Goal: Task Accomplishment & Management: Manage account settings

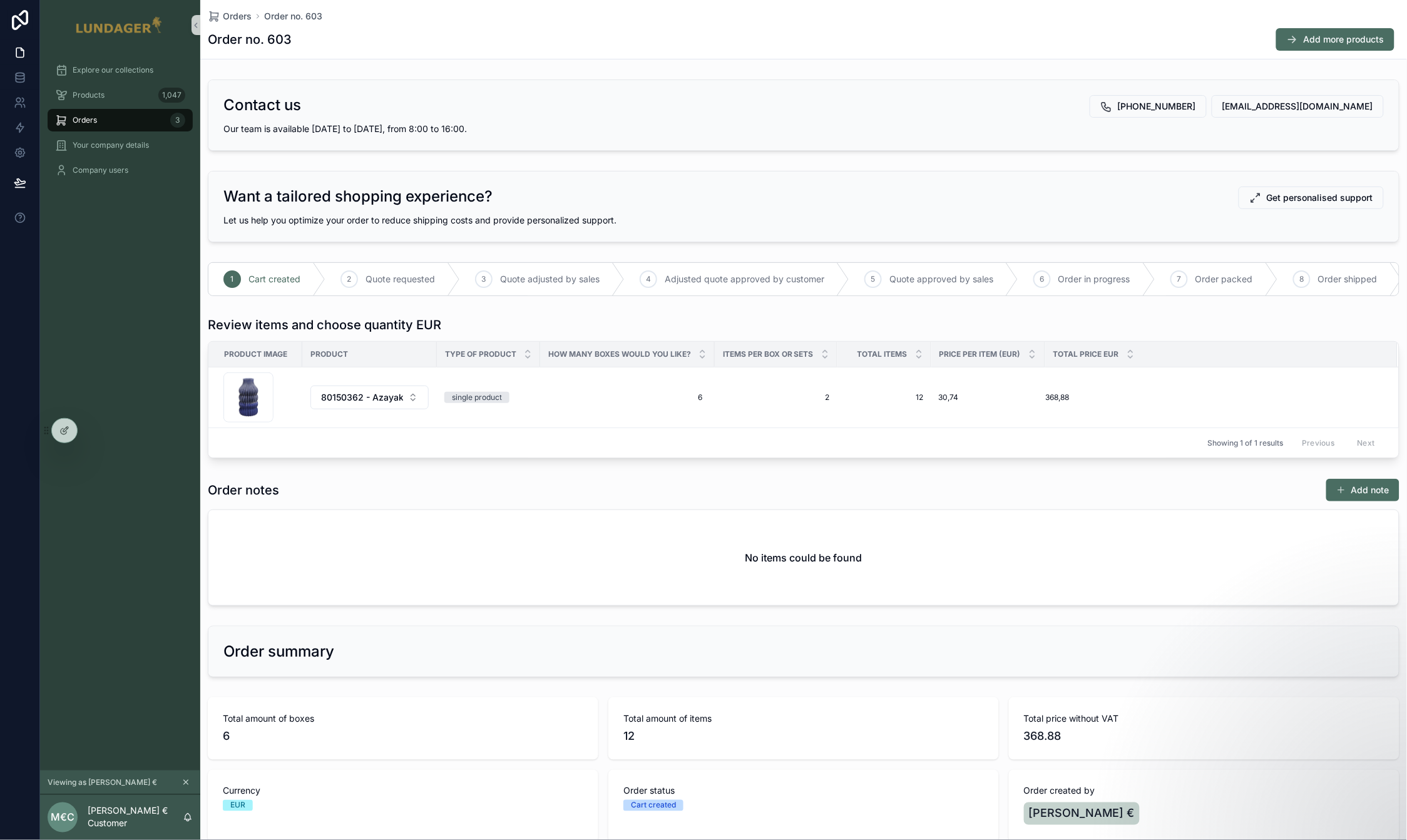
click at [660, 512] on div "Order notes Add note No items could be found" at bounding box center [803, 542] width 1192 height 127
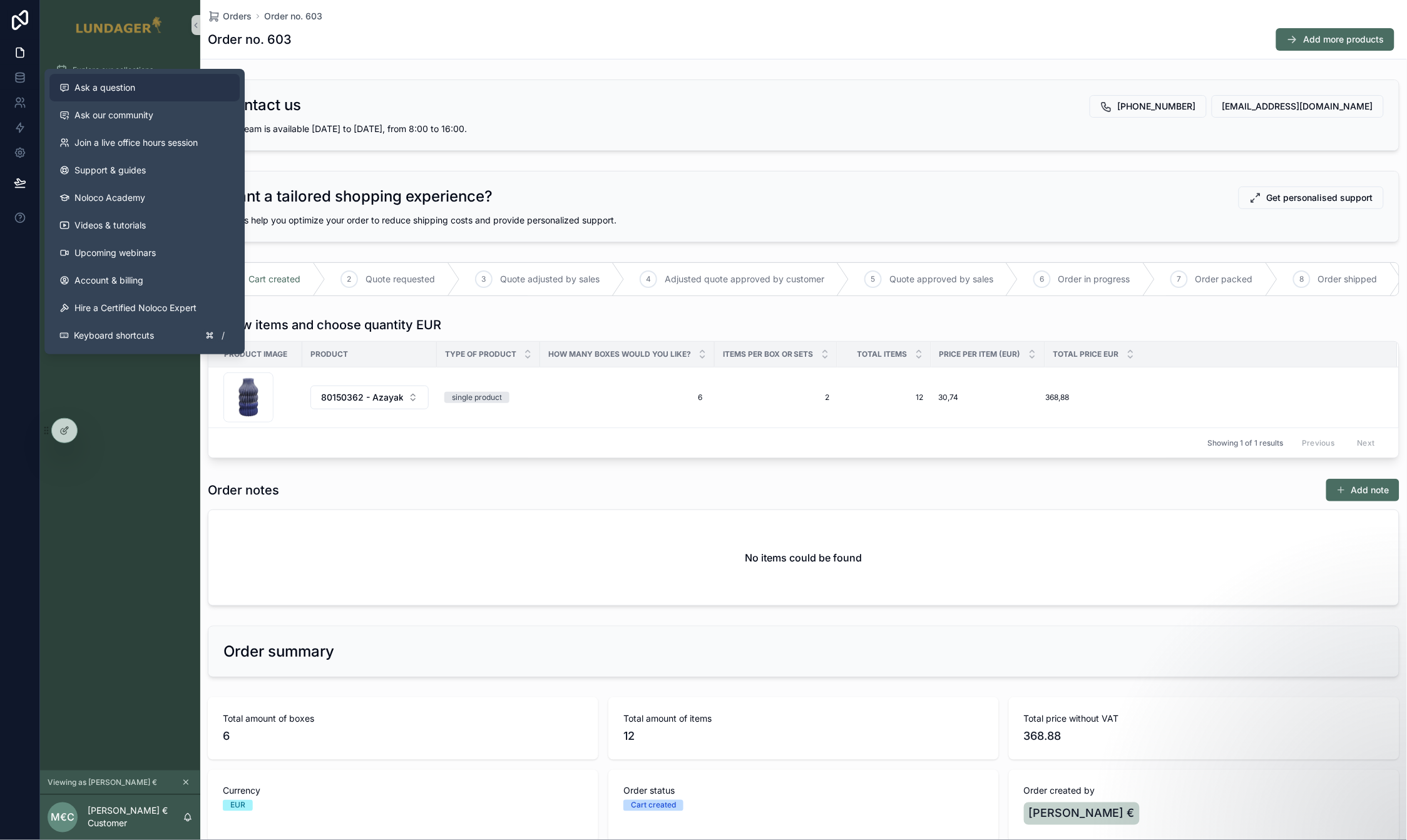
click at [101, 93] on span "Ask a question" at bounding box center [105, 87] width 61 height 12
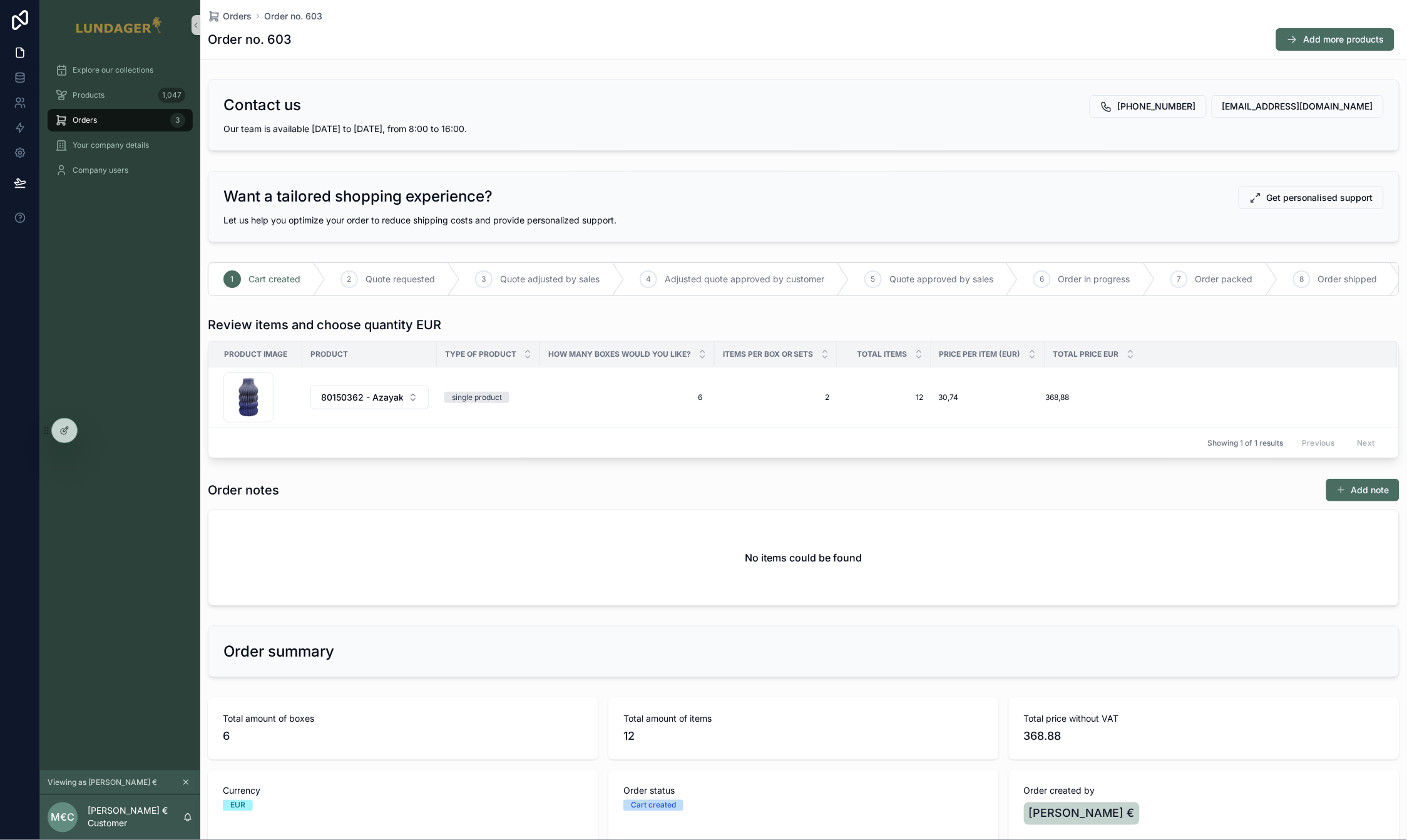
click at [929, 489] on div "Order notes Add note" at bounding box center [803, 490] width 1192 height 24
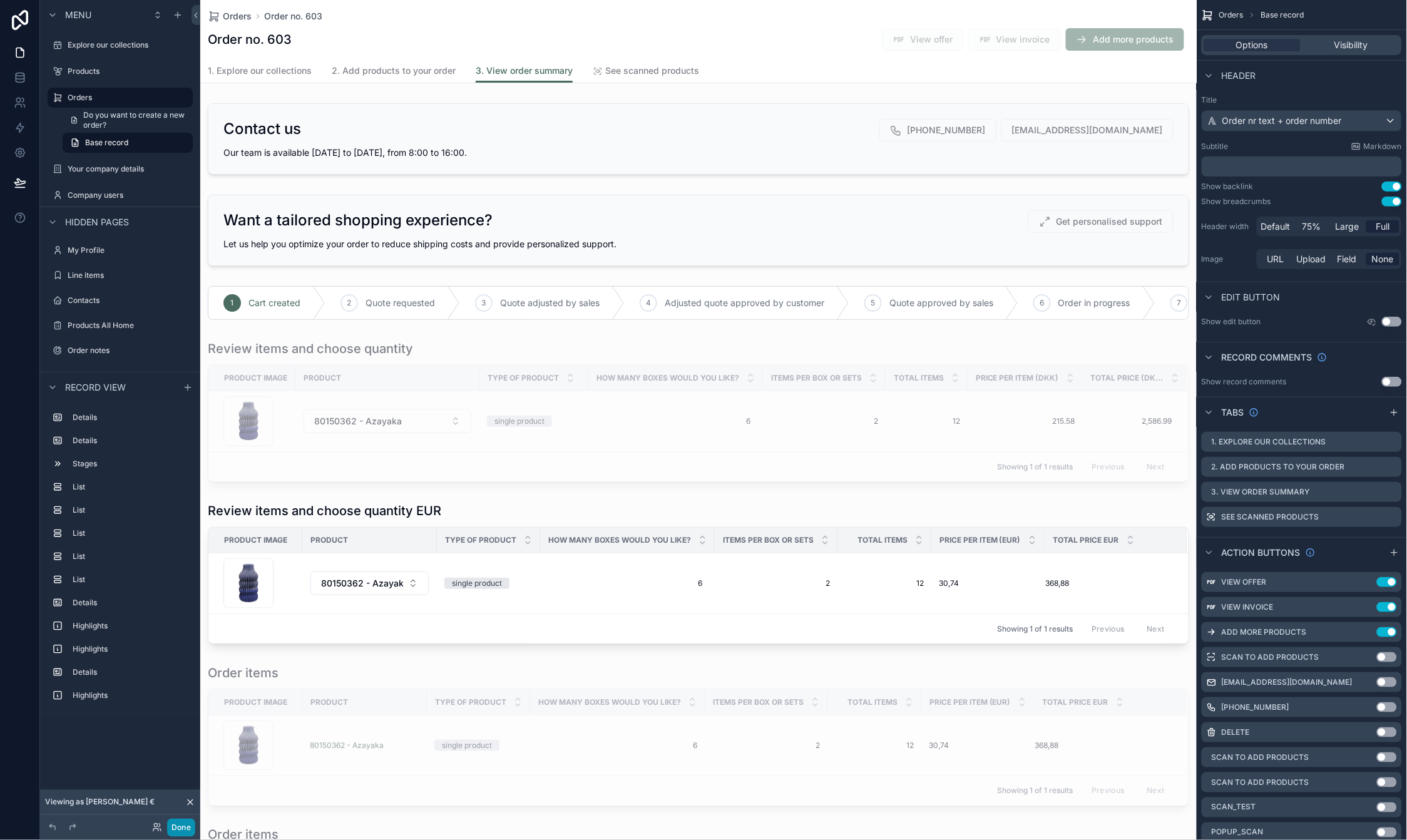
click at [169, 828] on button "Done" at bounding box center [181, 827] width 28 height 18
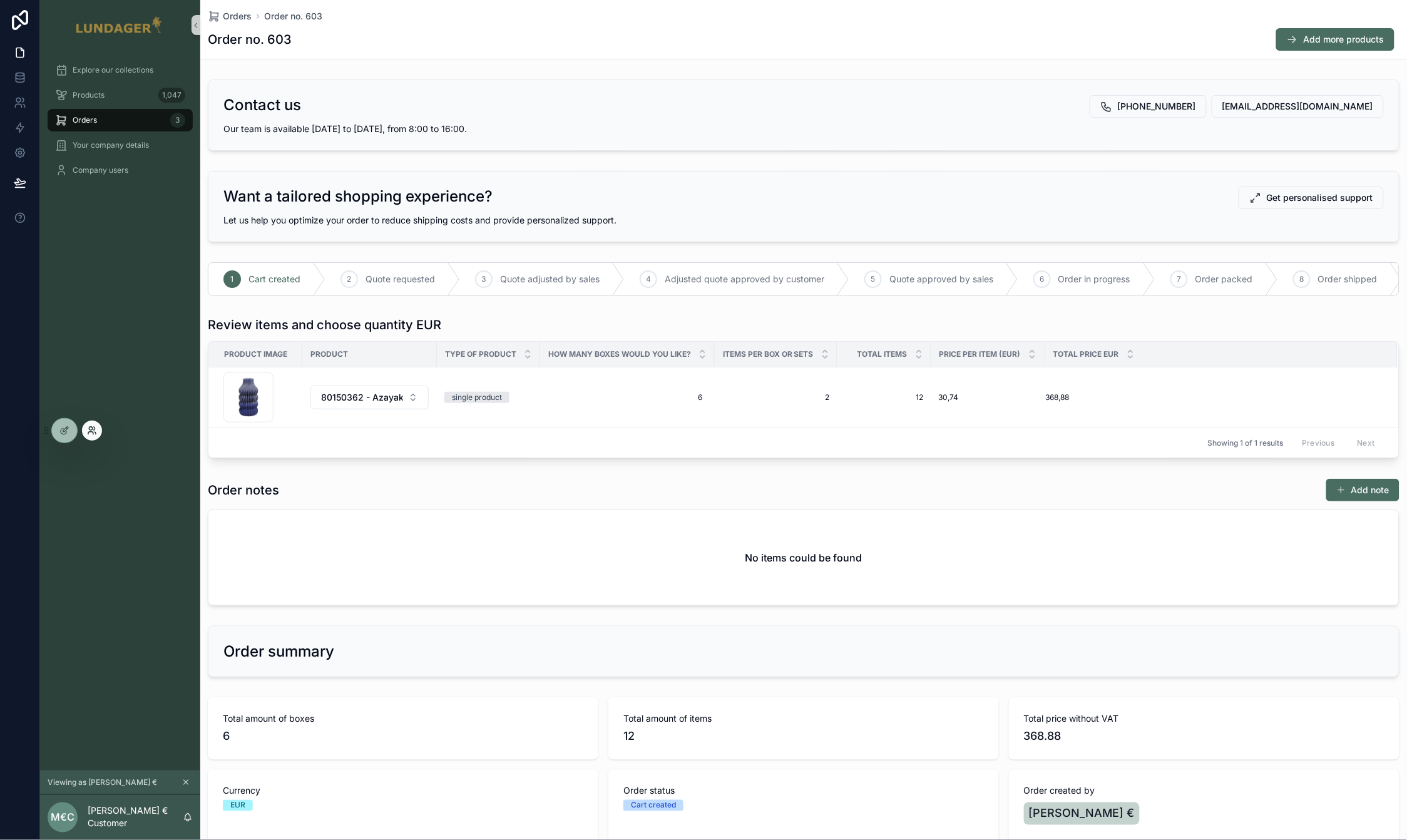
click at [91, 430] on icon at bounding box center [92, 430] width 10 height 10
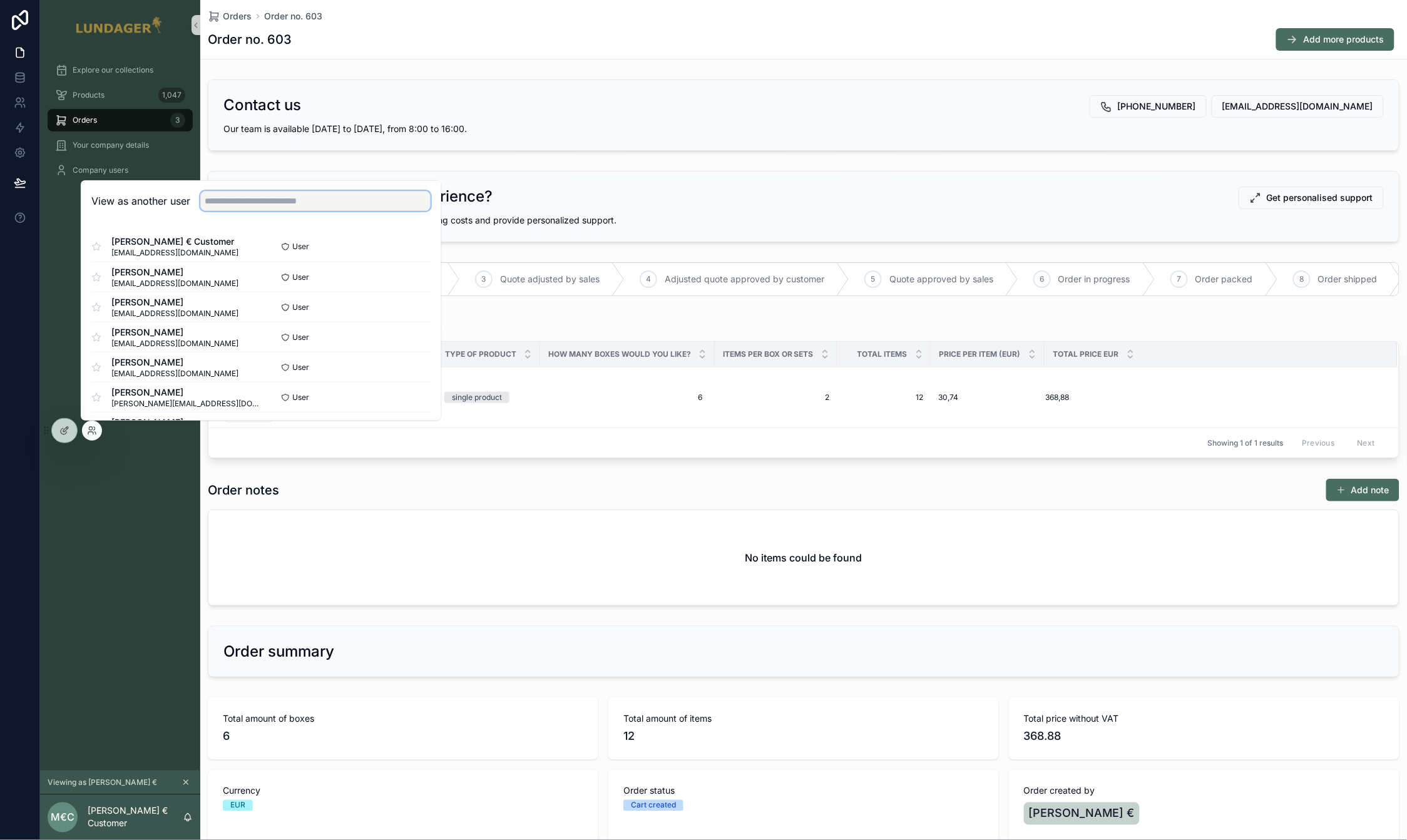
click at [286, 198] on input "text" at bounding box center [316, 201] width 230 height 20
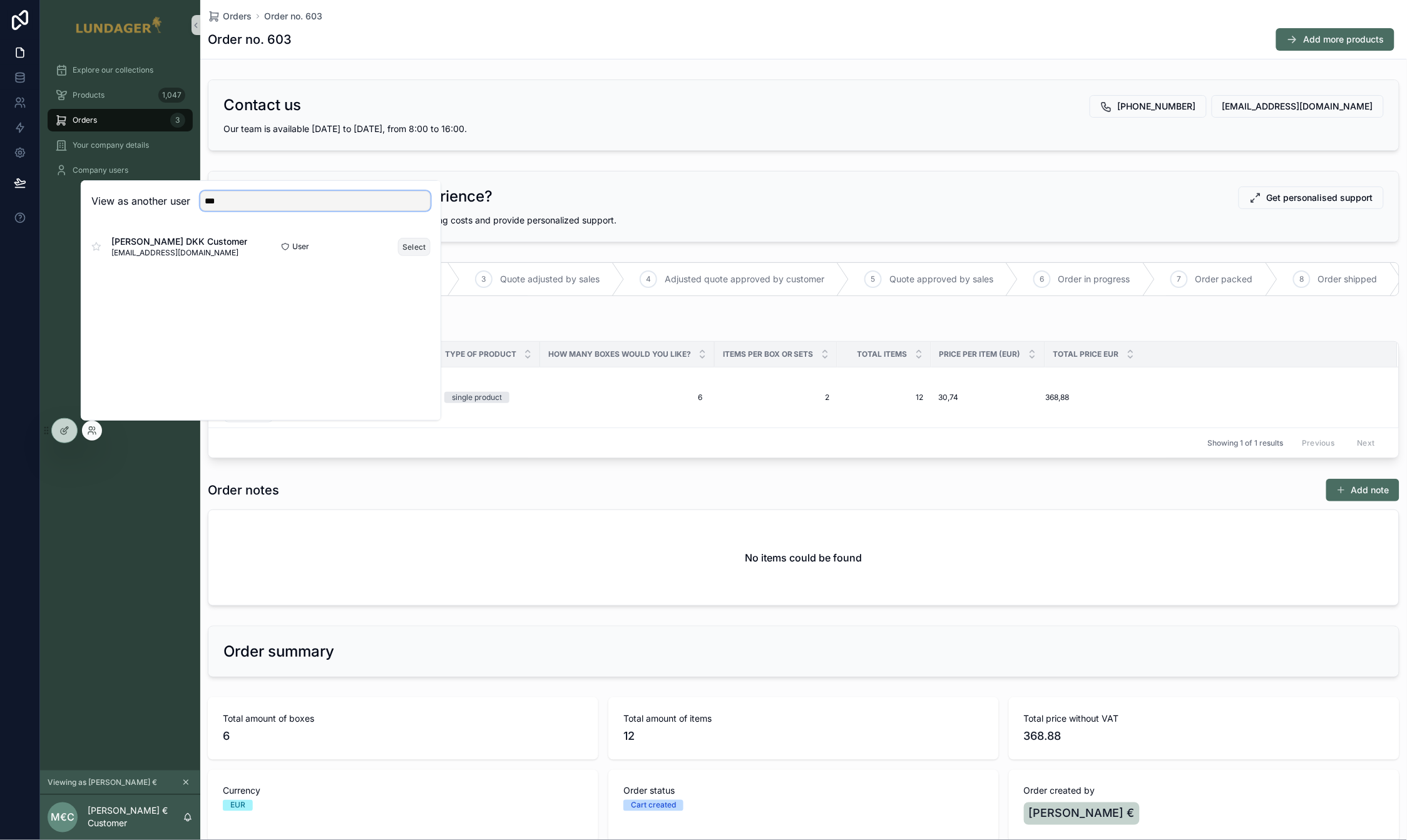
type input "***"
click at [413, 243] on button "Select" at bounding box center [414, 247] width 33 height 18
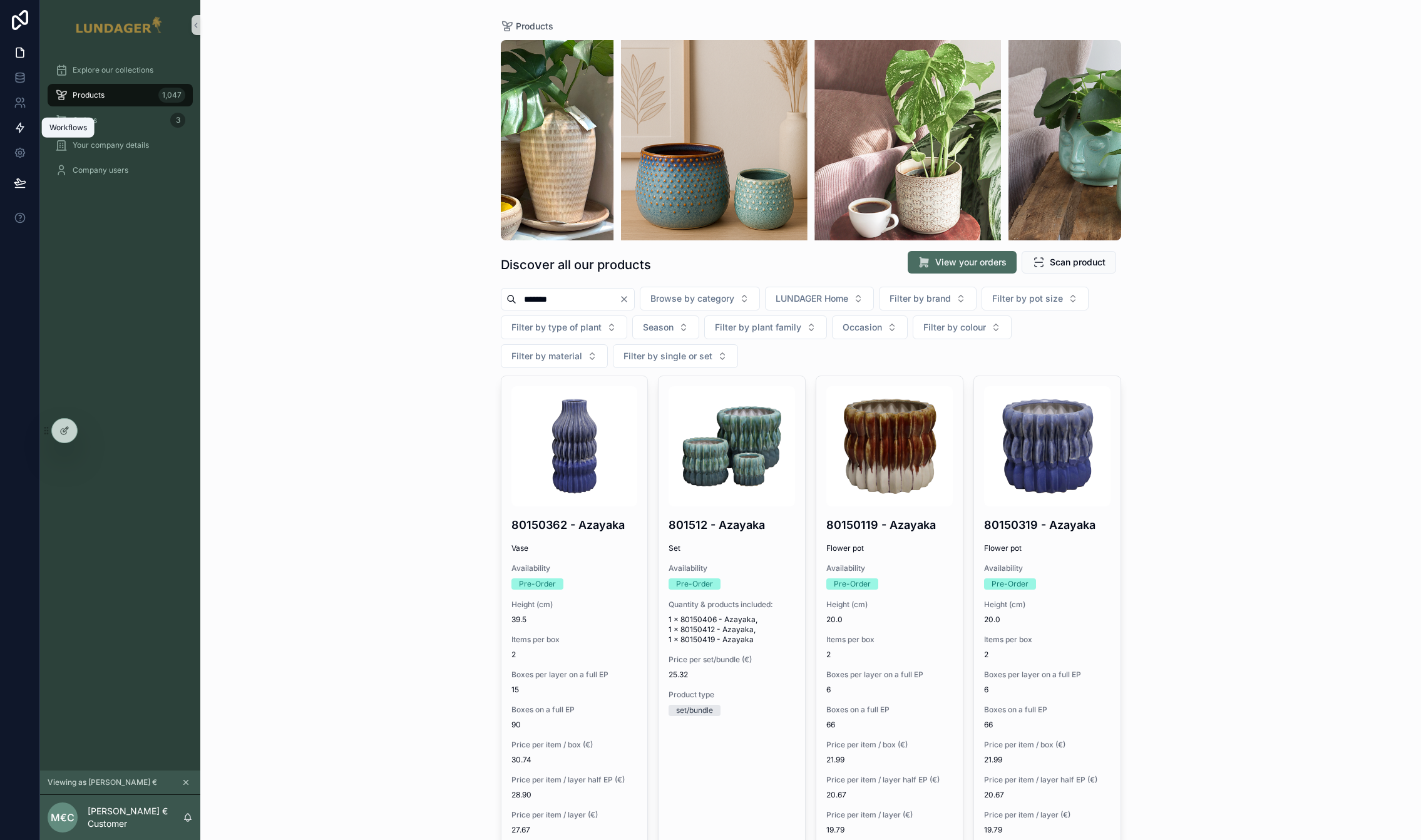
click at [25, 134] on link at bounding box center [20, 127] width 39 height 25
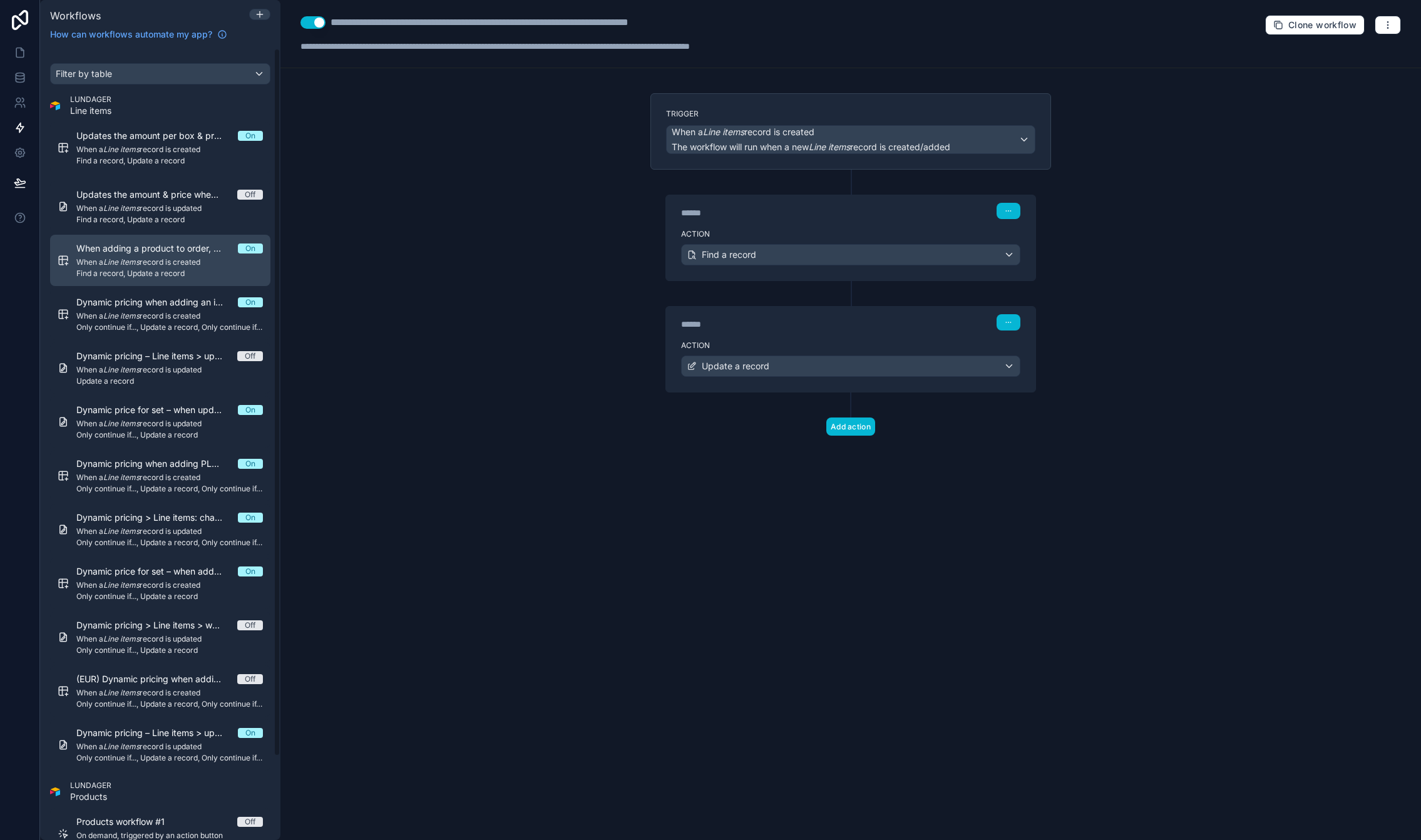
click at [151, 257] on span "When a Line items record is created" at bounding box center [170, 262] width 187 height 10
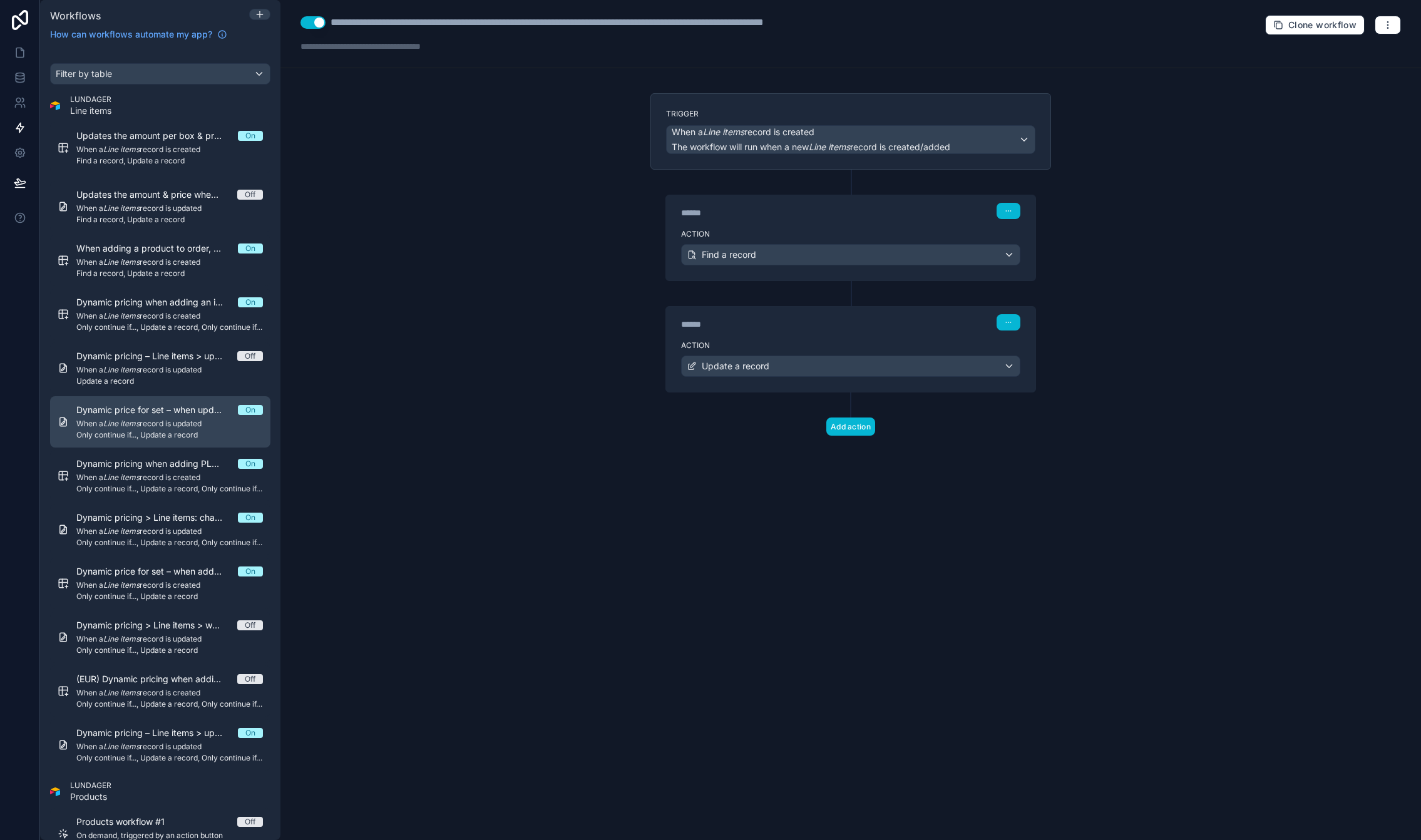
click at [106, 432] on span "Only continue if..., Update a record" at bounding box center [170, 435] width 187 height 10
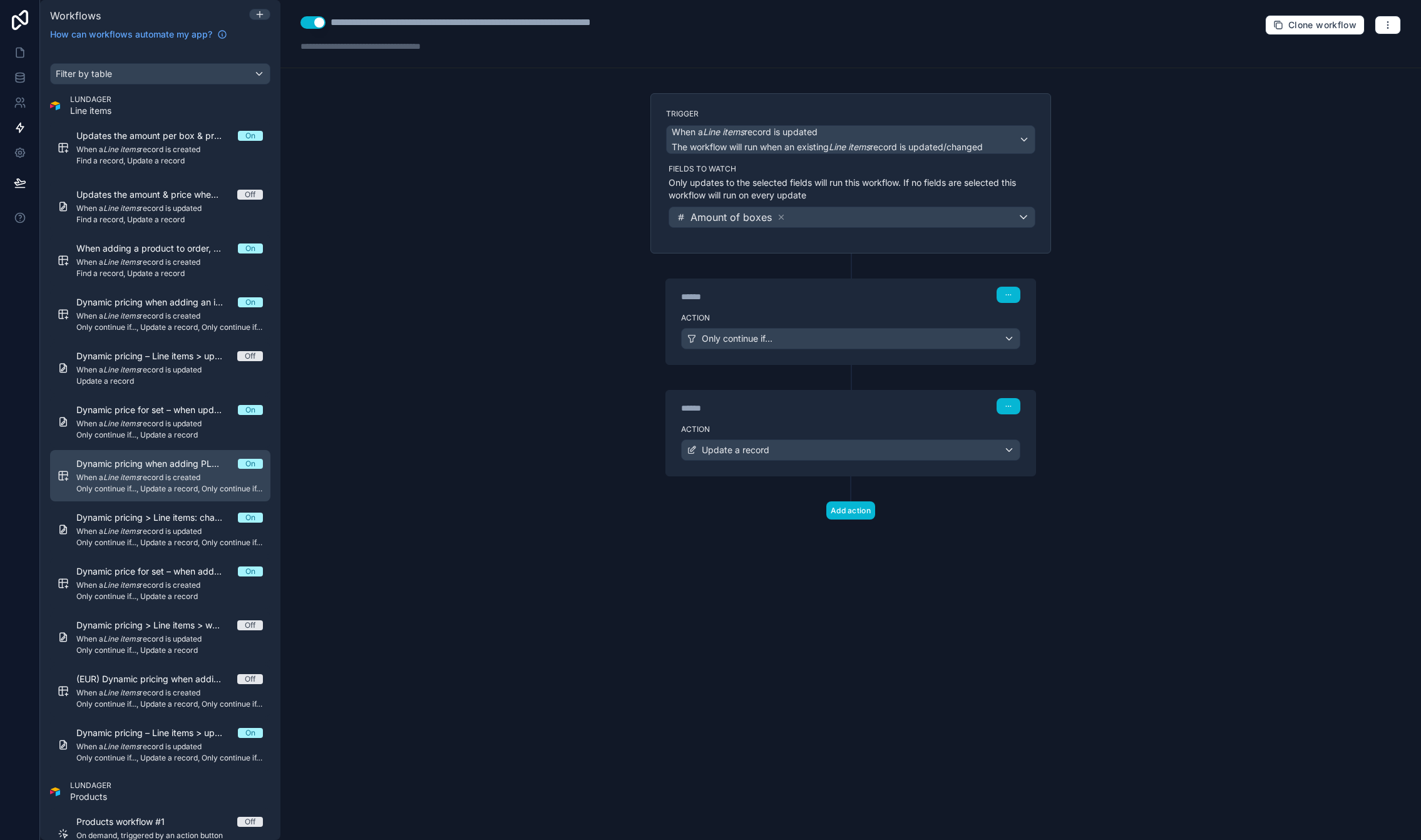
click at [134, 485] on span "Only continue if..., Update a record, Only continue if..., Update a record" at bounding box center [170, 489] width 187 height 10
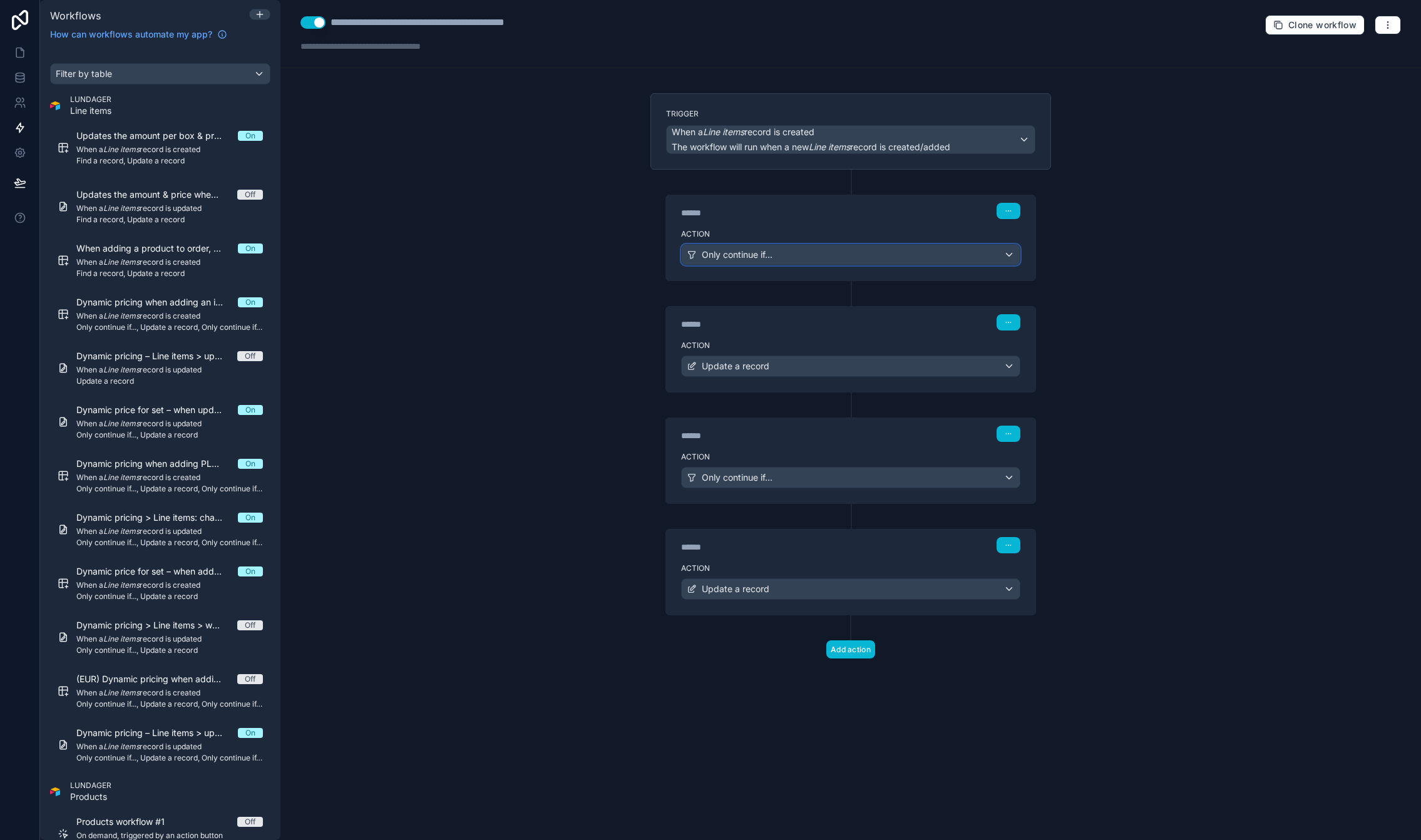
click at [937, 258] on div "Only continue if..." at bounding box center [851, 255] width 338 height 20
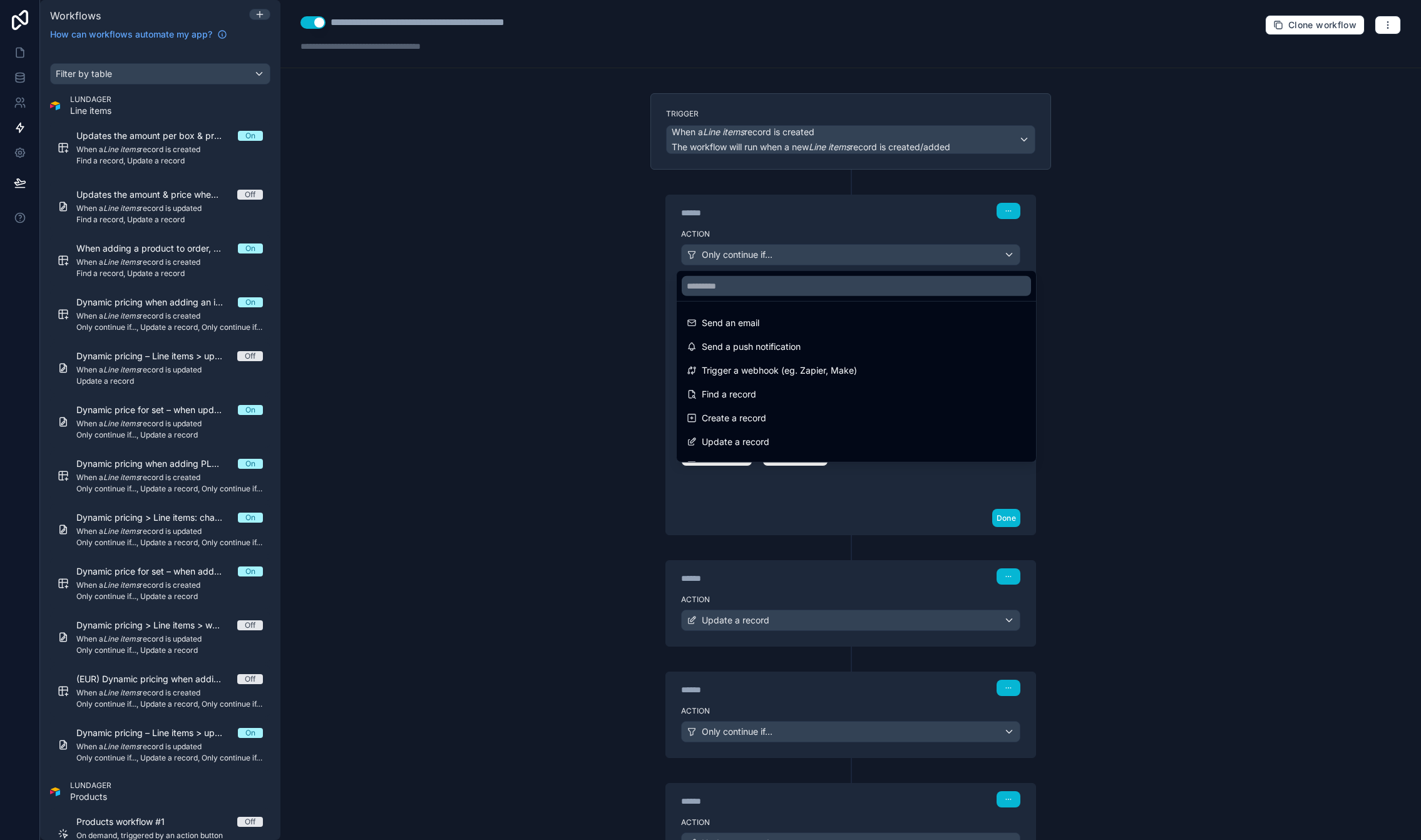
click at [1133, 260] on div at bounding box center [710, 420] width 1421 height 840
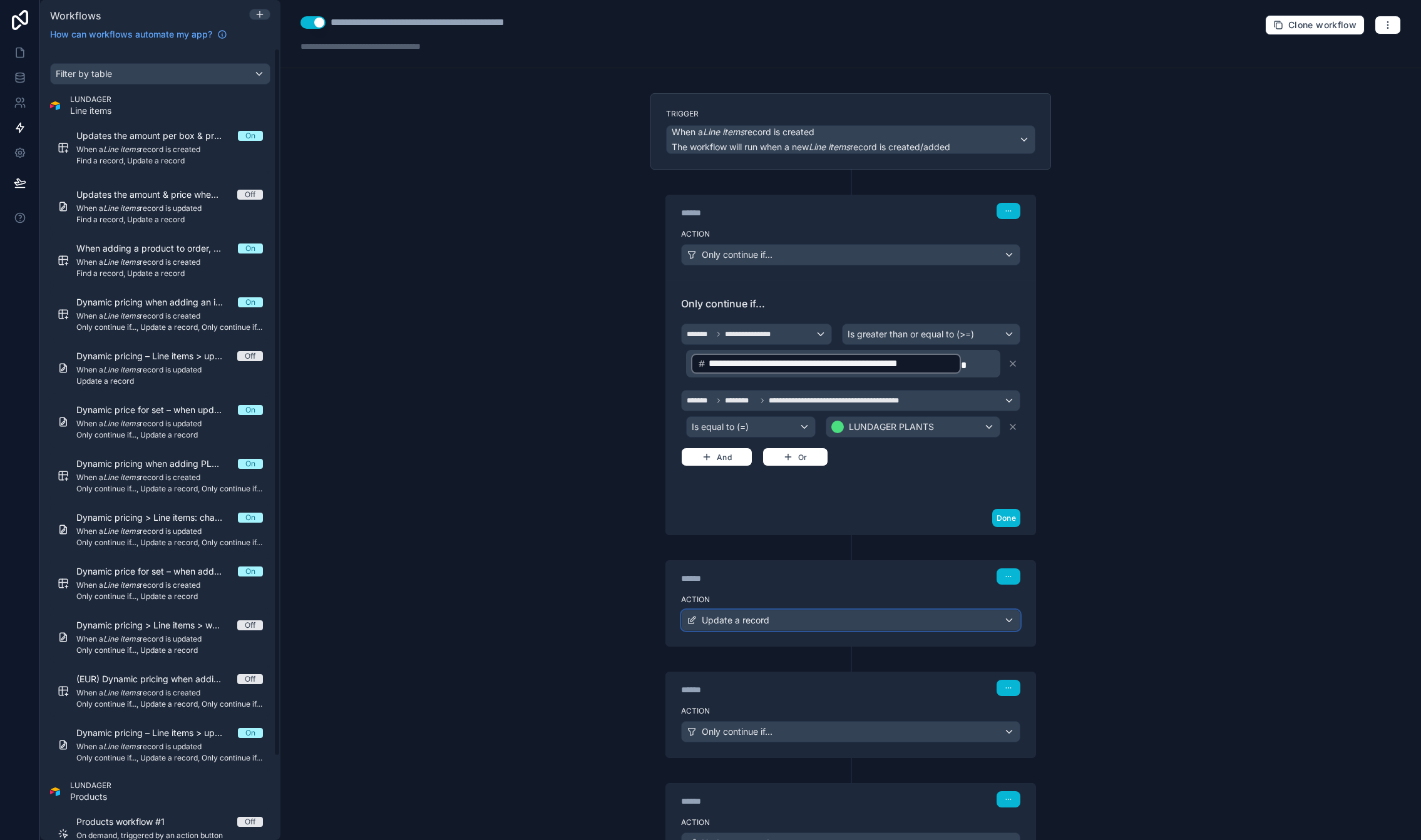
click at [768, 623] on div "Update a record" at bounding box center [851, 620] width 338 height 20
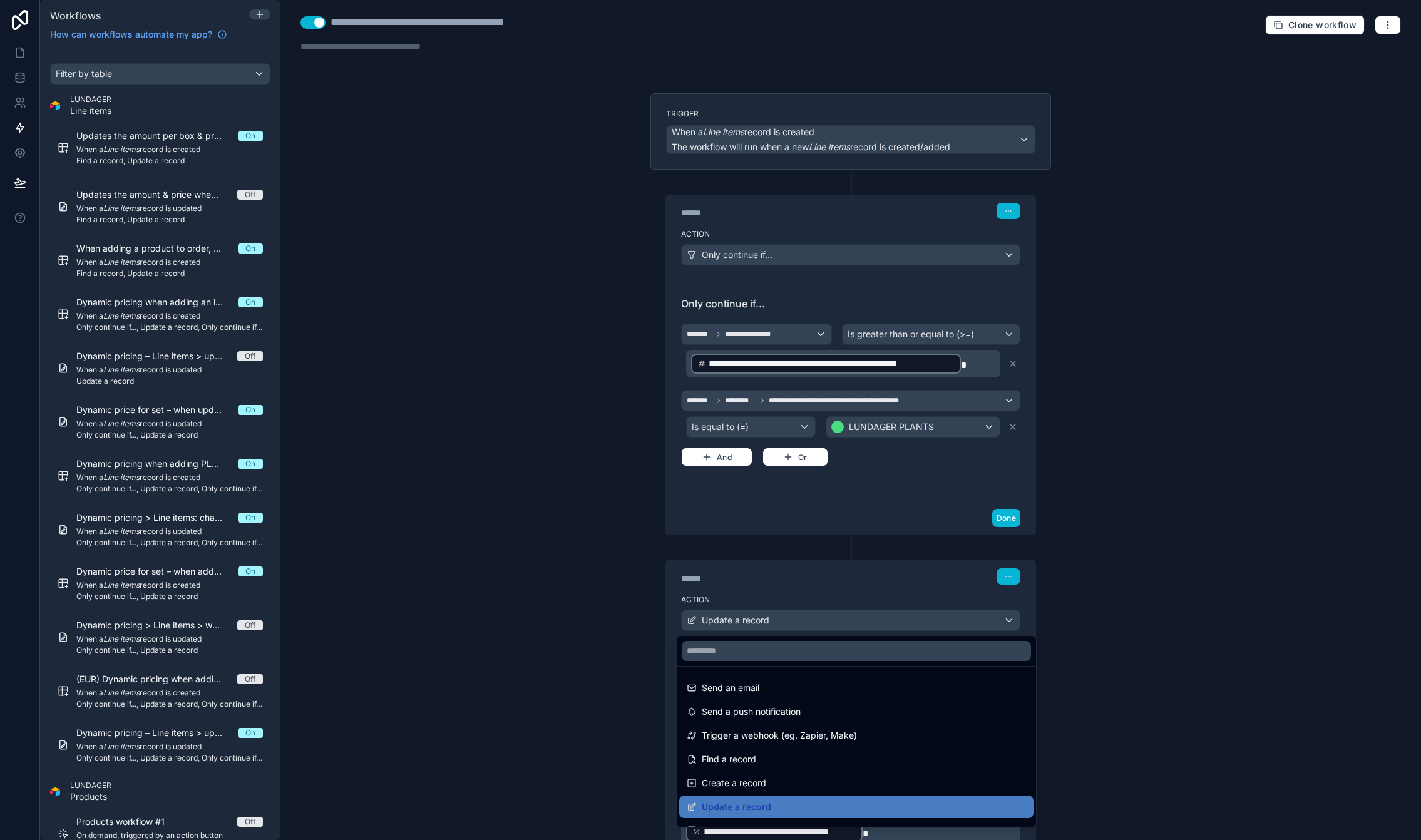
click at [770, 623] on div at bounding box center [710, 420] width 1421 height 840
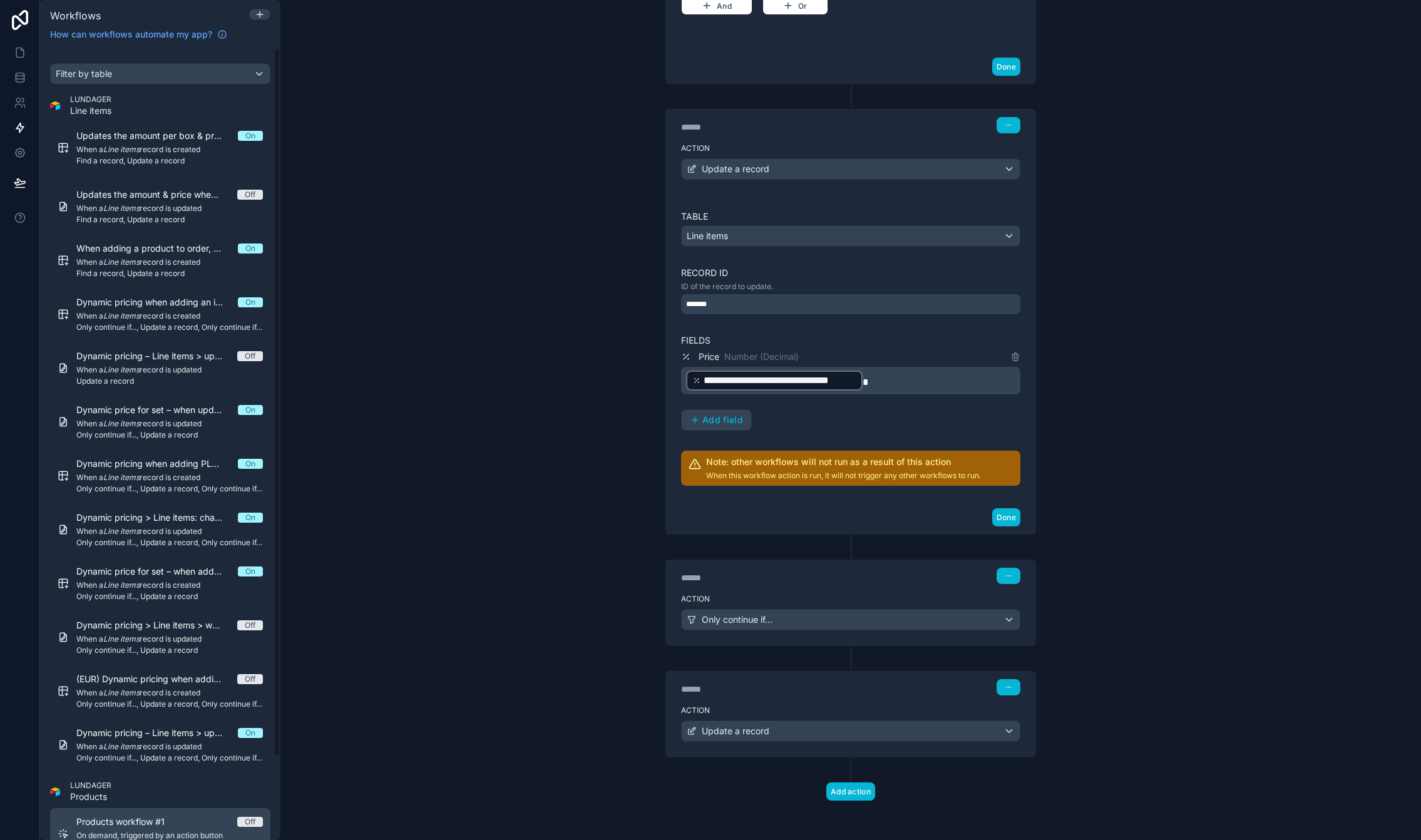
scroll to position [452, 0]
click at [878, 618] on div "Only continue if..." at bounding box center [851, 619] width 338 height 20
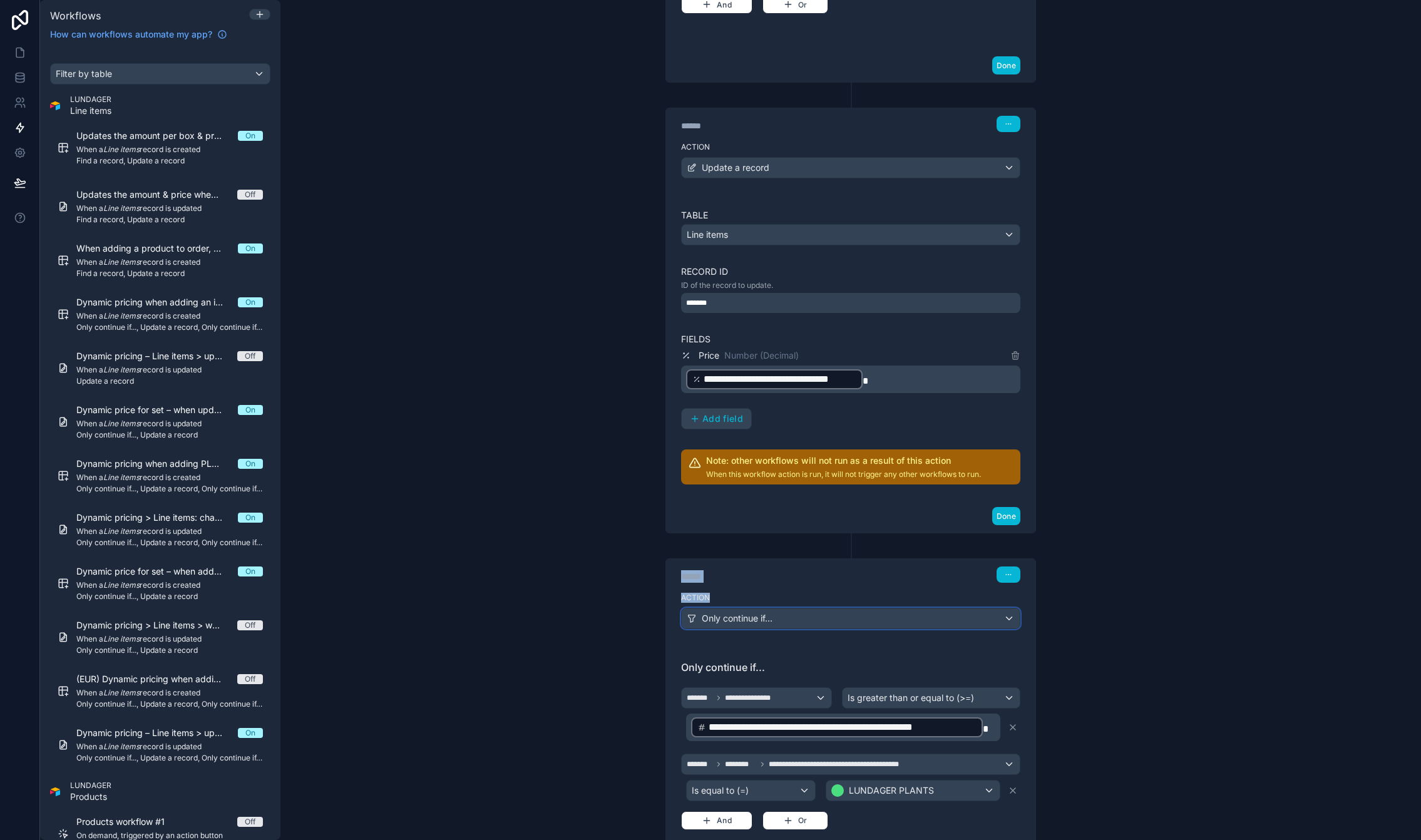
click at [878, 618] on div "Only continue if..." at bounding box center [851, 619] width 338 height 20
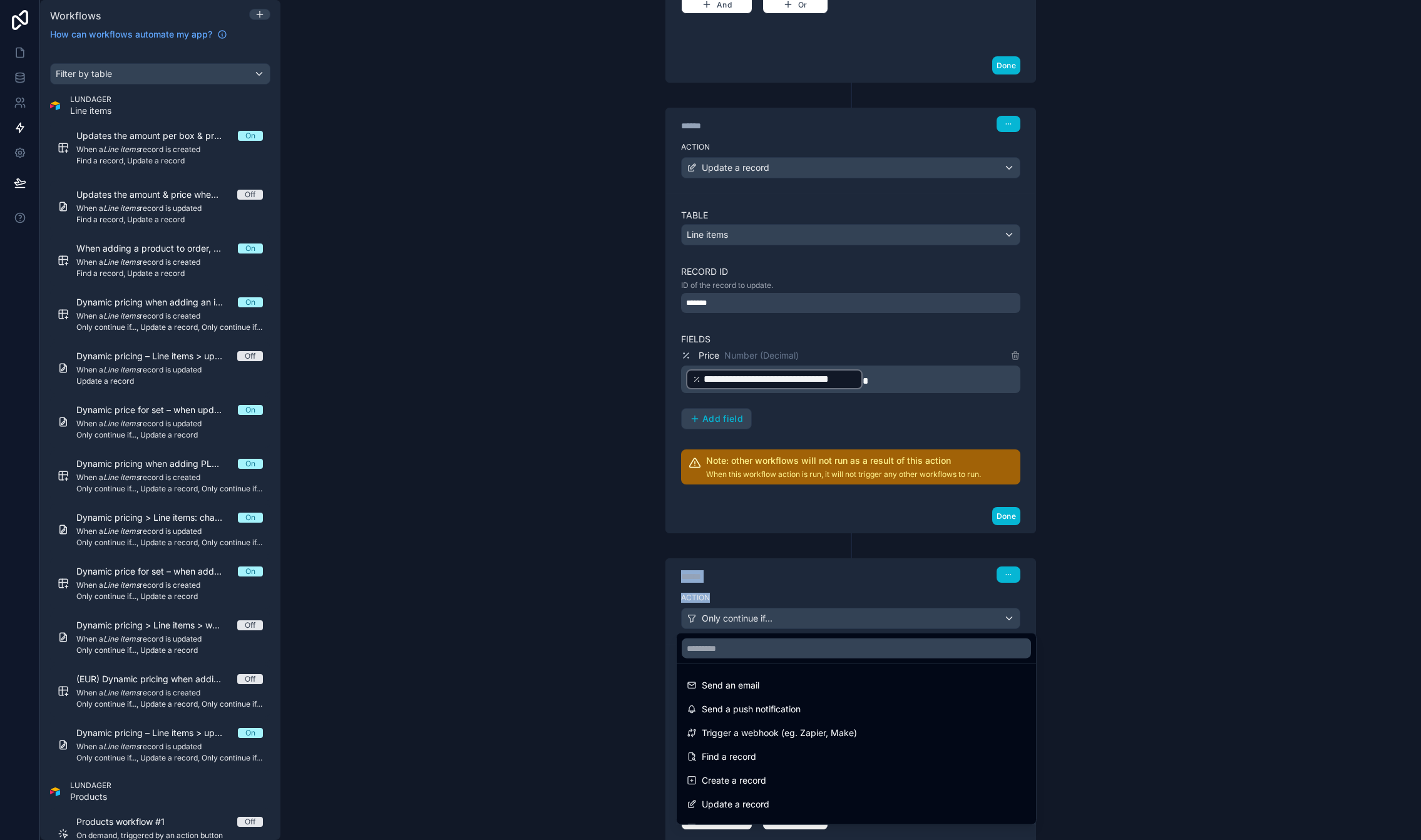
click at [1155, 602] on div at bounding box center [710, 420] width 1421 height 840
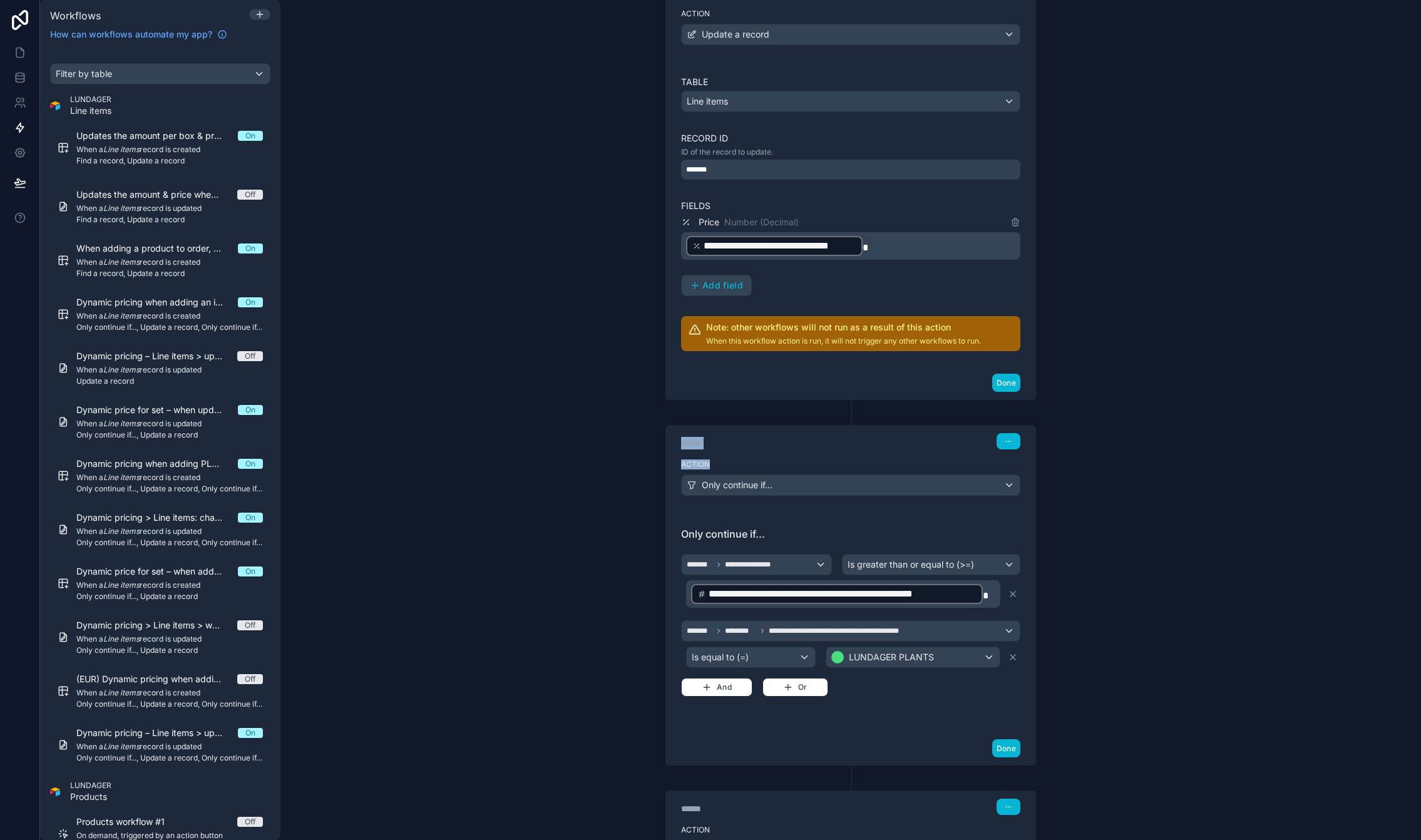
scroll to position [705, 0]
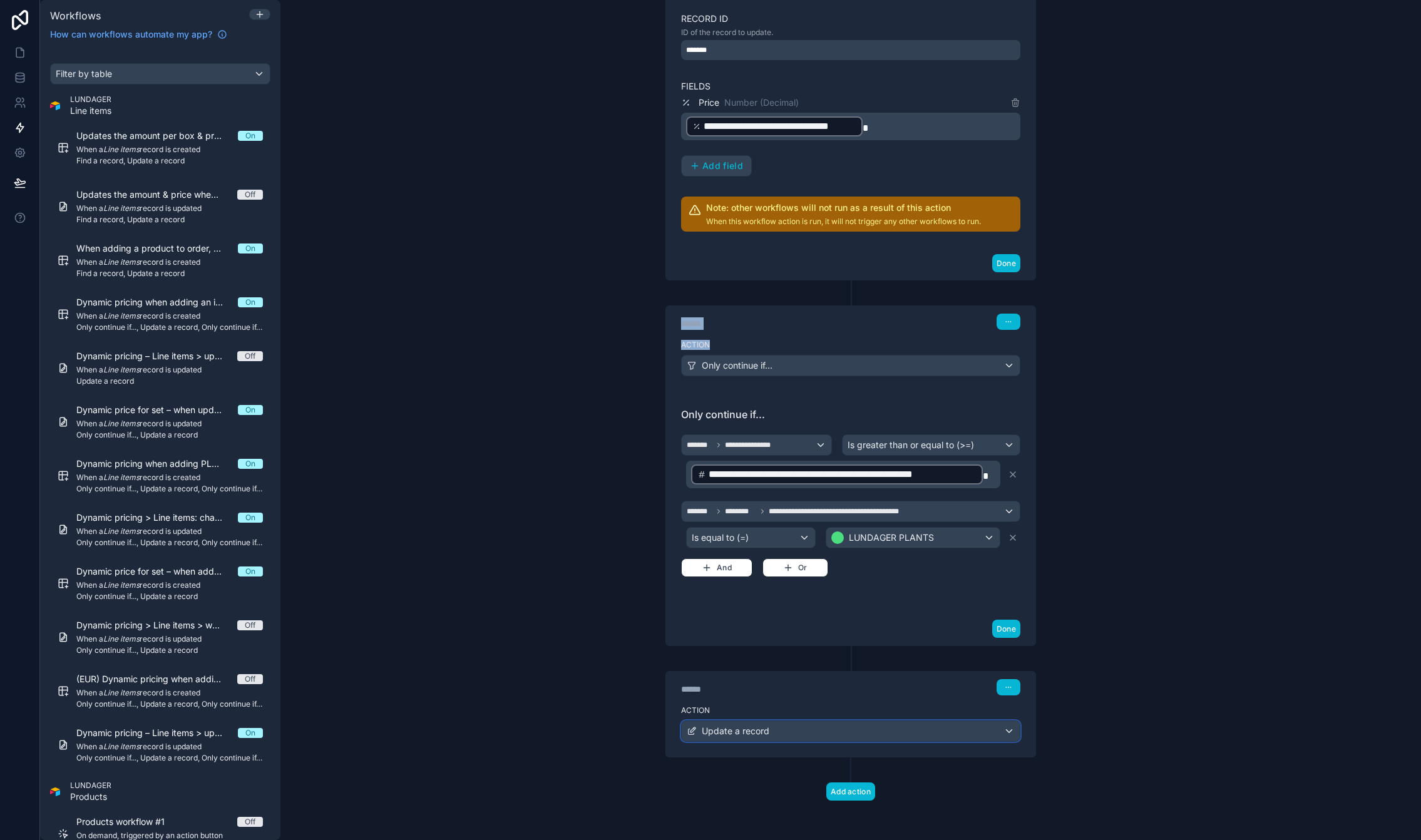
click at [876, 734] on div "Update a record" at bounding box center [851, 731] width 338 height 20
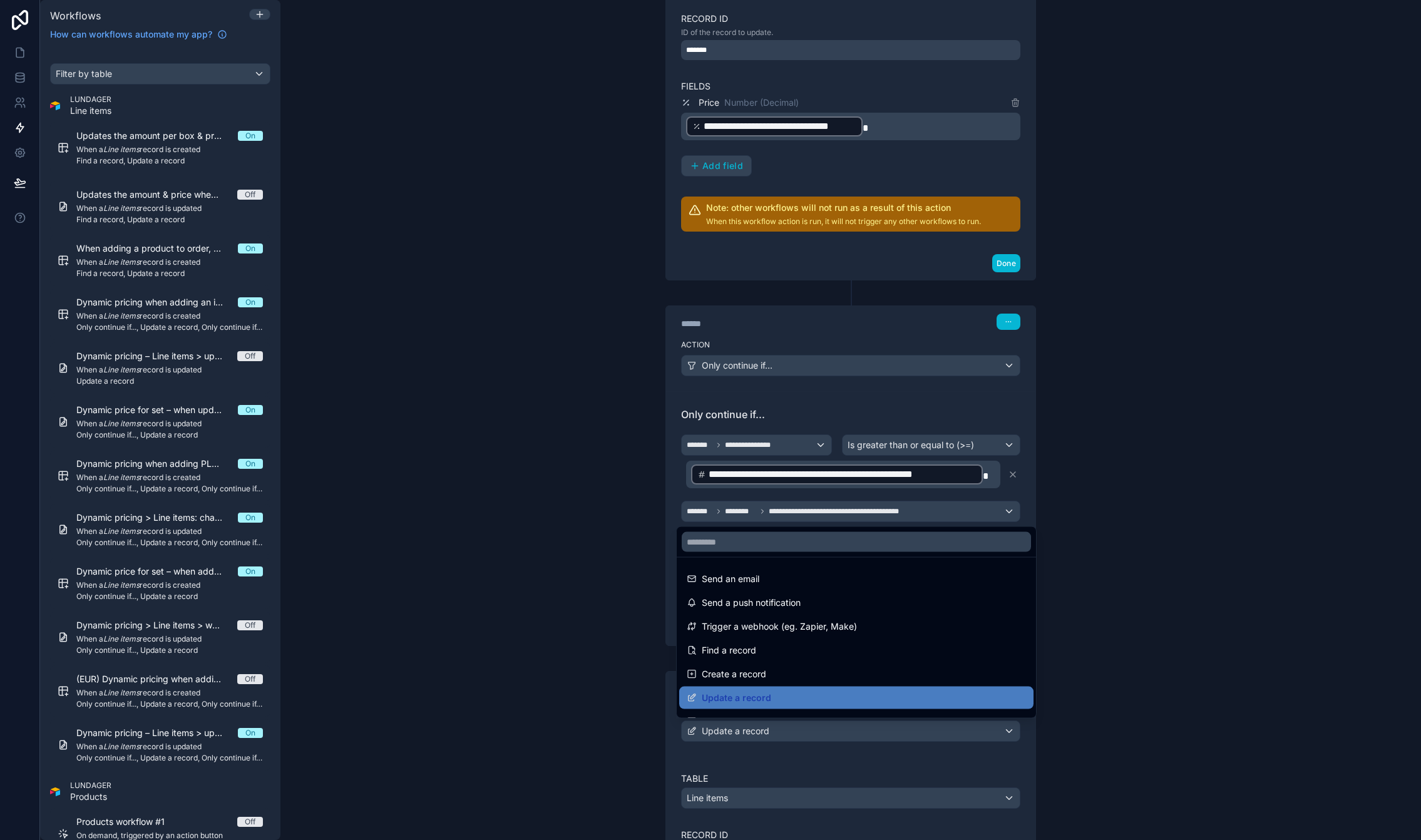
click at [877, 734] on div at bounding box center [710, 420] width 1421 height 840
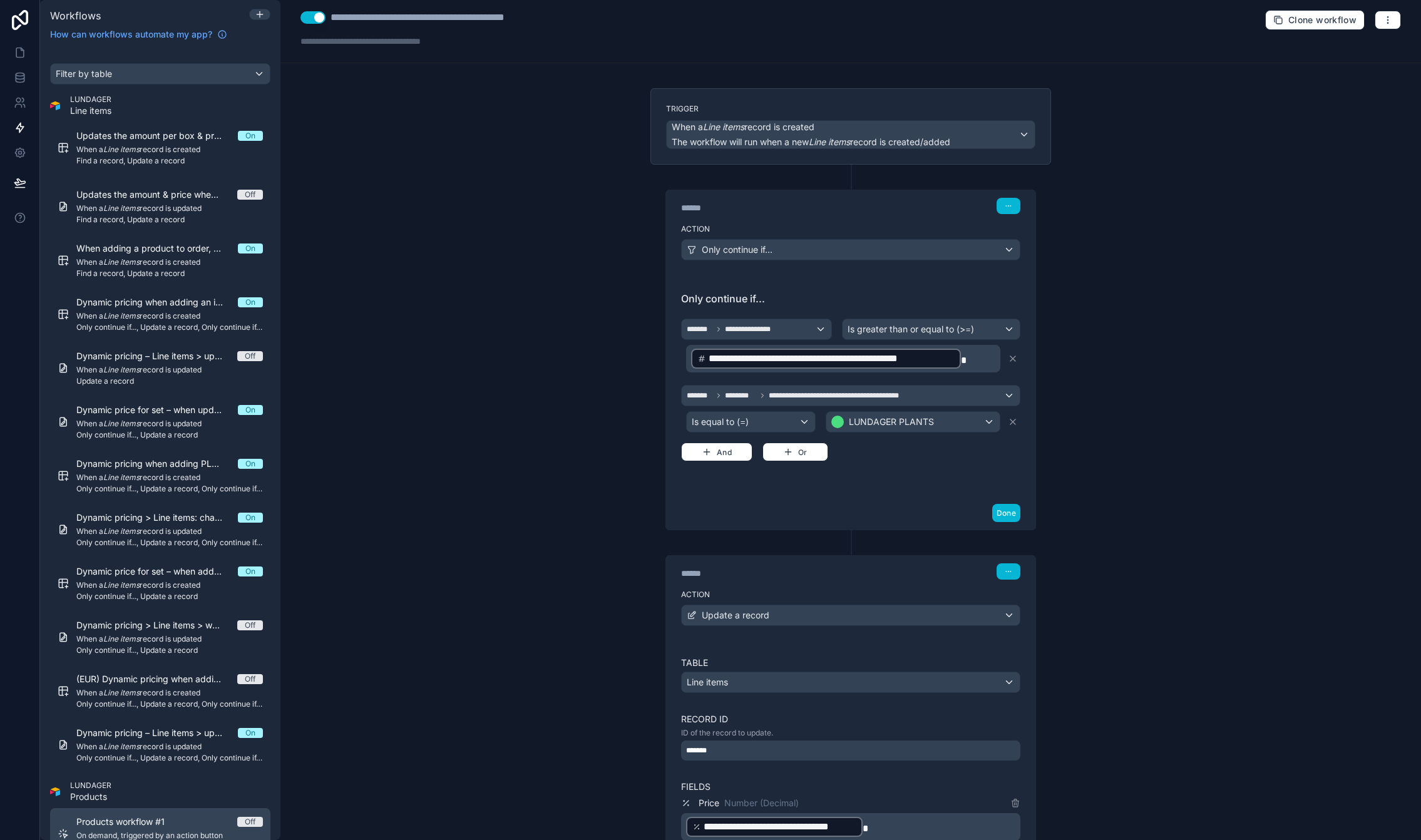
scroll to position [0, 0]
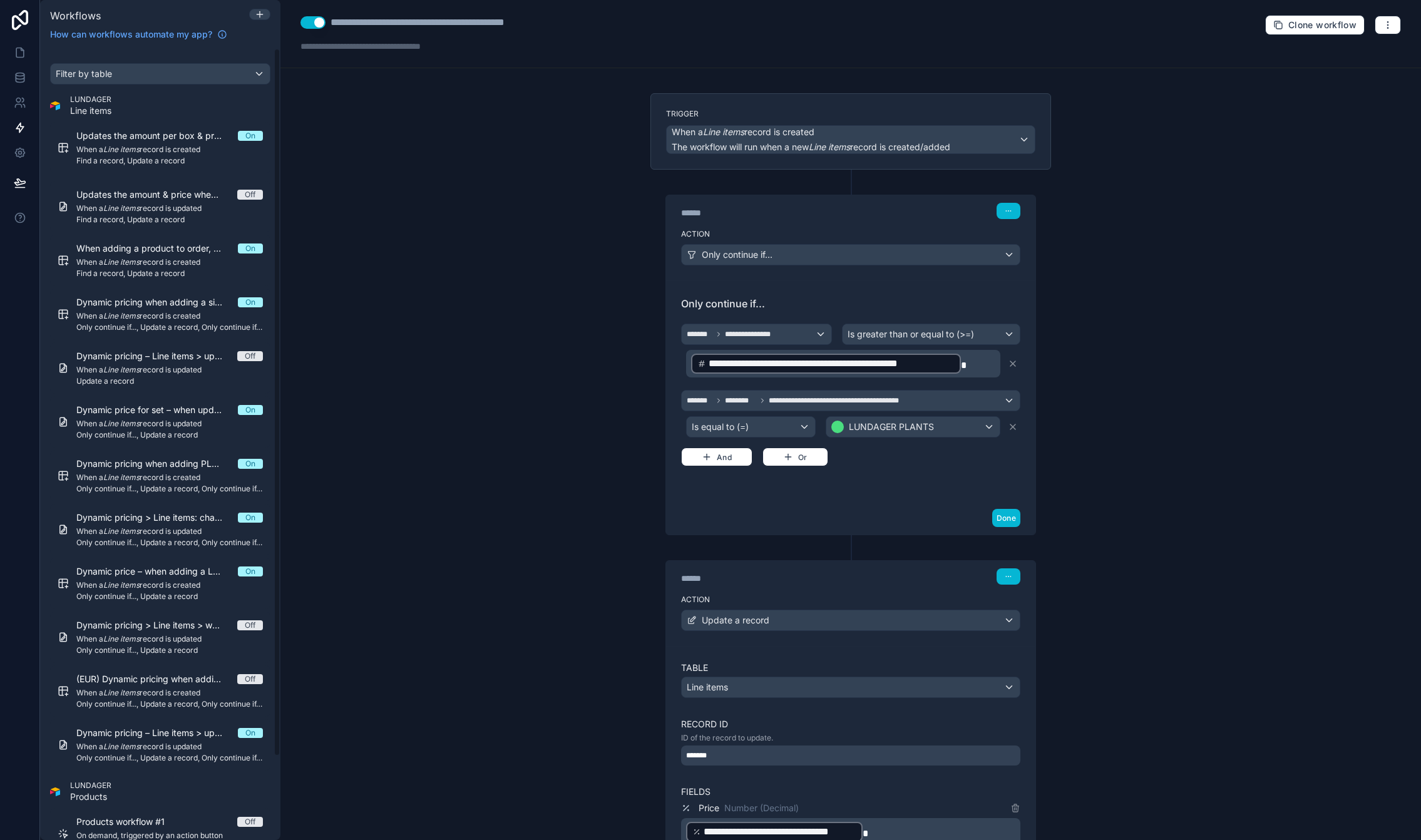
click at [510, 280] on div "**********" at bounding box center [851, 420] width 1141 height 840
click at [157, 484] on span "Only continue if..., Update a record, Only continue if..., Update a record" at bounding box center [170, 489] width 187 height 10
click at [157, 536] on div "Dynamic pricing > Line items: change price when you change the amount of boxes …" at bounding box center [170, 530] width 187 height 36
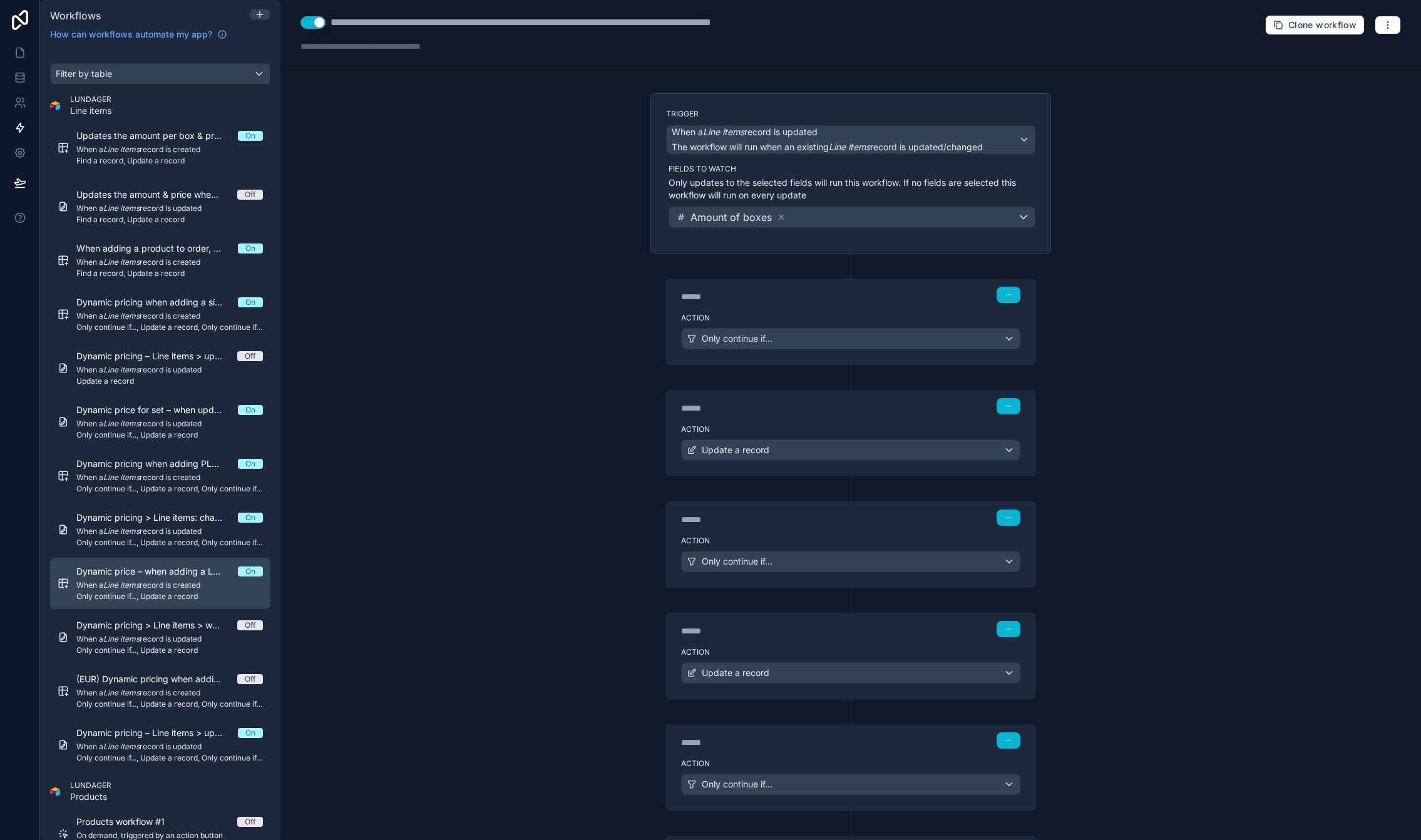
click at [129, 589] on span "When a Line items record is created" at bounding box center [170, 585] width 187 height 10
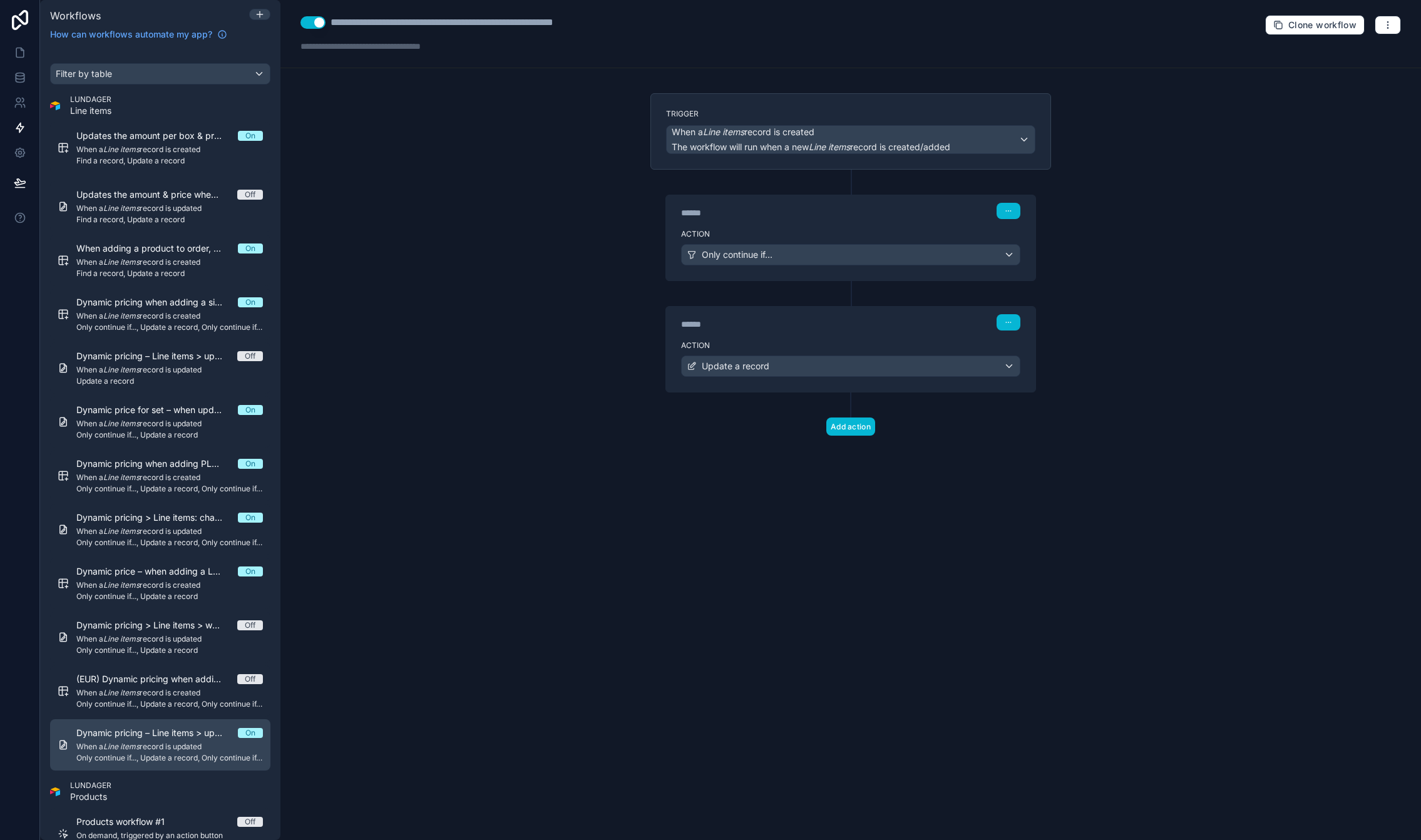
click at [150, 733] on span "Dynamic pricing – Line items > updates prices depending on the amount of boxes …" at bounding box center [157, 732] width 161 height 12
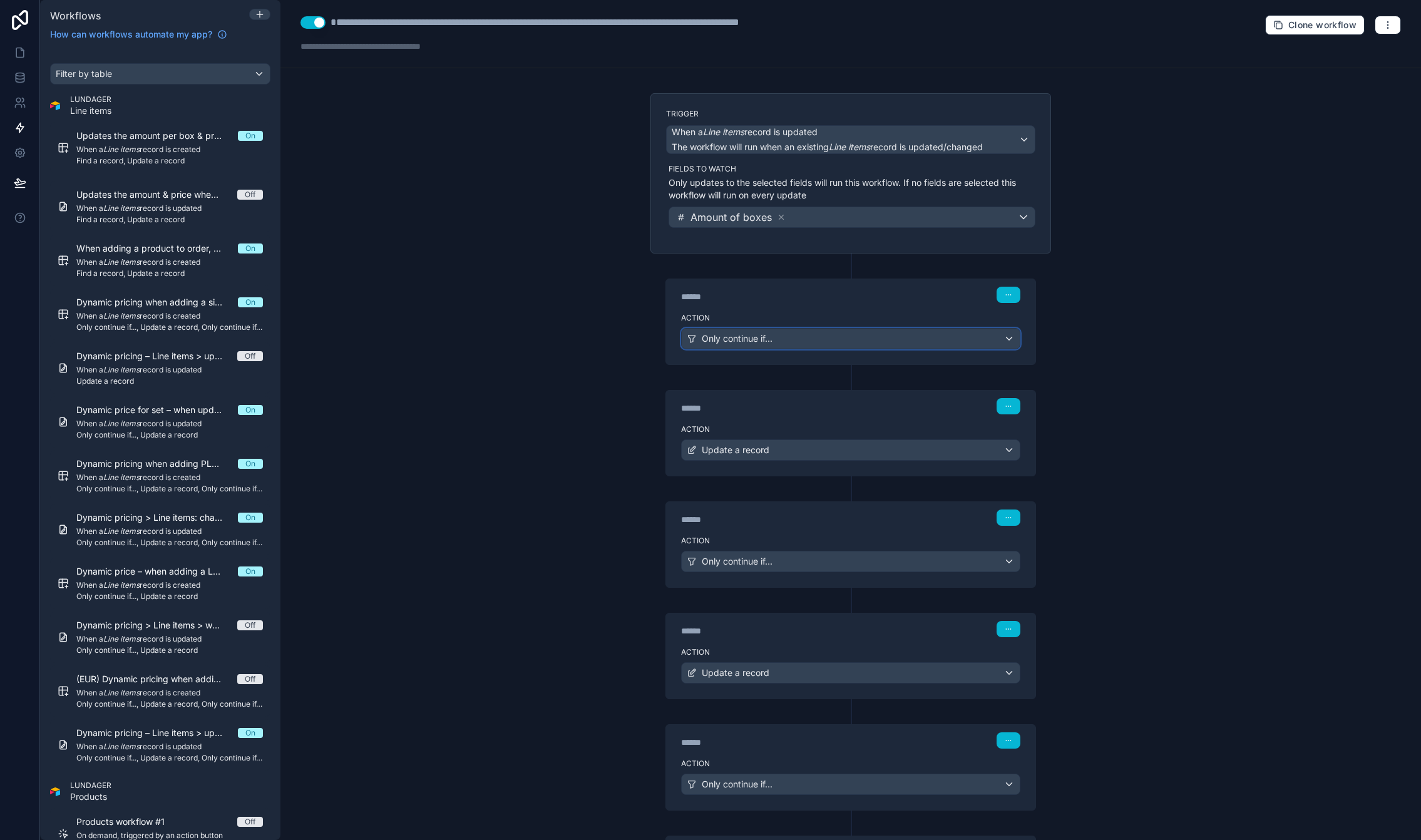
click at [842, 331] on div "Only continue if..." at bounding box center [851, 339] width 338 height 20
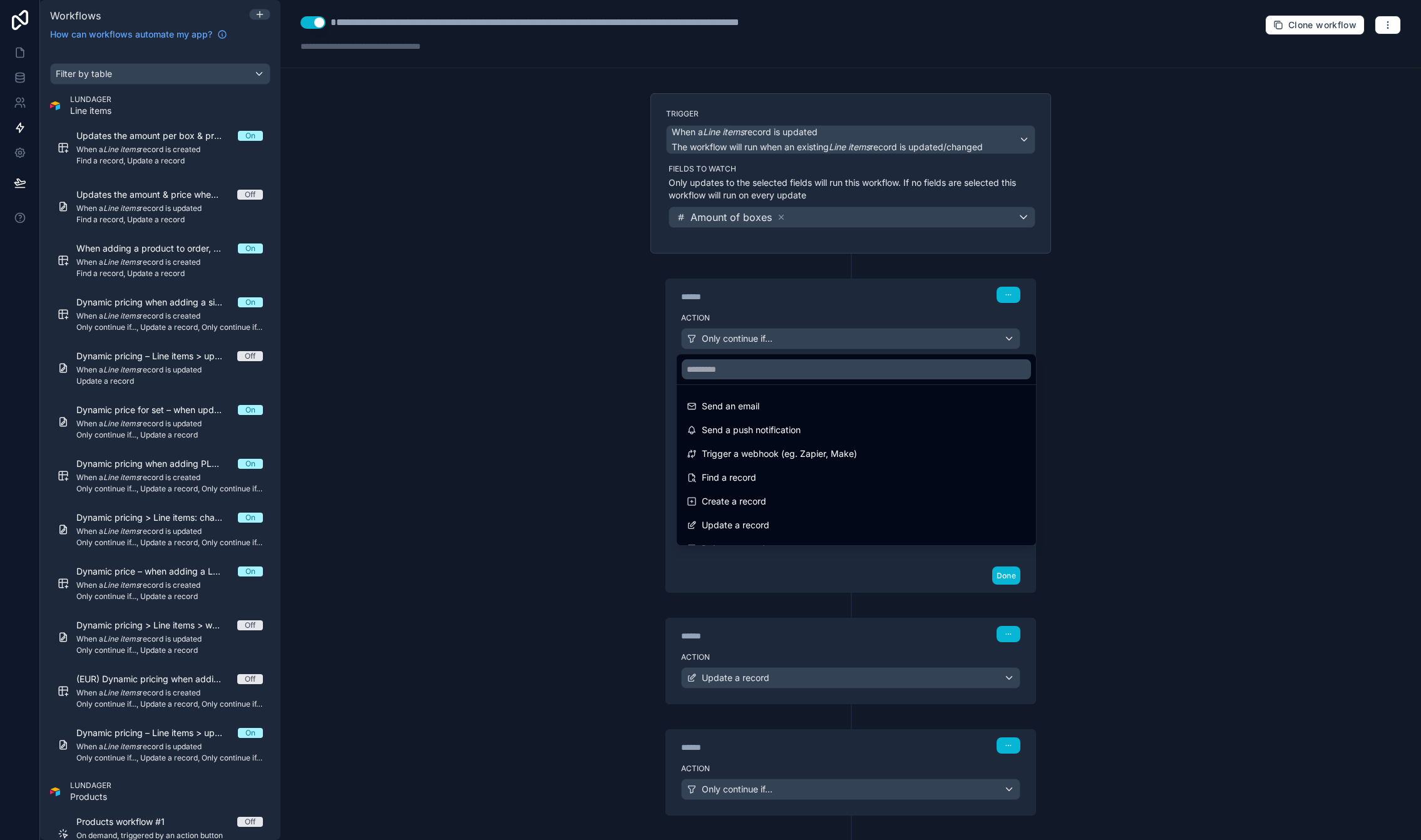
click at [862, 333] on div at bounding box center [710, 420] width 1421 height 840
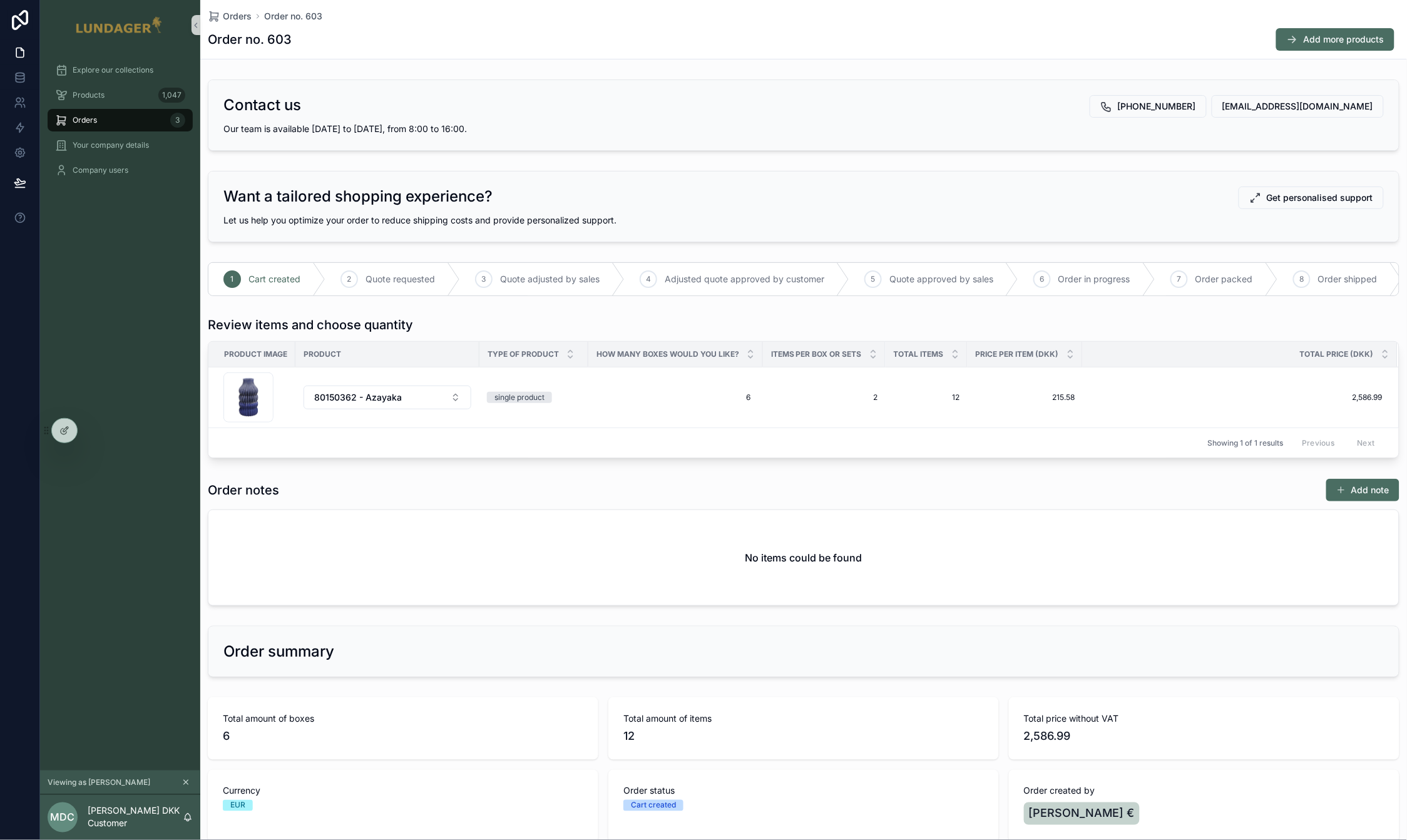
click at [966, 479] on div "Contact us +45 65 96 17 35 sale@75012.dk Our team is available Monday to Friday…" at bounding box center [803, 538] width 1207 height 927
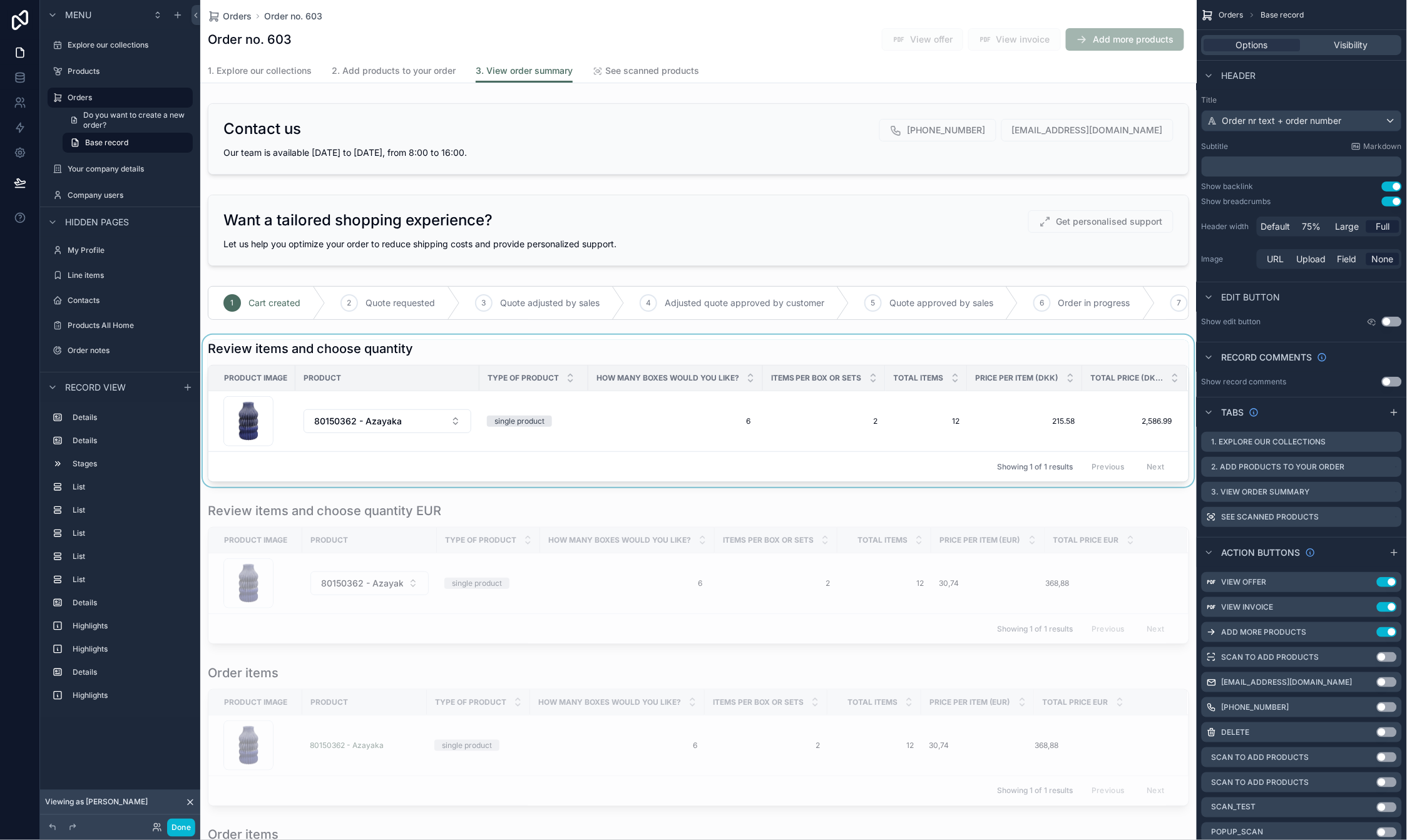
click at [998, 391] on th "Price per item (DKK)" at bounding box center [1025, 378] width 115 height 25
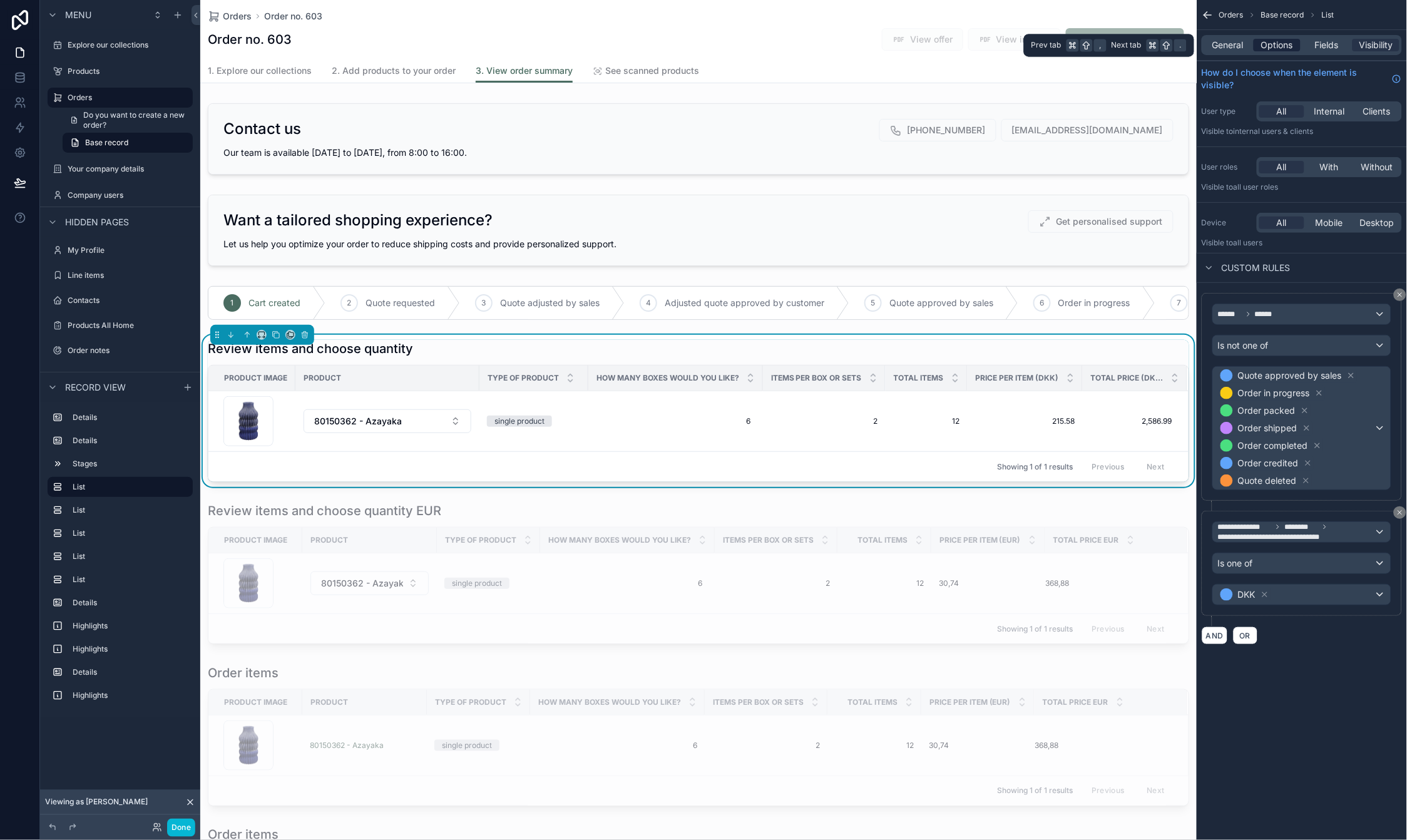
click at [1279, 41] on span "Options" at bounding box center [1277, 45] width 32 height 12
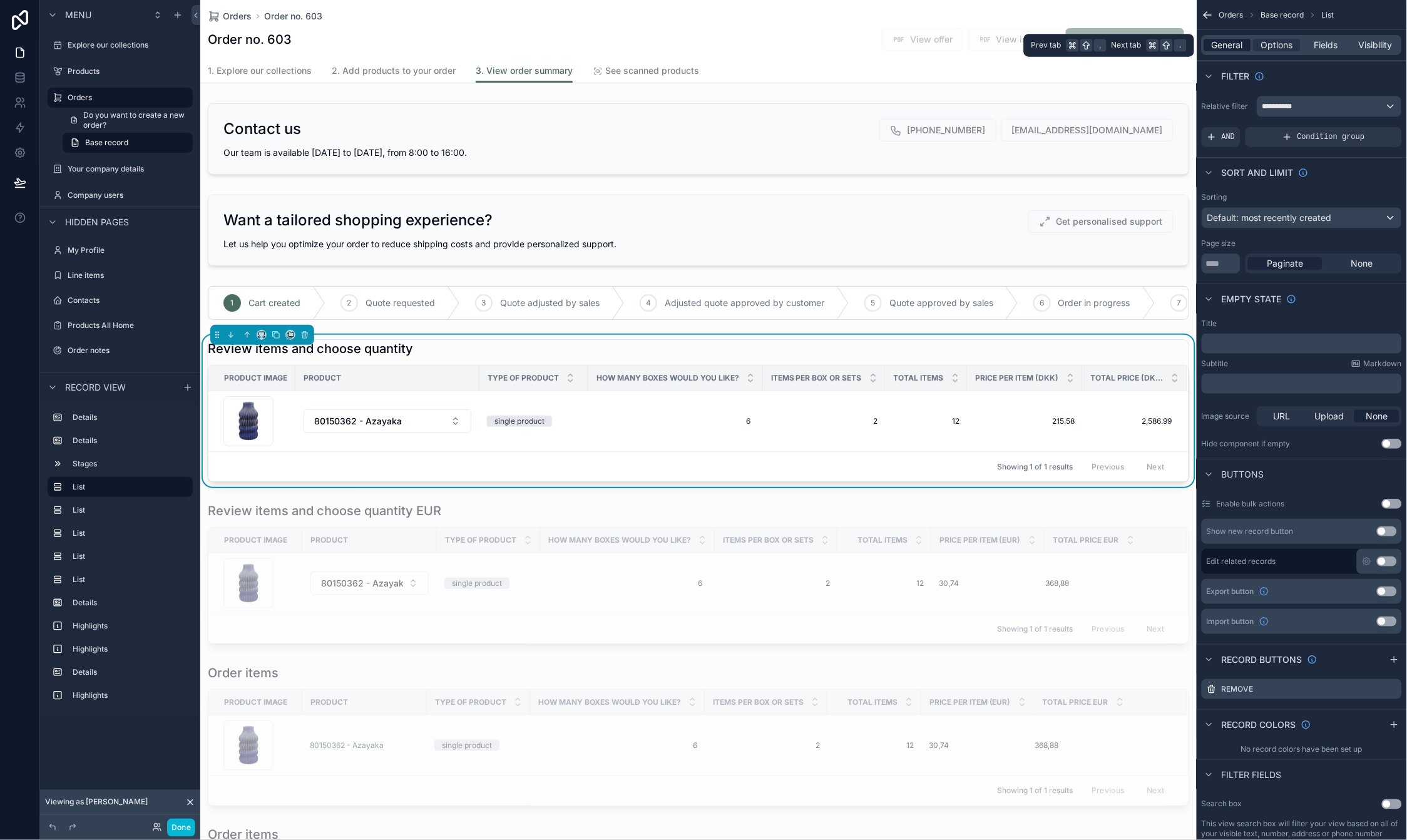
click at [1223, 48] on span "General" at bounding box center [1228, 45] width 31 height 12
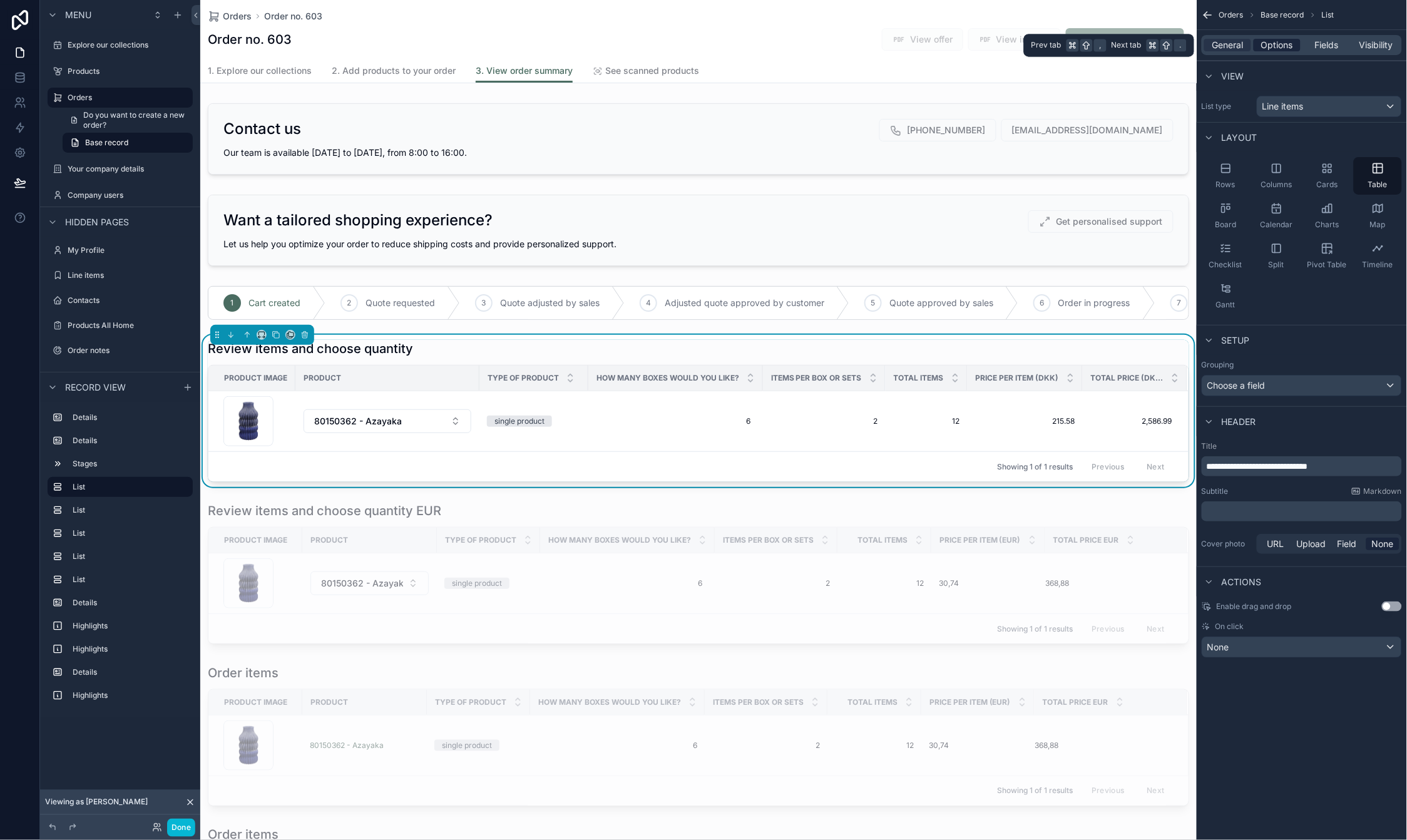
click at [1275, 46] on span "Options" at bounding box center [1277, 45] width 32 height 12
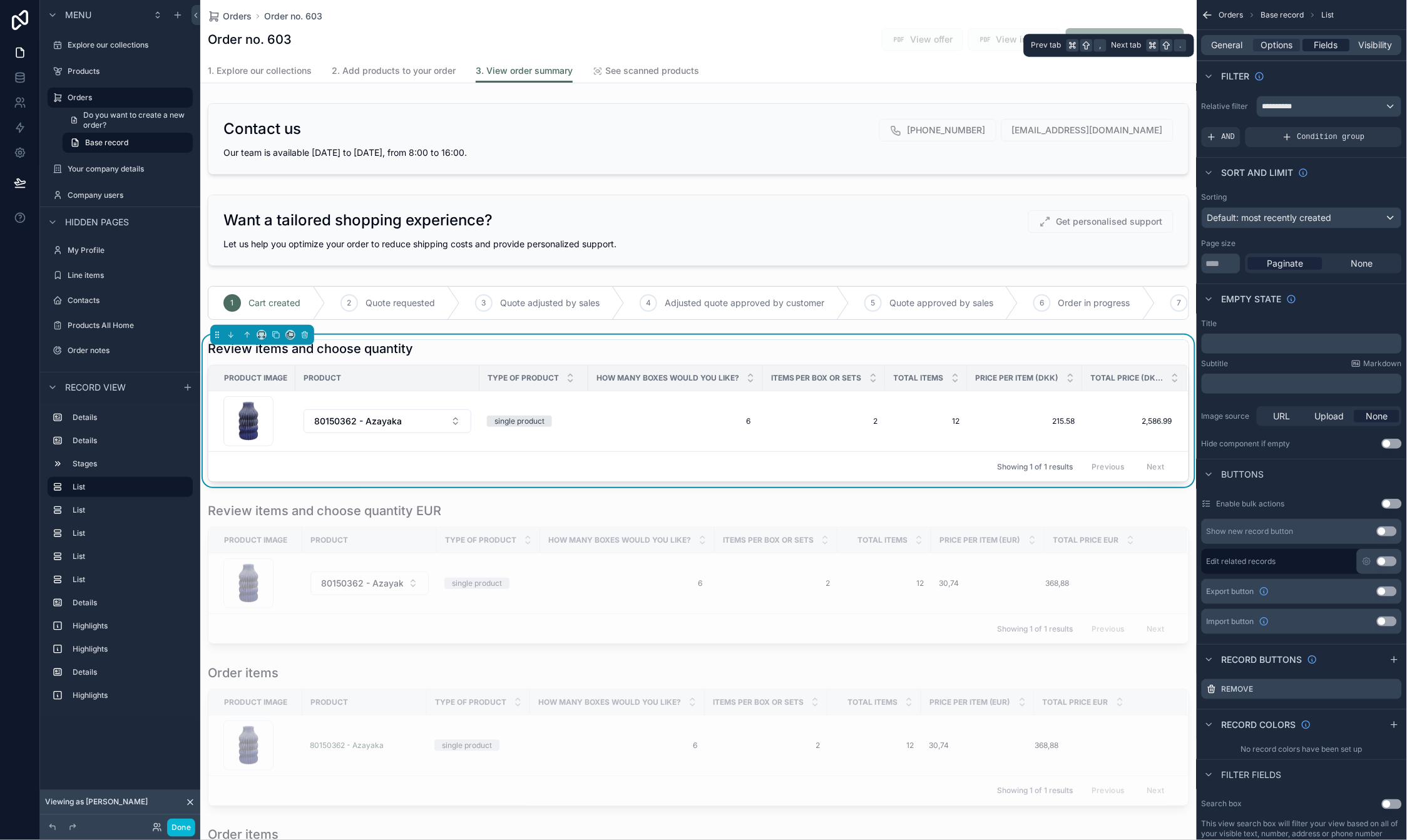
click at [1309, 43] on div "Fields" at bounding box center [1327, 45] width 47 height 12
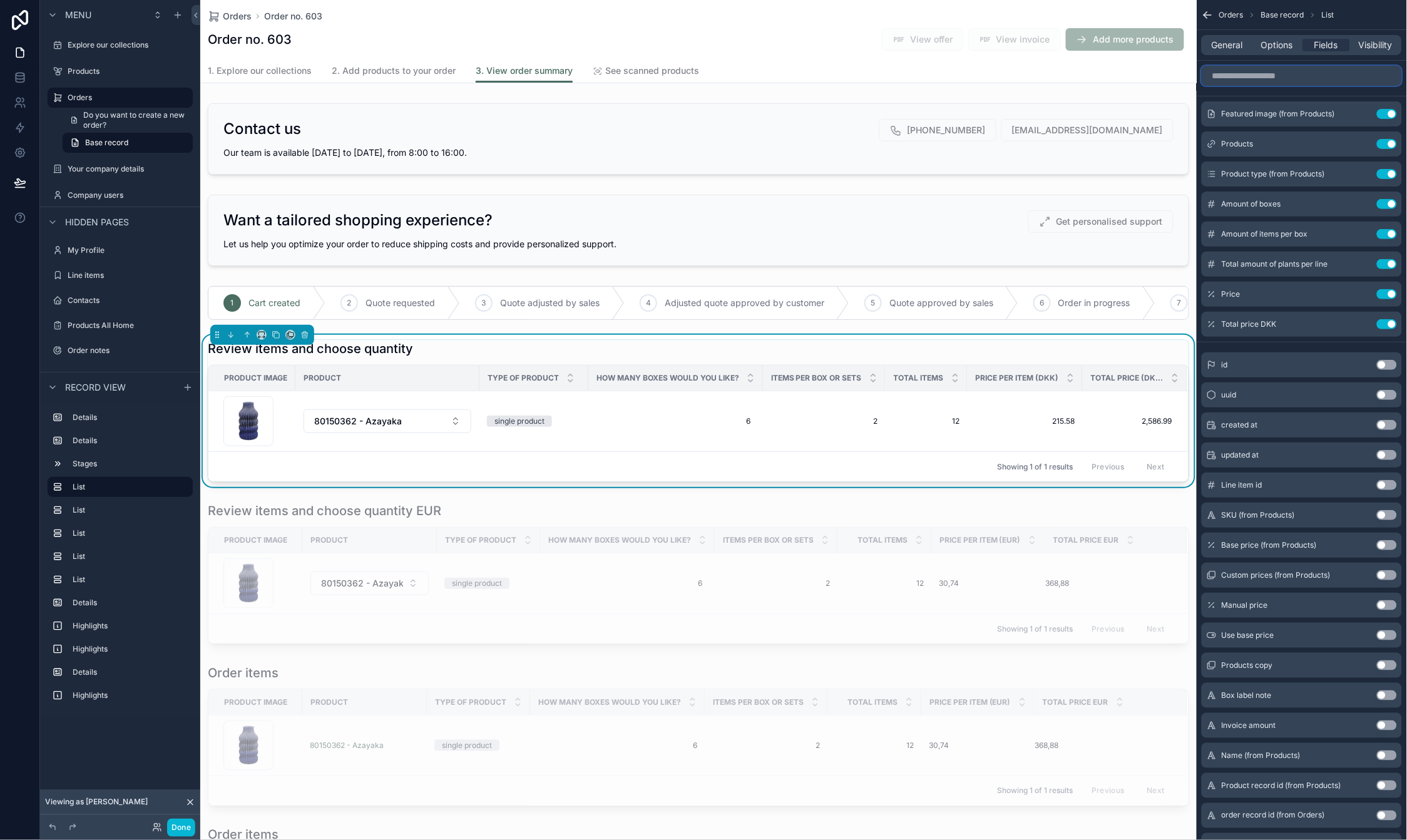
click at [1273, 81] on input "scrollable content" at bounding box center [1302, 76] width 200 height 20
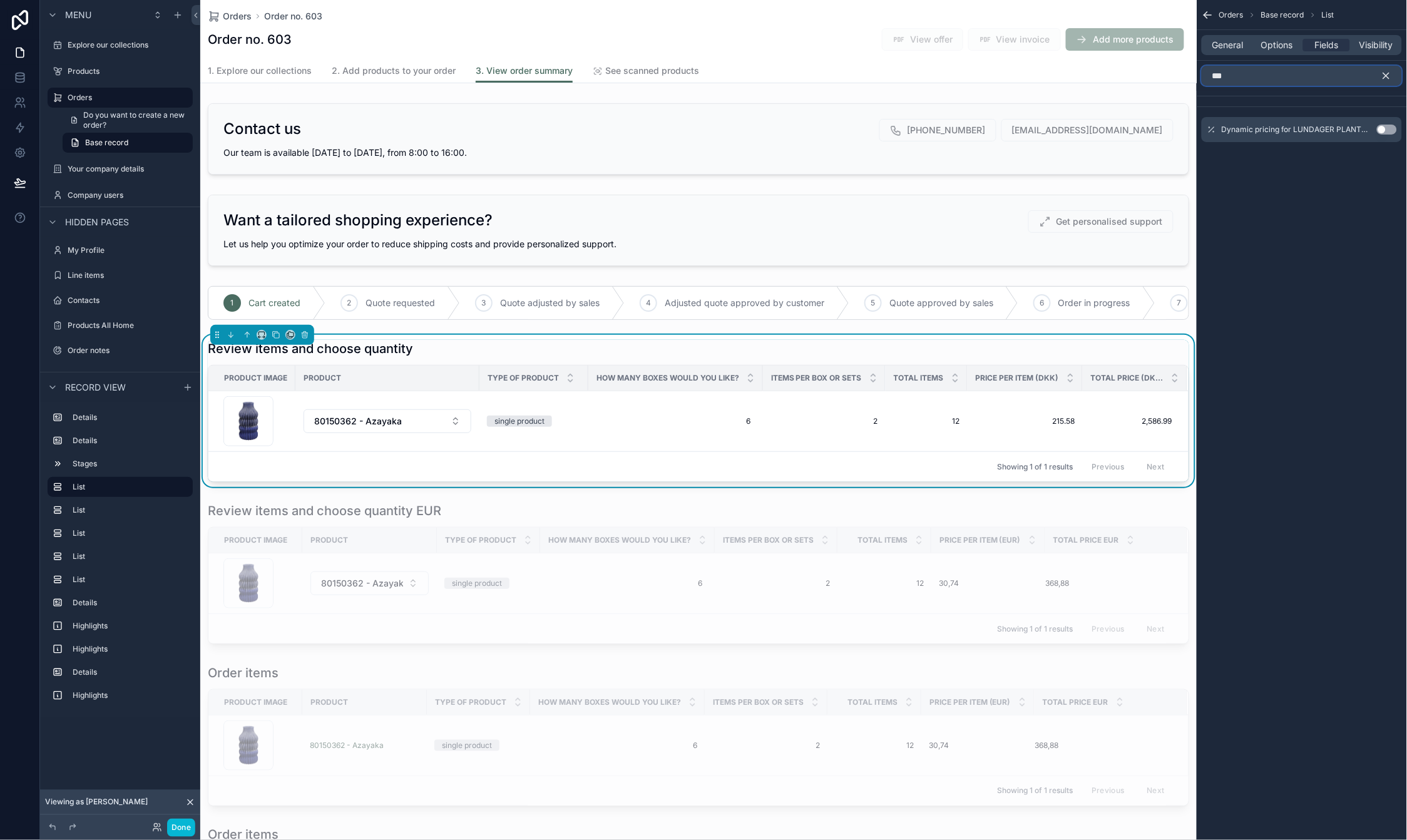
type input "***"
click at [1392, 127] on button "Use setting" at bounding box center [1387, 130] width 20 height 10
click at [1387, 74] on icon "scrollable content" at bounding box center [1387, 76] width 12 height 12
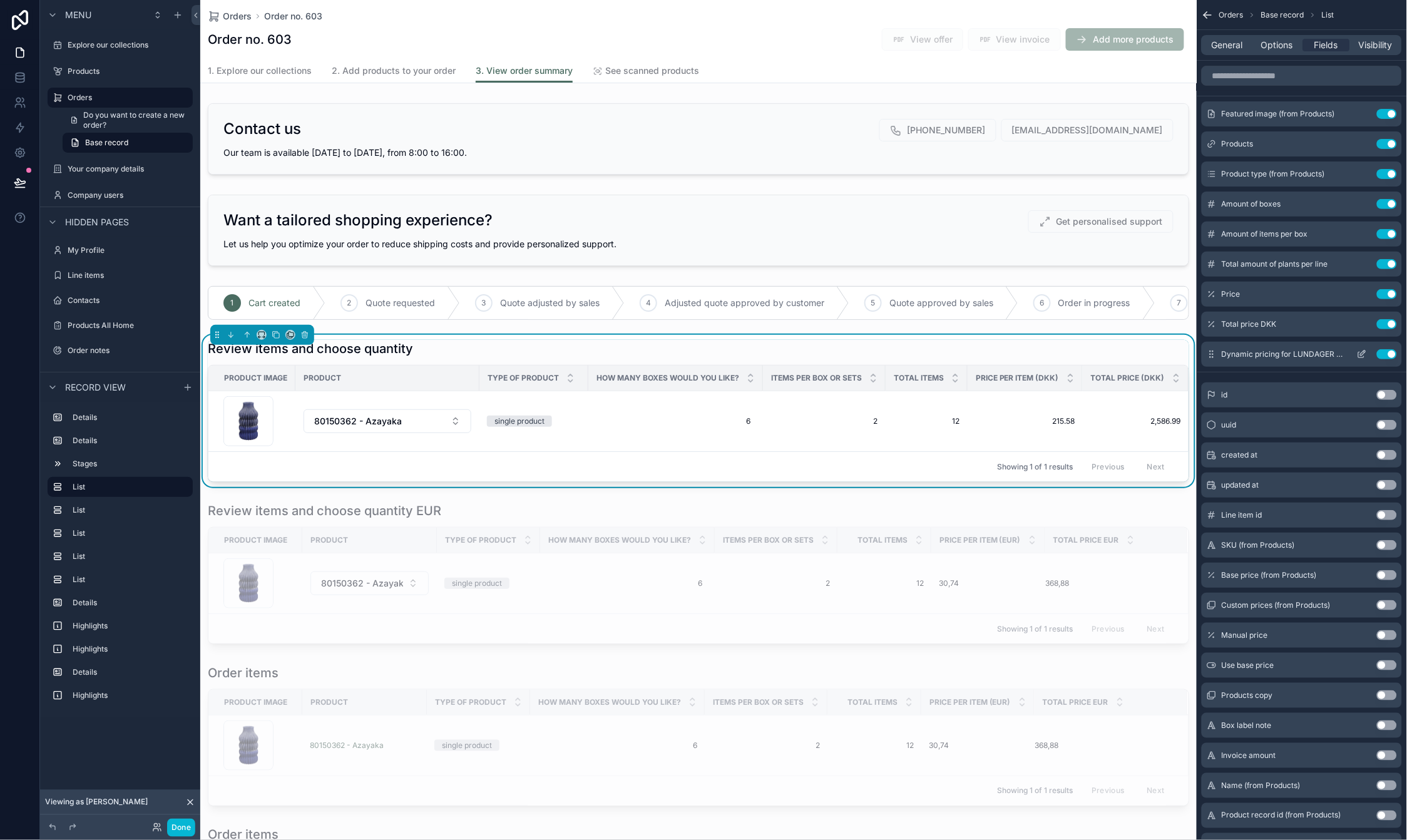
click at [1367, 353] on icon "scrollable content" at bounding box center [1362, 355] width 10 height 10
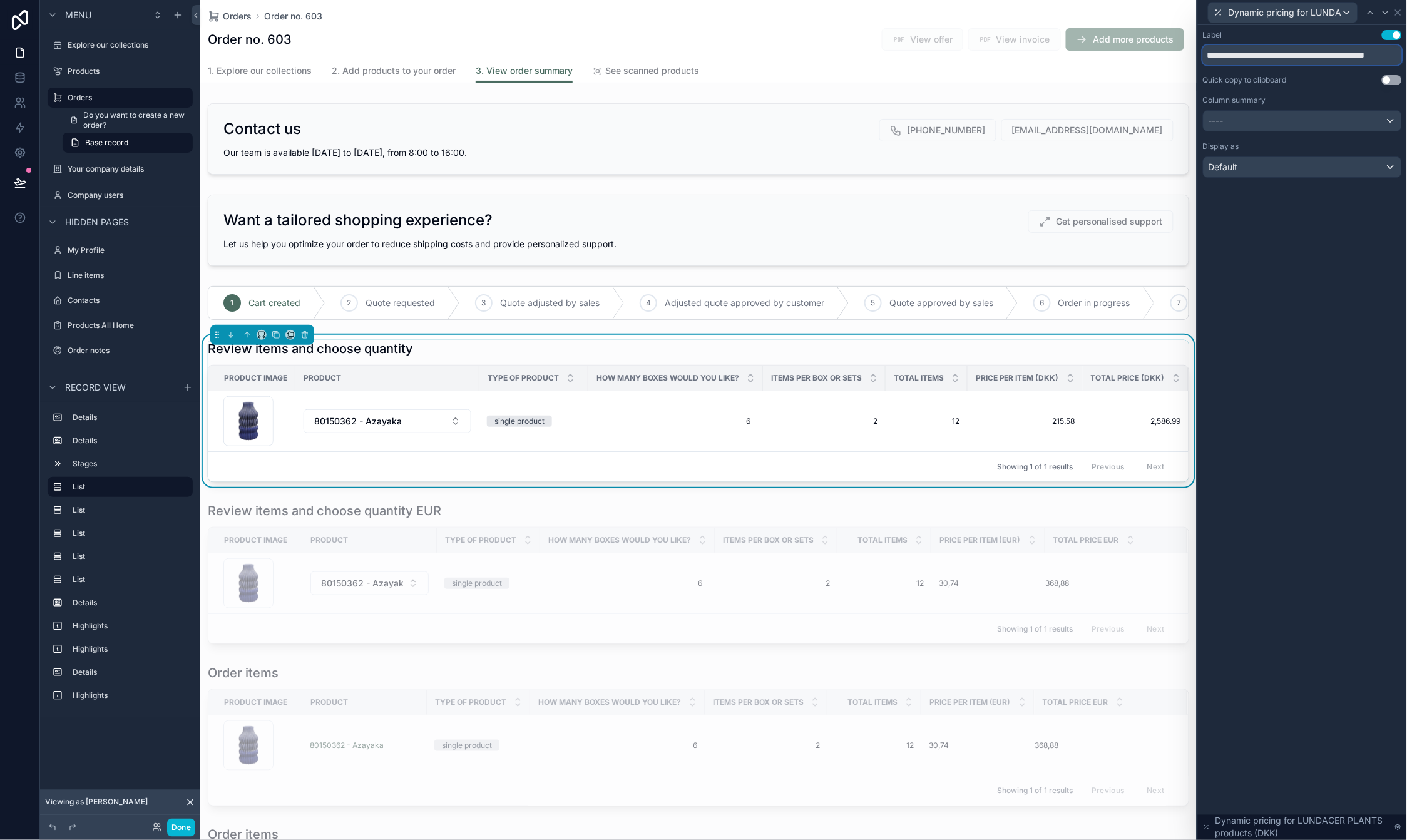
click at [1273, 58] on input "**********" at bounding box center [1302, 55] width 199 height 20
type input "**********"
click at [186, 829] on button "Done" at bounding box center [181, 827] width 28 height 18
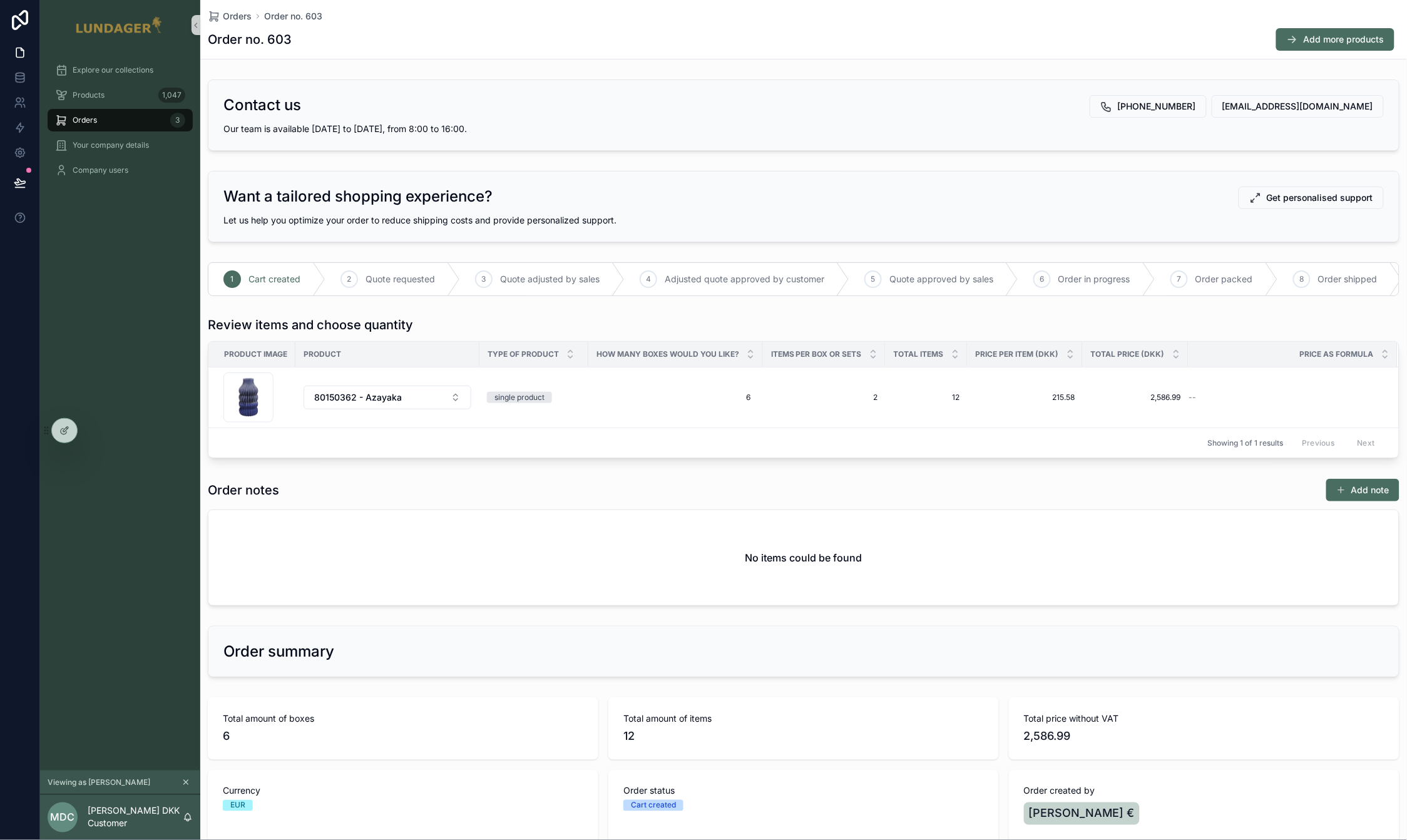
click at [826, 487] on div "Order notes Add note" at bounding box center [803, 490] width 1192 height 24
click at [91, 90] on span "Products" at bounding box center [88, 96] width 32 height 10
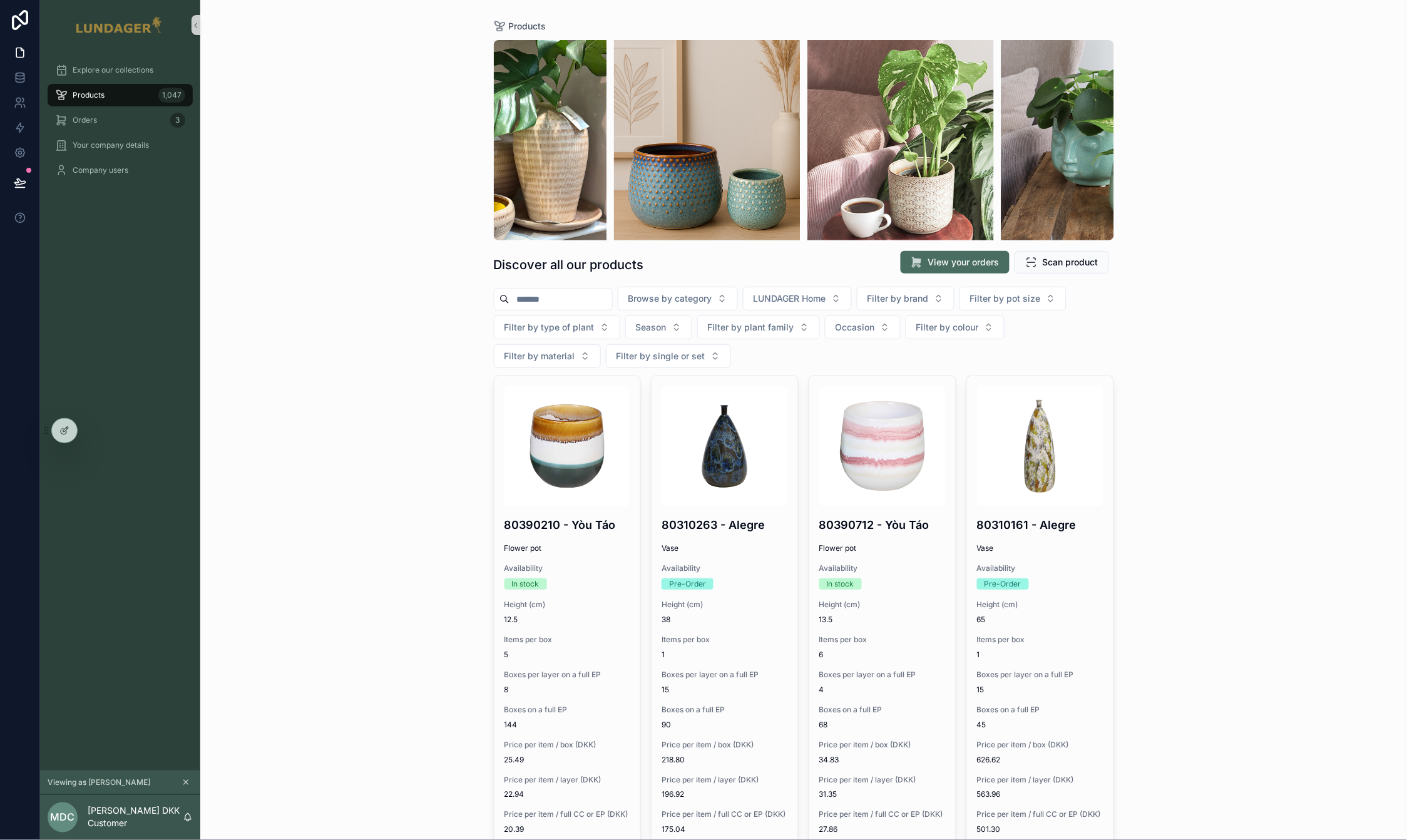
click at [567, 304] on input "scrollable content" at bounding box center [561, 299] width 103 height 17
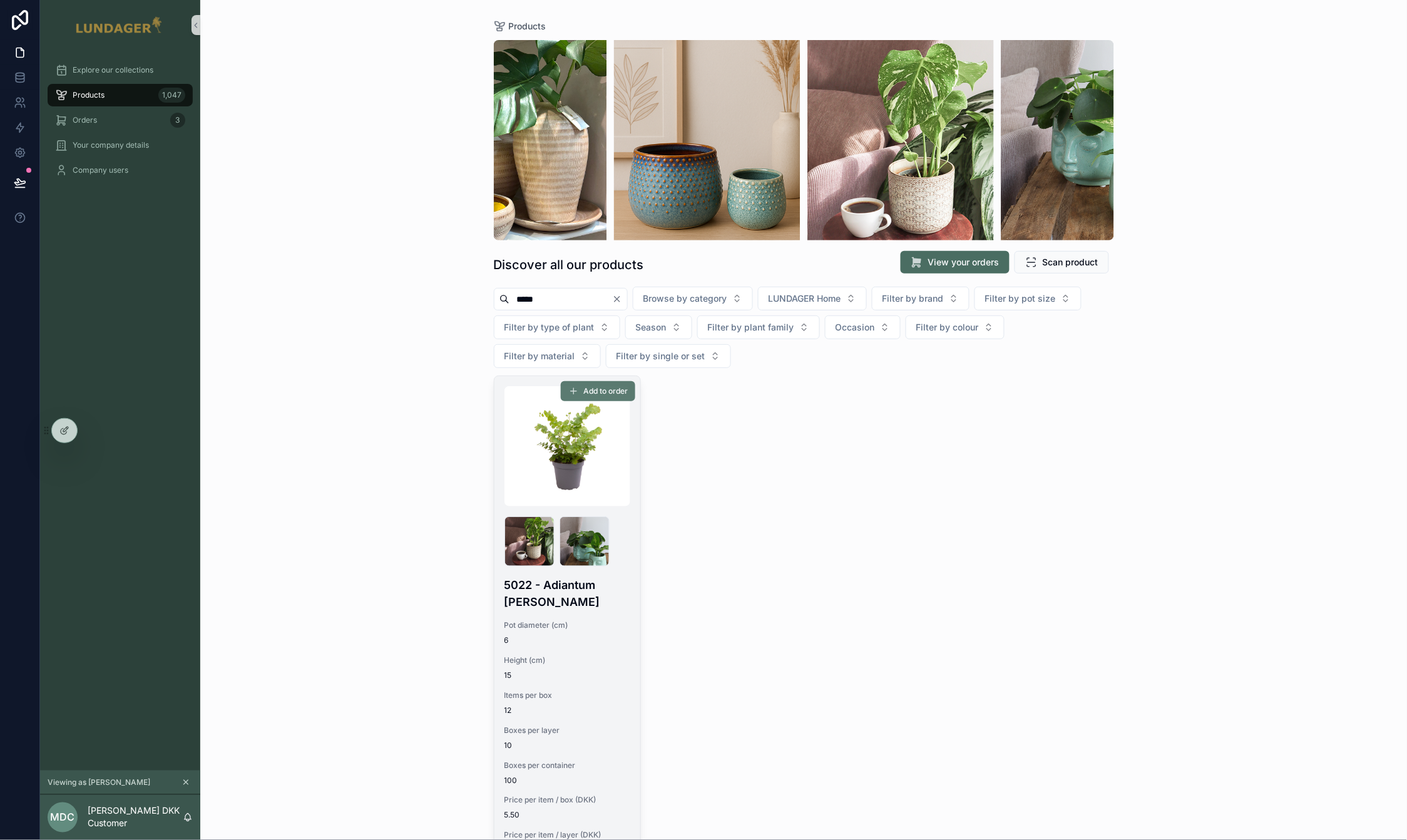
type input "*****"
click at [602, 390] on span "Add to order" at bounding box center [605, 391] width 44 height 10
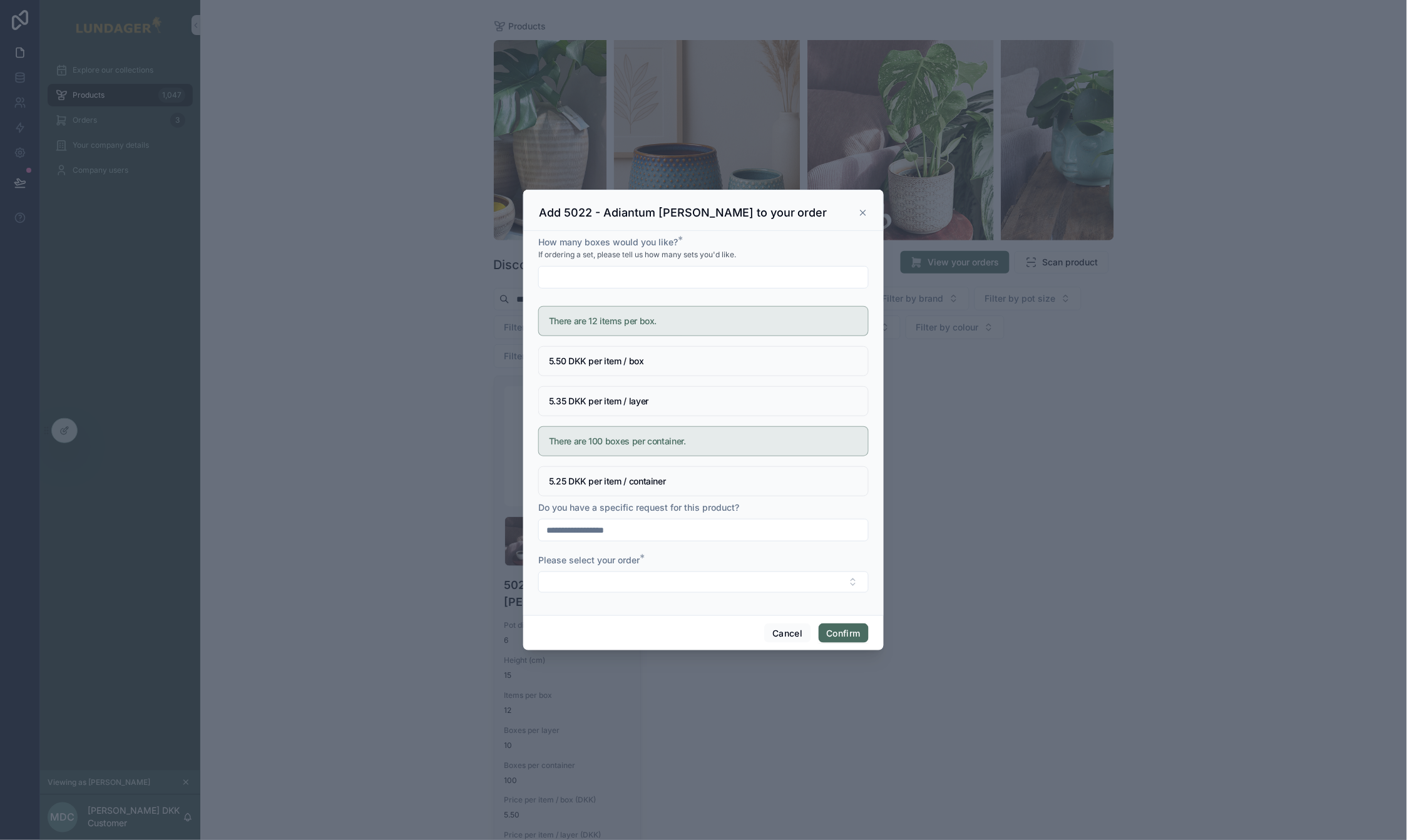
click at [586, 276] on input "text" at bounding box center [704, 277] width 329 height 17
type input "**"
click at [660, 577] on button "Select Button" at bounding box center [704, 582] width 331 height 21
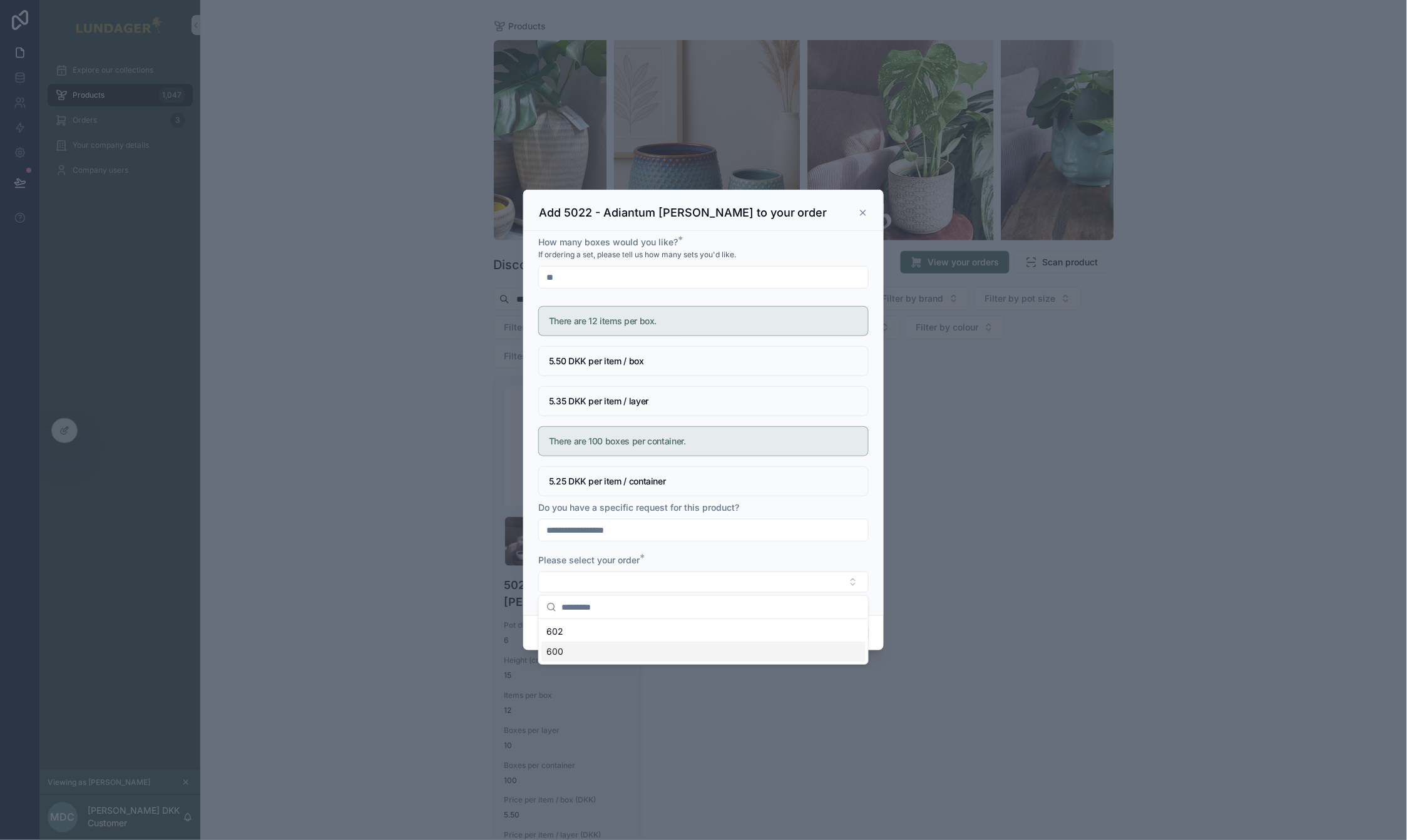
click at [642, 649] on div "600" at bounding box center [704, 651] width 324 height 20
click at [687, 544] on form "How many boxes would you like? * If ordering a set, please tell us how many set…" at bounding box center [704, 420] width 331 height 373
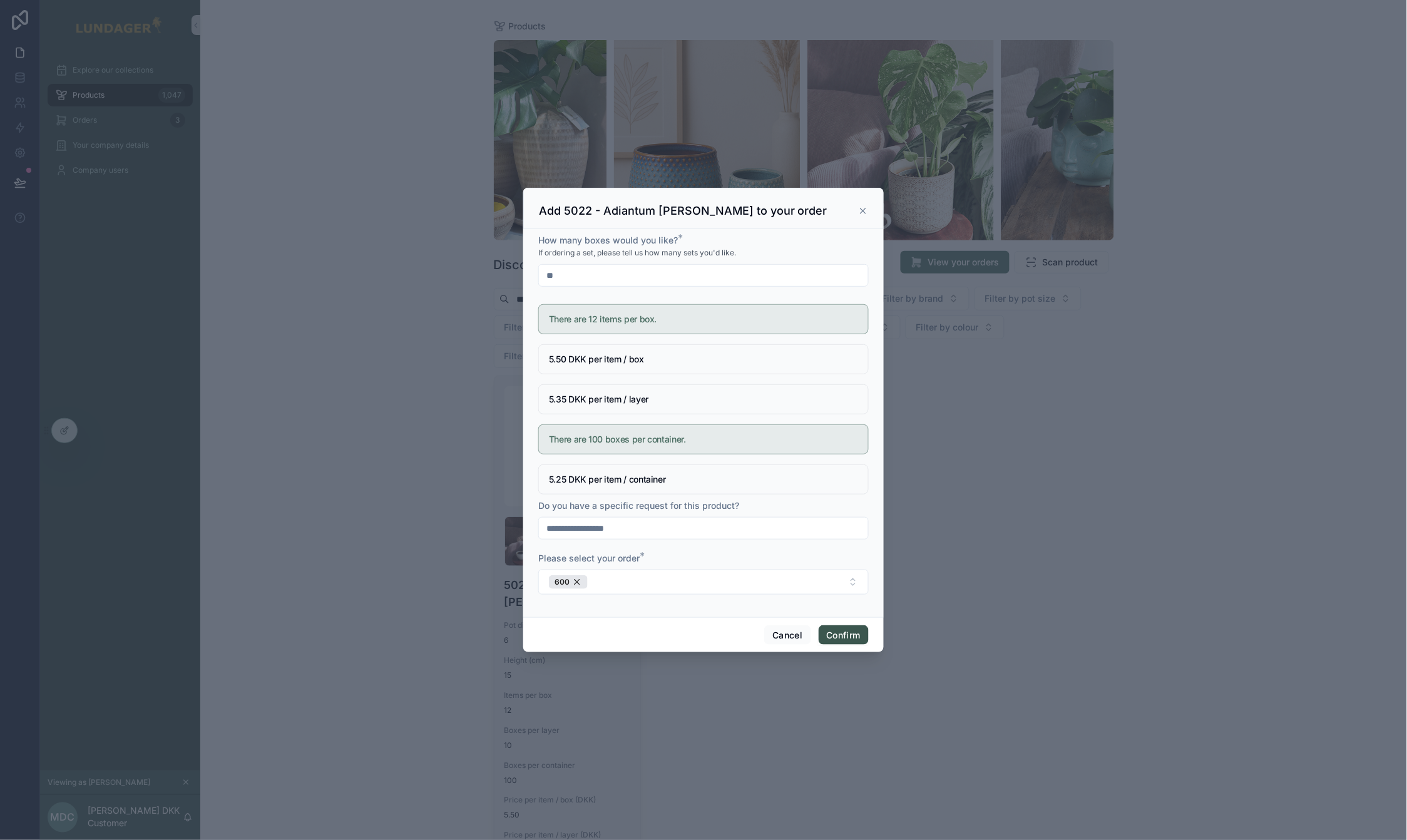
click at [844, 637] on button "Confirm" at bounding box center [843, 635] width 50 height 20
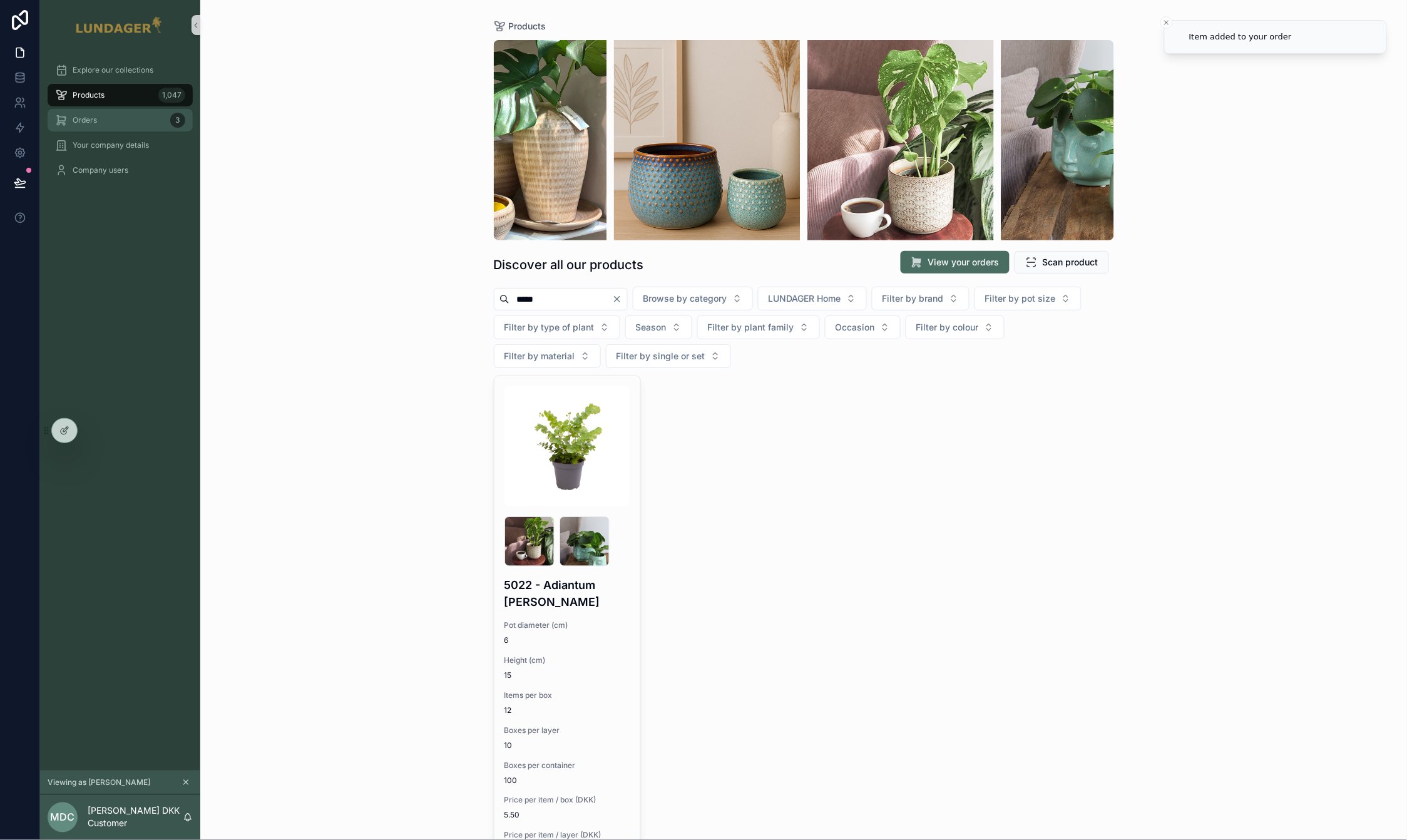
click at [104, 116] on div "Orders 3" at bounding box center [120, 120] width 130 height 20
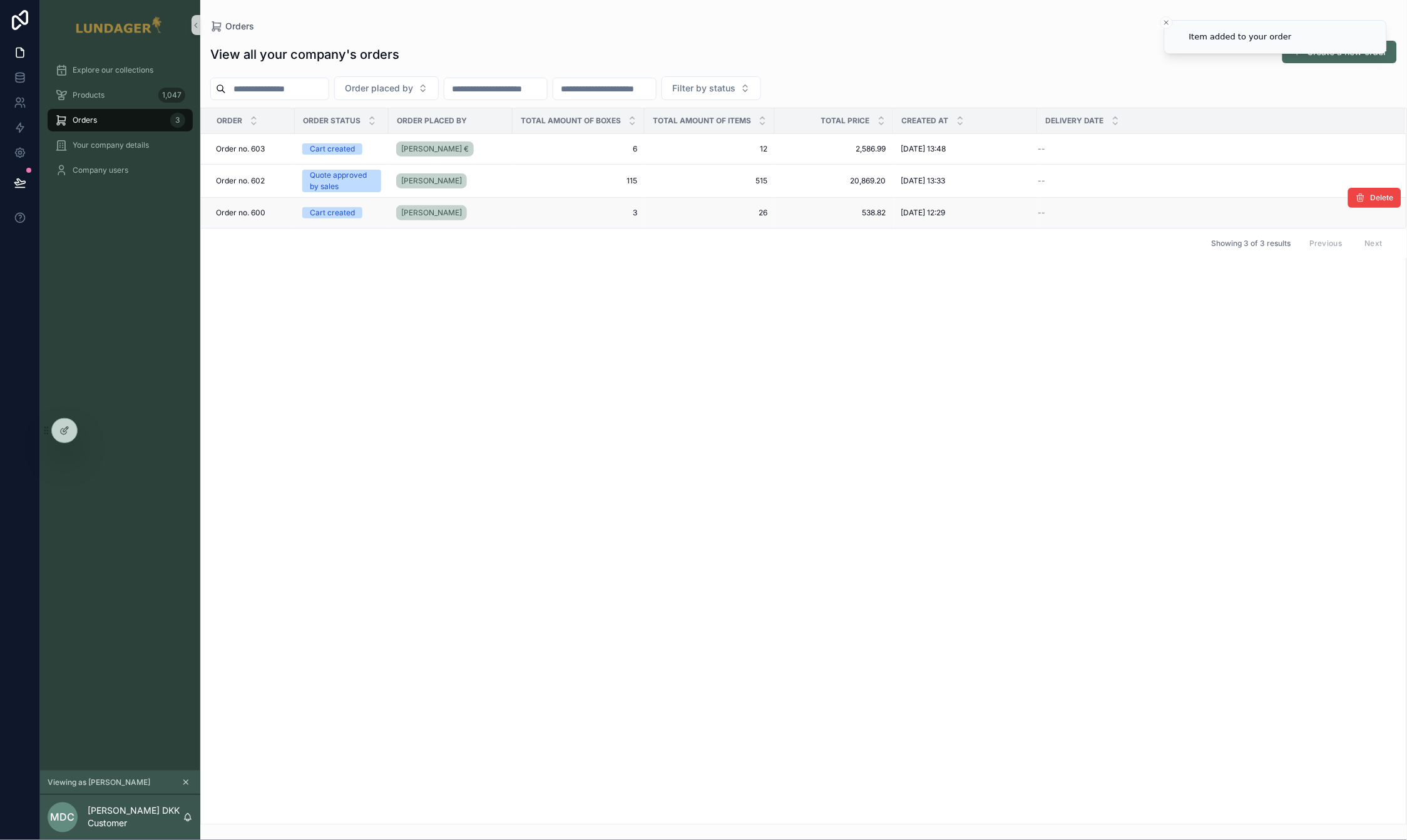
click at [502, 211] on div "[PERSON_NAME]" at bounding box center [450, 213] width 109 height 20
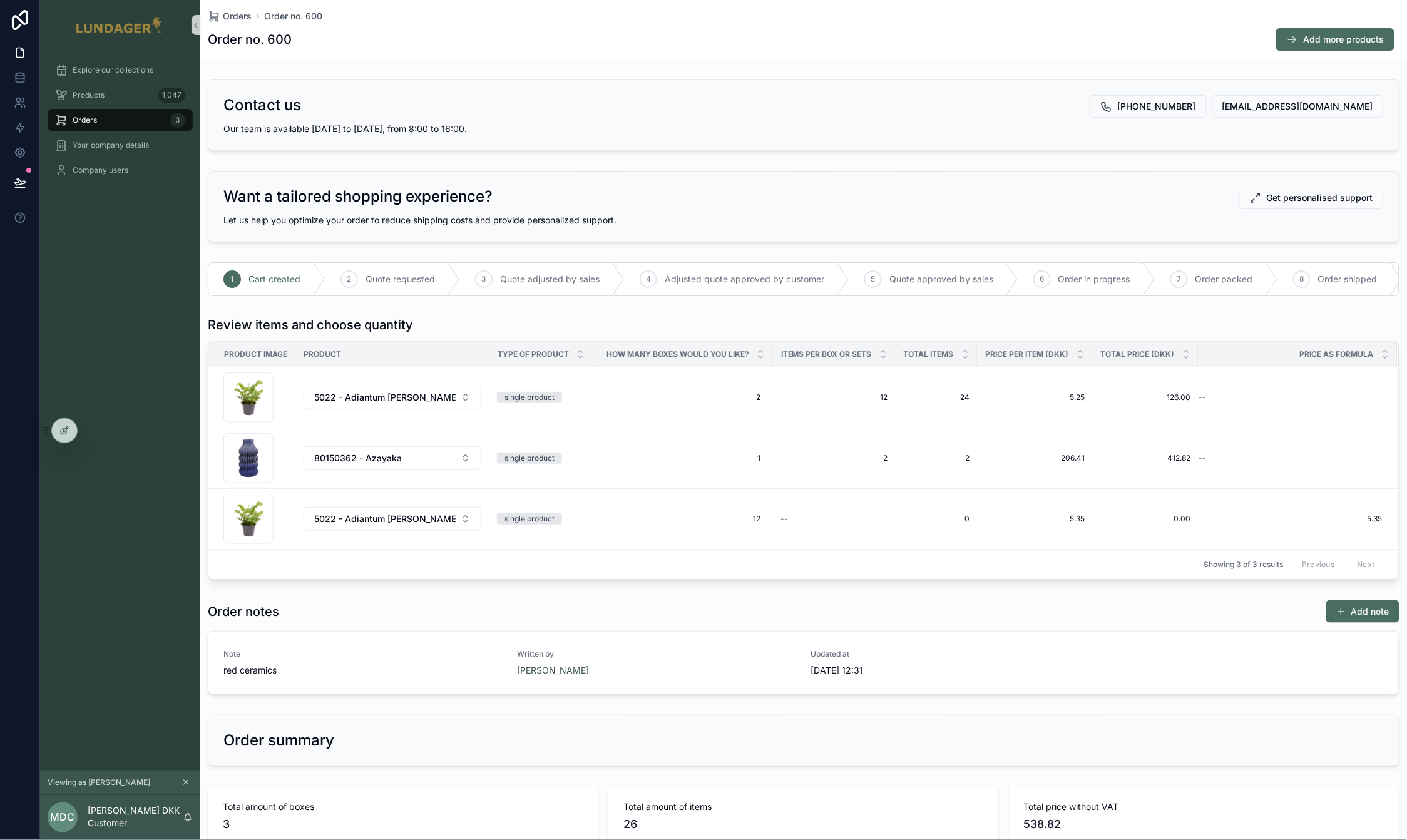
scroll to position [27, 0]
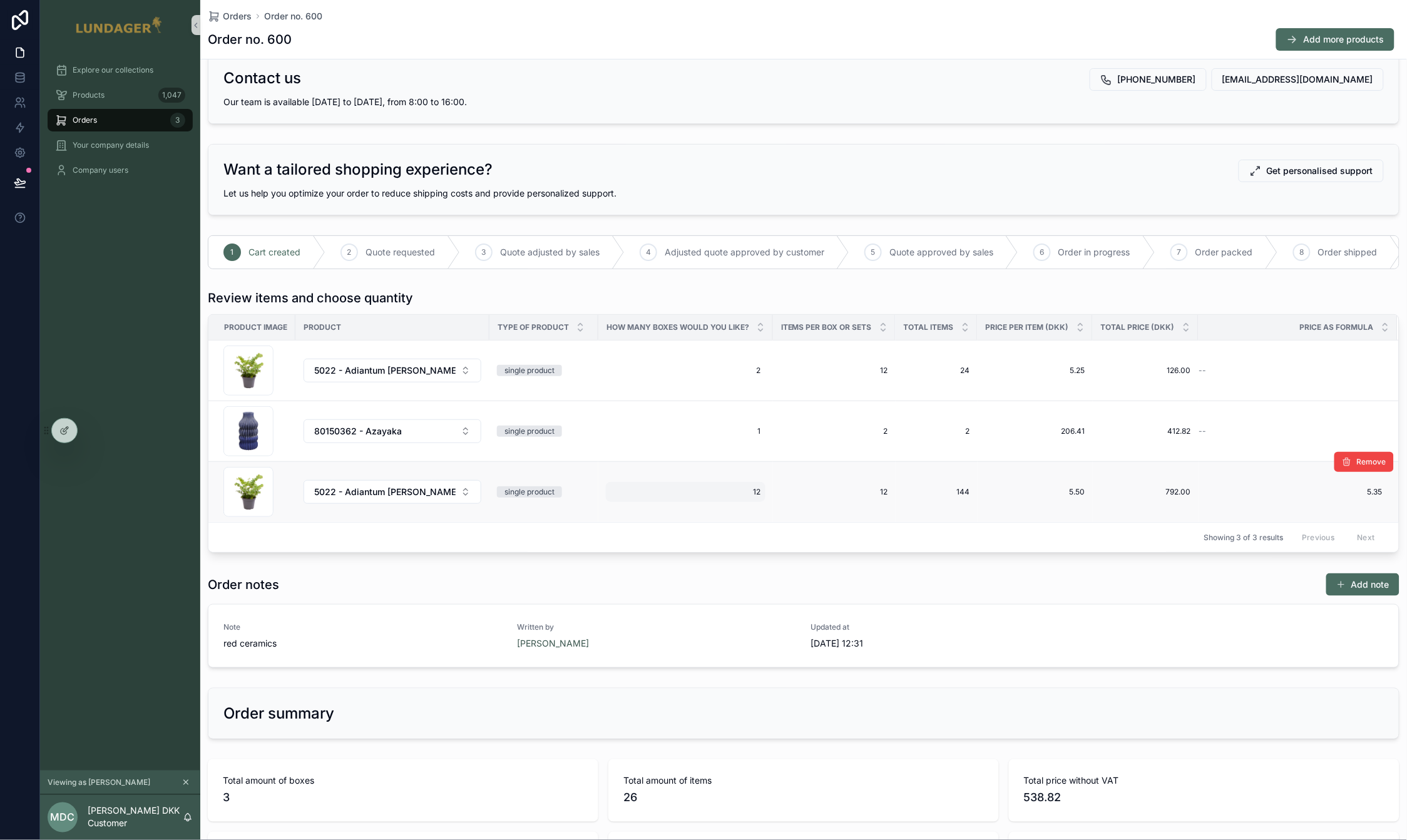
click at [727, 497] on span "12" at bounding box center [685, 492] width 150 height 10
click at [684, 521] on input "**" at bounding box center [662, 521] width 118 height 17
click at [748, 497] on span "12" at bounding box center [685, 492] width 150 height 10
click at [635, 519] on input "**" at bounding box center [662, 521] width 118 height 17
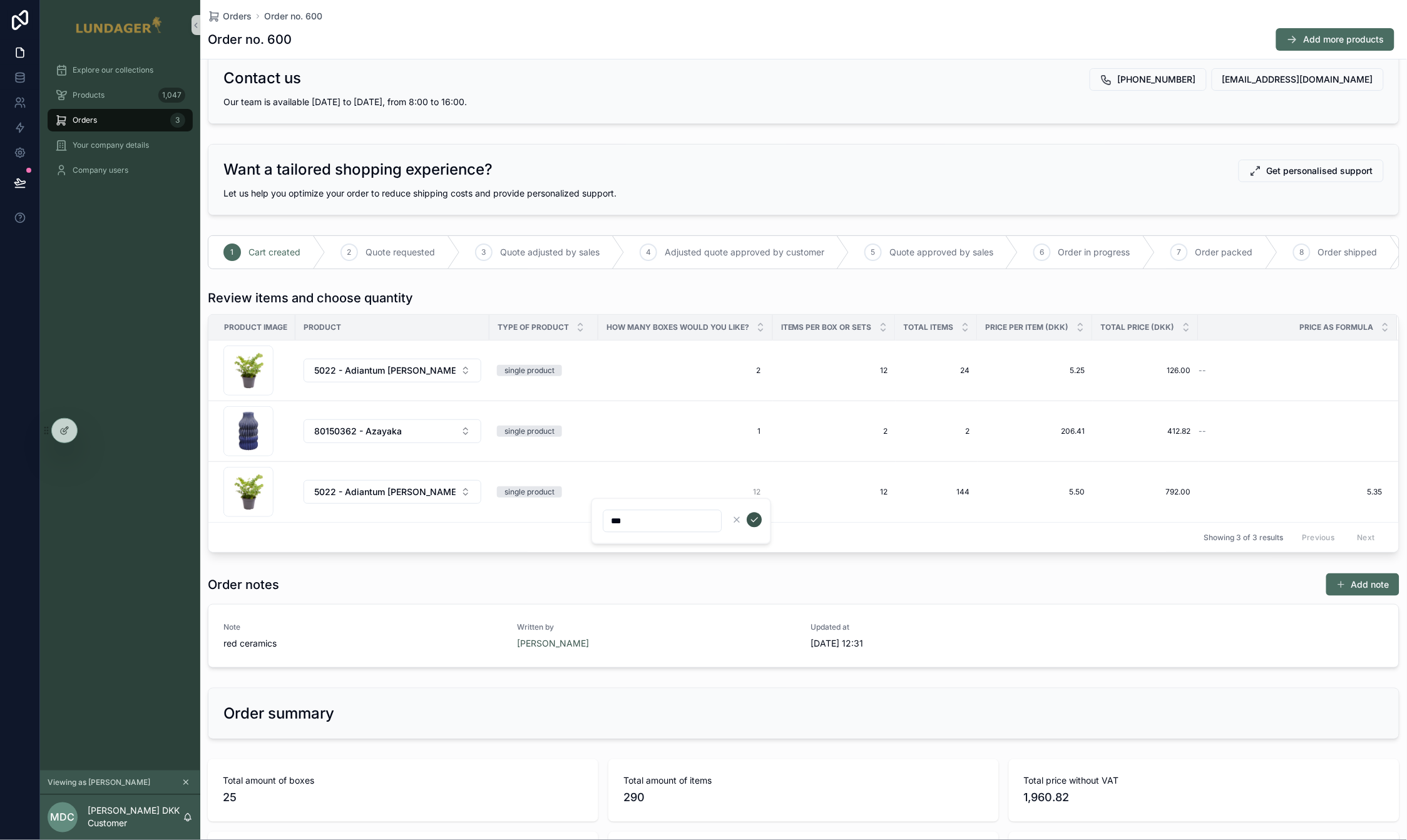
type input "***"
click at [757, 522] on icon "scrollable content" at bounding box center [754, 520] width 10 height 10
click at [733, 376] on span "12" at bounding box center [685, 370] width 150 height 10
click at [681, 397] on input "**" at bounding box center [662, 399] width 118 height 17
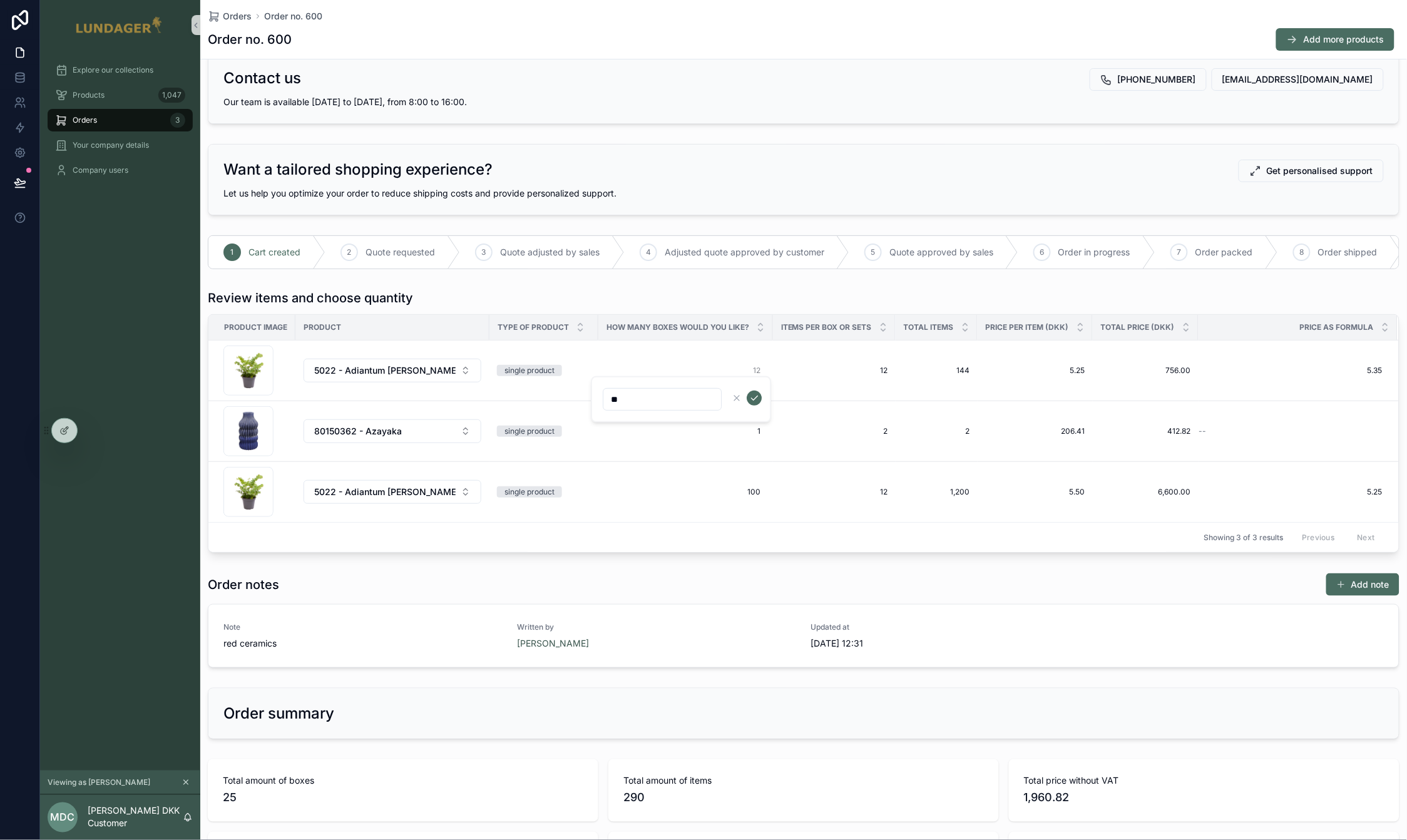
click at [681, 397] on input "**" at bounding box center [662, 399] width 118 height 17
type input "*"
click at [753, 400] on icon "scrollable content" at bounding box center [754, 398] width 10 height 10
click at [735, 497] on span "100" at bounding box center [685, 492] width 150 height 10
click at [691, 522] on input "***" at bounding box center [662, 521] width 118 height 17
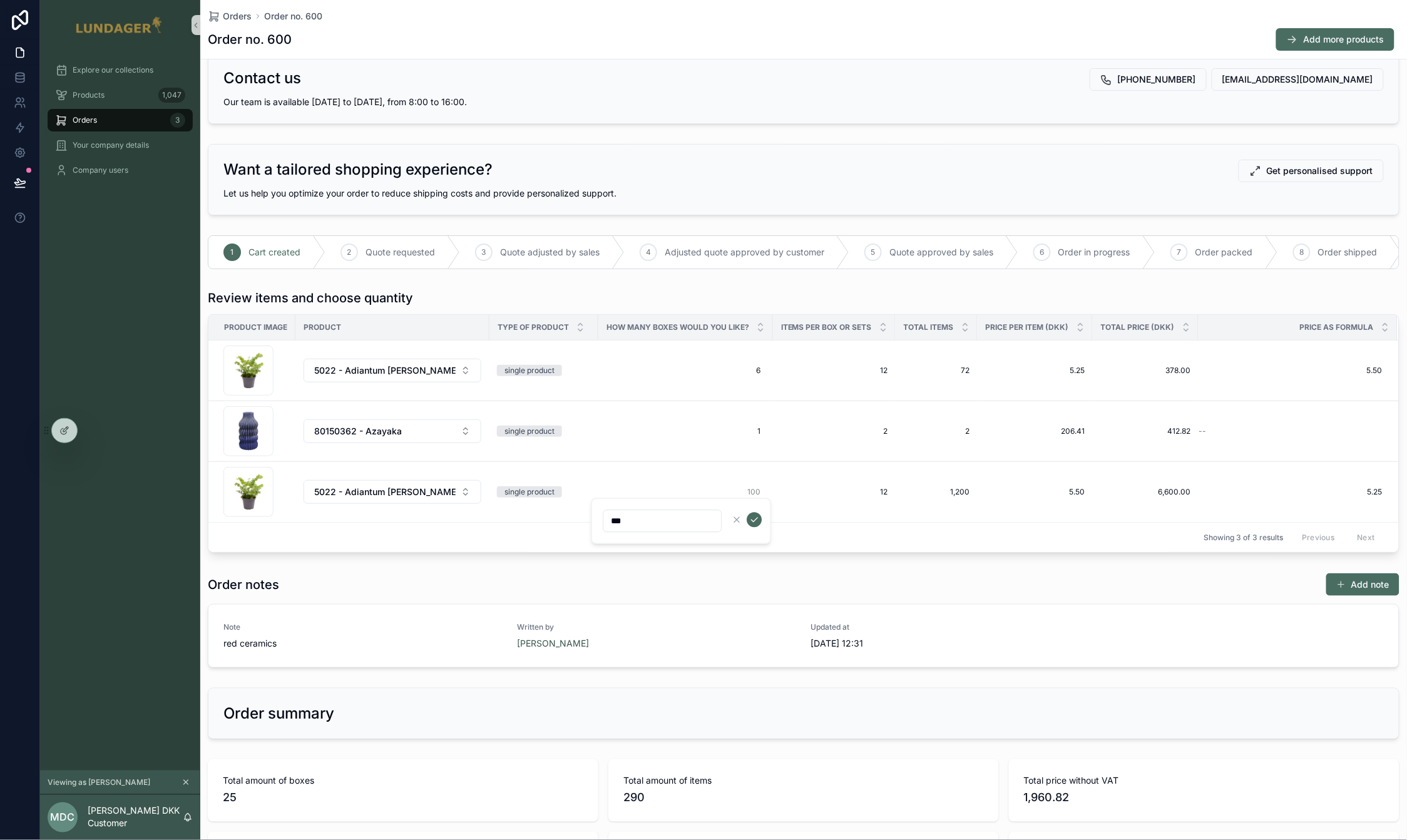
click at [691, 522] on input "***" at bounding box center [662, 521] width 118 height 17
type input "*"
click at [706, 497] on span "100" at bounding box center [685, 492] width 150 height 10
click at [752, 516] on icon "scrollable content" at bounding box center [754, 520] width 10 height 10
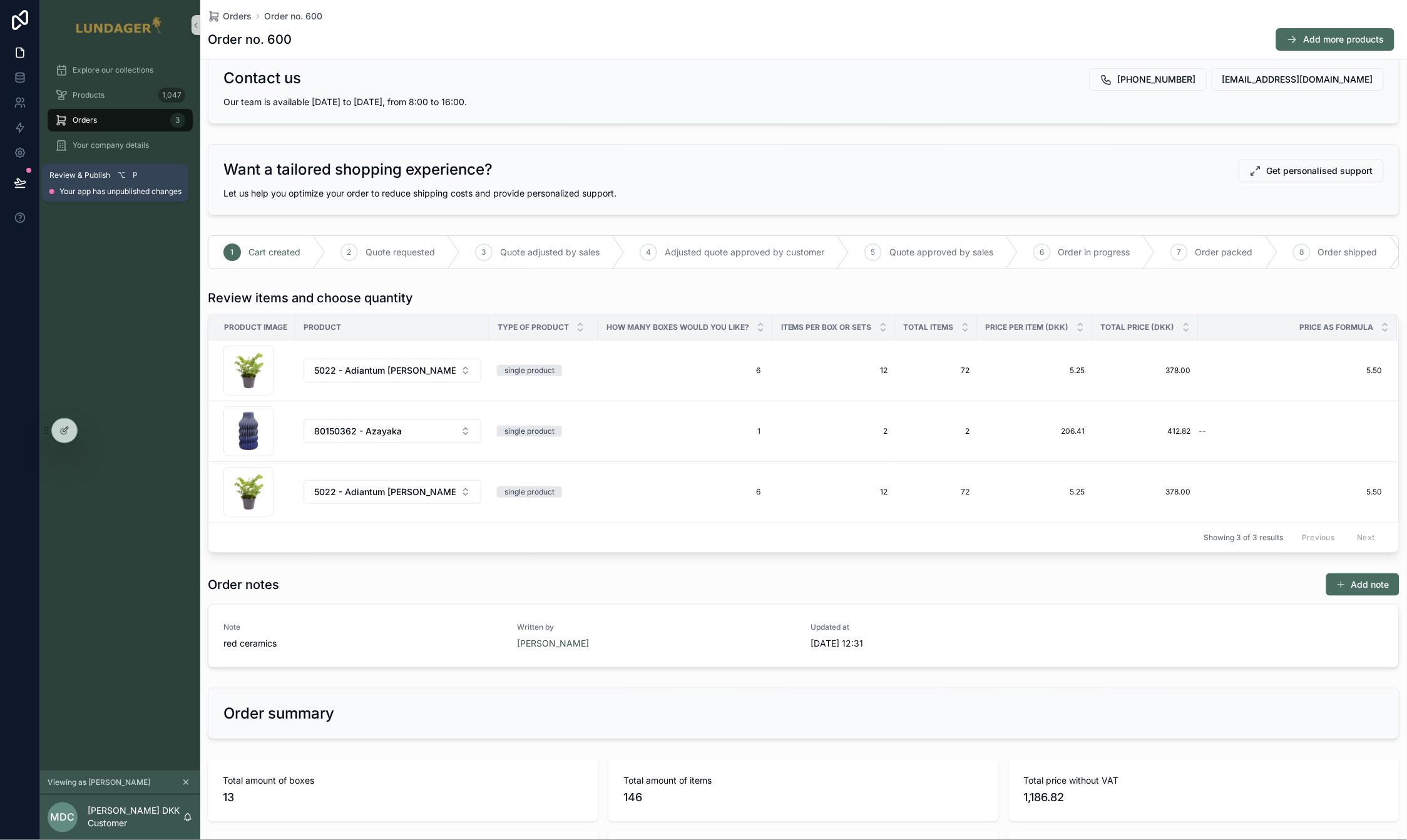
click at [18, 184] on icon at bounding box center [20, 182] width 11 height 7
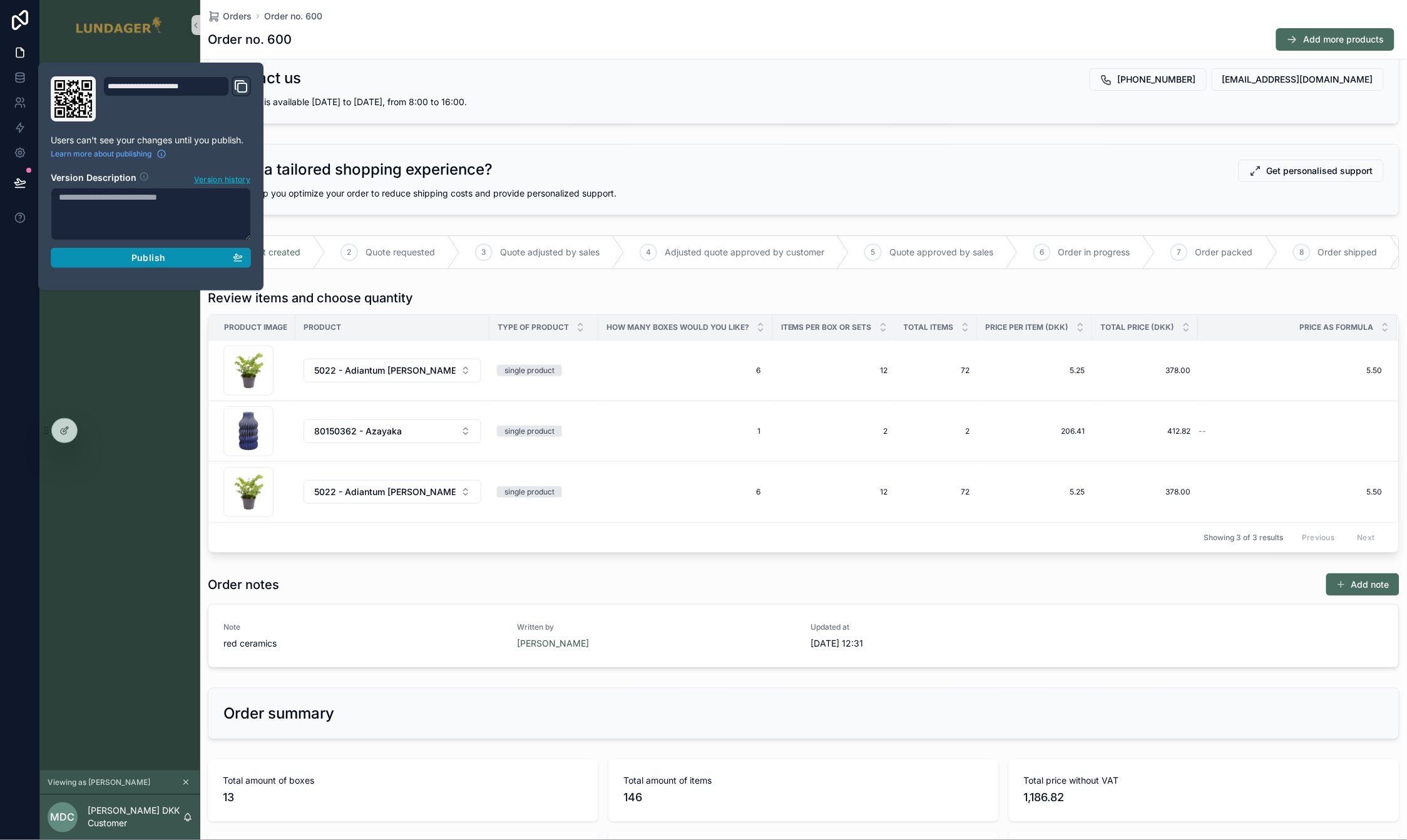
click at [132, 261] on span "Publish" at bounding box center [148, 258] width 34 height 12
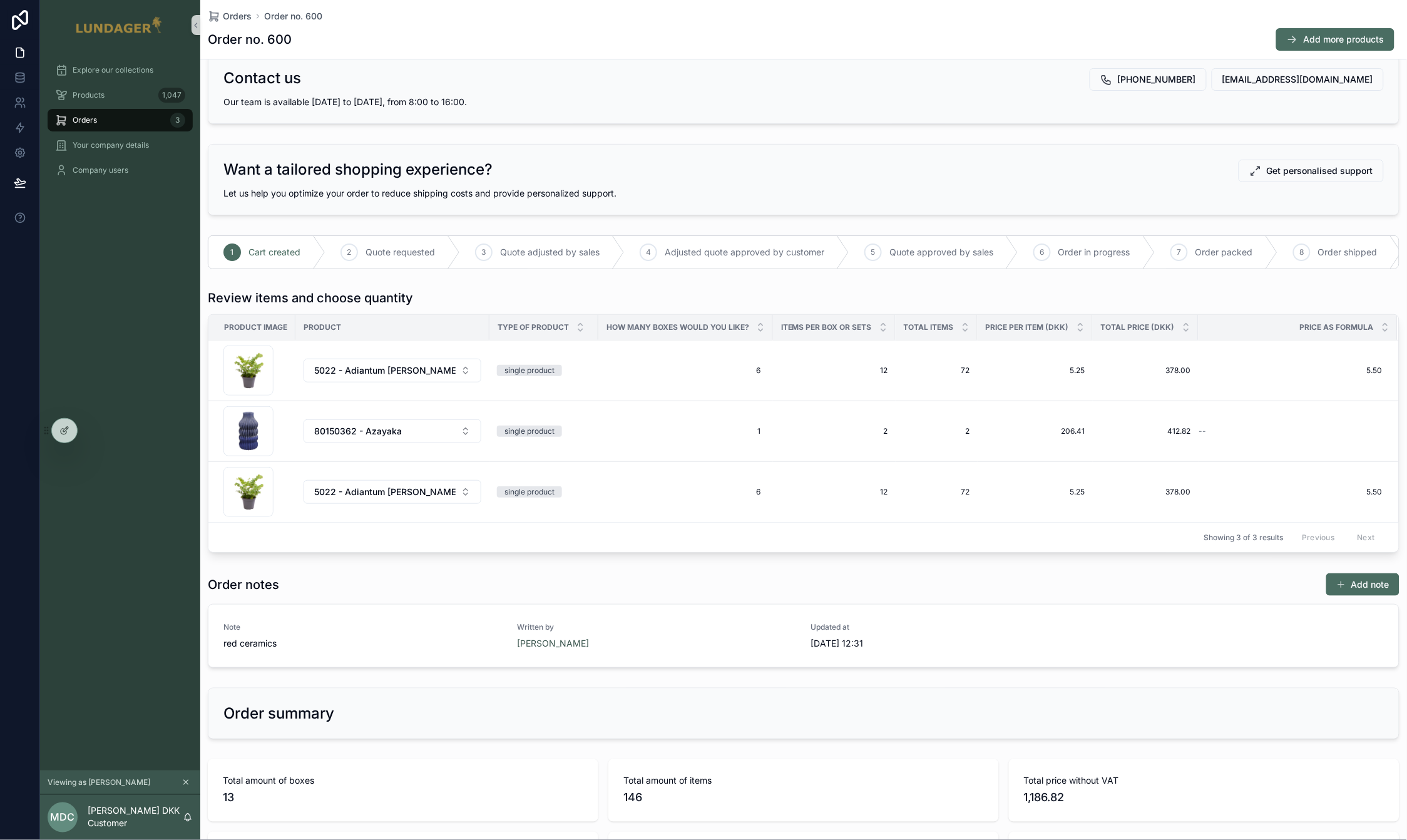
click at [135, 336] on div "Explore our collections Products 1,047 Orders 3 Your company details Company us…" at bounding box center [119, 410] width 160 height 720
click at [86, 101] on div "Products 1,047" at bounding box center [120, 96] width 130 height 20
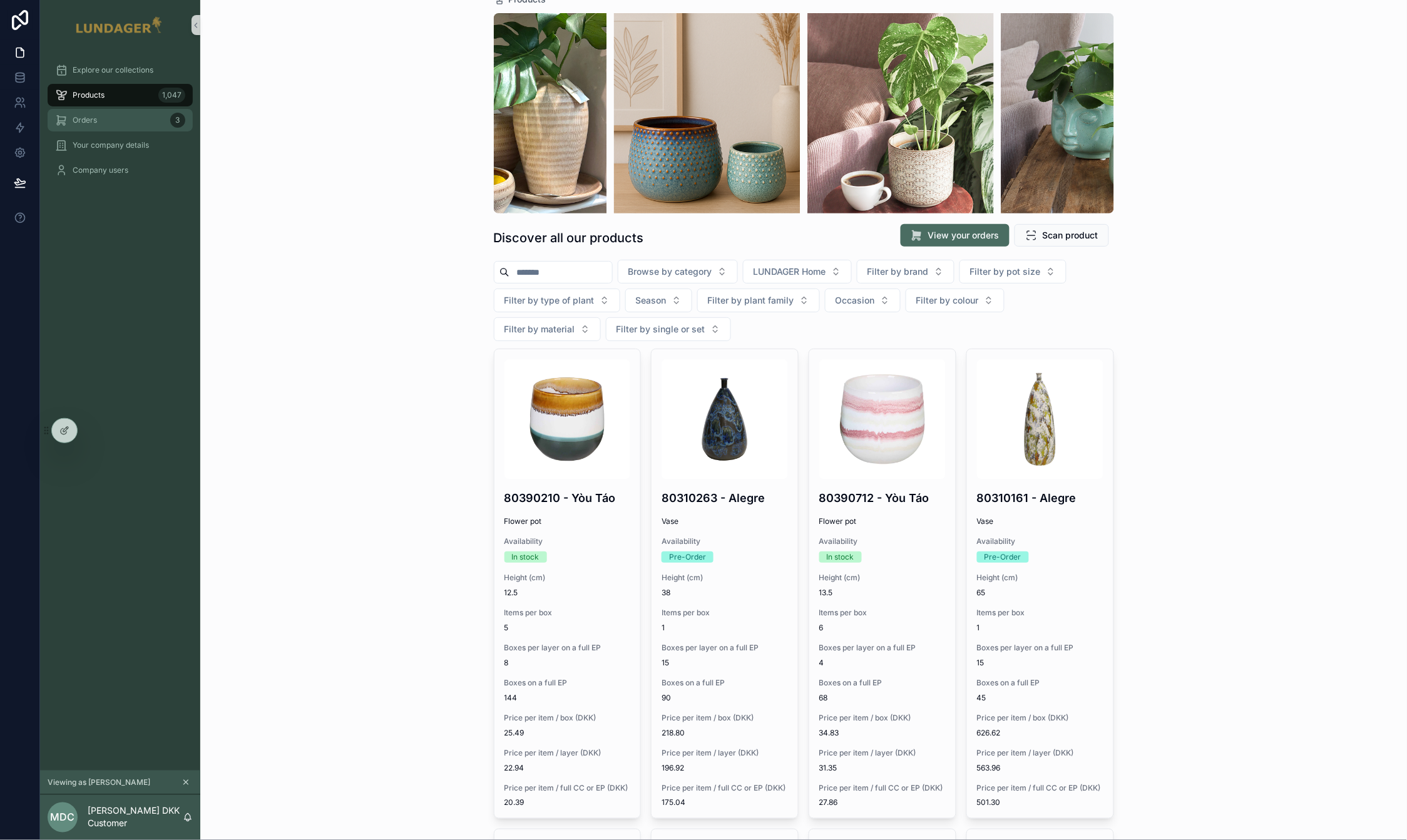
click at [94, 120] on span "Orders" at bounding box center [85, 120] width 25 height 10
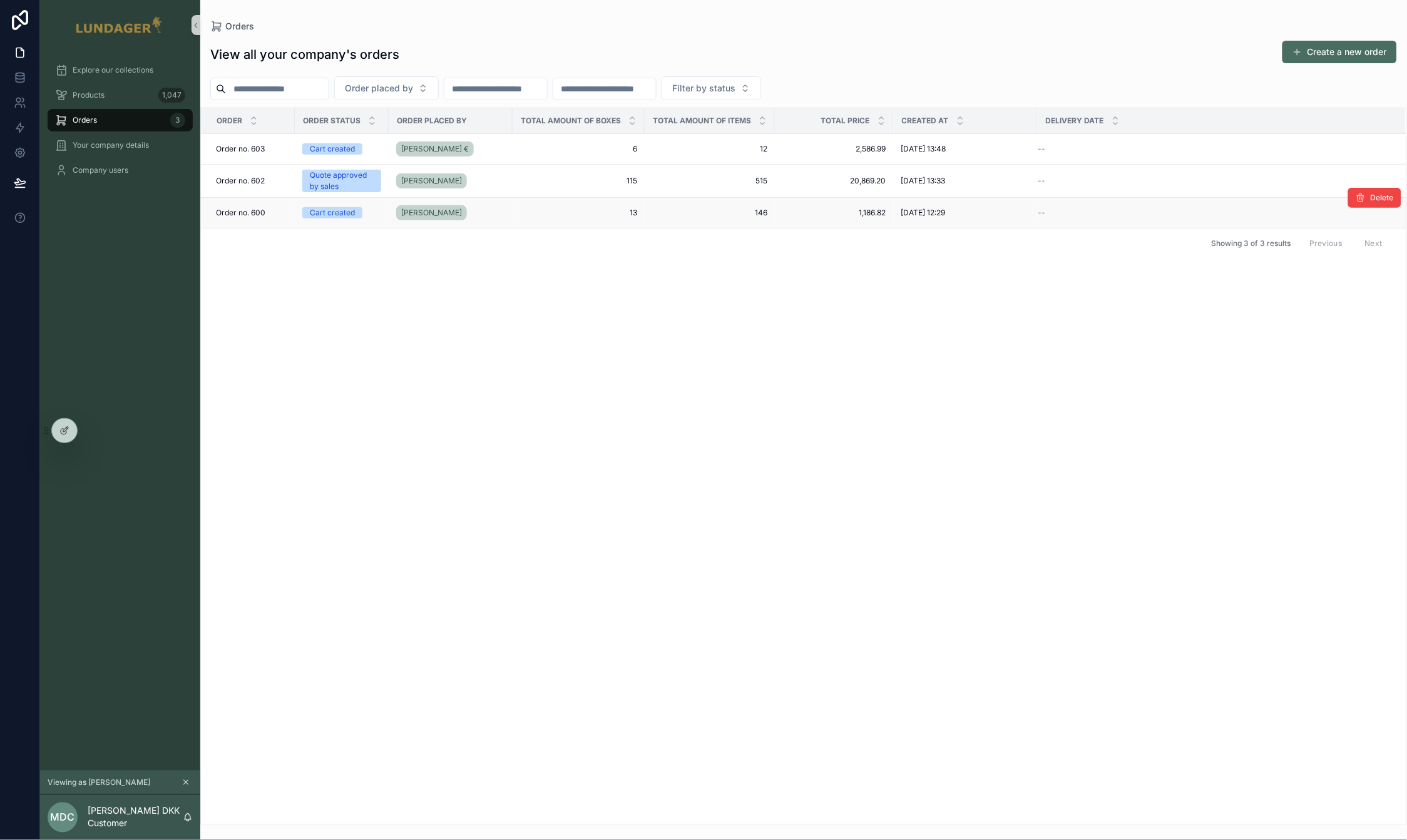
click at [279, 214] on div "Order no. 600 Order no. 600" at bounding box center [251, 213] width 72 height 10
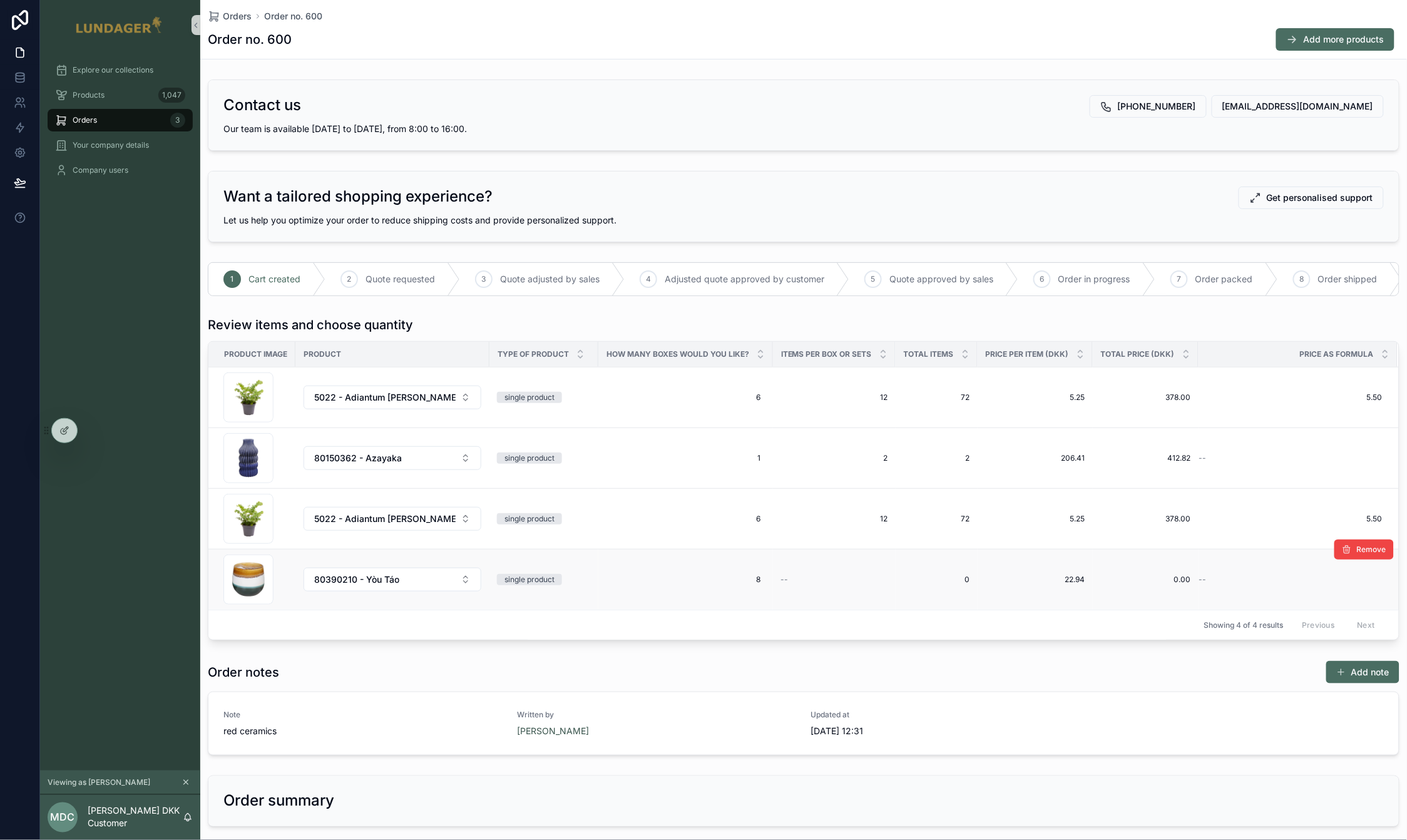
click at [1160, 585] on span "0.00" at bounding box center [1145, 580] width 90 height 10
click at [1165, 585] on span "0.00" at bounding box center [1145, 580] width 90 height 10
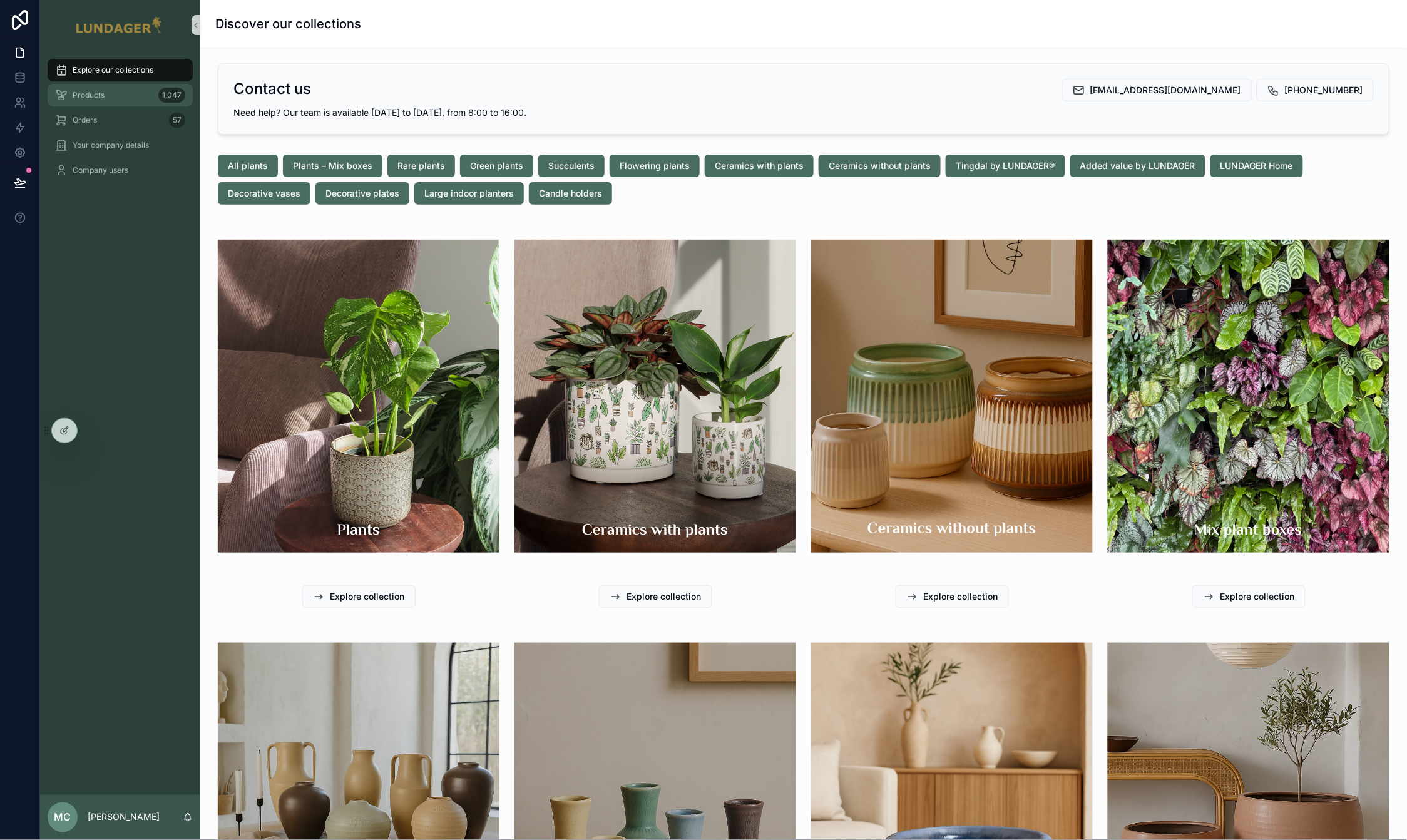
click at [121, 100] on div "Products 1,047" at bounding box center [120, 96] width 130 height 20
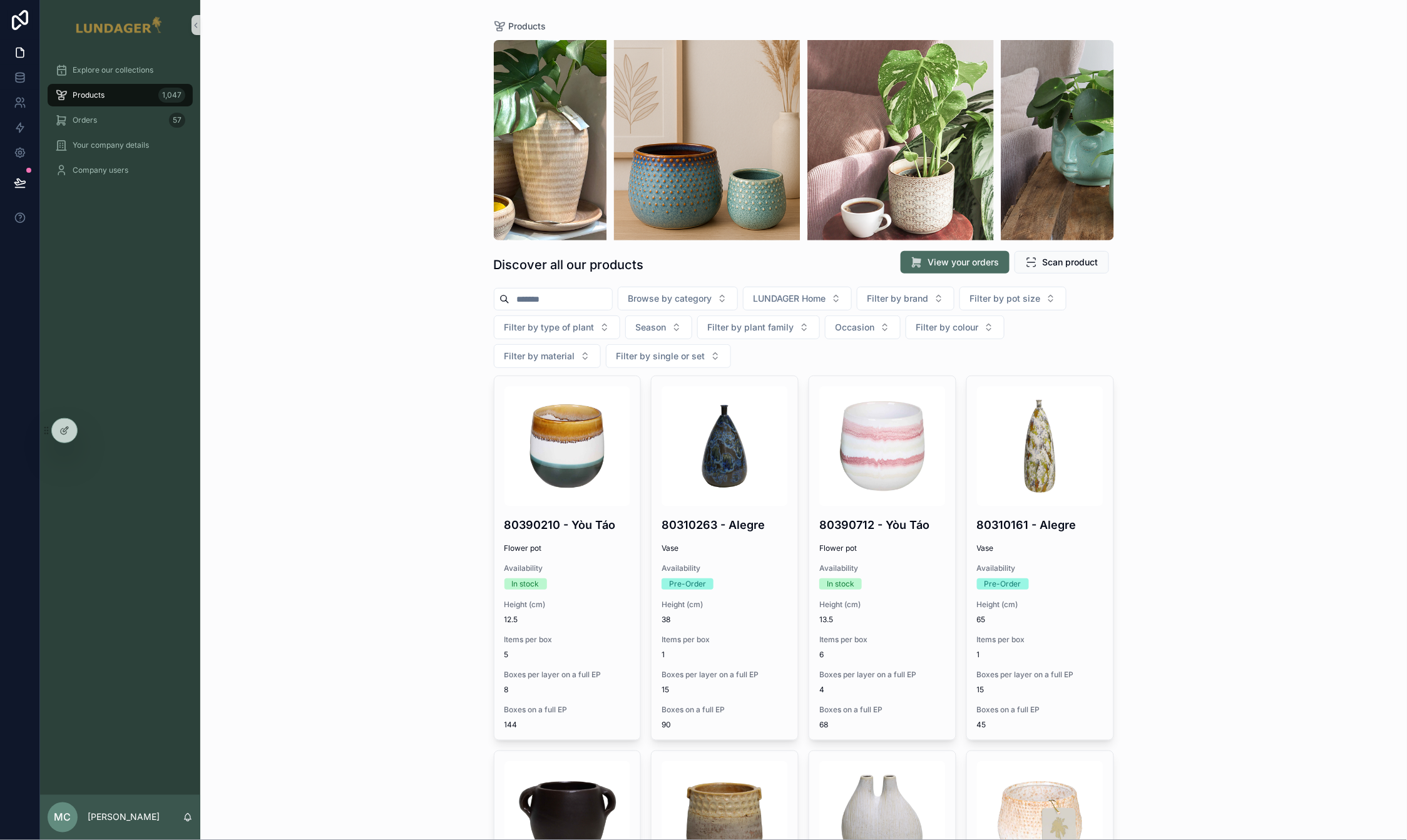
click at [534, 299] on input "scrollable content" at bounding box center [561, 299] width 103 height 17
type input "*****"
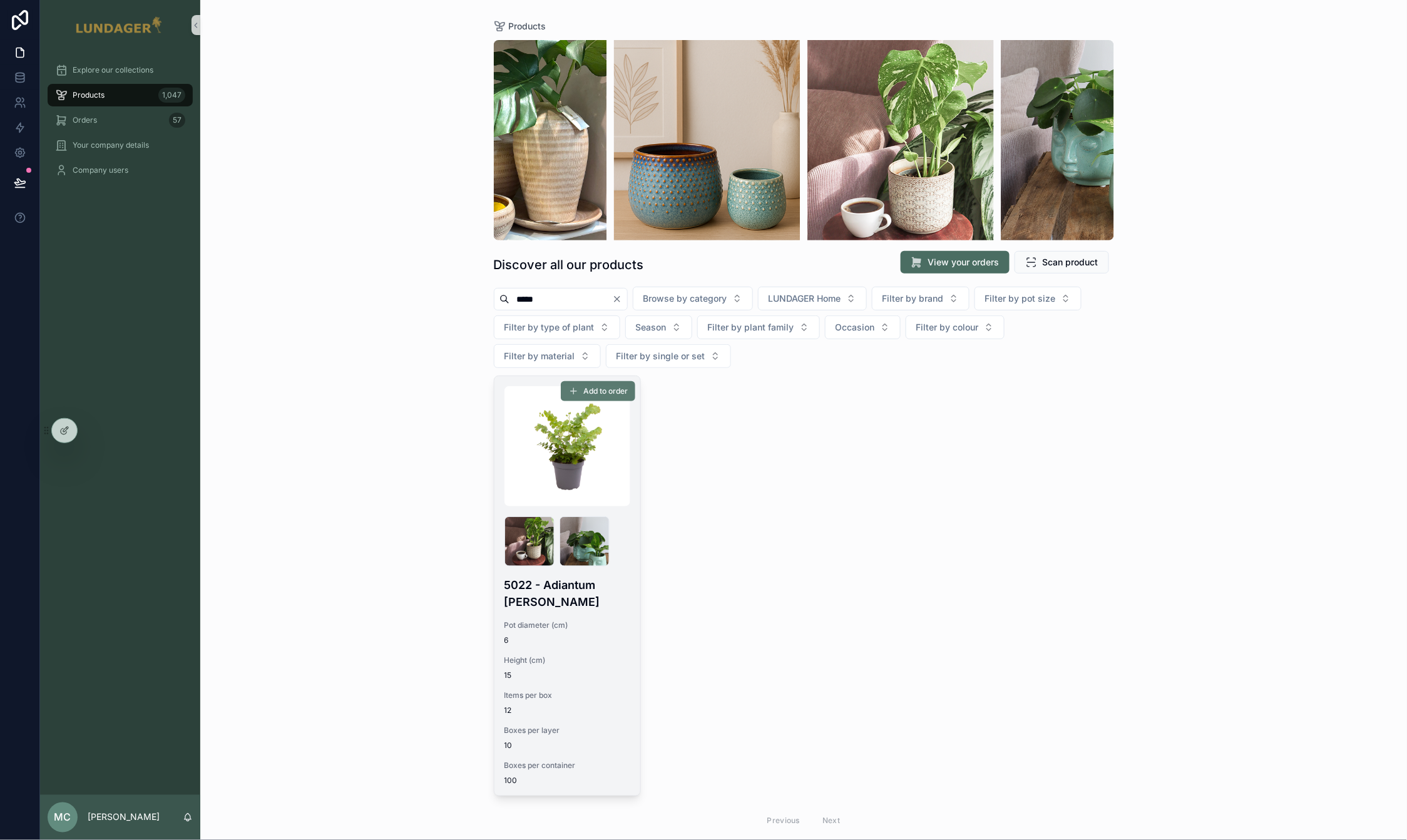
click at [607, 392] on span "Add to order" at bounding box center [605, 391] width 44 height 10
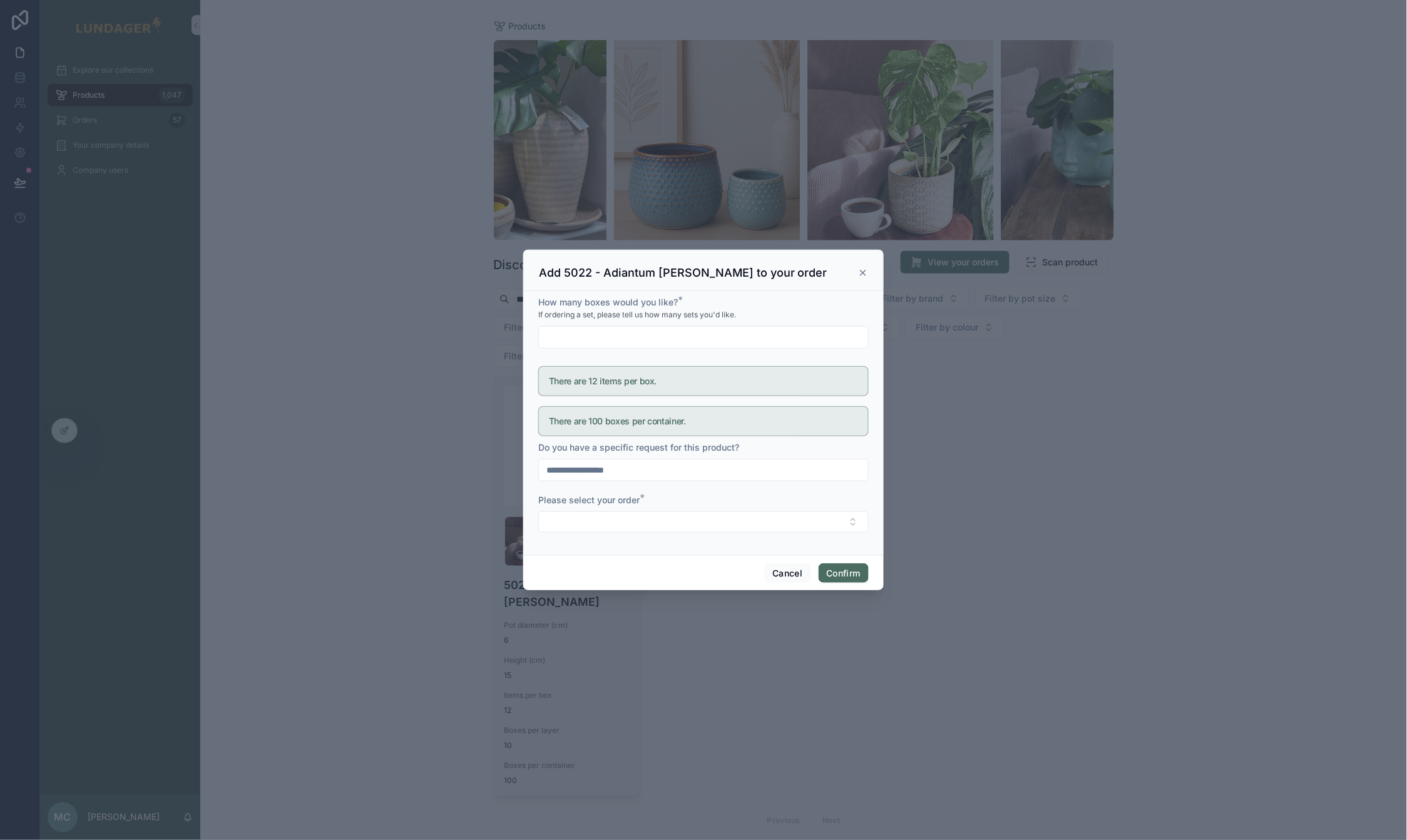
click at [864, 271] on icon at bounding box center [863, 273] width 10 height 10
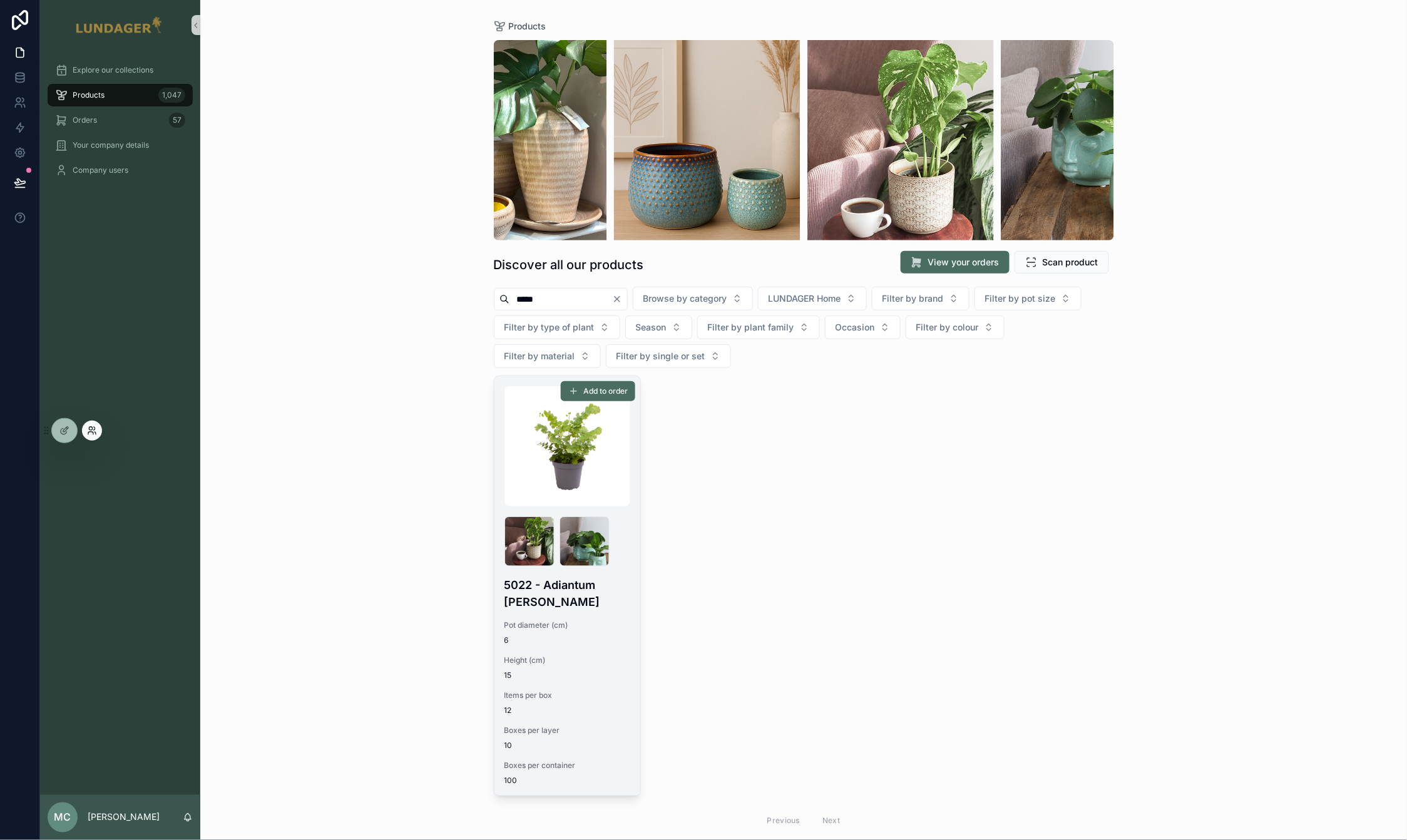
click at [93, 433] on icon at bounding box center [92, 430] width 10 height 10
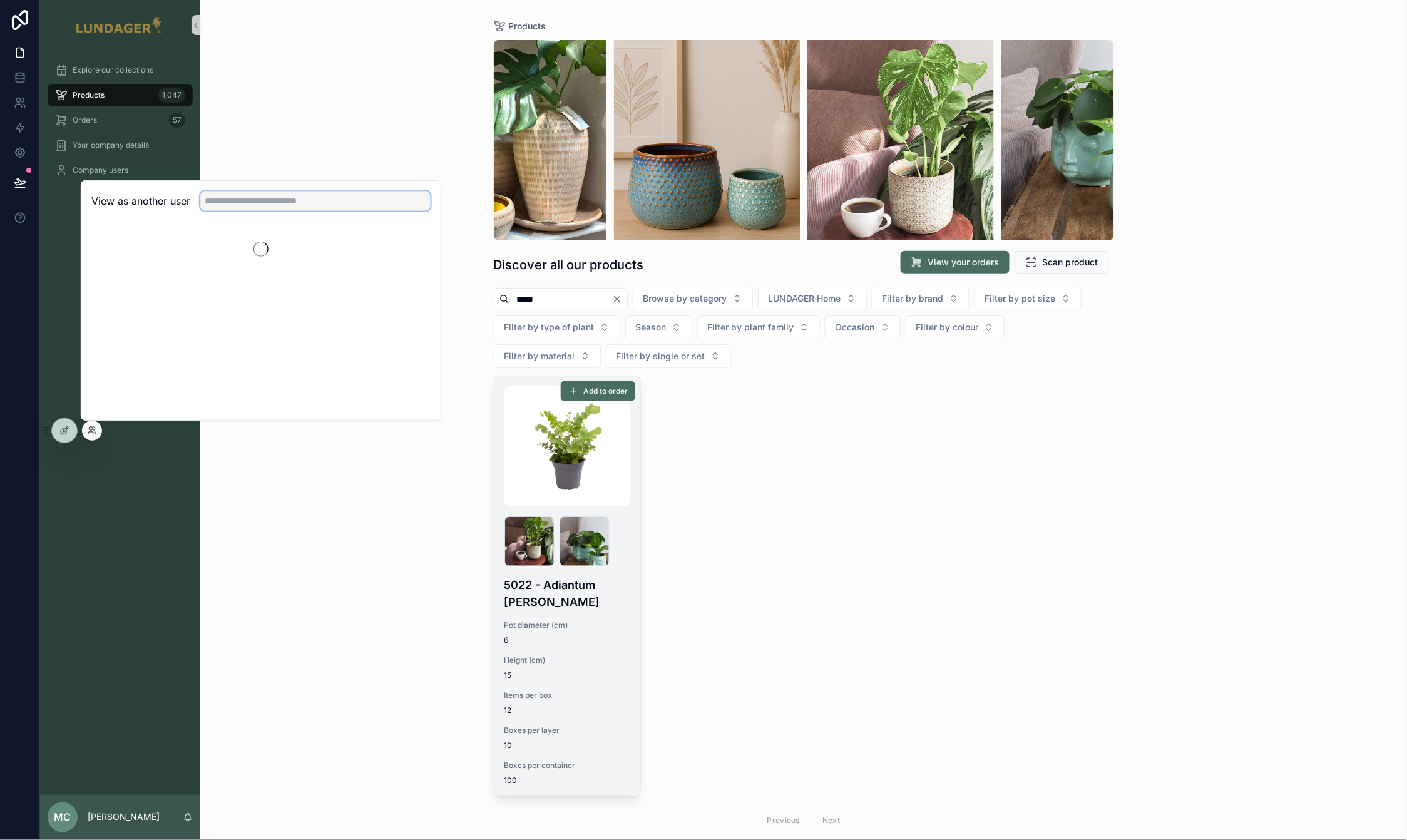
click at [249, 199] on input "text" at bounding box center [316, 201] width 230 height 20
type input "***"
click at [410, 247] on button "Select" at bounding box center [414, 247] width 33 height 18
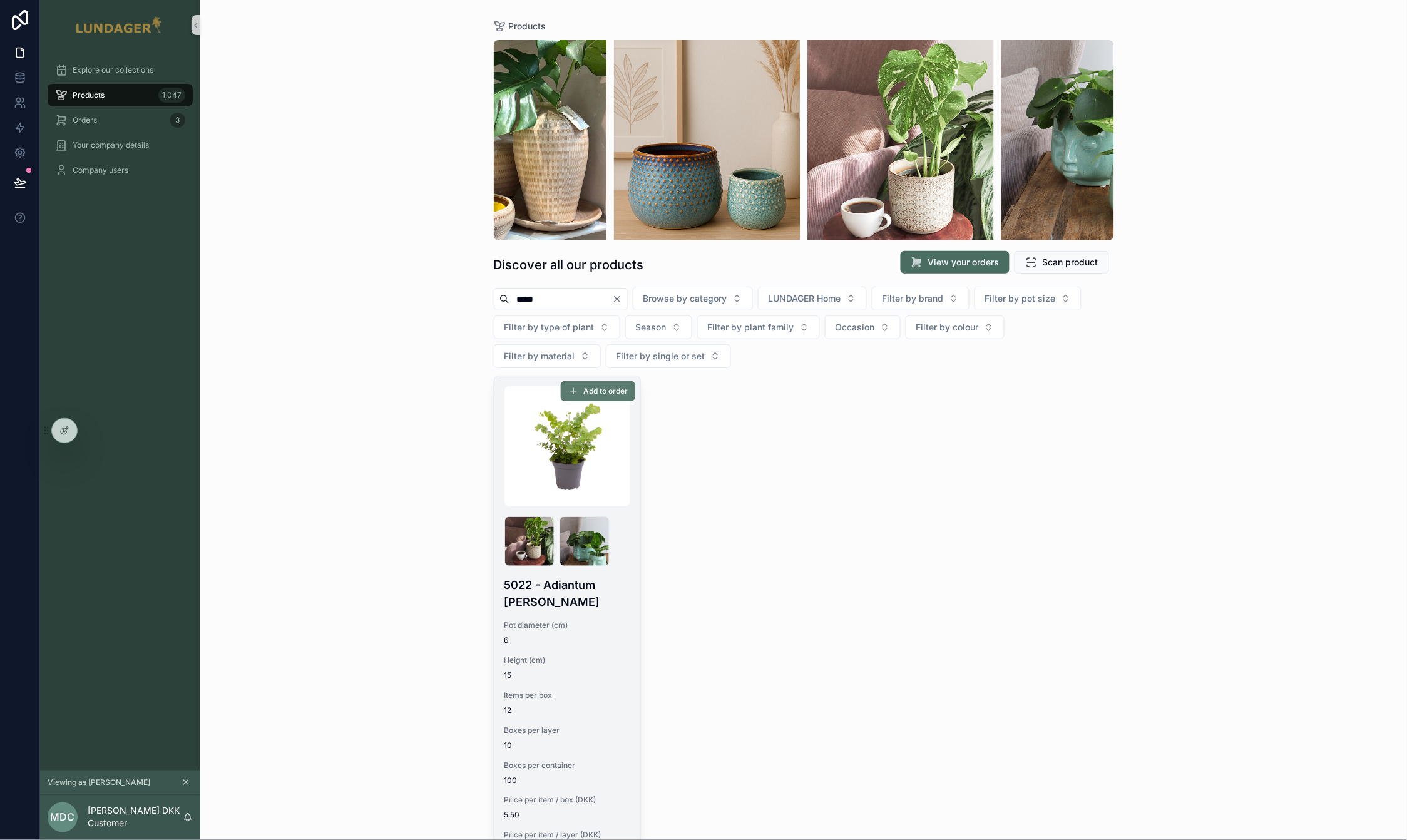
click at [613, 394] on span "Add to order" at bounding box center [605, 391] width 44 height 10
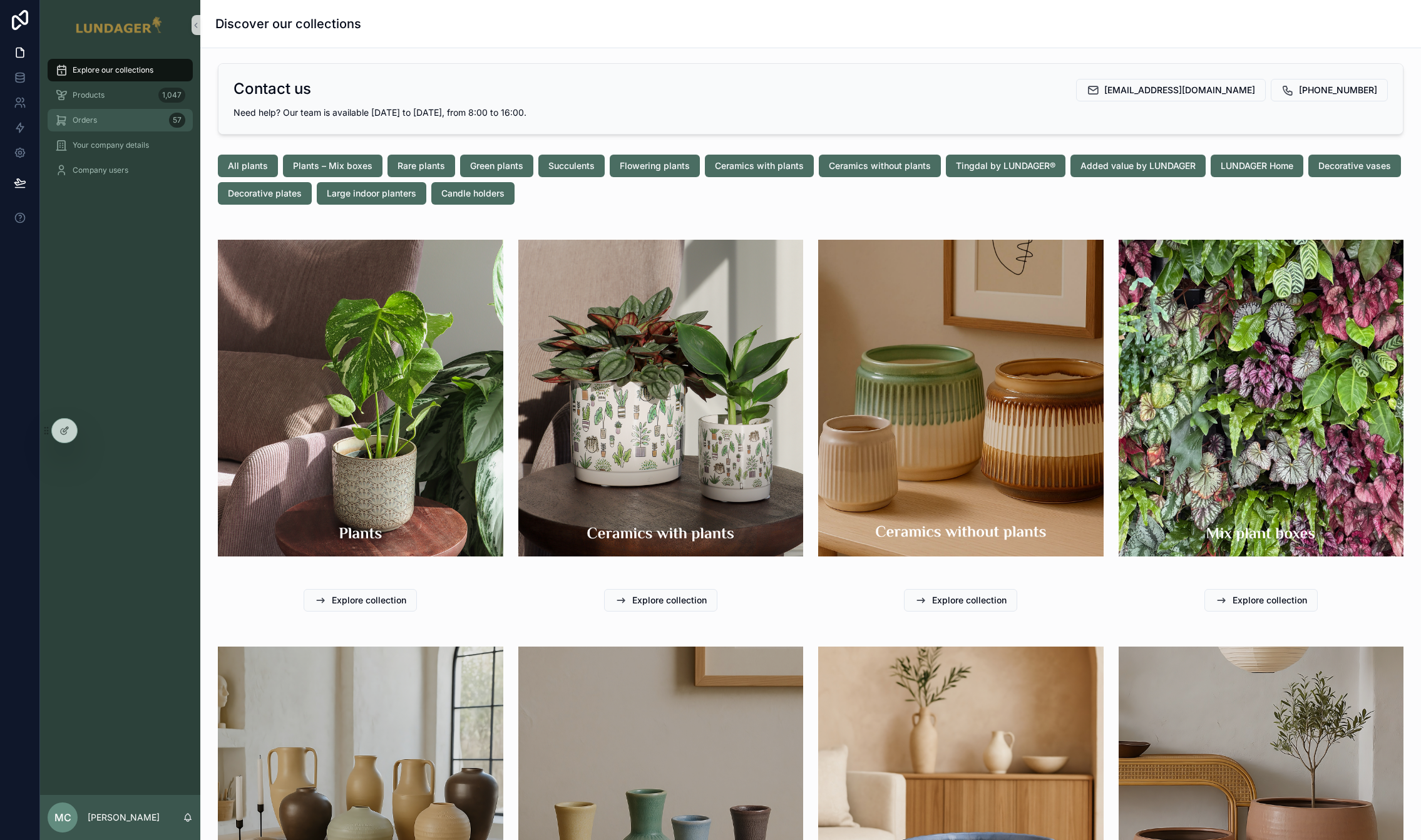
click at [109, 126] on div "Orders 57" at bounding box center [120, 120] width 130 height 20
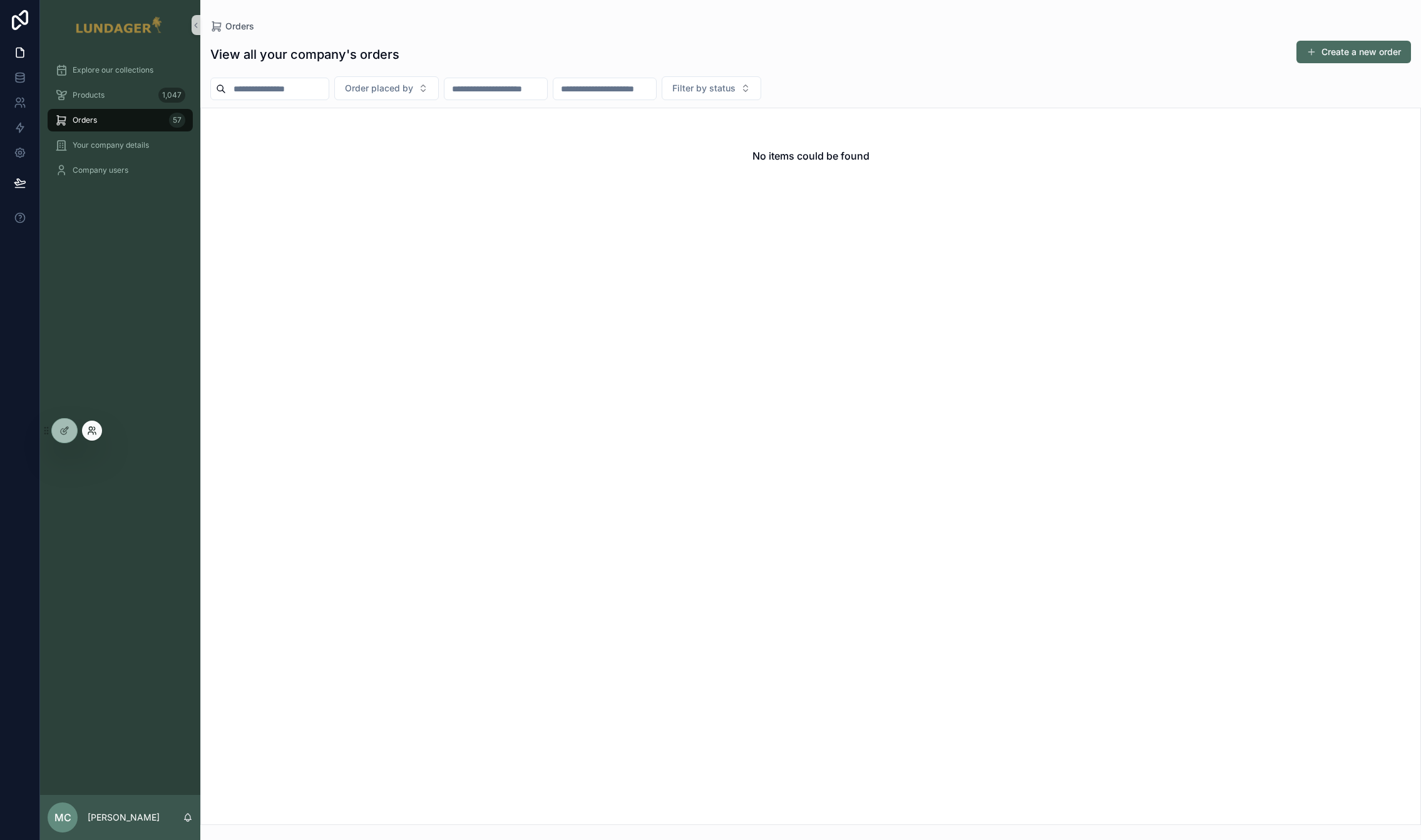
click at [96, 430] on icon at bounding box center [92, 430] width 10 height 10
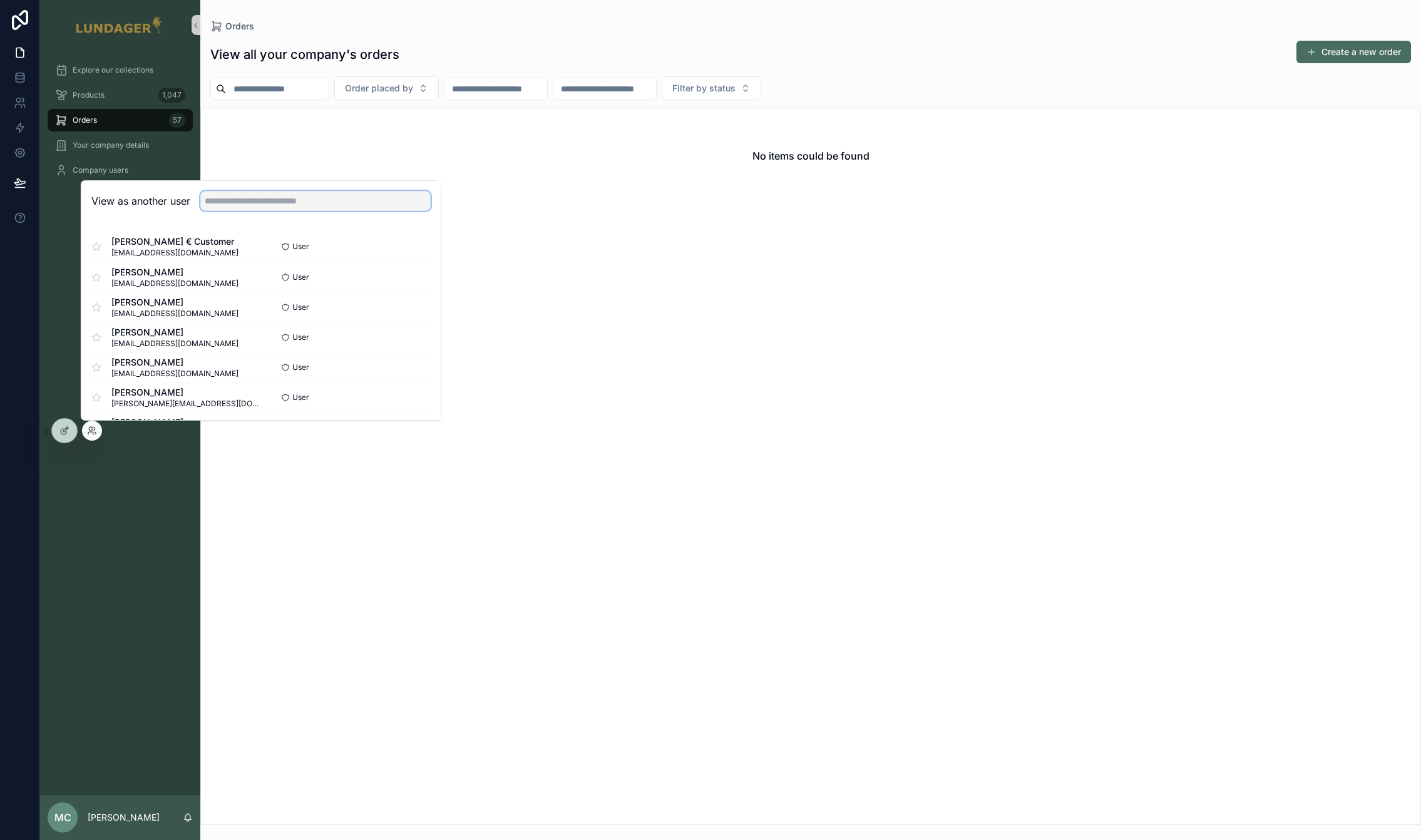
click at [264, 207] on input "text" at bounding box center [316, 201] width 230 height 20
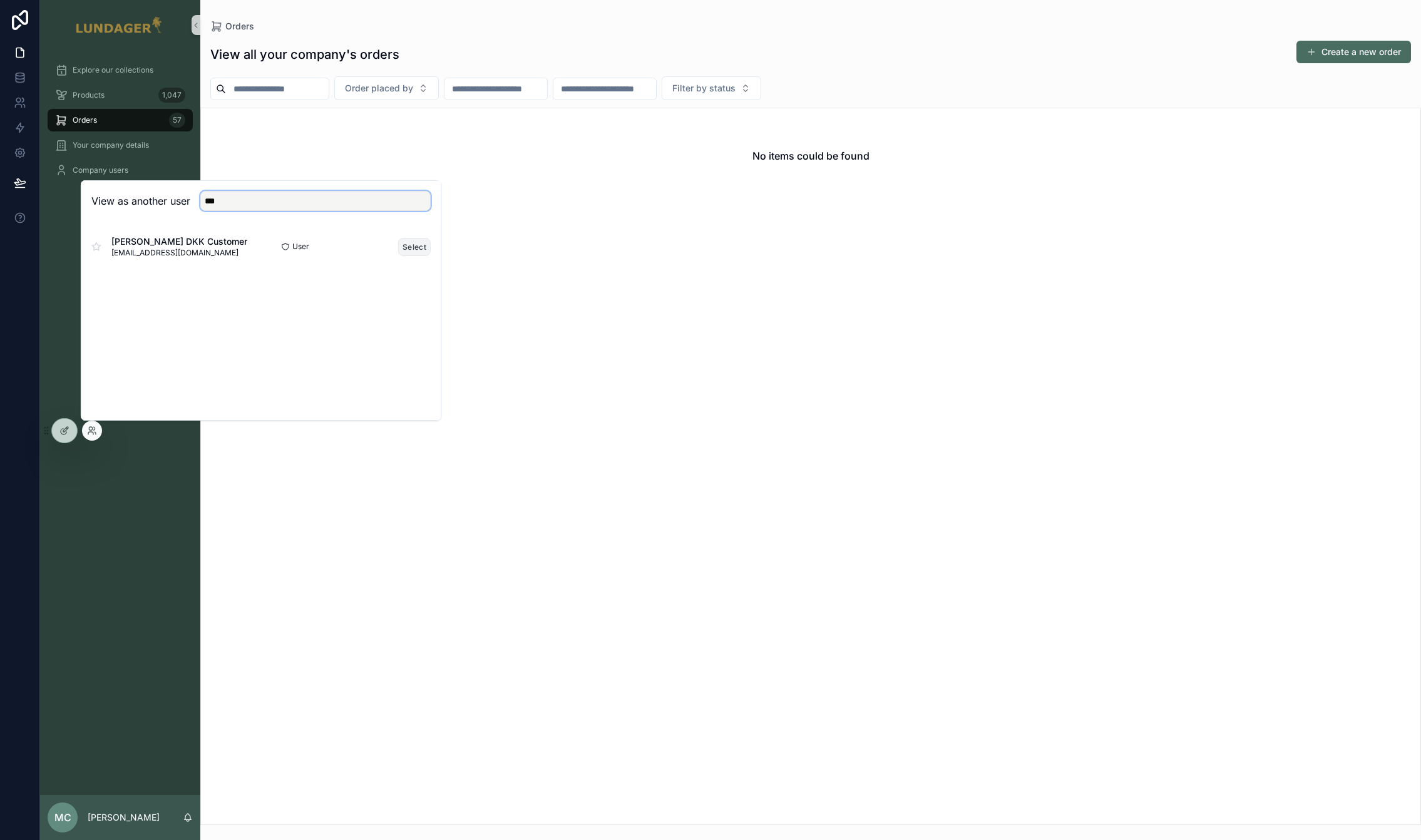
type input "***"
click at [411, 247] on button "Select" at bounding box center [414, 247] width 33 height 18
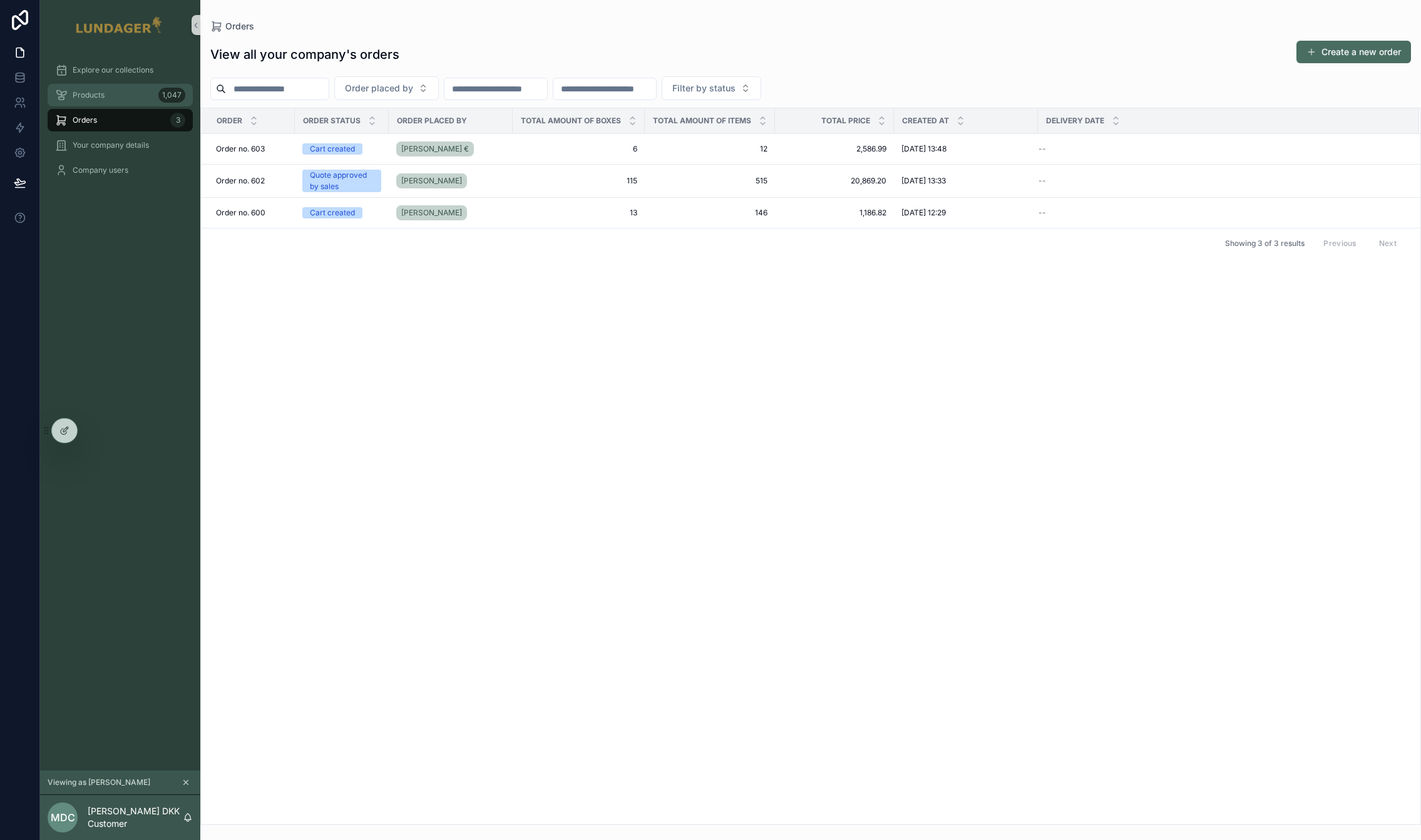
click at [125, 90] on div "Products 1,047" at bounding box center [120, 96] width 130 height 20
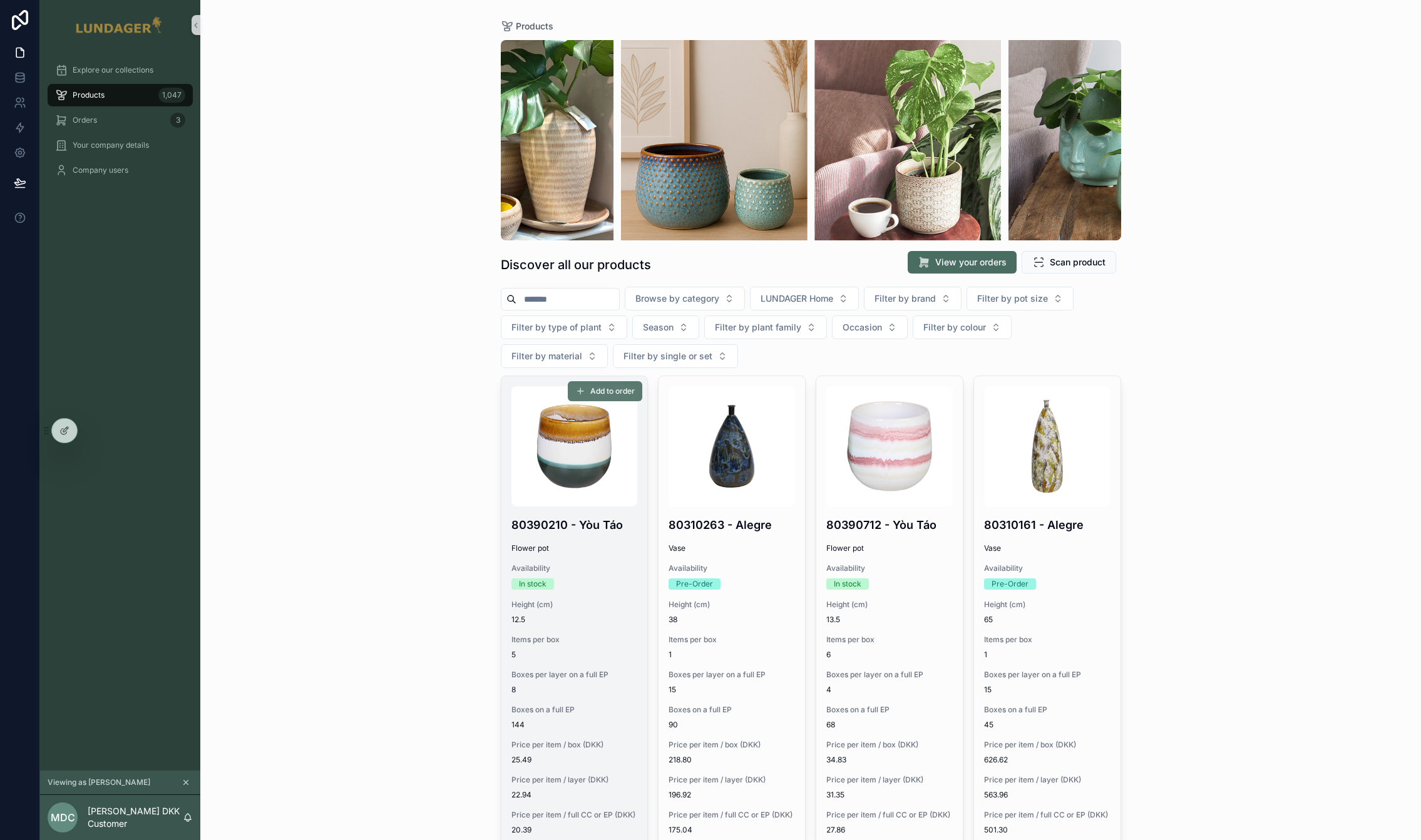
click at [616, 393] on span "Add to order" at bounding box center [612, 391] width 44 height 10
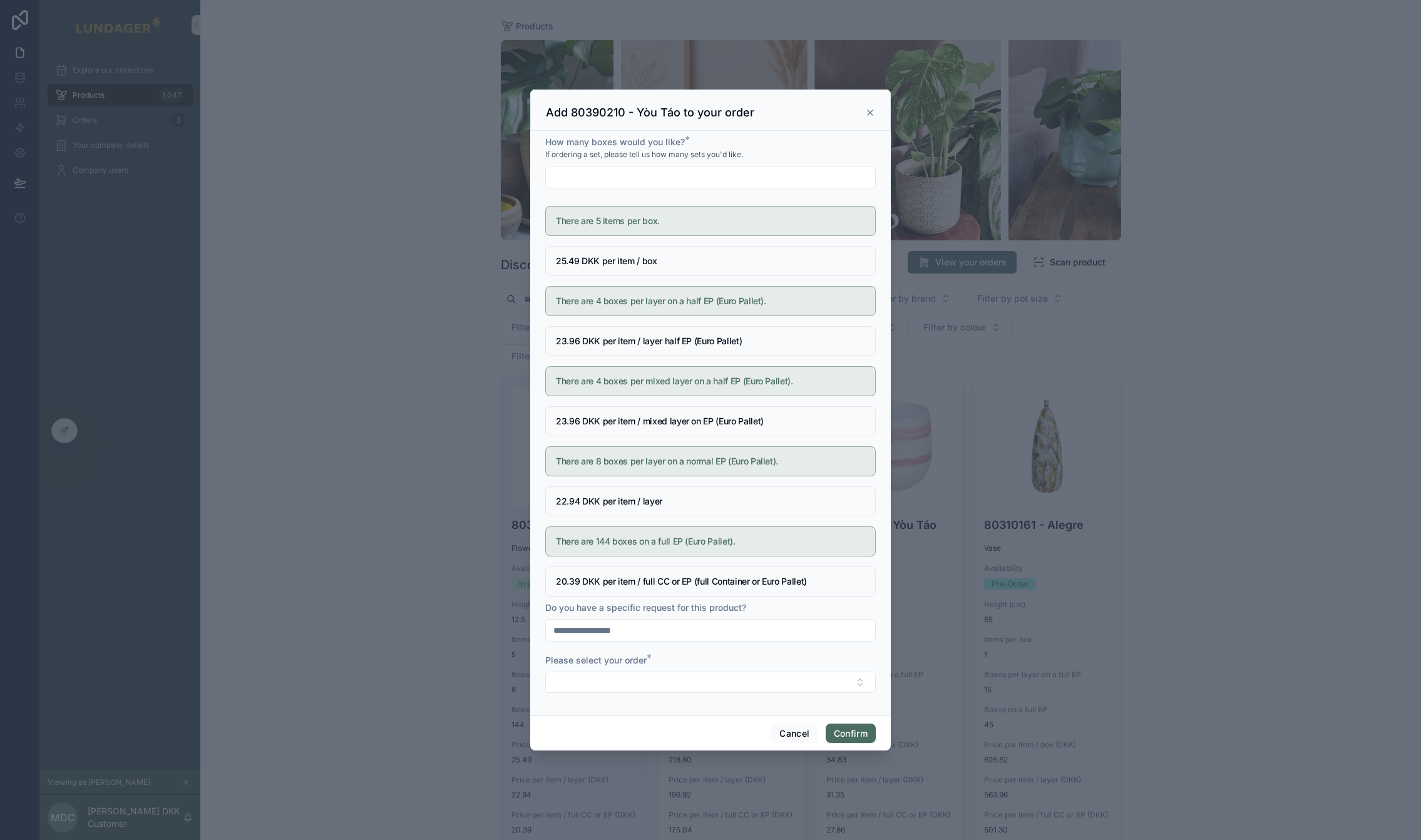
click at [646, 179] on input "text" at bounding box center [710, 177] width 329 height 17
click at [827, 263] on h5 "25.49 DKK per item / box" at bounding box center [710, 261] width 309 height 9
click at [589, 175] on input "text" at bounding box center [710, 177] width 329 height 17
type input "*"
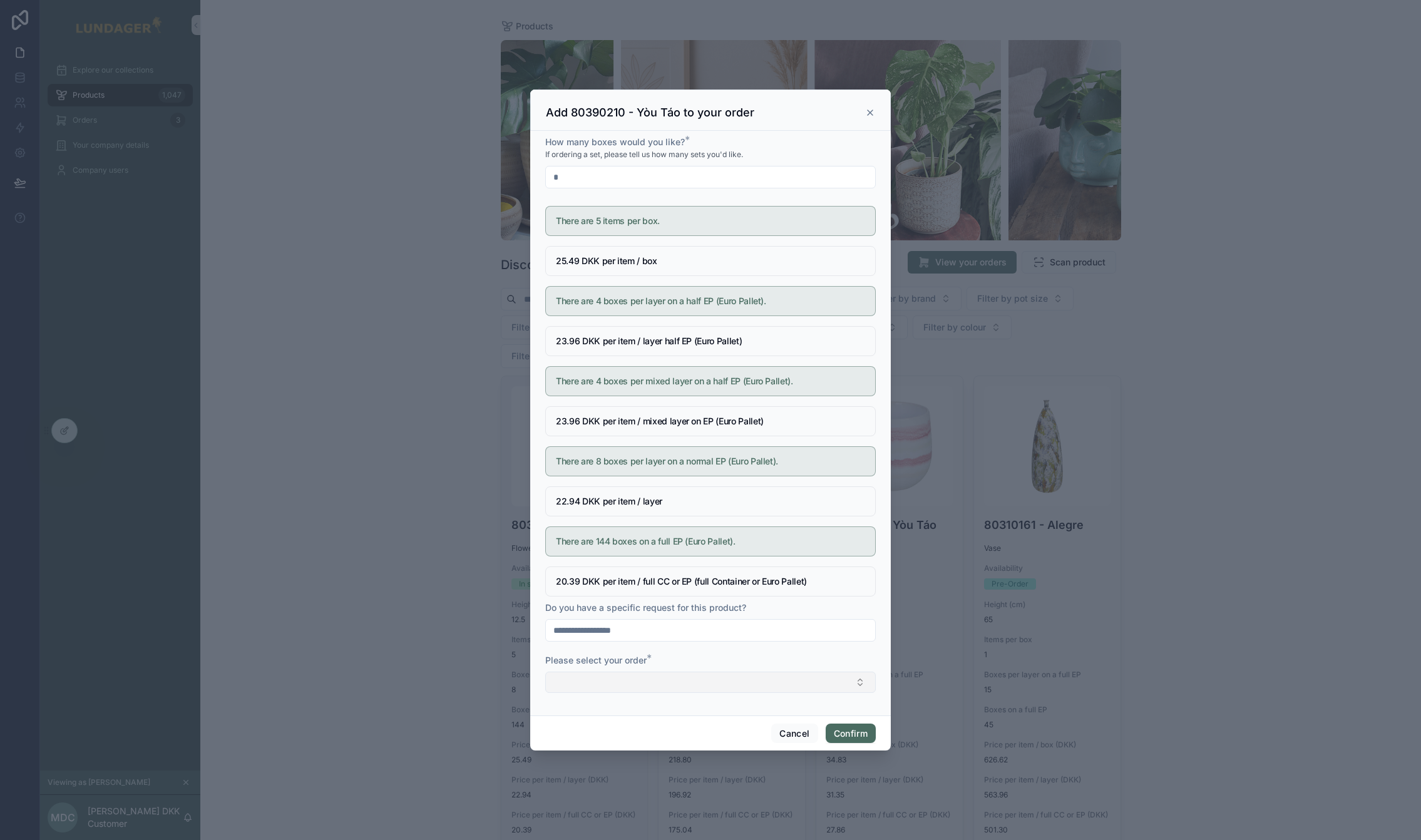
click at [657, 684] on button "Select Button" at bounding box center [710, 682] width 331 height 21
click at [591, 738] on div "Cancel Confirm" at bounding box center [711, 733] width 360 height 35
click at [587, 682] on button "Select Button" at bounding box center [710, 682] width 331 height 21
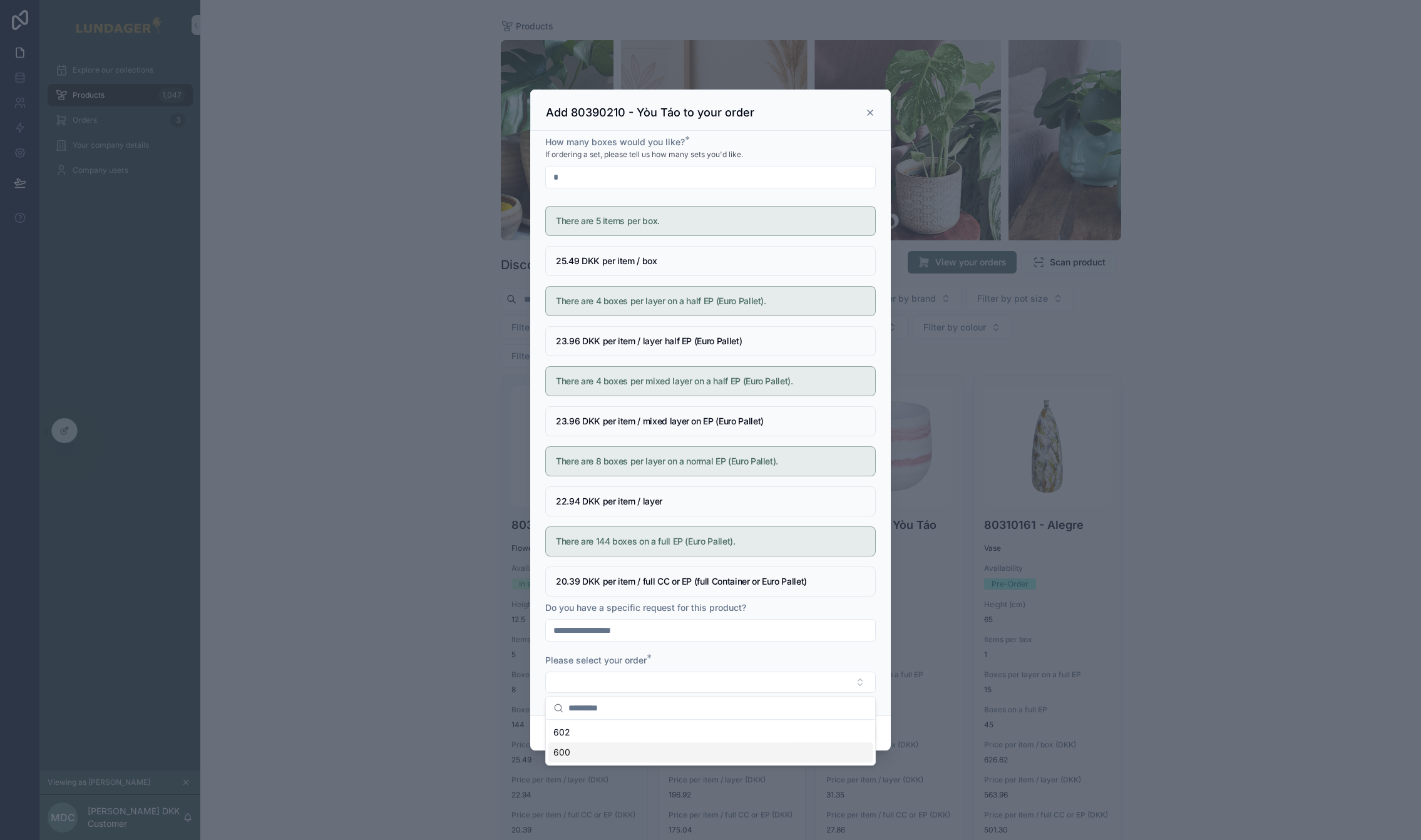
click at [585, 749] on div "600" at bounding box center [711, 752] width 324 height 20
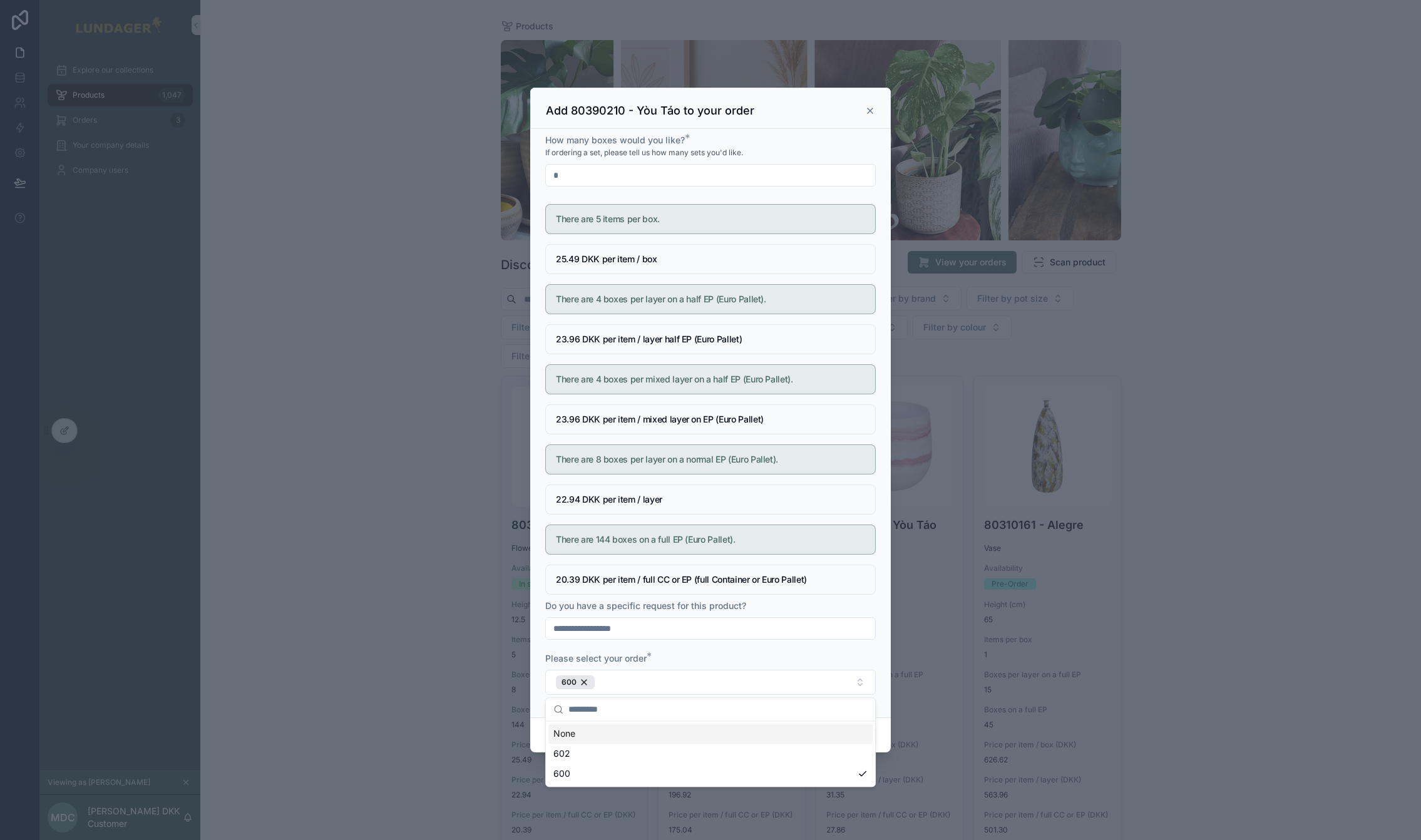
click at [714, 660] on div "Please select your order *" at bounding box center [710, 658] width 331 height 12
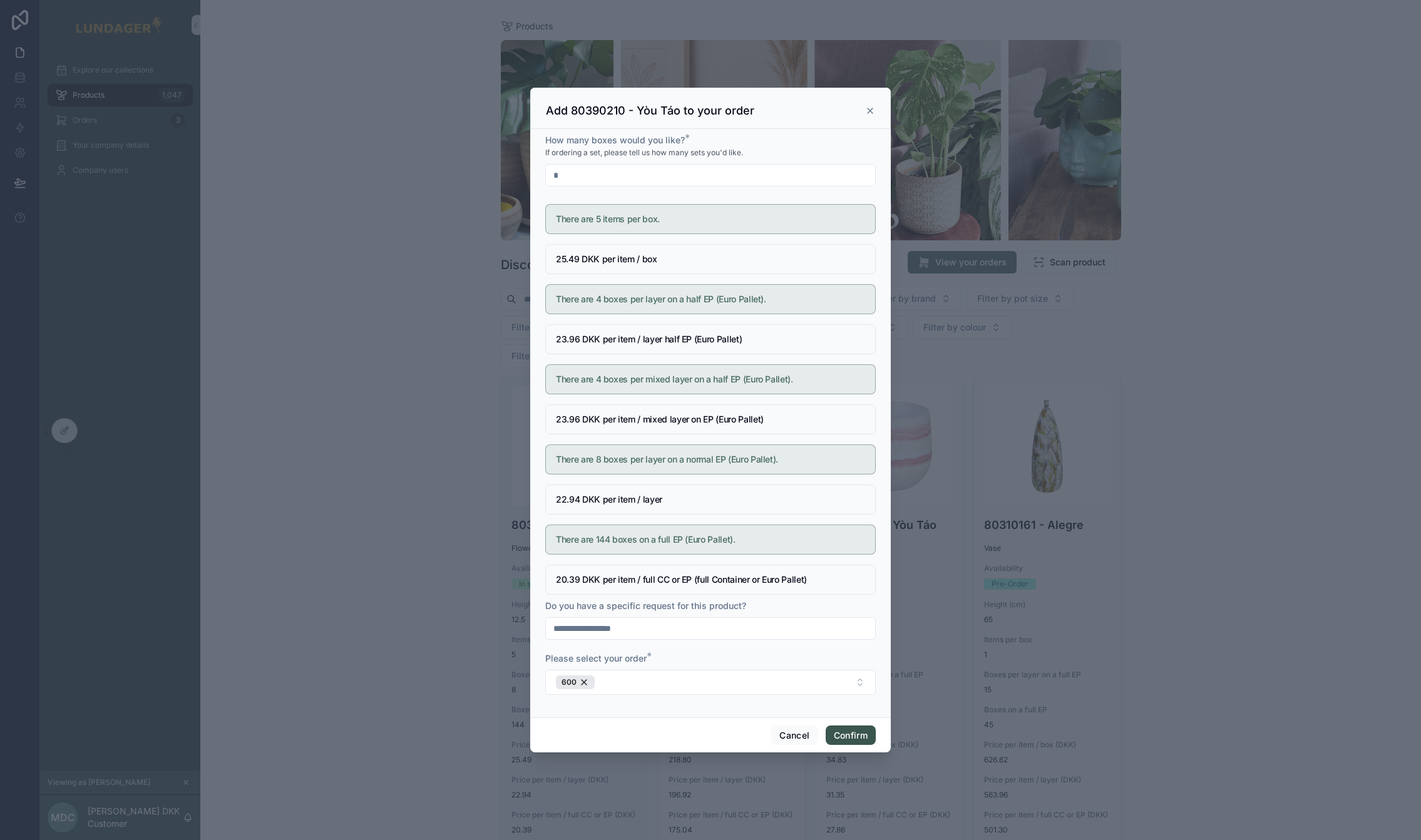
click at [849, 729] on button "Confirm" at bounding box center [851, 735] width 50 height 20
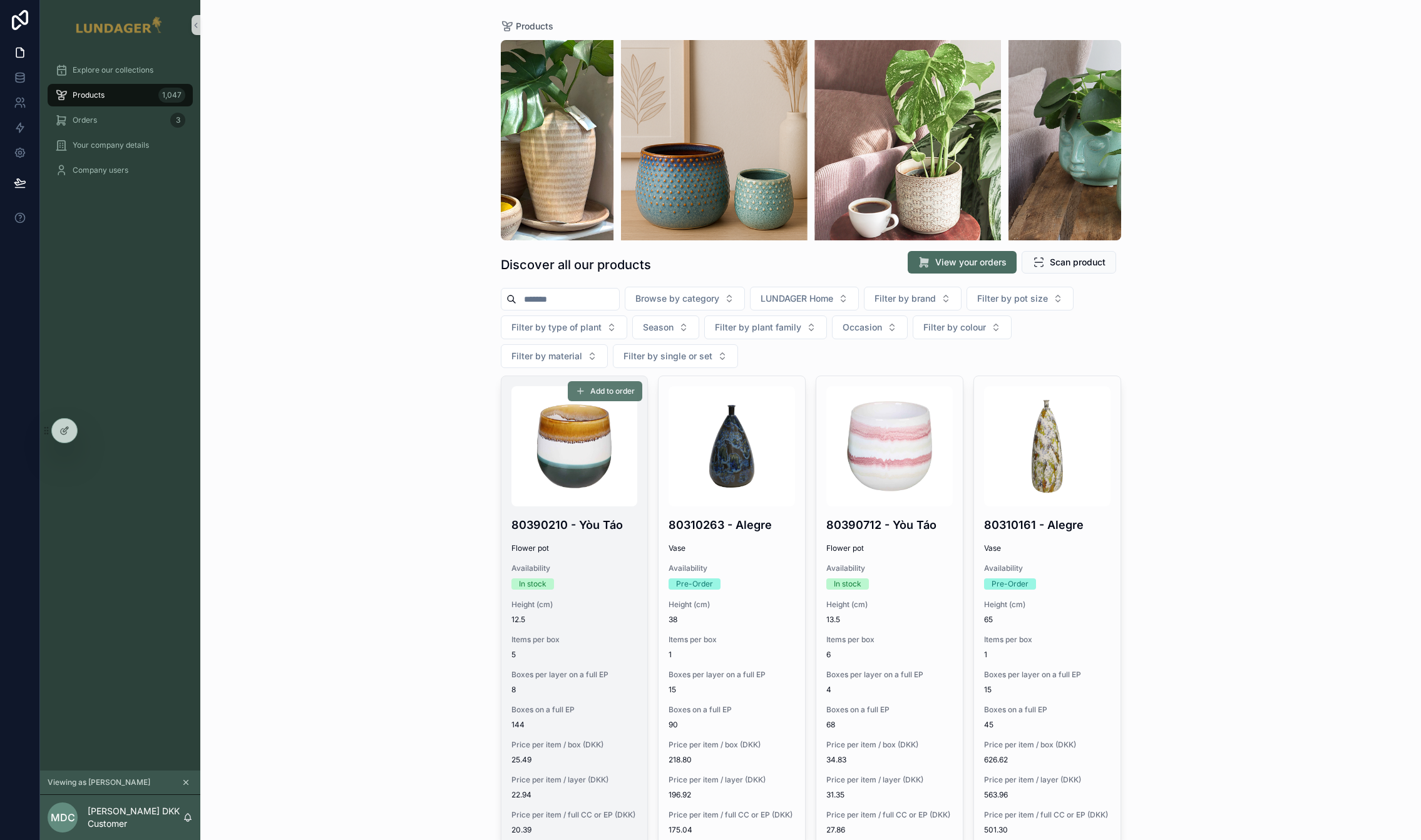
click at [618, 389] on span "Add to order" at bounding box center [612, 391] width 44 height 10
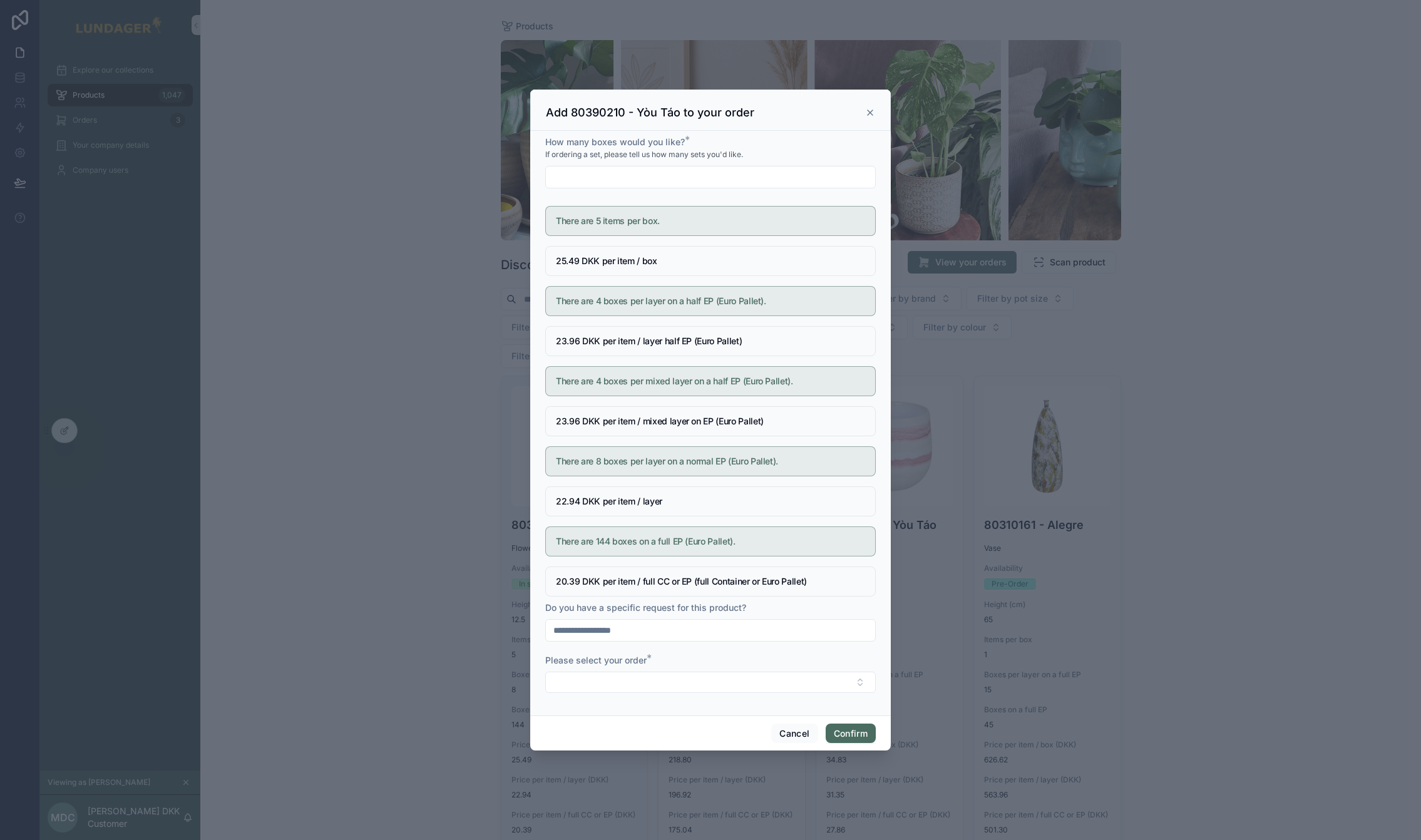
click at [870, 114] on icon at bounding box center [870, 113] width 10 height 10
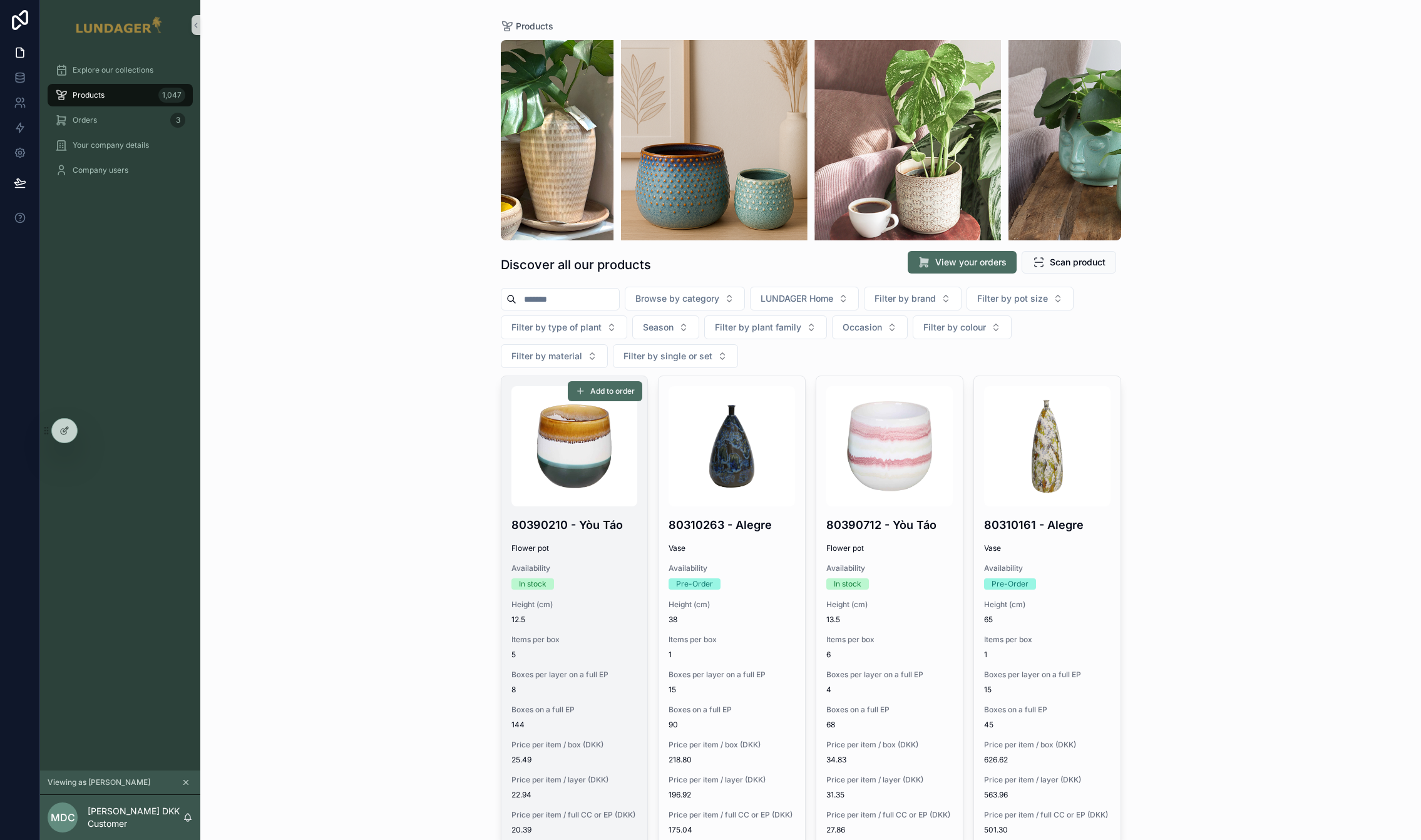
click at [1167, 373] on div "Products Discover all our products View your orders Scan product Browse by cate…" at bounding box center [811, 420] width 1220 height 840
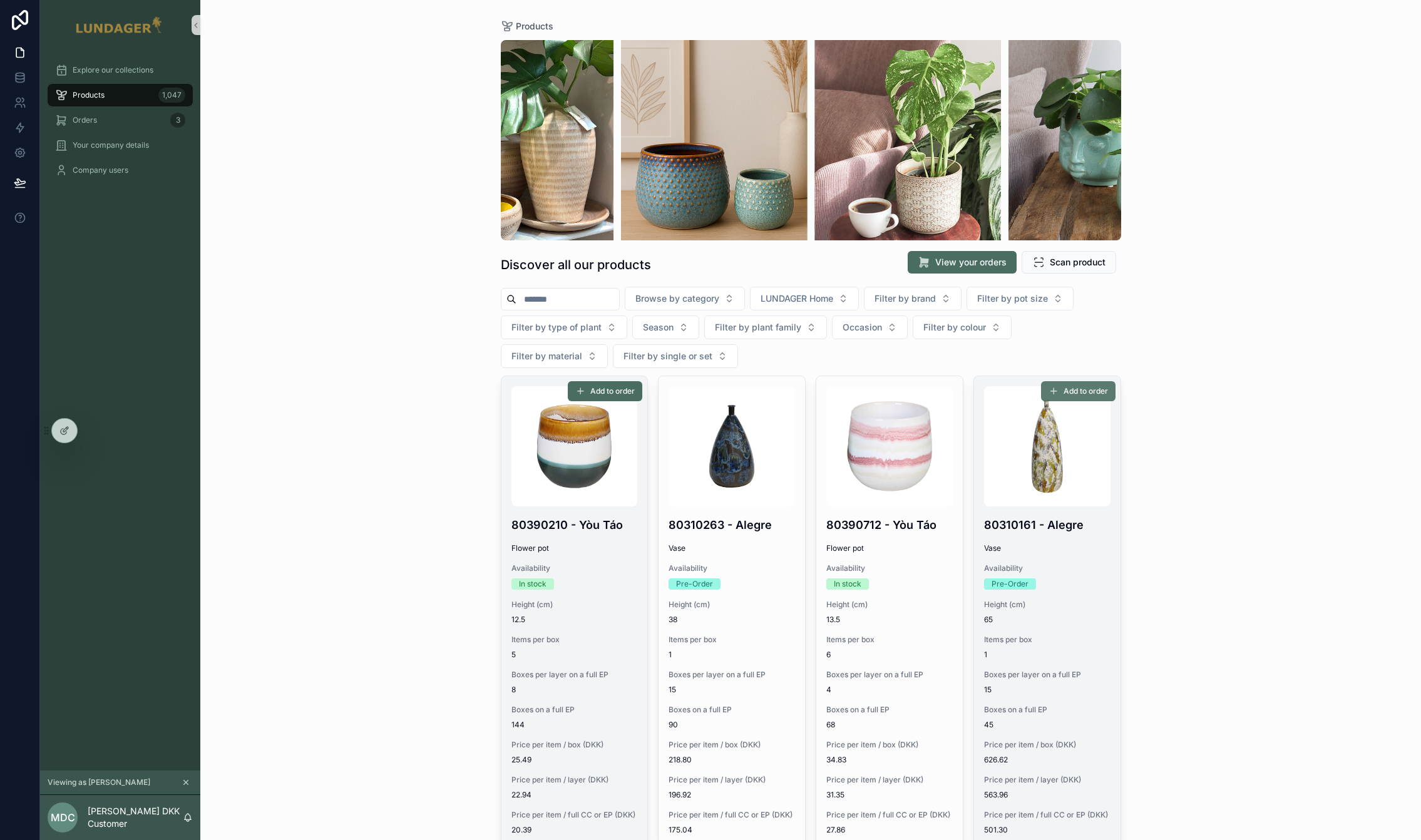
click at [1074, 394] on span "Add to order" at bounding box center [1085, 391] width 44 height 10
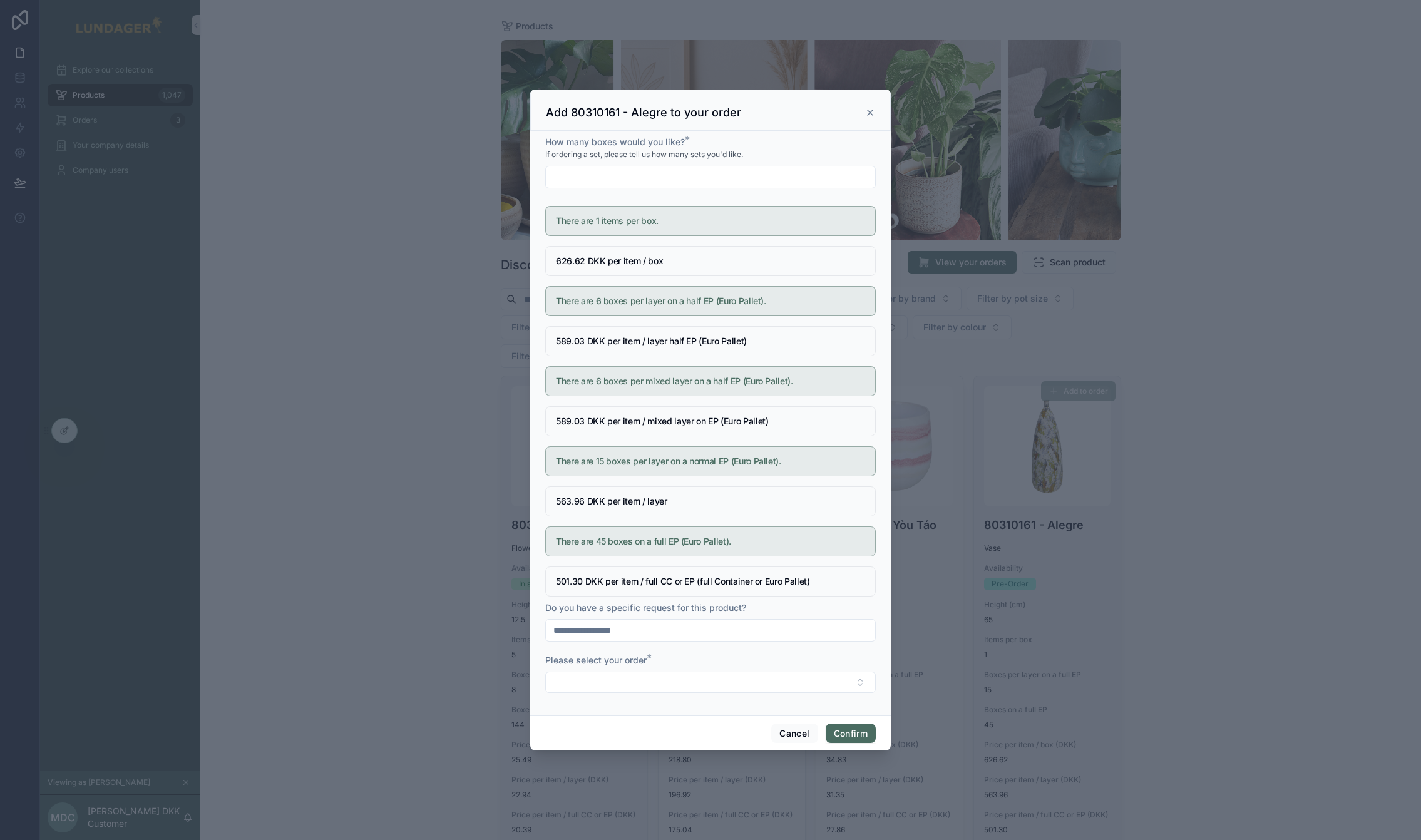
click at [594, 174] on input "text" at bounding box center [710, 177] width 329 height 17
type input "*"
drag, startPoint x: 683, startPoint y: 672, endPoint x: 684, endPoint y: 679, distance: 7.1
click at [683, 673] on button "Select Button" at bounding box center [710, 682] width 331 height 21
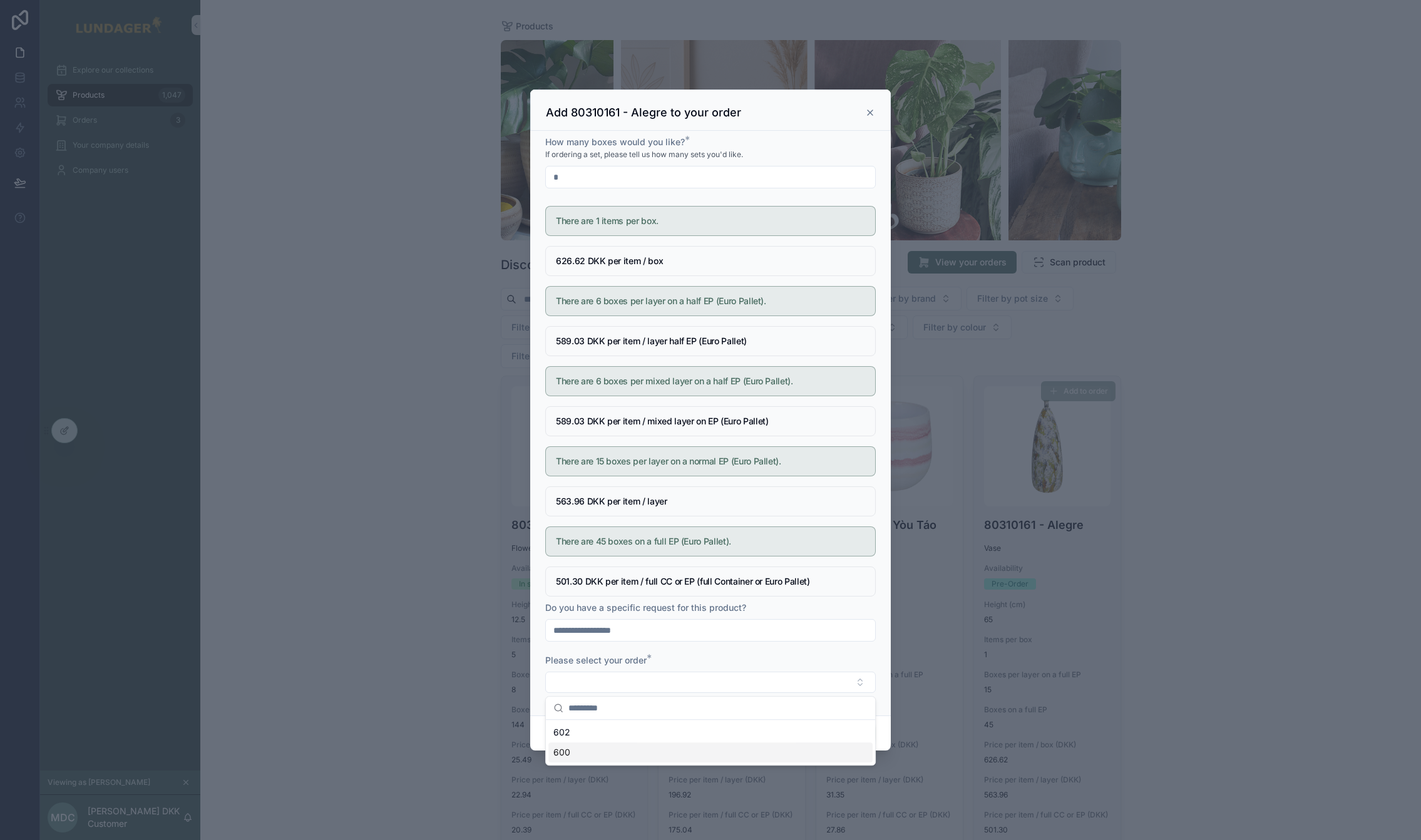
click at [624, 749] on div "600" at bounding box center [711, 752] width 324 height 20
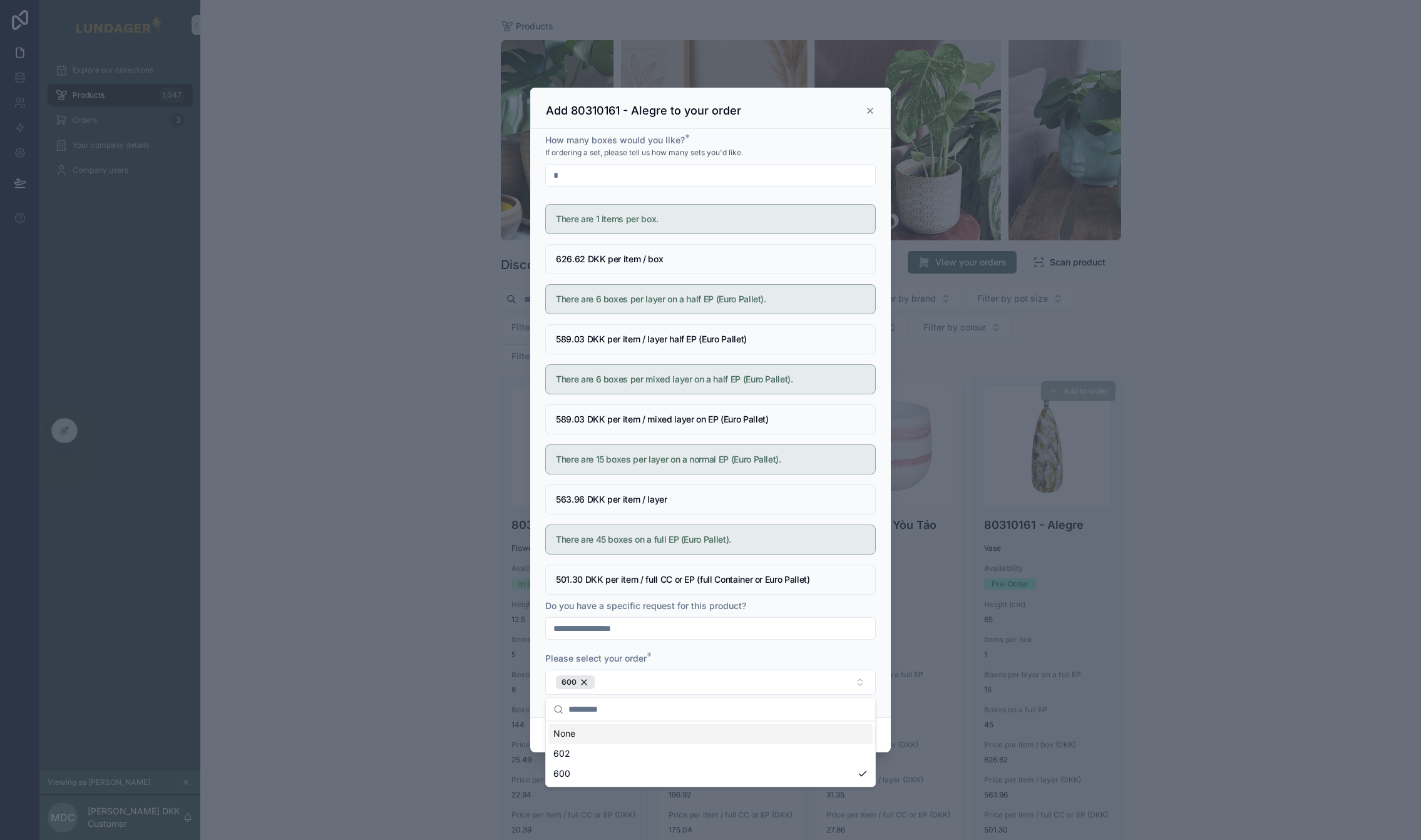
click at [686, 660] on div "Please select your order *" at bounding box center [710, 658] width 331 height 12
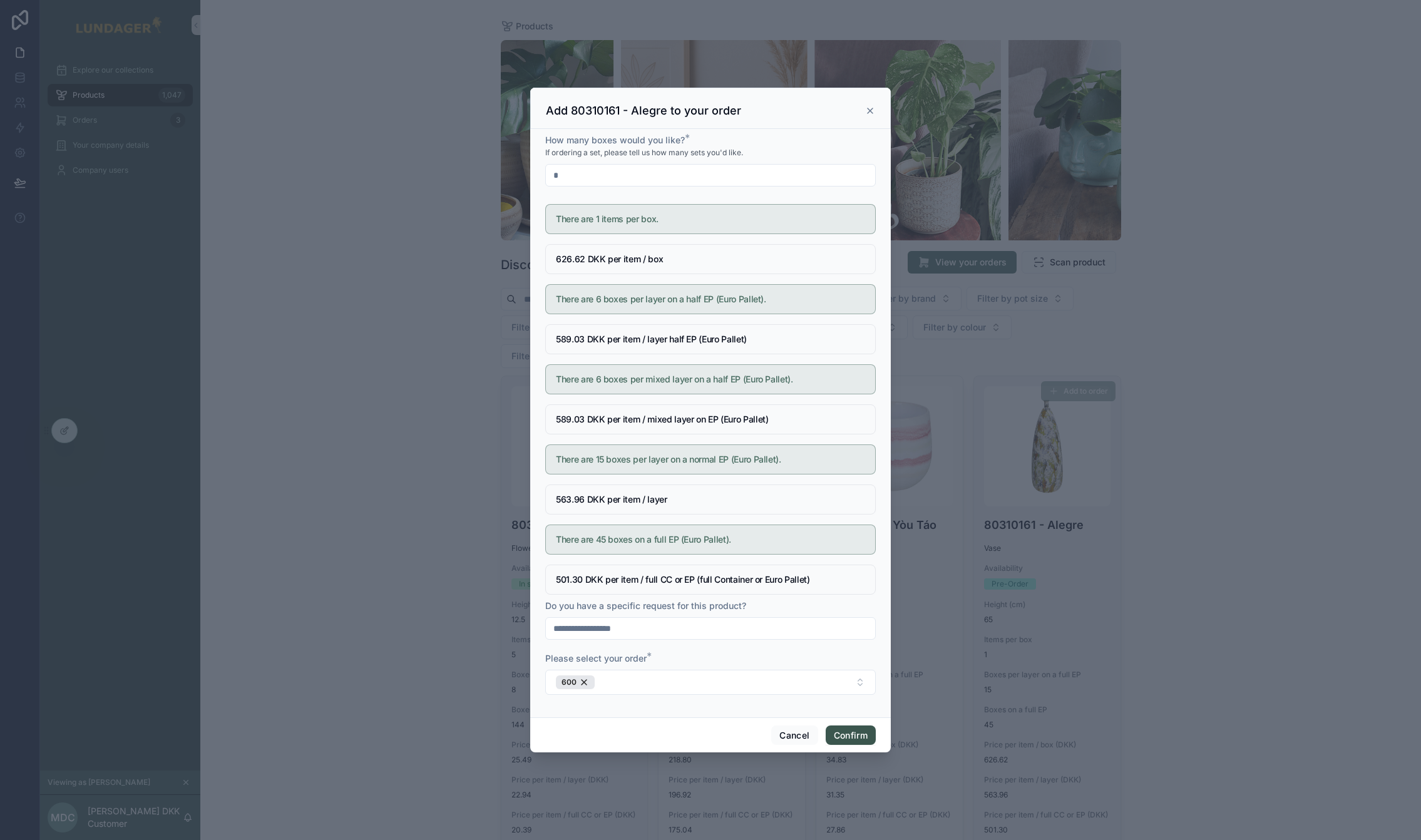
click at [856, 729] on button "Confirm" at bounding box center [851, 735] width 50 height 20
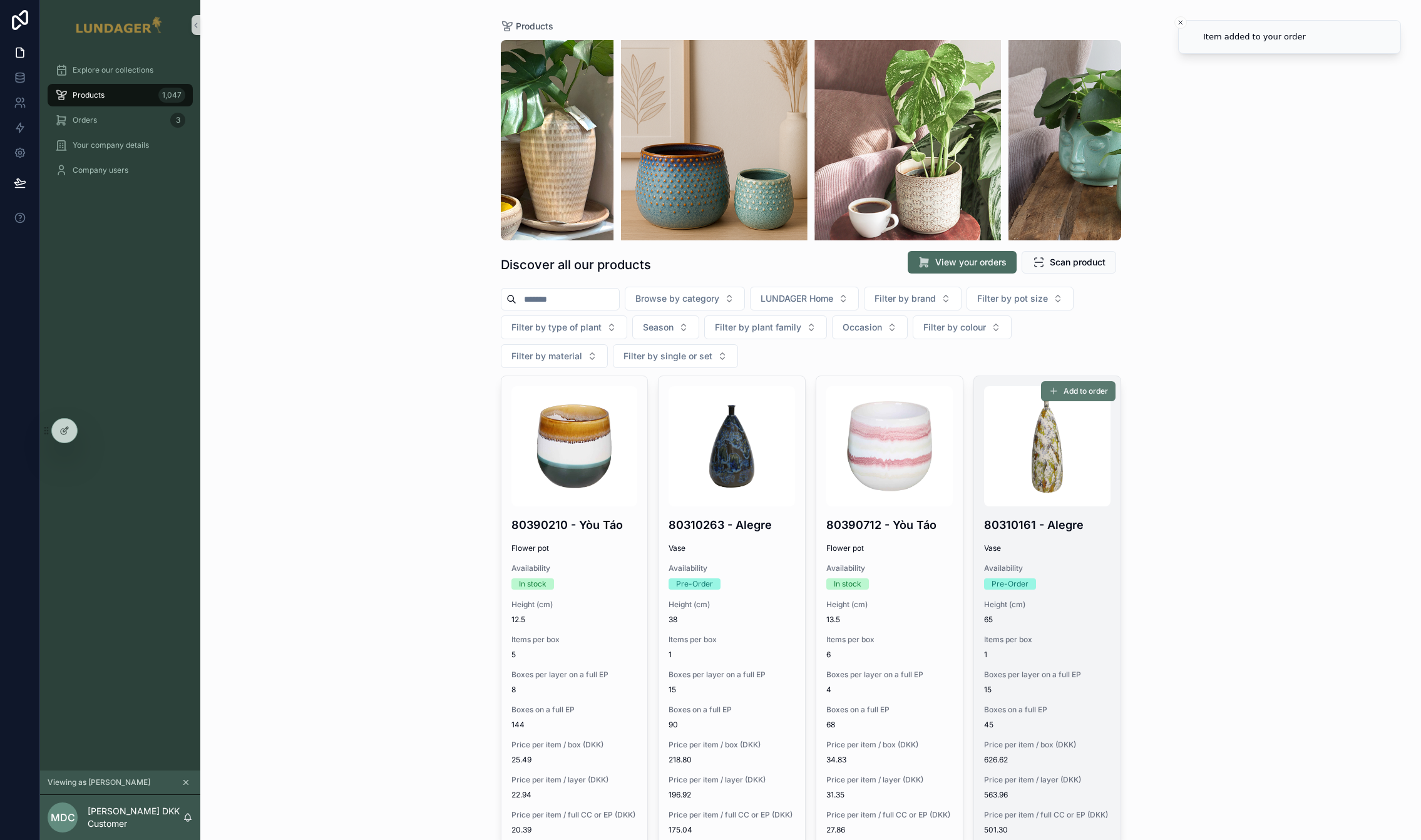
click at [1066, 391] on span "Add to order" at bounding box center [1085, 391] width 44 height 10
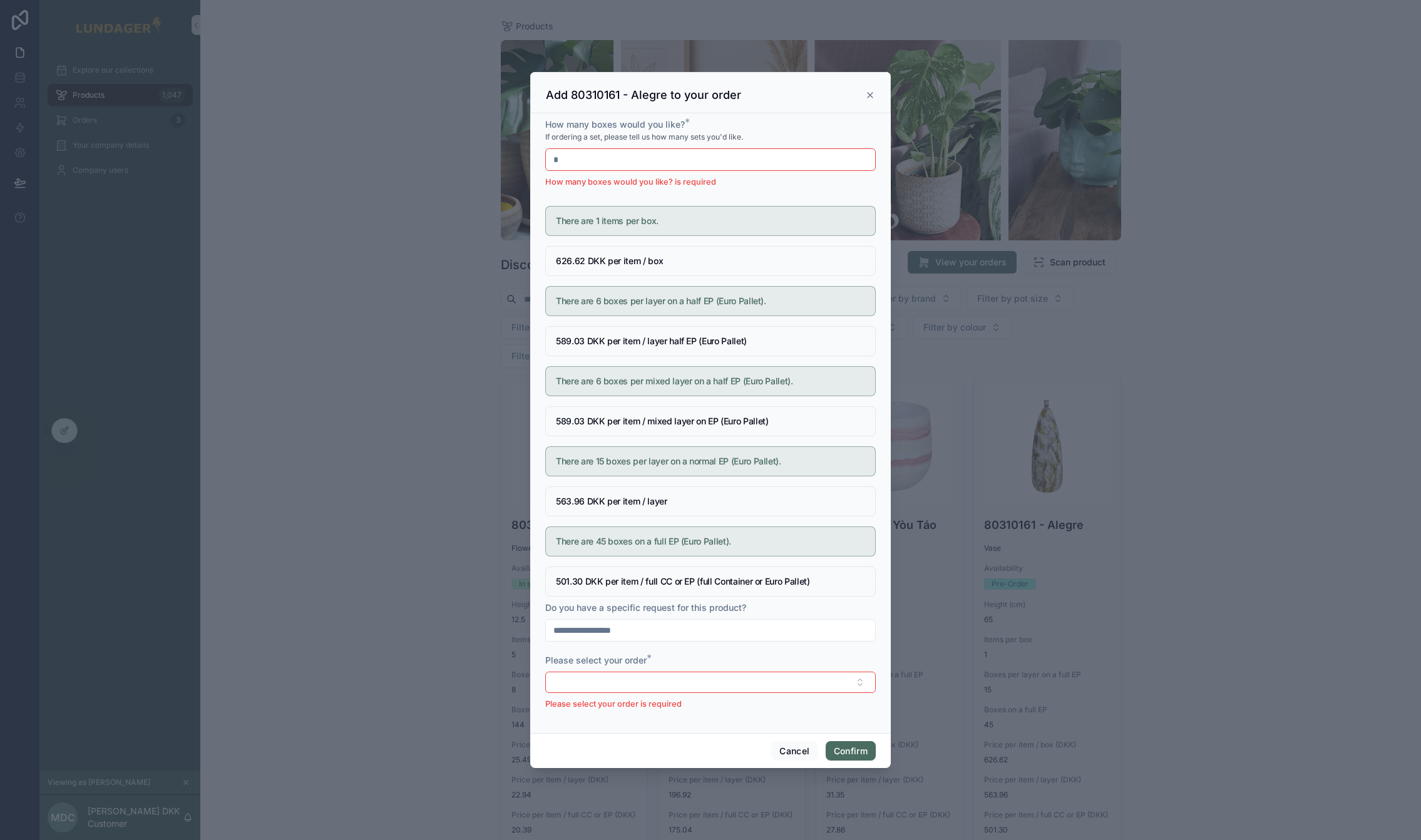
click at [869, 96] on icon at bounding box center [870, 96] width 10 height 10
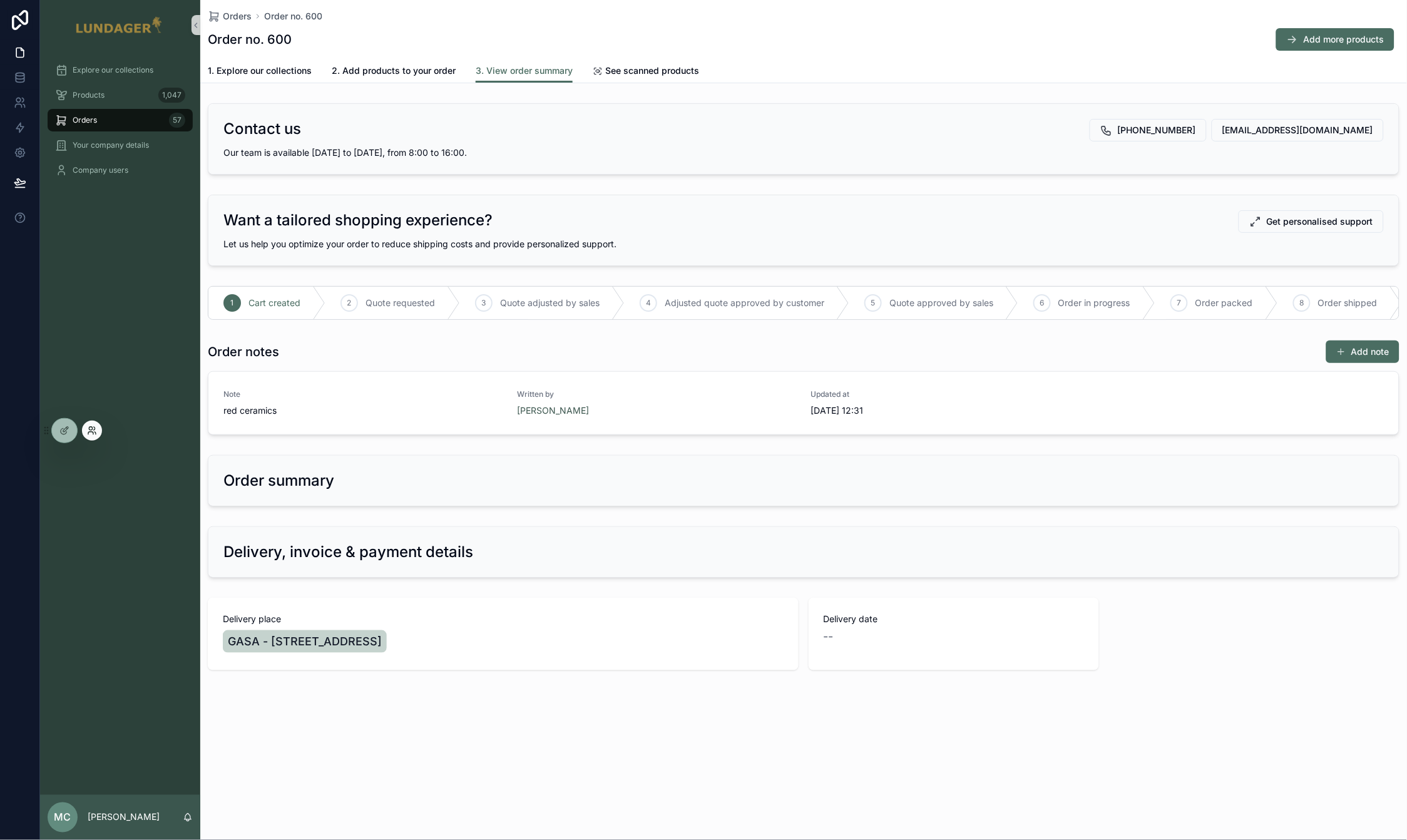
click at [88, 432] on icon at bounding box center [92, 430] width 10 height 10
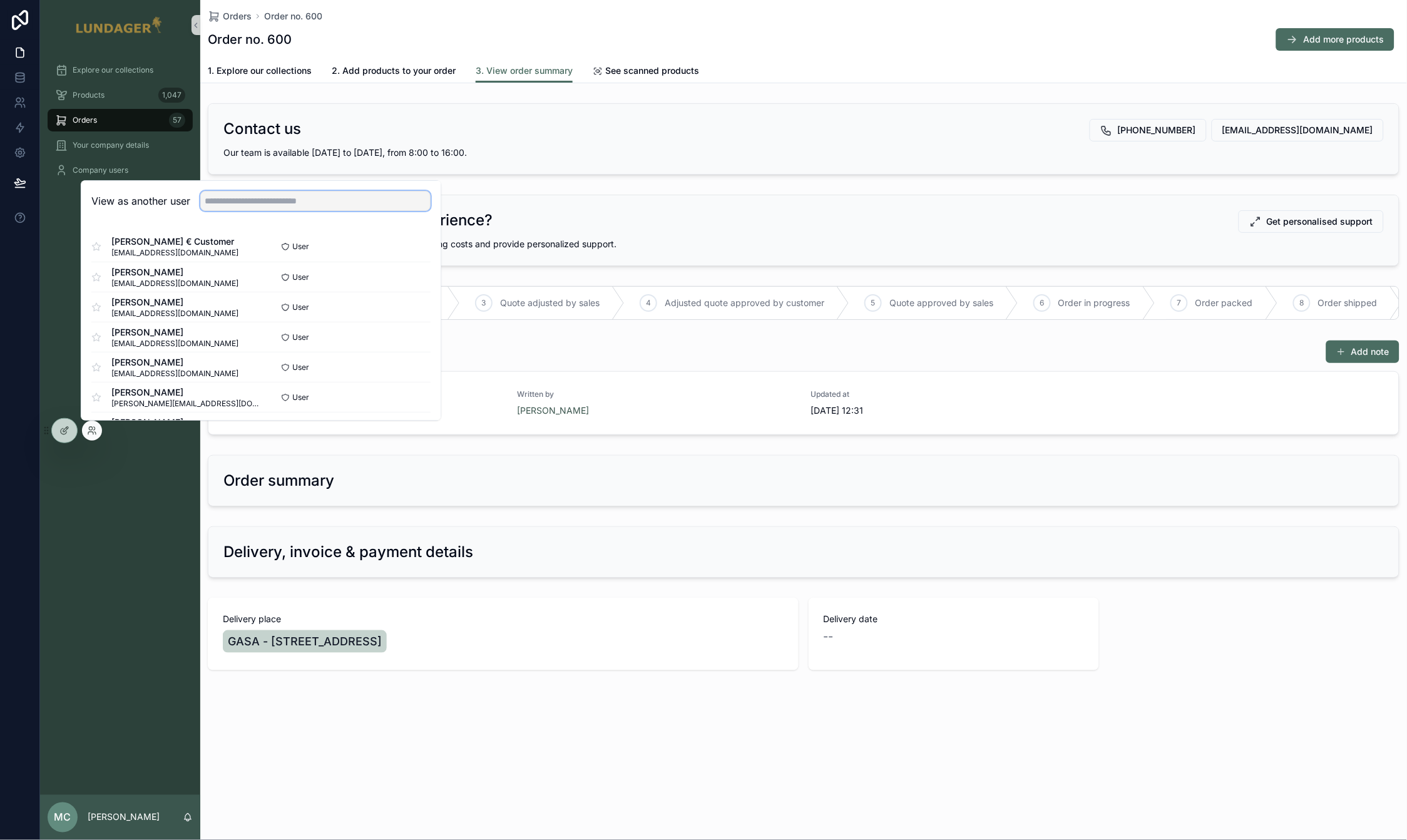
click at [224, 200] on input "text" at bounding box center [316, 201] width 230 height 20
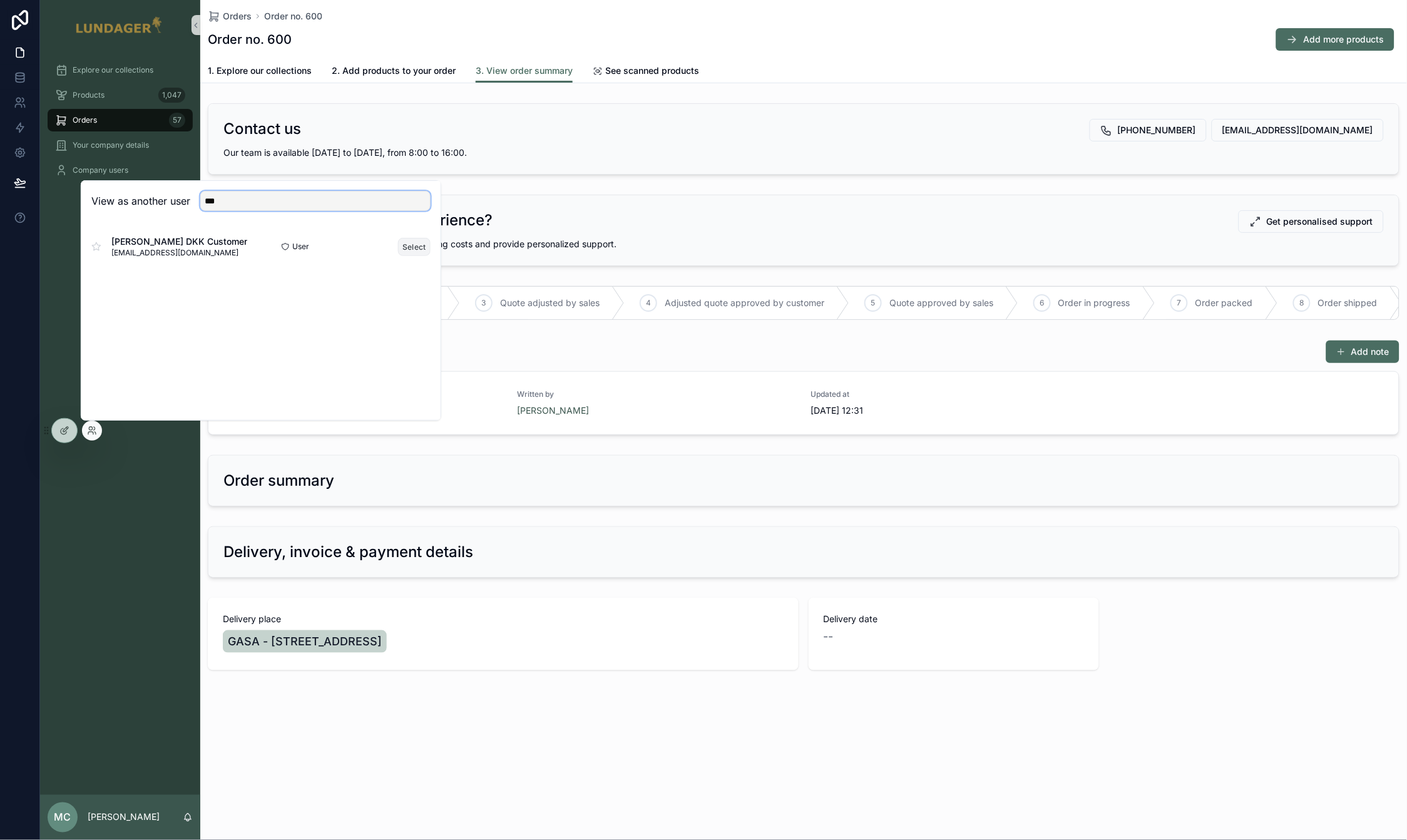
type input "***"
click at [413, 245] on button "Select" at bounding box center [414, 247] width 33 height 18
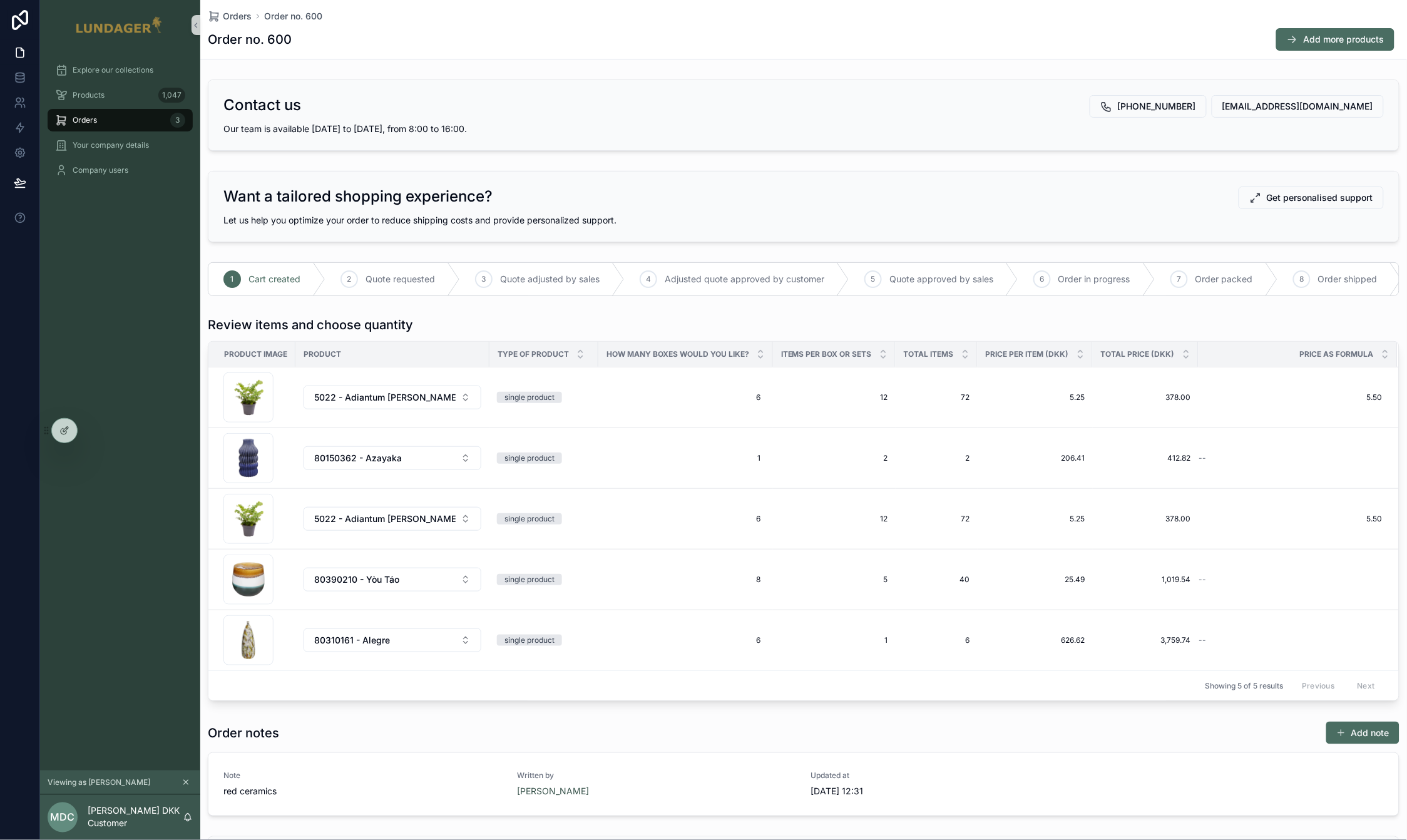
click at [118, 124] on div "Orders 3" at bounding box center [120, 120] width 130 height 20
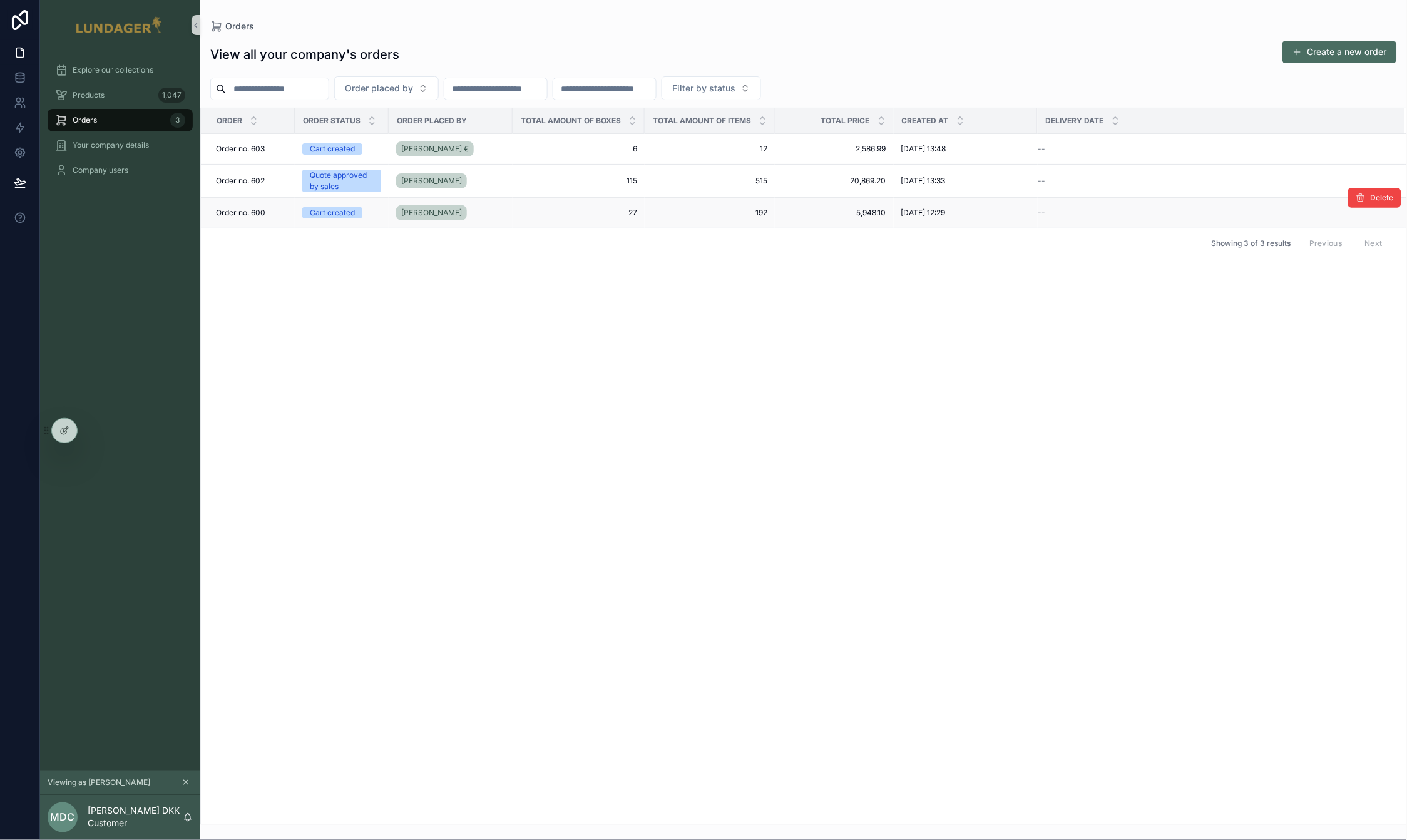
click at [540, 213] on span "27" at bounding box center [579, 213] width 117 height 10
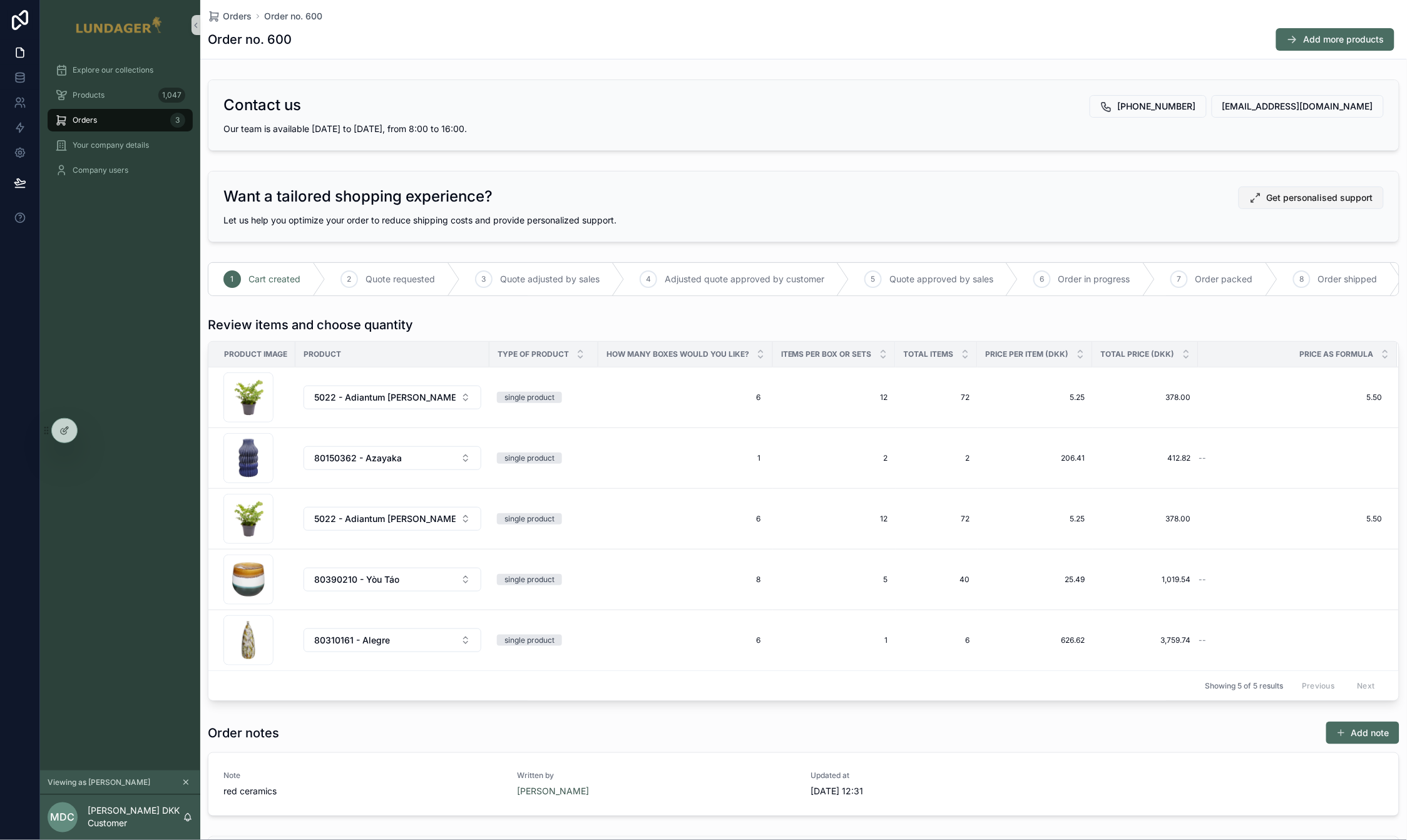
click at [1346, 200] on span "Get personalised support" at bounding box center [1319, 198] width 106 height 12
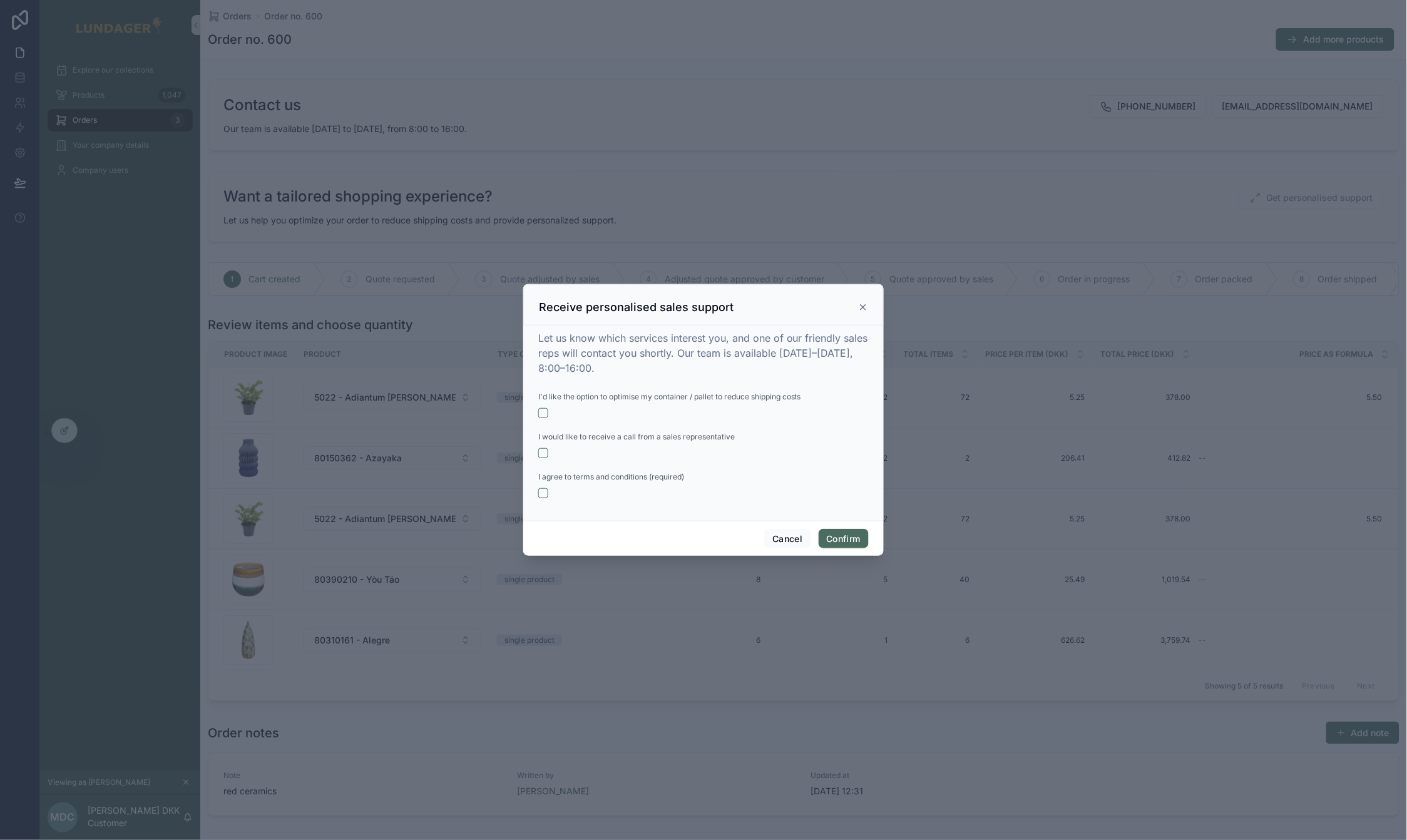
click at [907, 184] on div at bounding box center [704, 420] width 1407 height 840
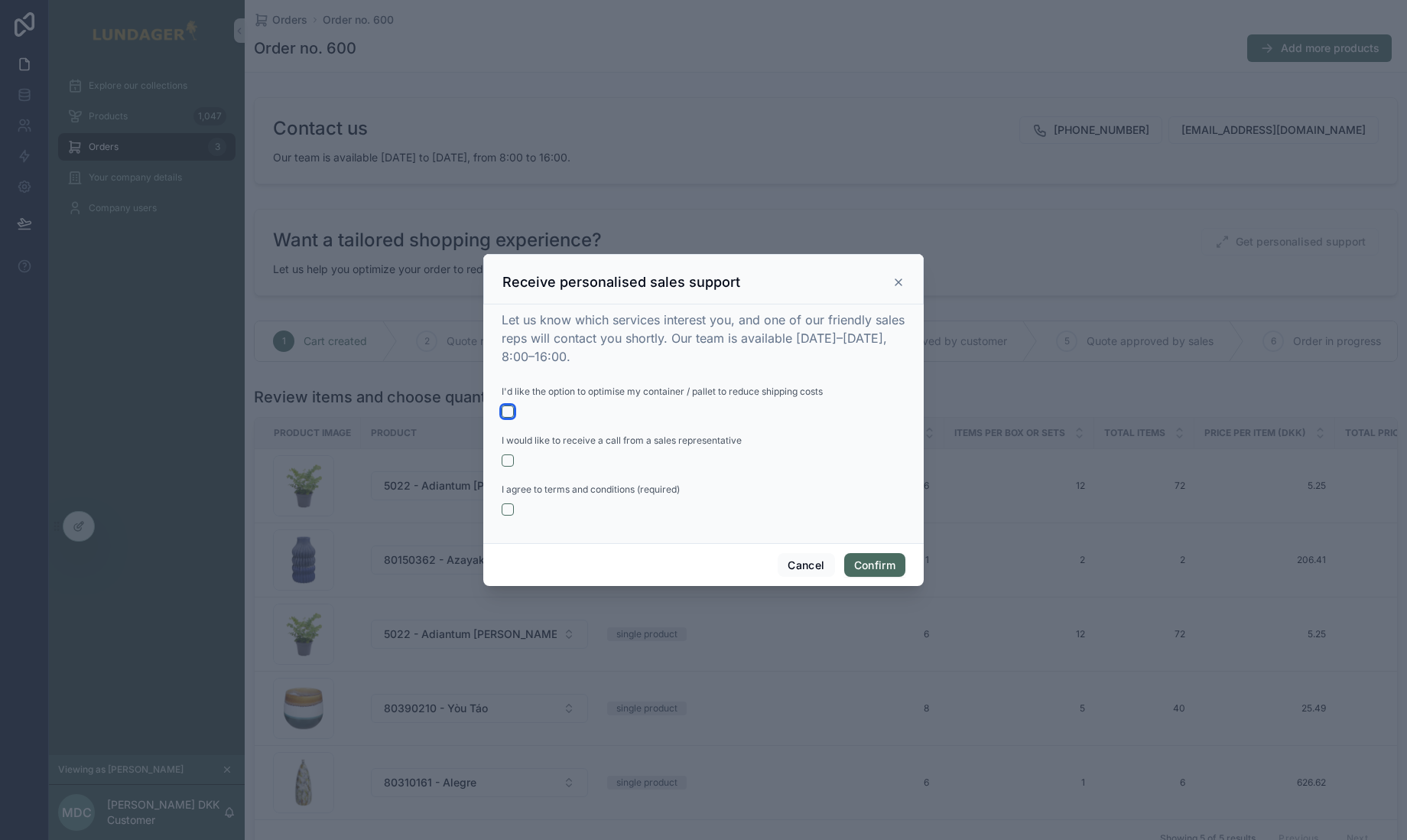
click at [507, 413] on button "button" at bounding box center [508, 411] width 12 height 12
click at [509, 462] on button "button" at bounding box center [508, 461] width 12 height 12
click at [867, 567] on button "Confirm" at bounding box center [875, 565] width 61 height 25
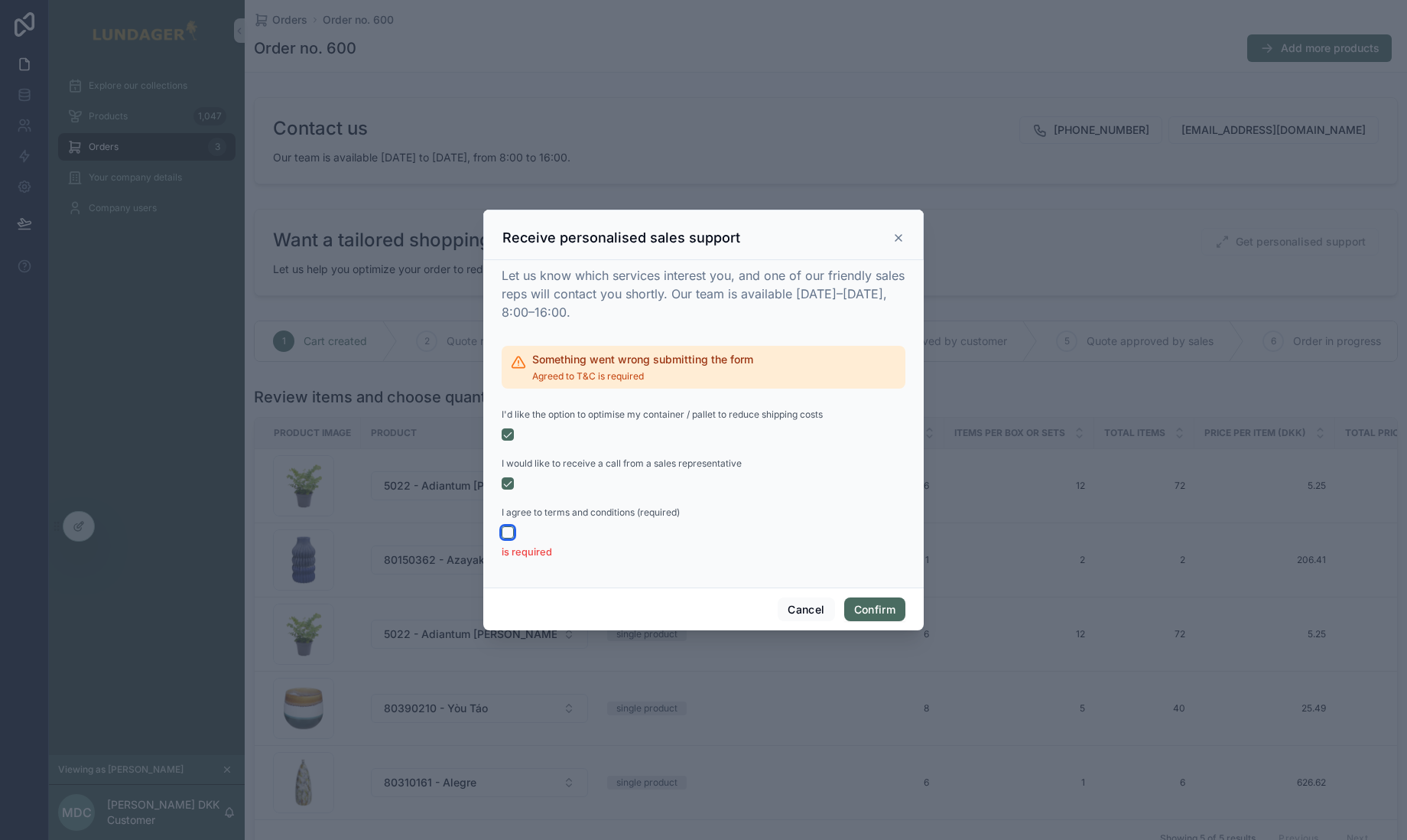
drag, startPoint x: 507, startPoint y: 531, endPoint x: 499, endPoint y: 530, distance: 8.1
click at [508, 531] on button "button" at bounding box center [508, 532] width 12 height 12
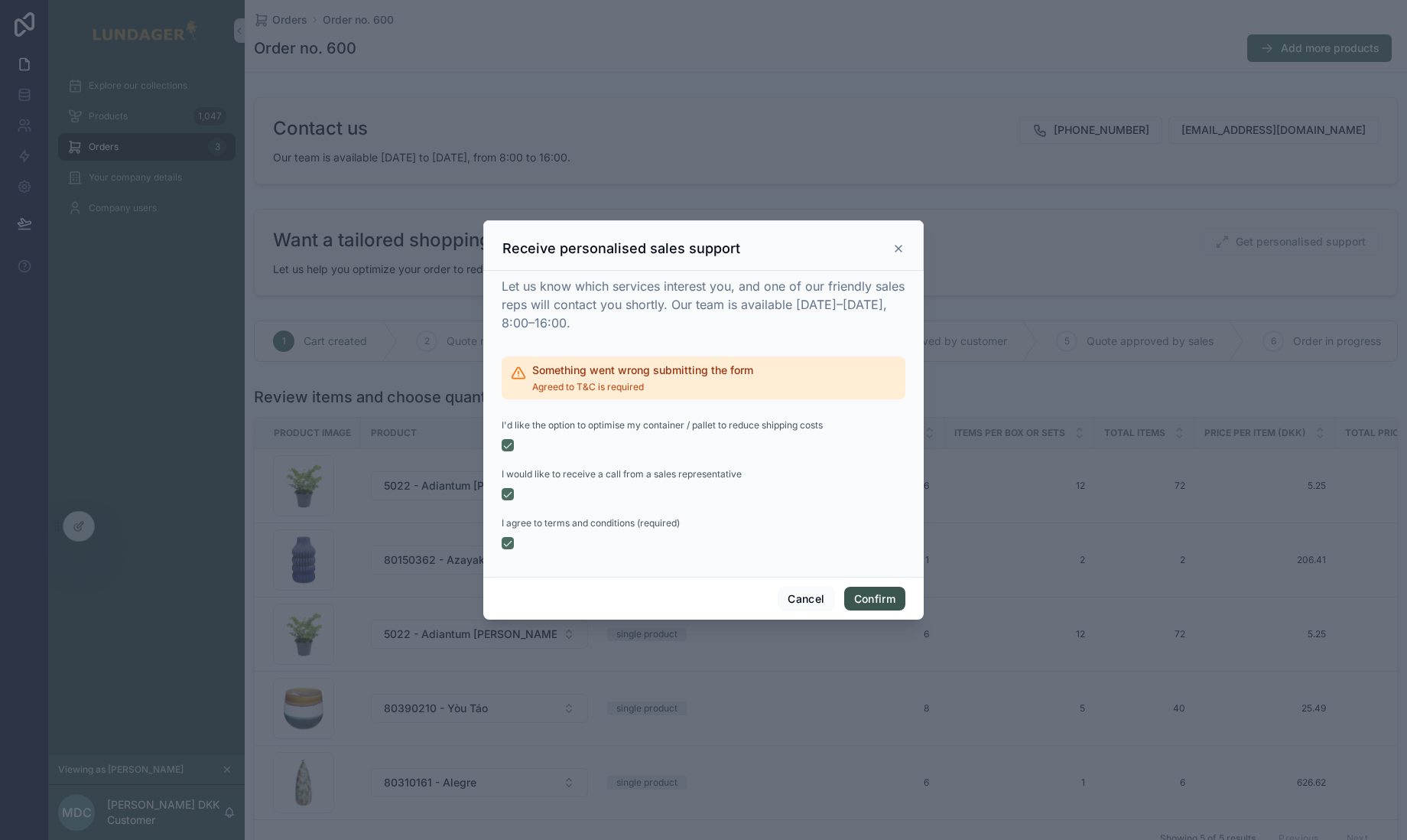
click at [898, 603] on button "Confirm" at bounding box center [875, 599] width 61 height 25
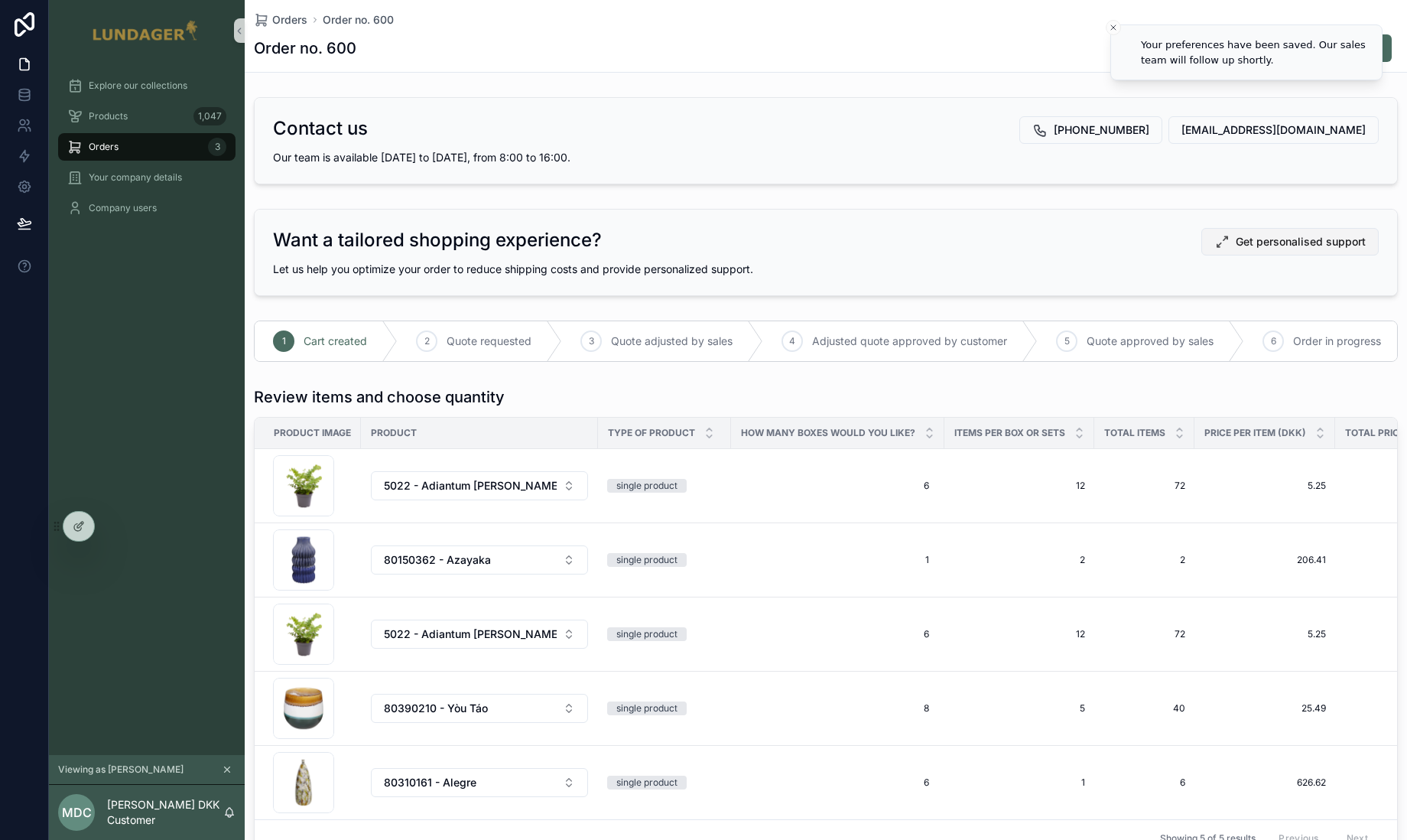
click at [1261, 239] on span "Get personalised support" at bounding box center [1301, 241] width 130 height 15
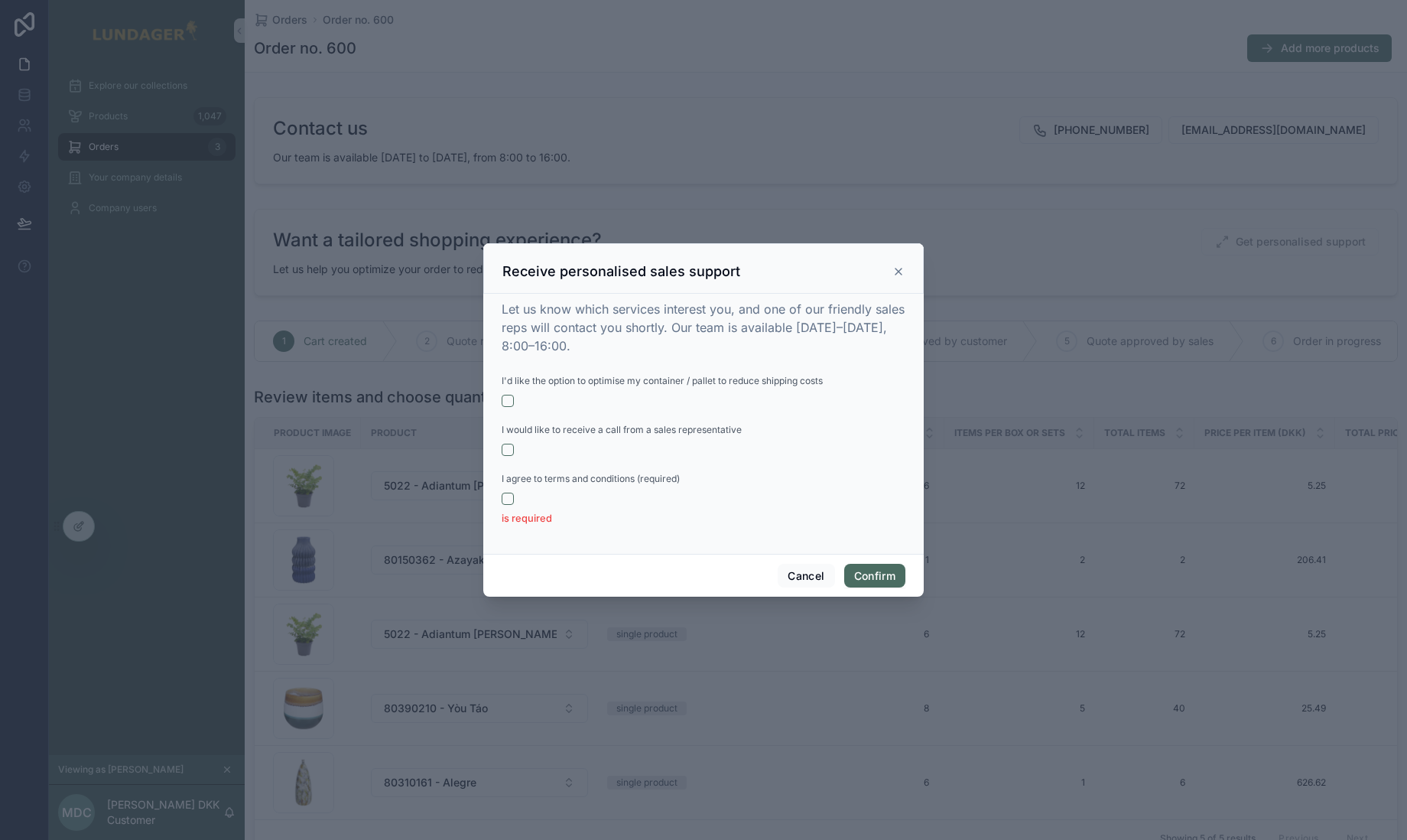
click at [901, 272] on icon at bounding box center [898, 271] width 12 height 12
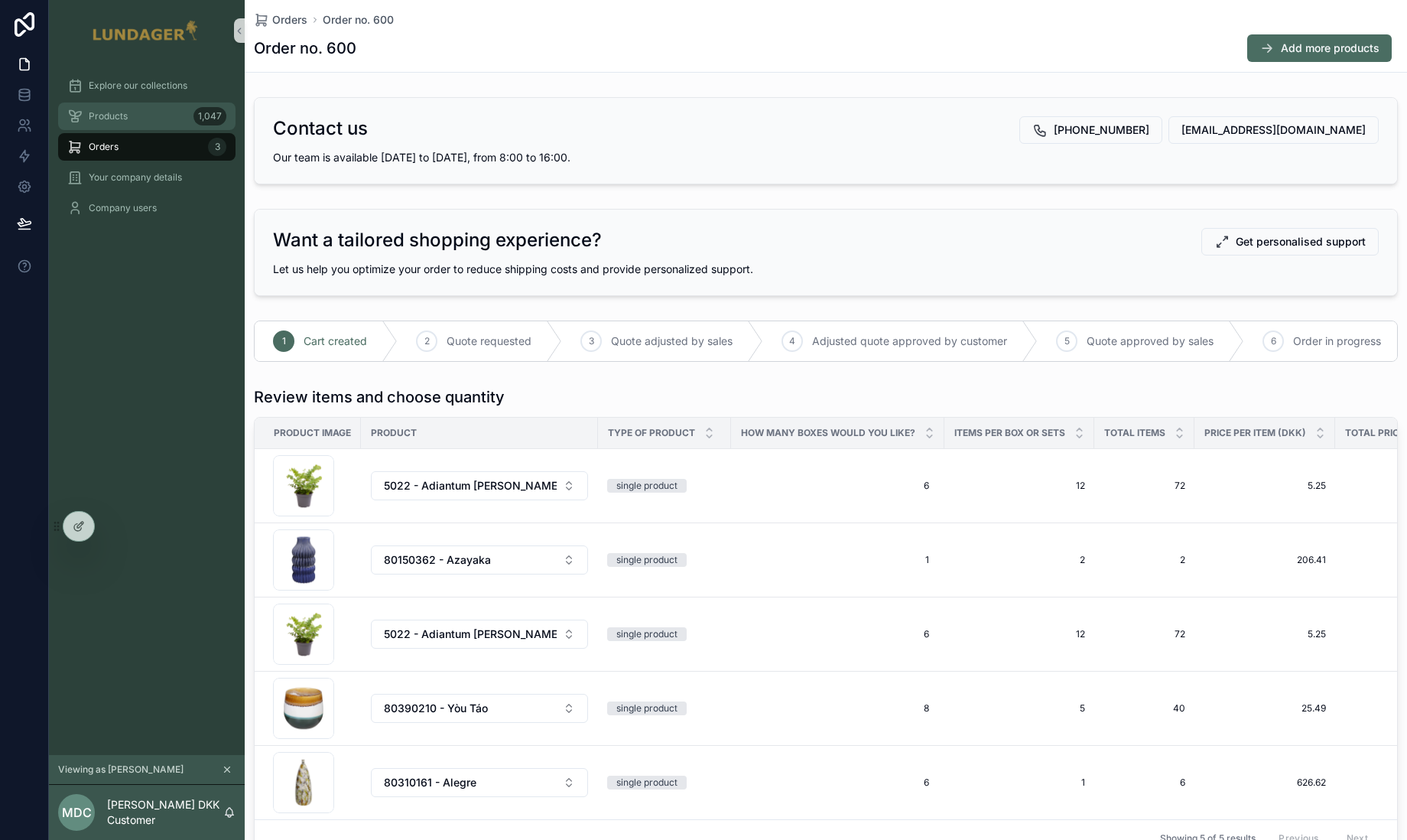
click at [111, 124] on div "Products 1,047" at bounding box center [147, 117] width 159 height 25
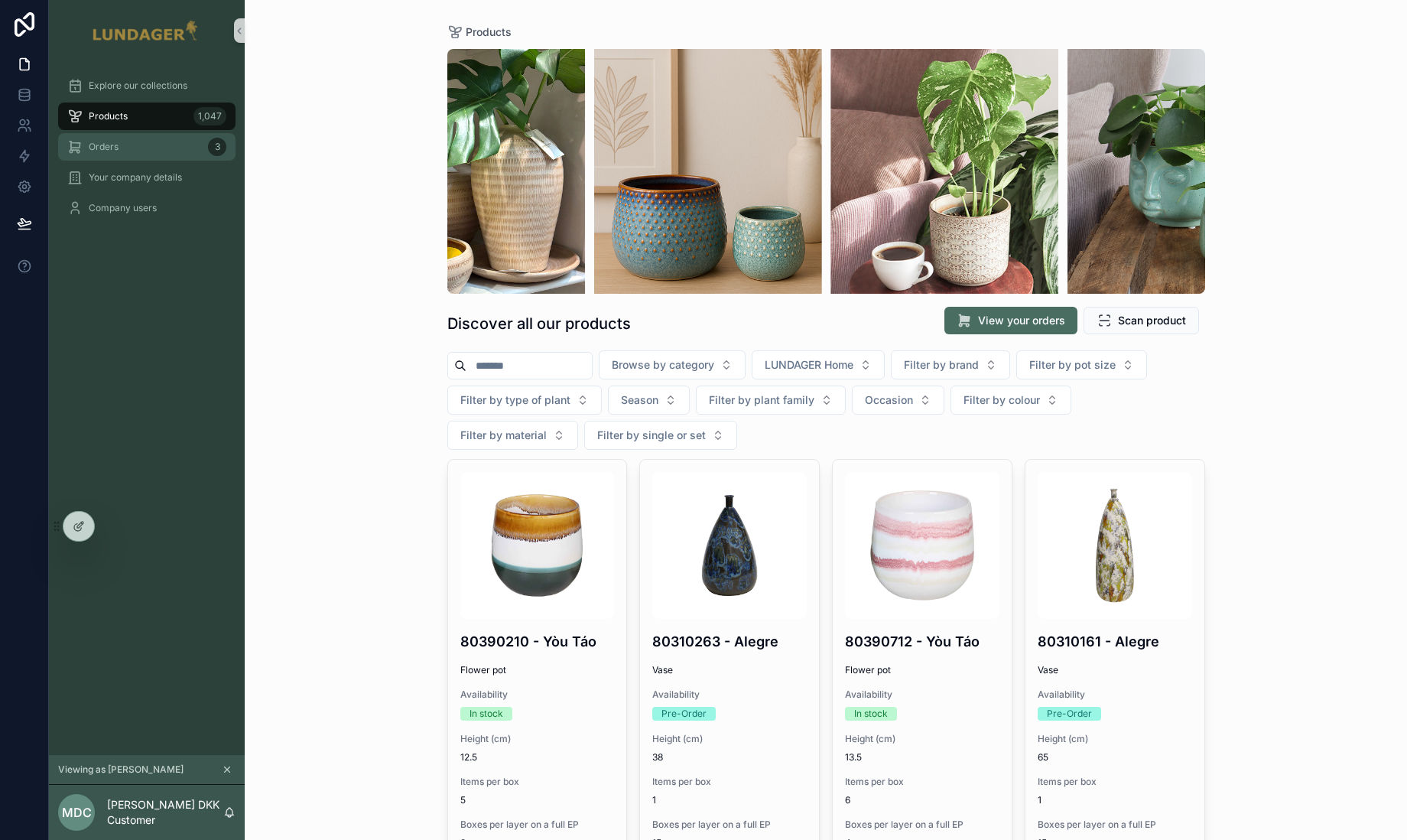
click at [136, 149] on div "Orders 3" at bounding box center [147, 147] width 159 height 25
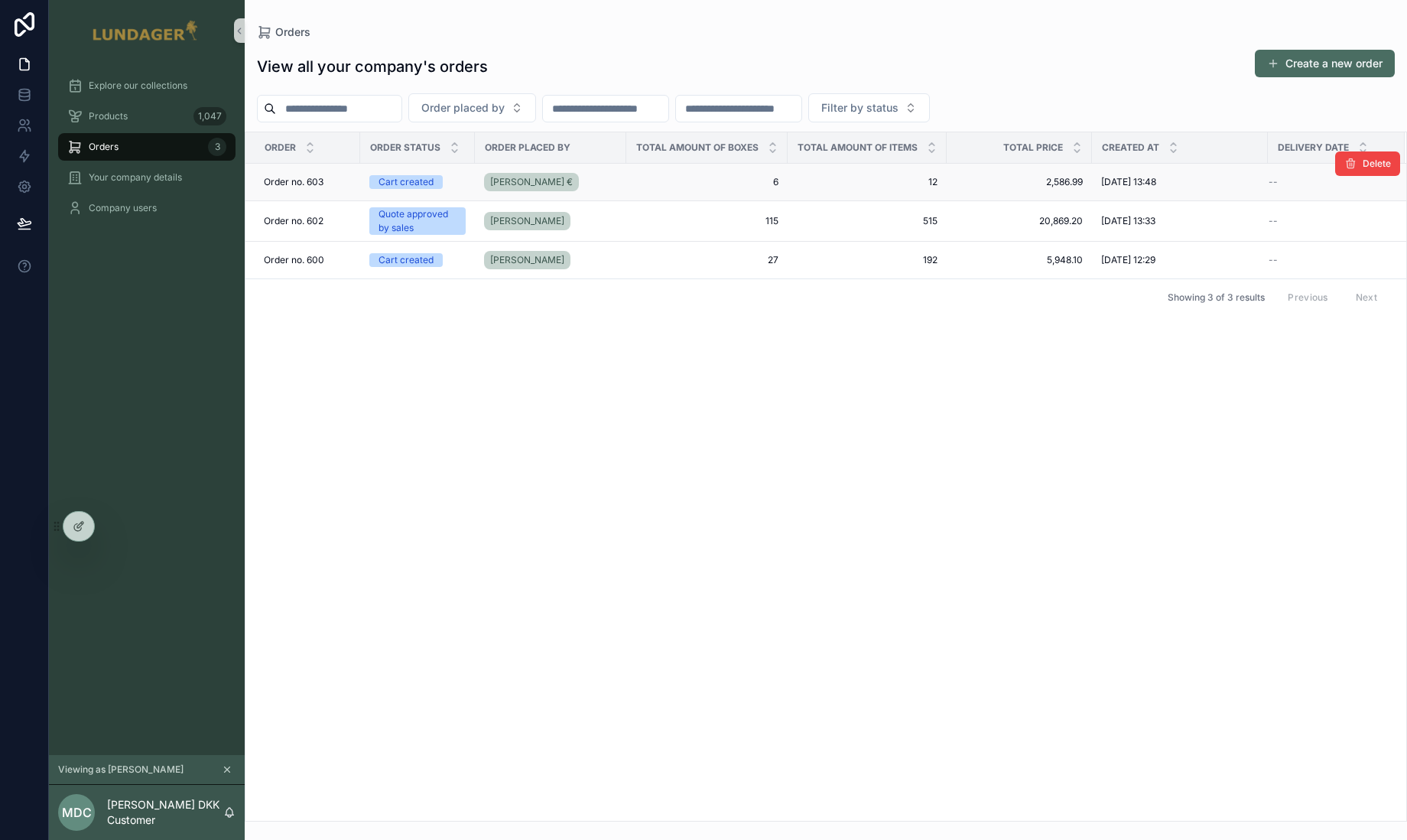
click at [592, 185] on div "[PERSON_NAME] €" at bounding box center [550, 182] width 133 height 25
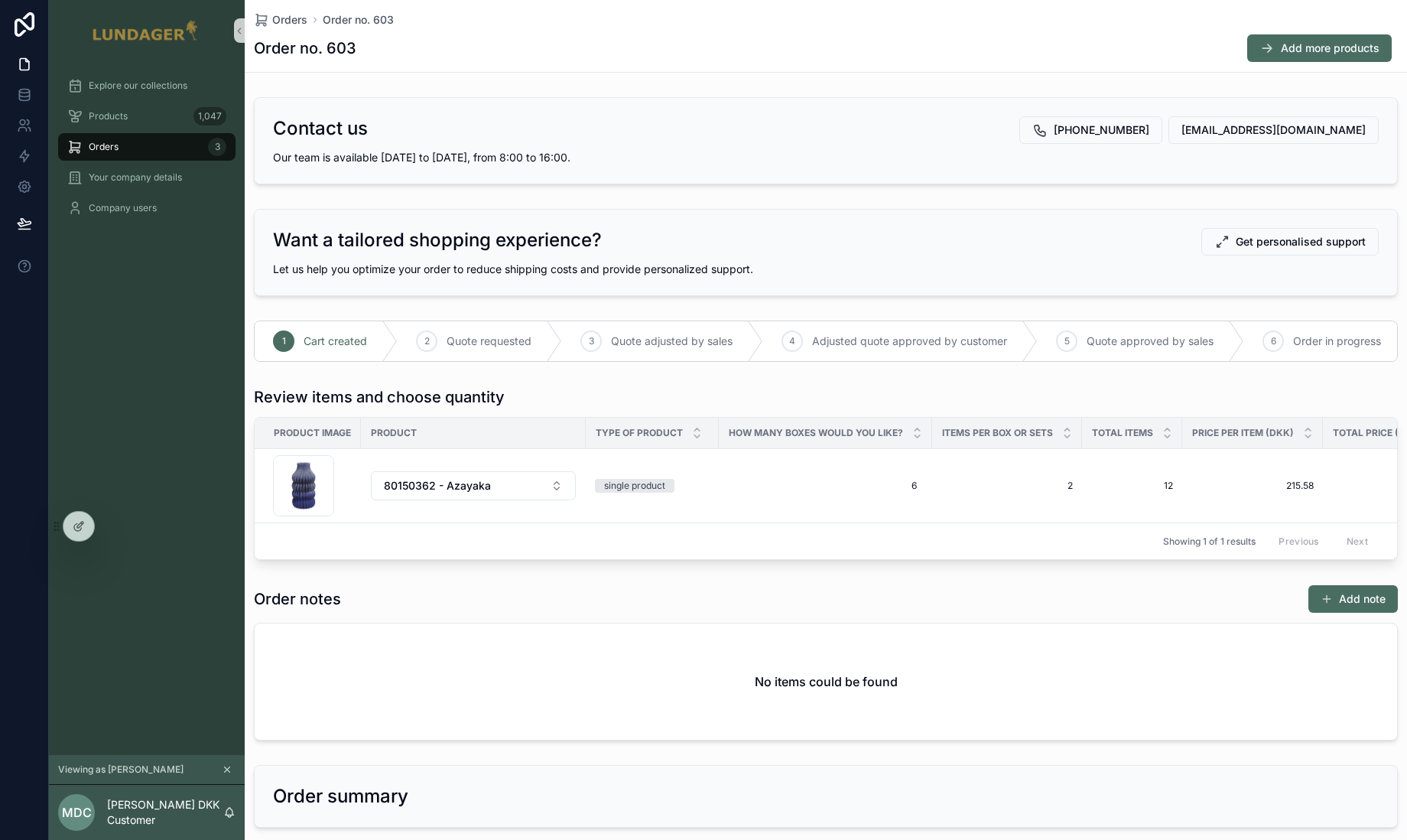
click at [1067, 309] on div "Contact us +45 65 96 17 35 sale@75012.dk Our team is available Monday to Friday…" at bounding box center [826, 657] width 1163 height 1133
click at [1134, 203] on div "Want a tailored shopping experience? Get personalised support Let us help you o…" at bounding box center [826, 252] width 1163 height 99
click at [1255, 246] on span "Get personalised support" at bounding box center [1301, 241] width 130 height 15
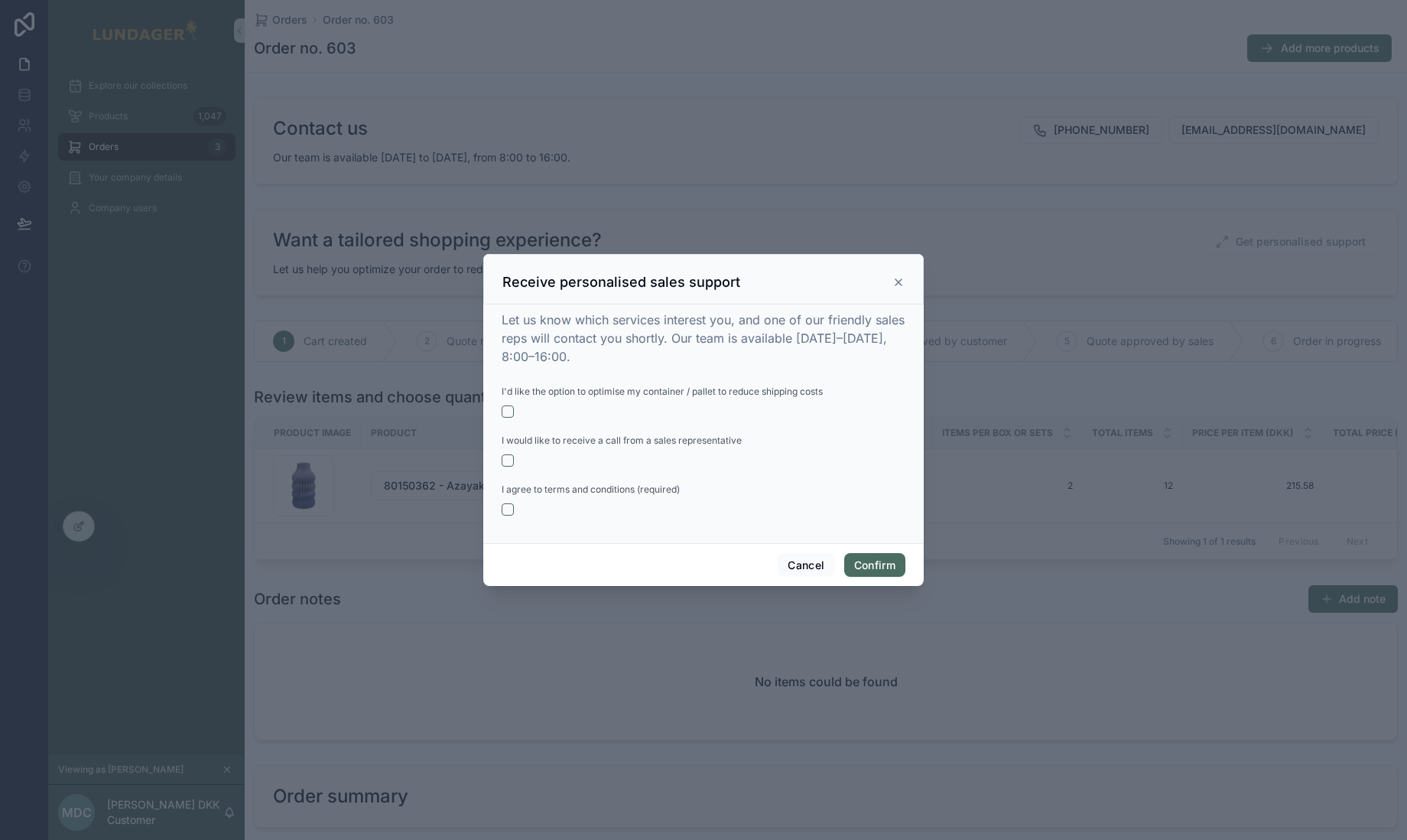
click at [902, 282] on icon at bounding box center [898, 282] width 12 height 12
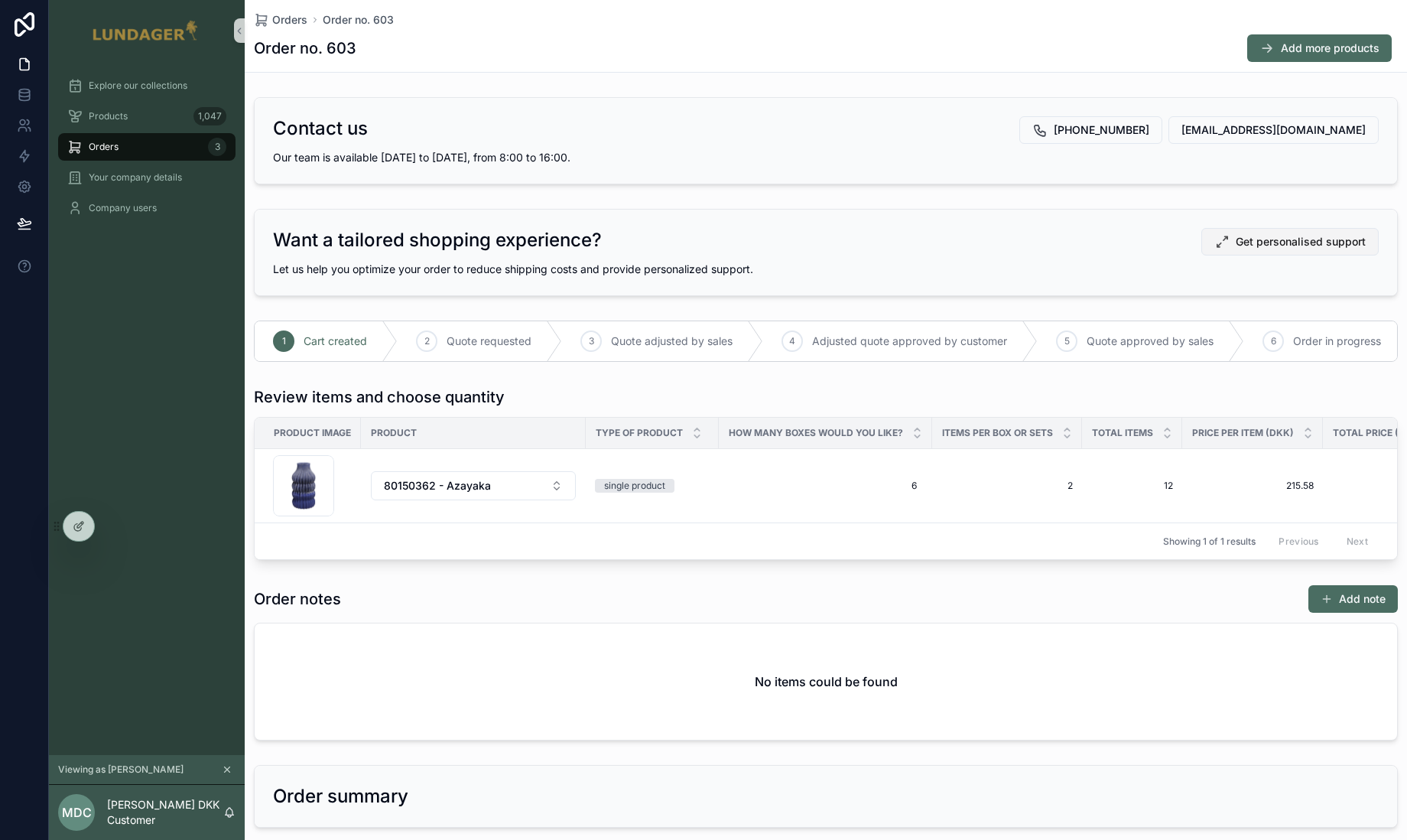
click at [1243, 243] on span "Get personalised support" at bounding box center [1301, 241] width 130 height 15
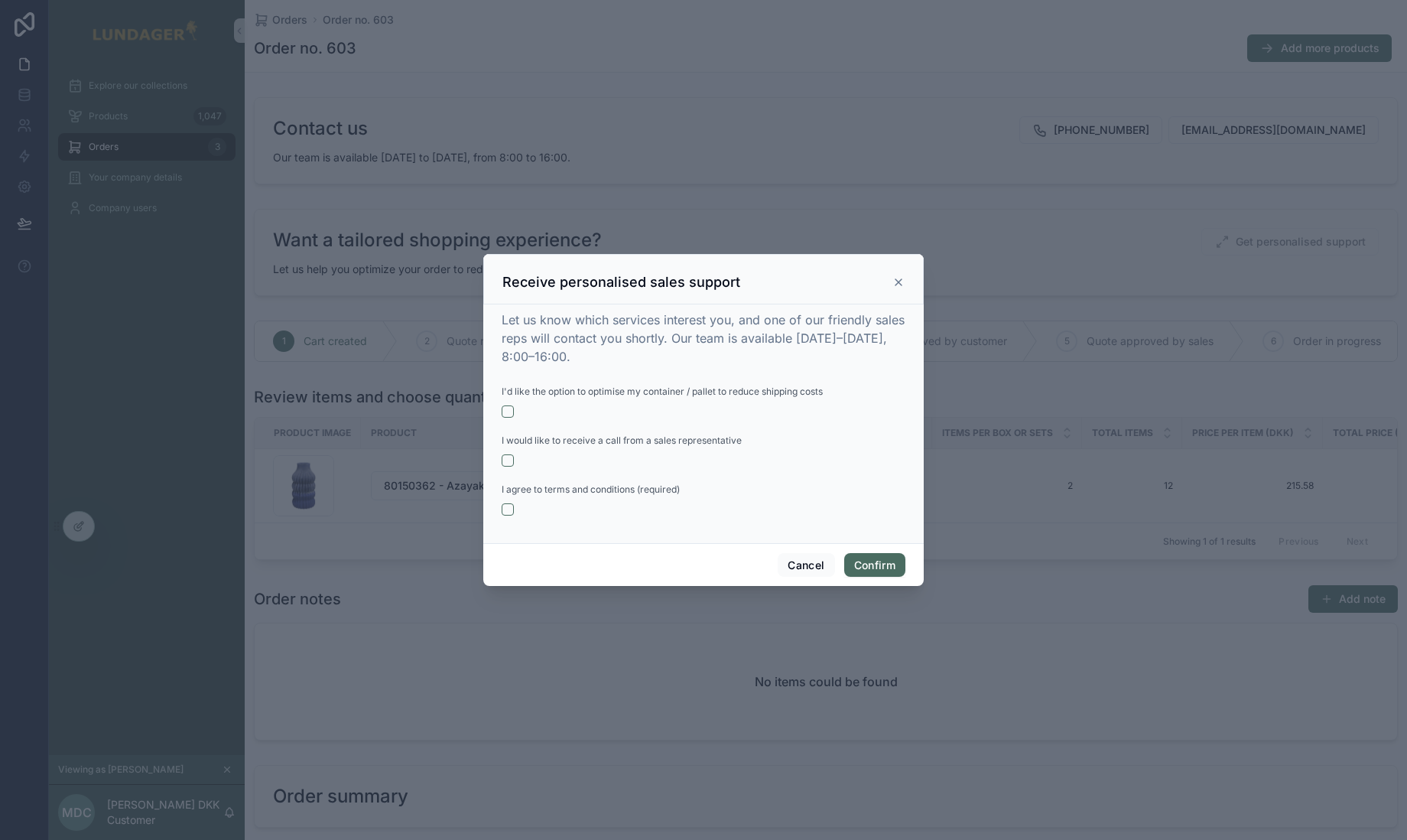
click at [901, 281] on icon at bounding box center [898, 282] width 12 height 12
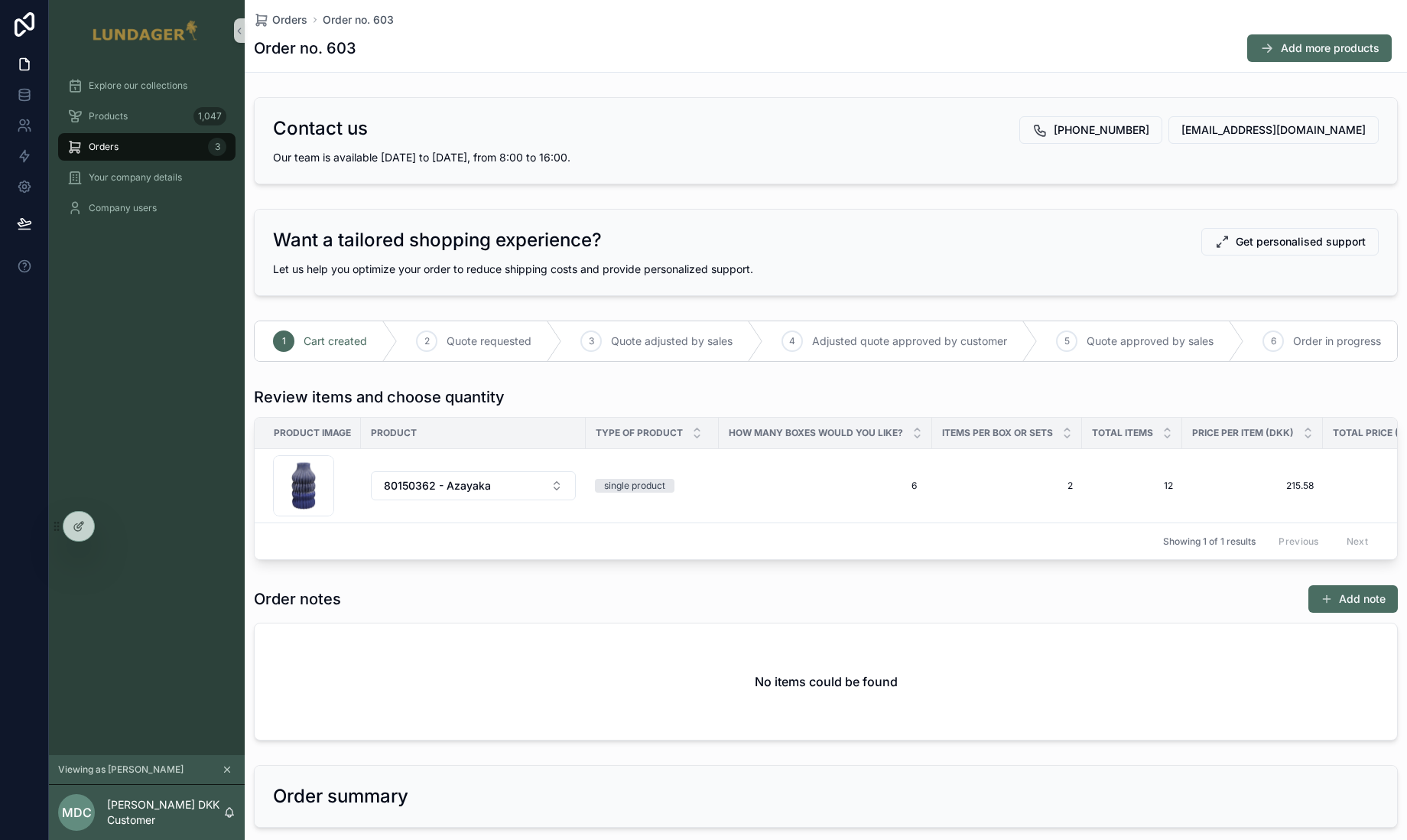
click at [195, 294] on div "Explore our collections Products 1,047 Orders 3 Your company details Company us…" at bounding box center [146, 408] width 195 height 693
click at [151, 118] on div "Products 1,047" at bounding box center [147, 117] width 159 height 25
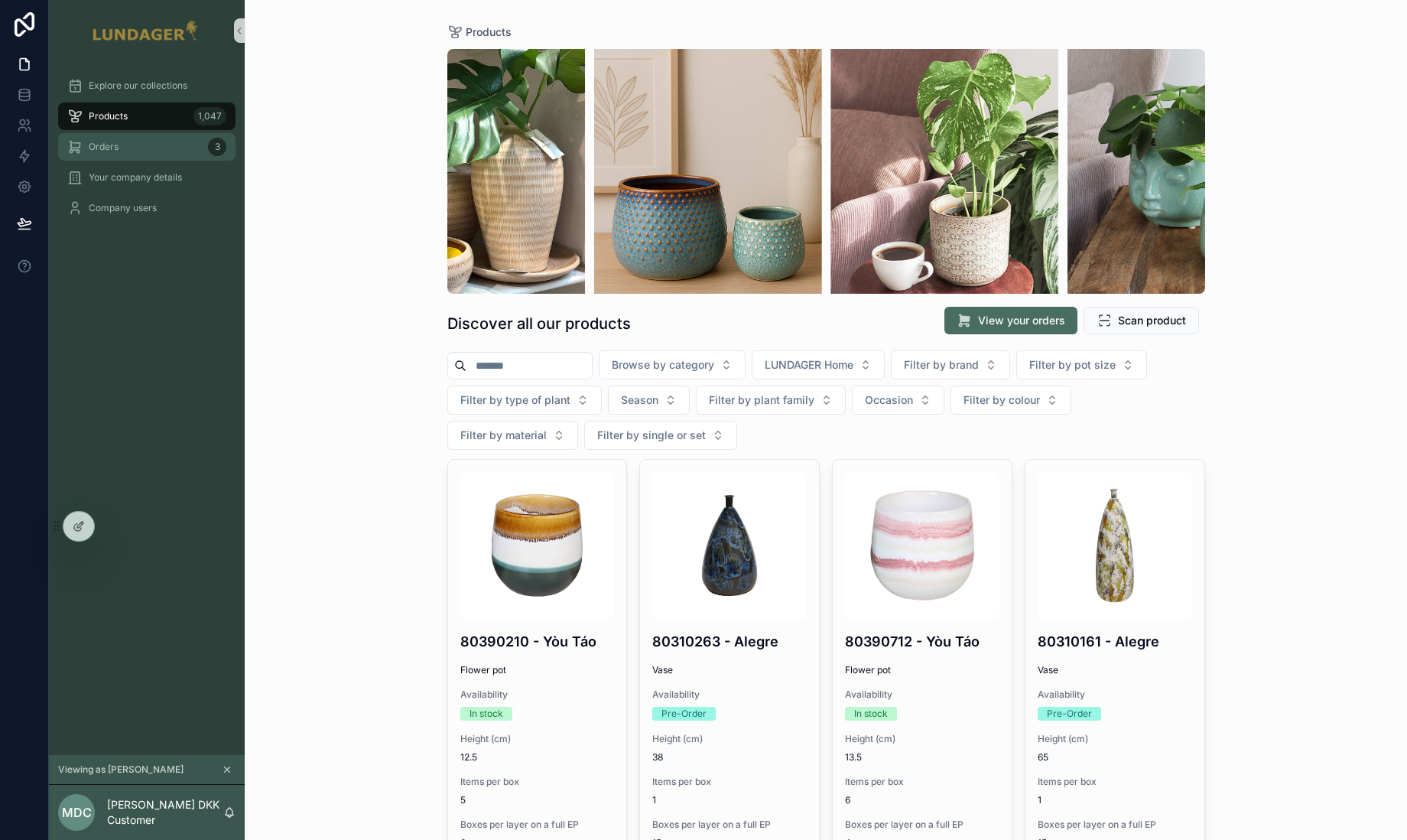
click at [131, 158] on link "Orders 3" at bounding box center [147, 146] width 178 height 27
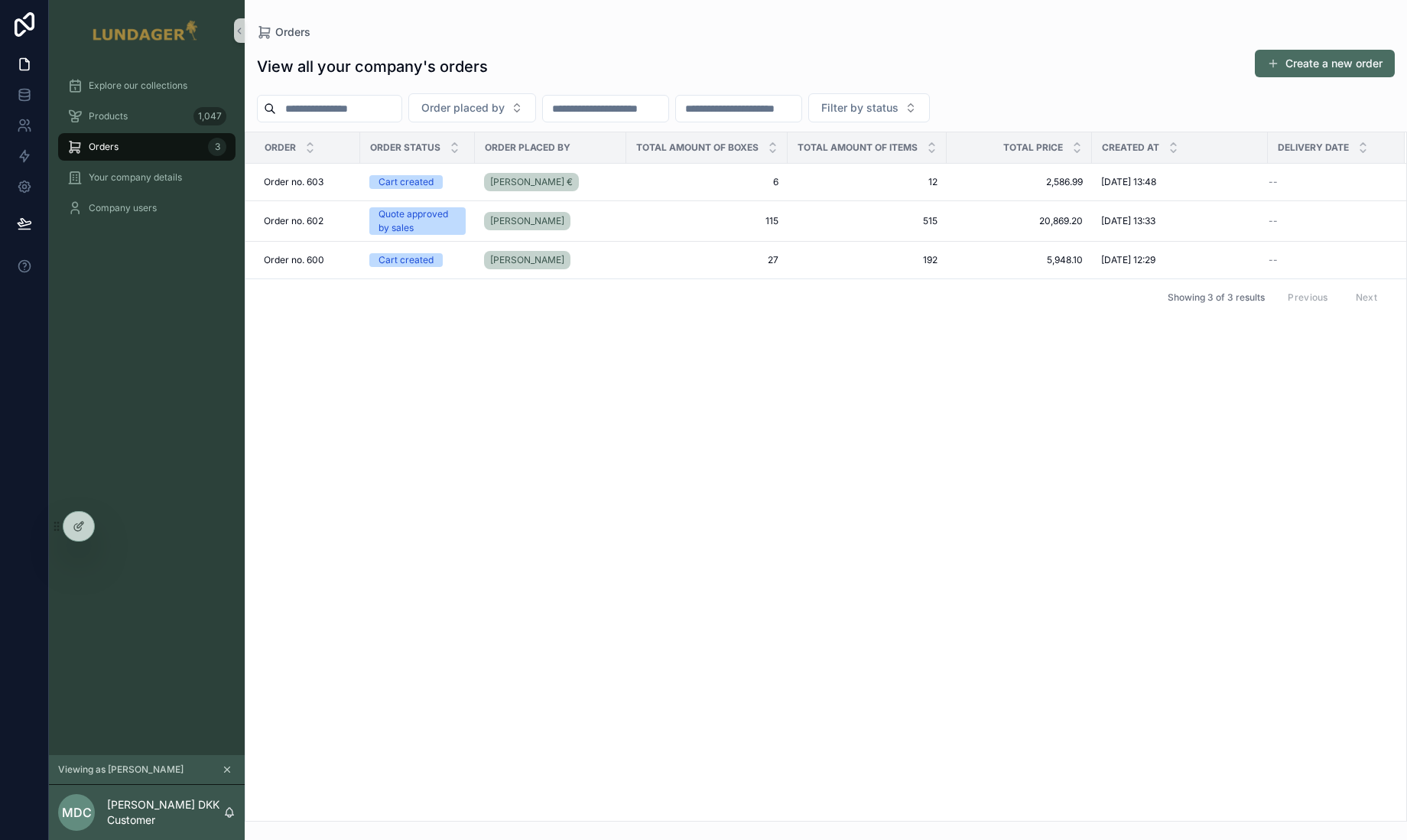
click at [579, 365] on div "Order Order status Order placed by Total amount of boxes Total amount of items …" at bounding box center [826, 477] width 1161 height 688
click at [548, 183] on div "[PERSON_NAME] €" at bounding box center [550, 182] width 133 height 25
click at [646, 259] on span "27" at bounding box center [707, 260] width 143 height 12
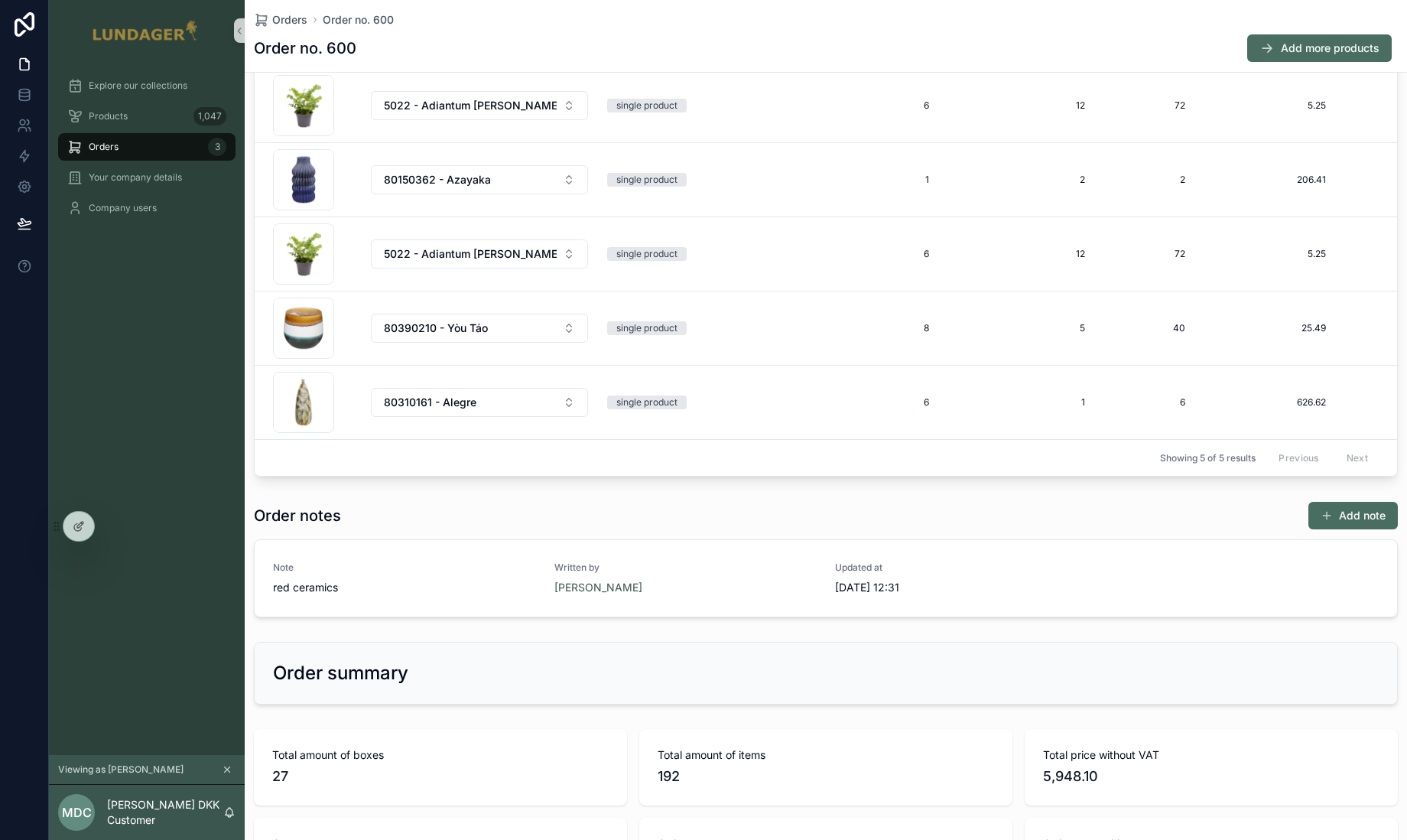
click at [122, 373] on div "Explore our collections Products 1,047 Orders 3 Your company details Company us…" at bounding box center [146, 408] width 195 height 693
click at [656, 529] on div "Order notes Add note" at bounding box center [826, 515] width 1144 height 29
click at [25, 163] on icon at bounding box center [24, 156] width 15 height 15
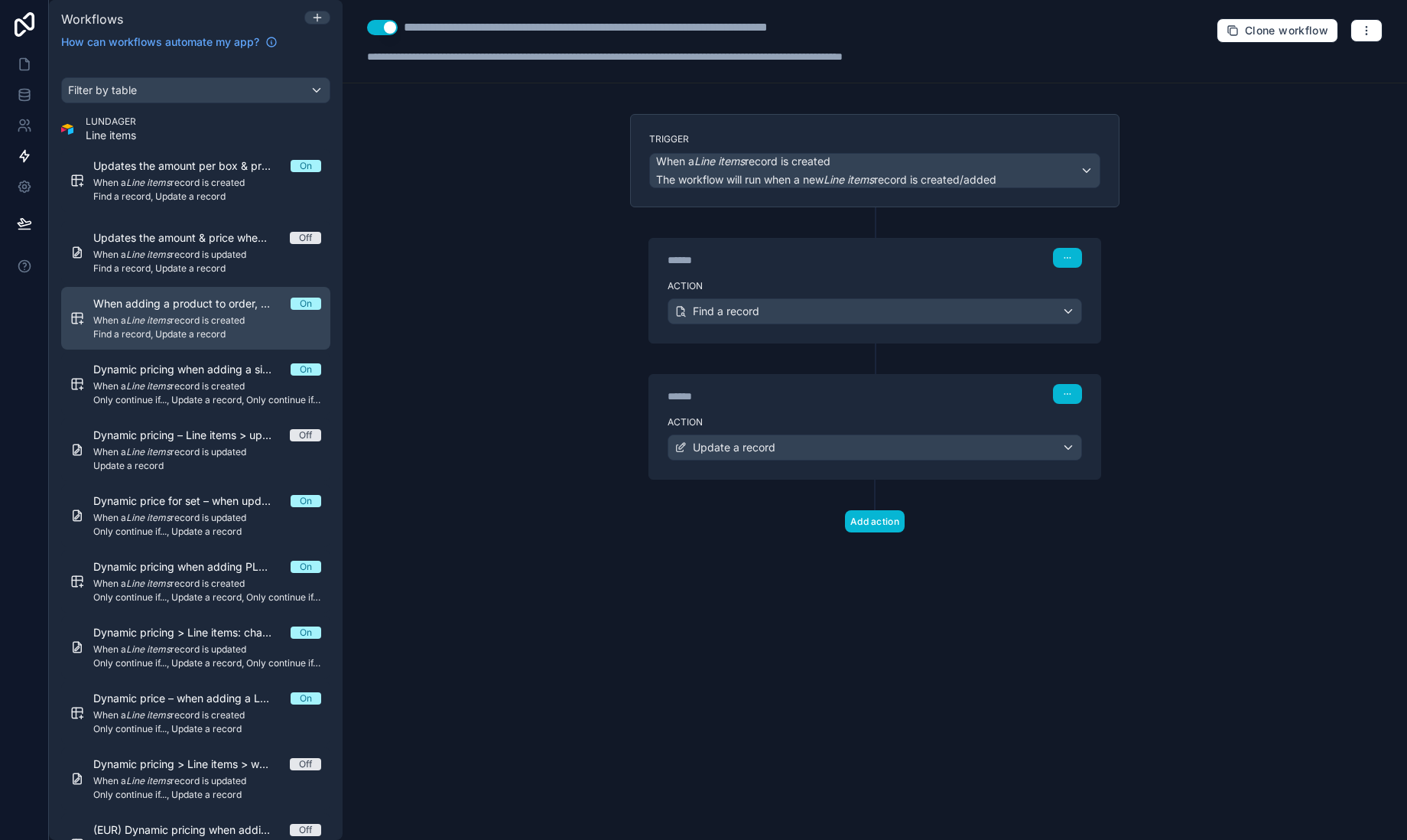
click at [207, 309] on span "When adding a product to order, It retrieves data for the line item within the …" at bounding box center [192, 303] width 197 height 15
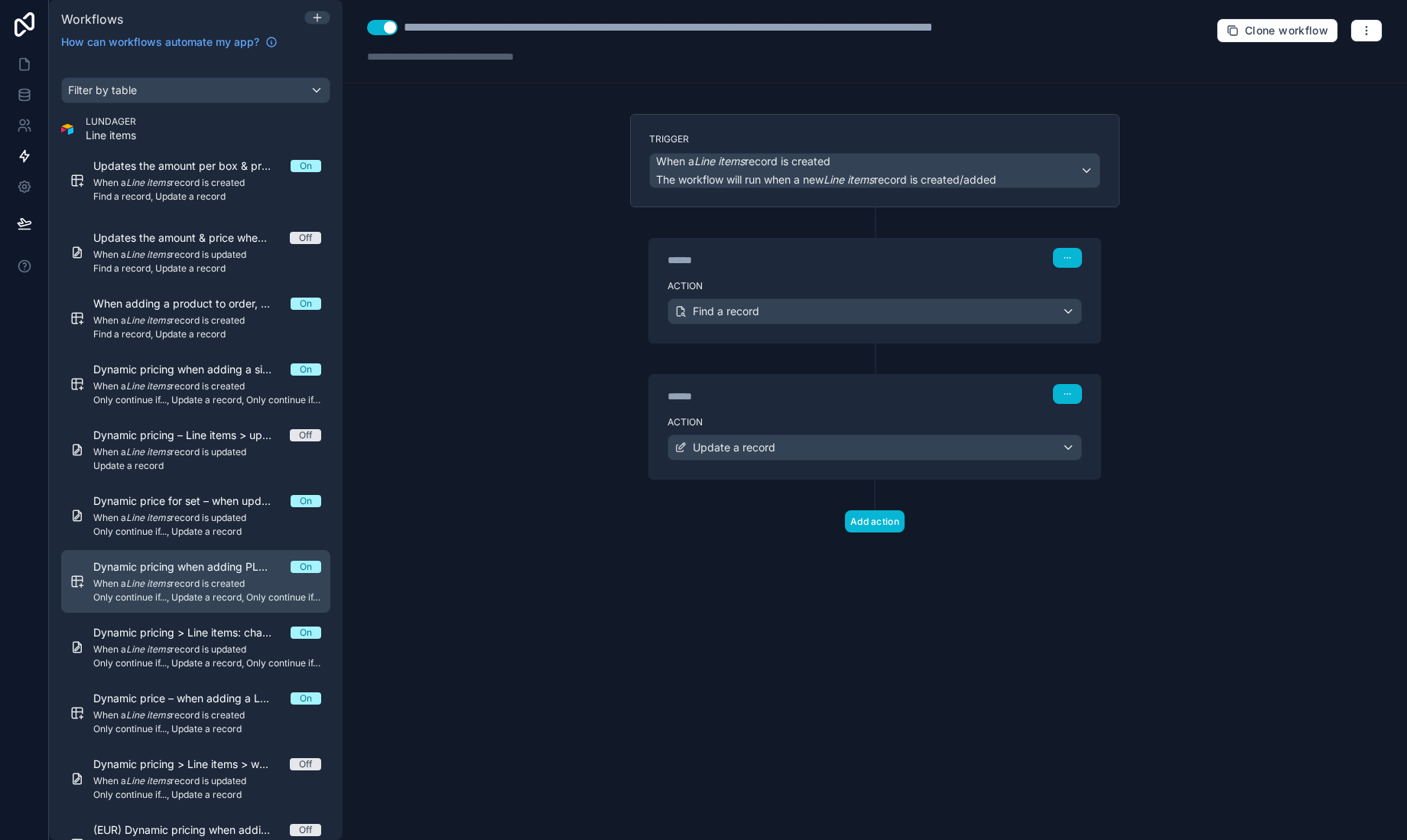
click at [203, 609] on link "Dynamic pricing when adding PLANTS to an order On When a Line items record is c…" at bounding box center [195, 581] width 269 height 63
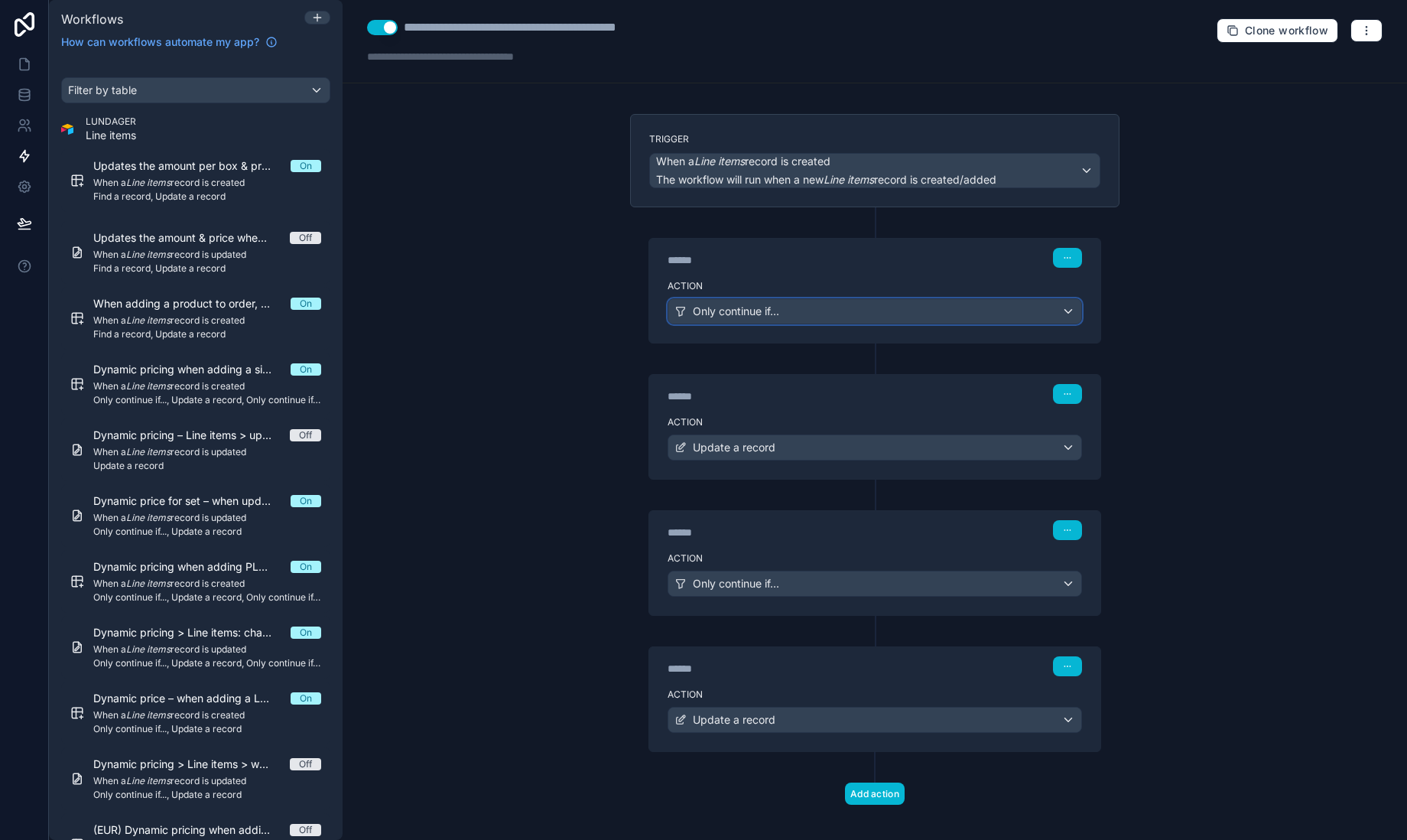
click at [783, 310] on div "Only continue if..." at bounding box center [875, 311] width 413 height 25
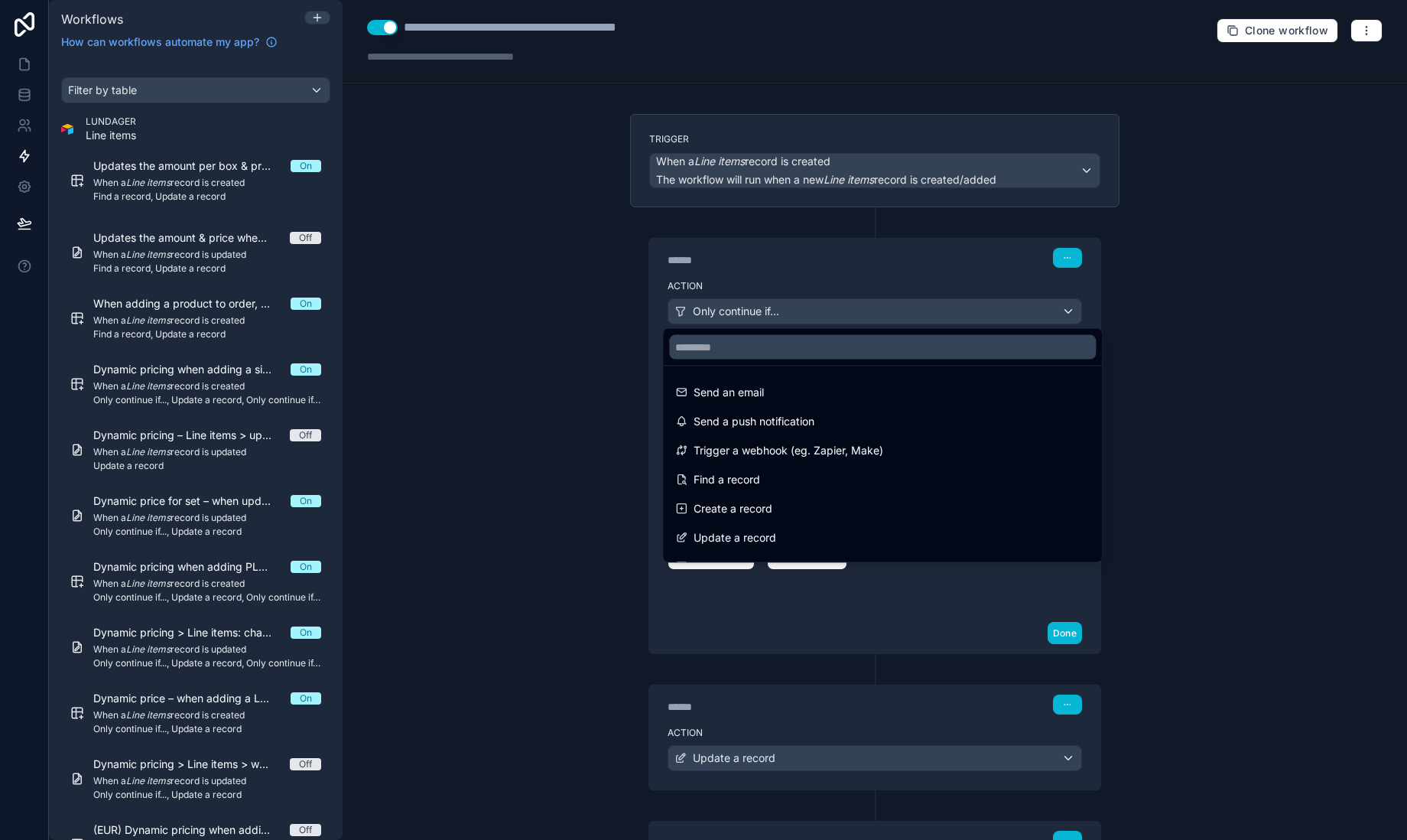
click at [783, 310] on div at bounding box center [703, 420] width 1407 height 840
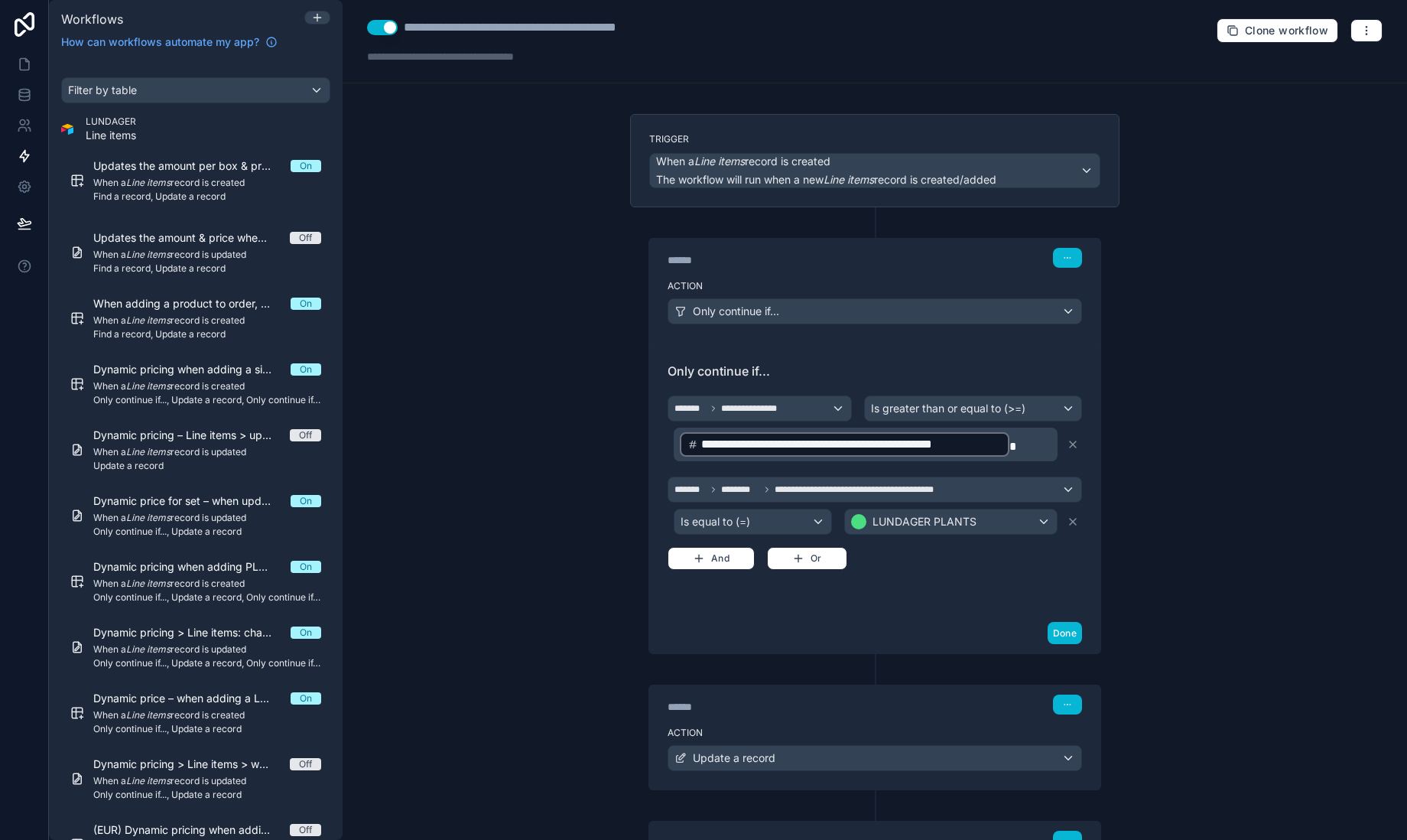
click at [1197, 580] on div "**********" at bounding box center [875, 420] width 1065 height 840
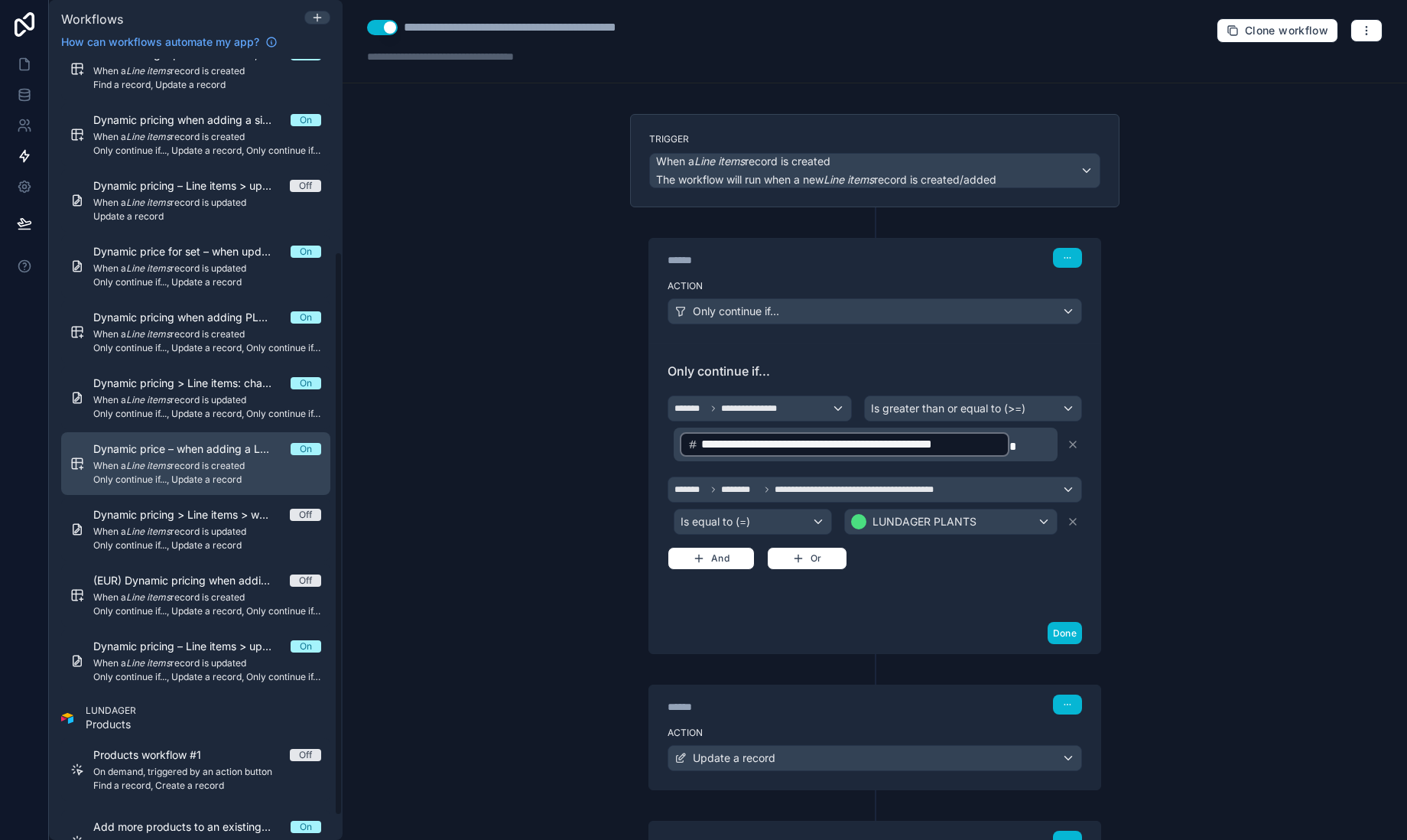
scroll to position [299, 0]
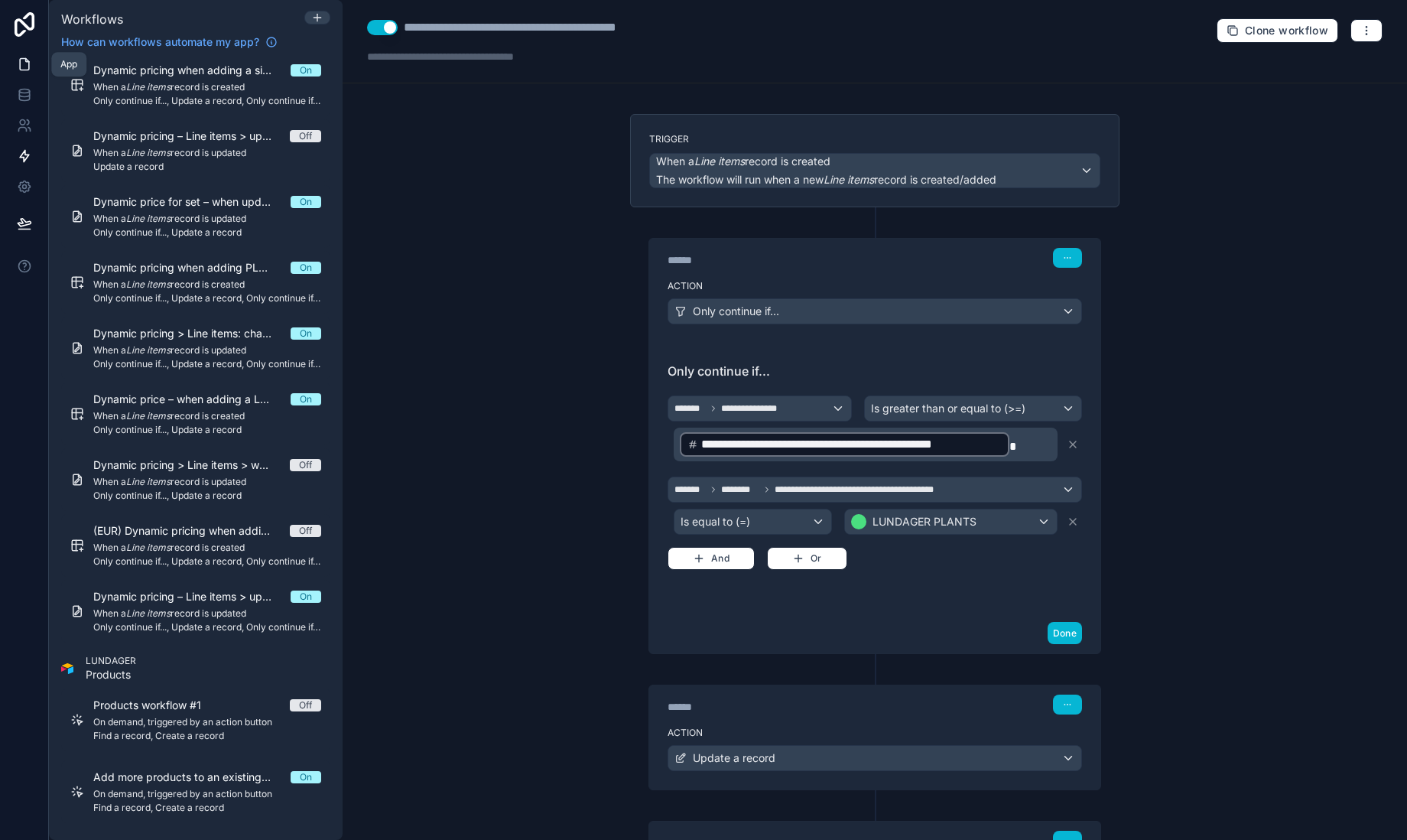
click at [21, 66] on icon at bounding box center [24, 64] width 15 height 15
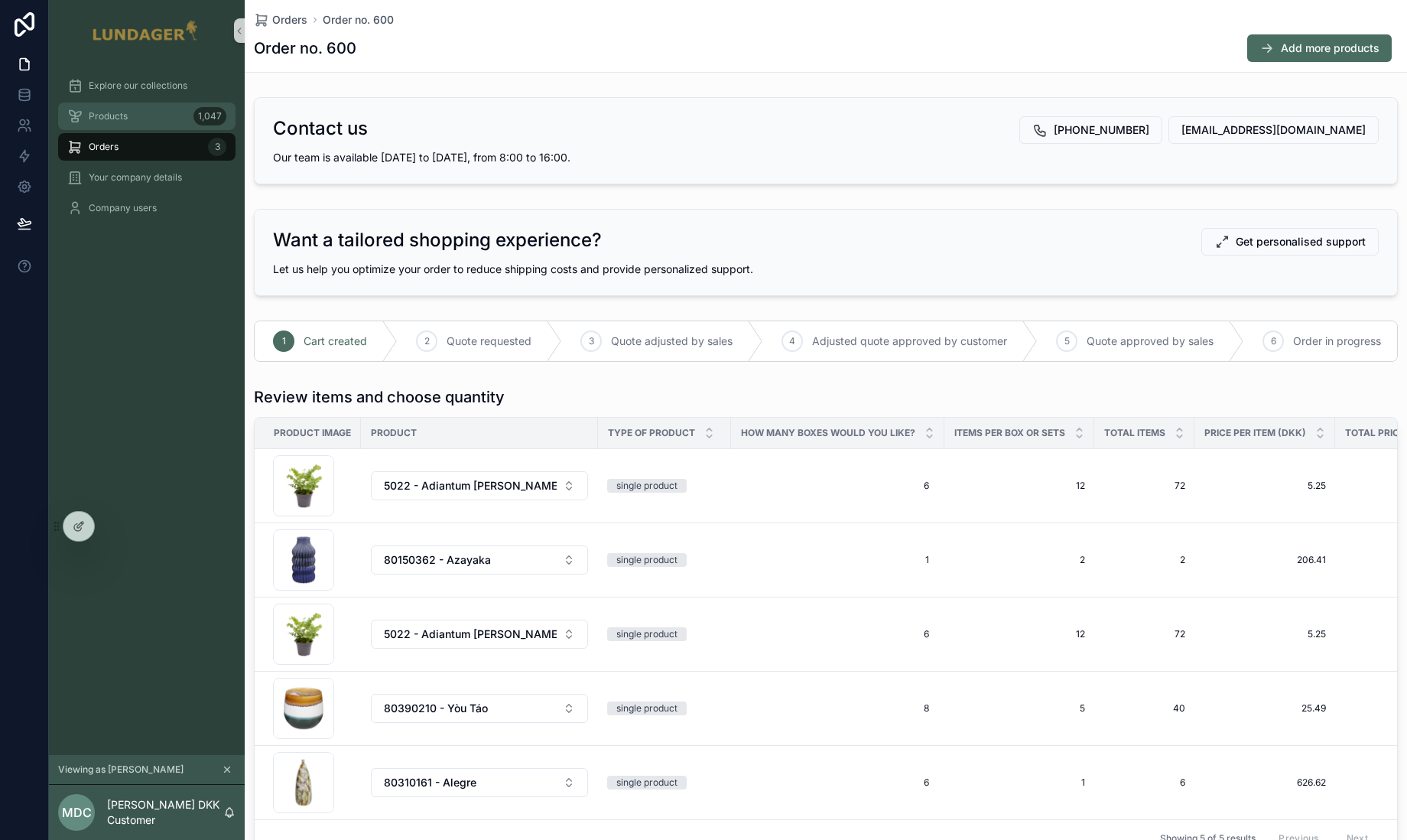
click at [137, 111] on div "Products 1,047" at bounding box center [147, 117] width 159 height 25
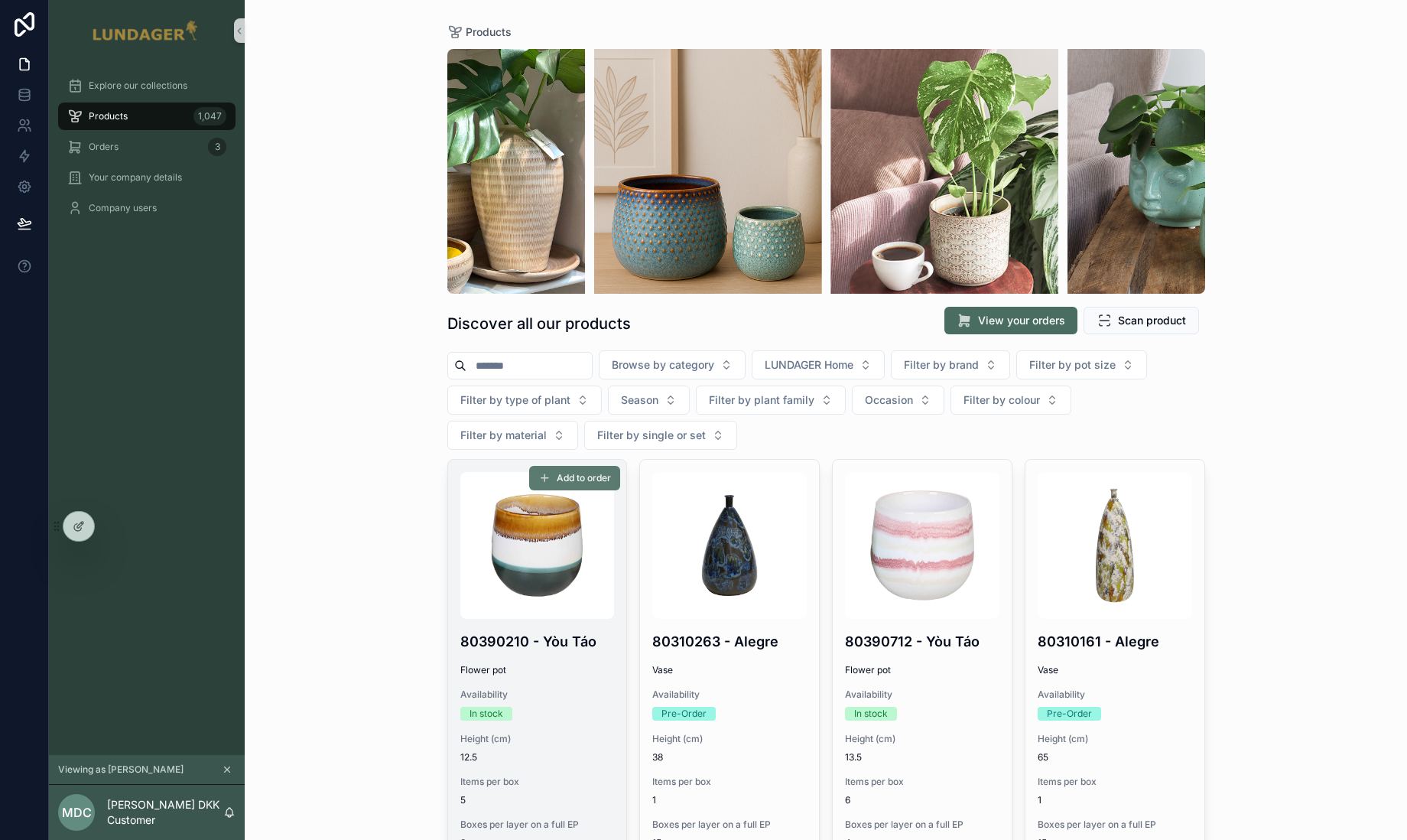
click at [580, 474] on span "Add to order" at bounding box center [584, 478] width 54 height 12
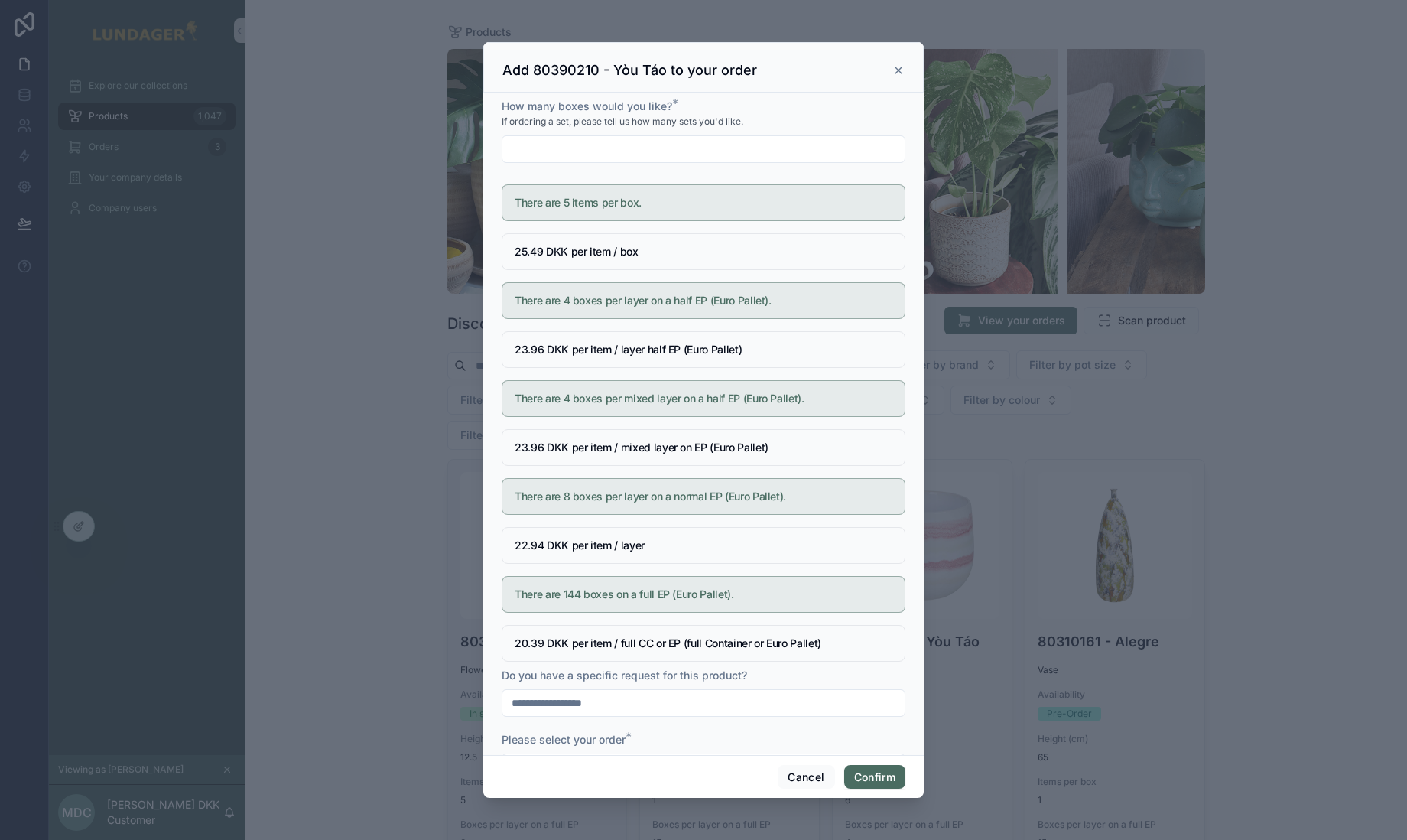
click at [901, 65] on icon at bounding box center [898, 71] width 12 height 12
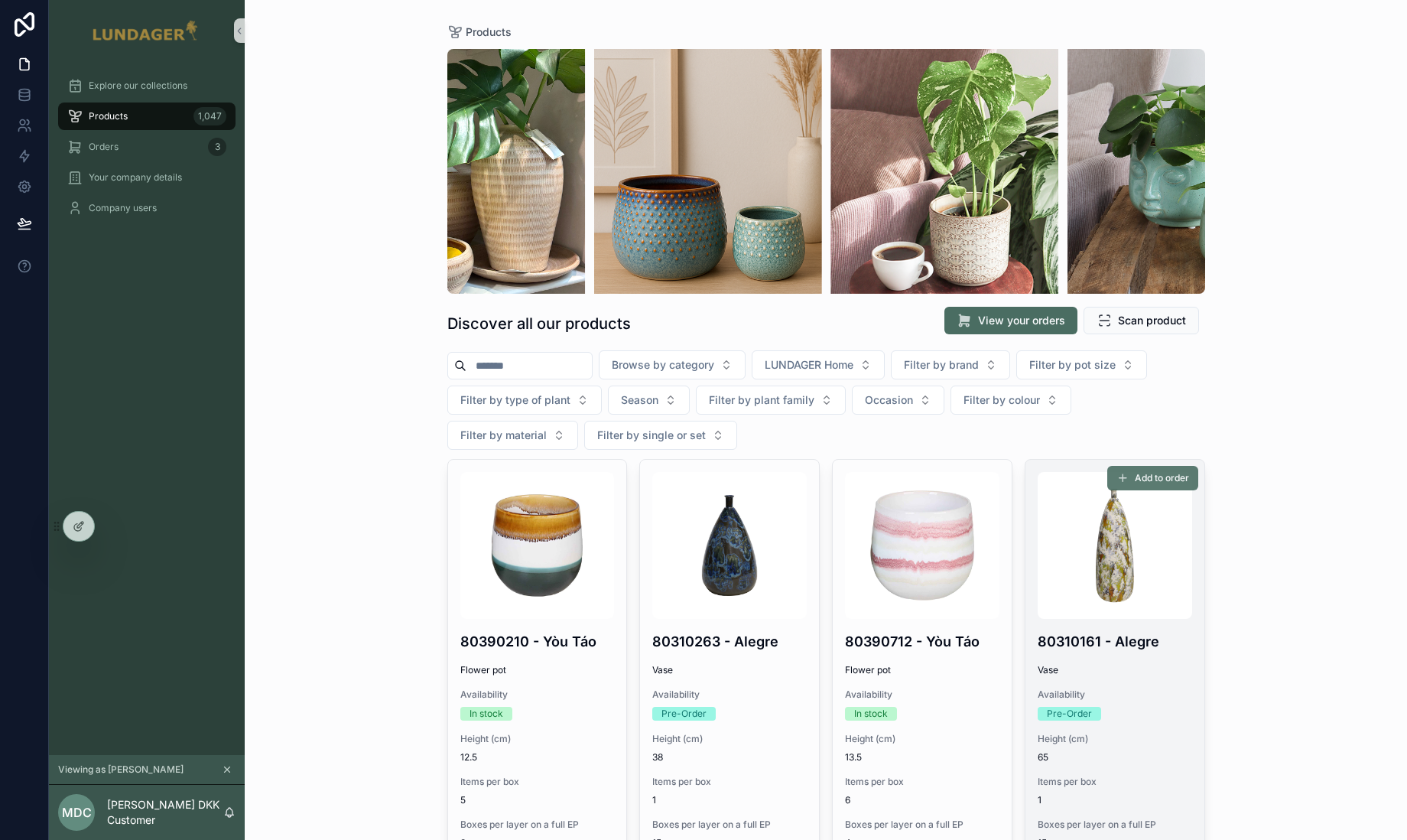
click at [1158, 475] on span "Add to order" at bounding box center [1161, 478] width 54 height 12
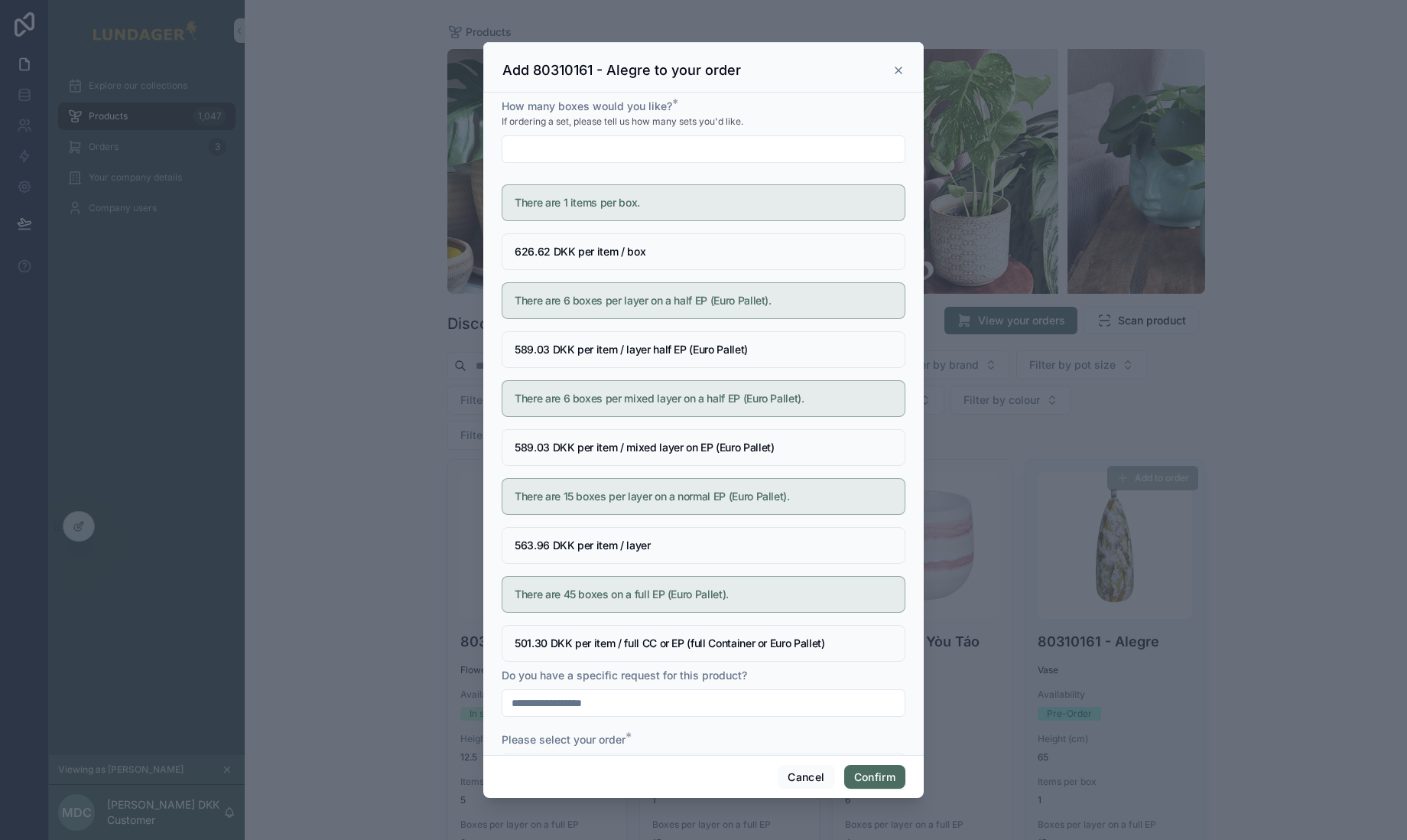
click at [901, 71] on icon at bounding box center [898, 71] width 12 height 12
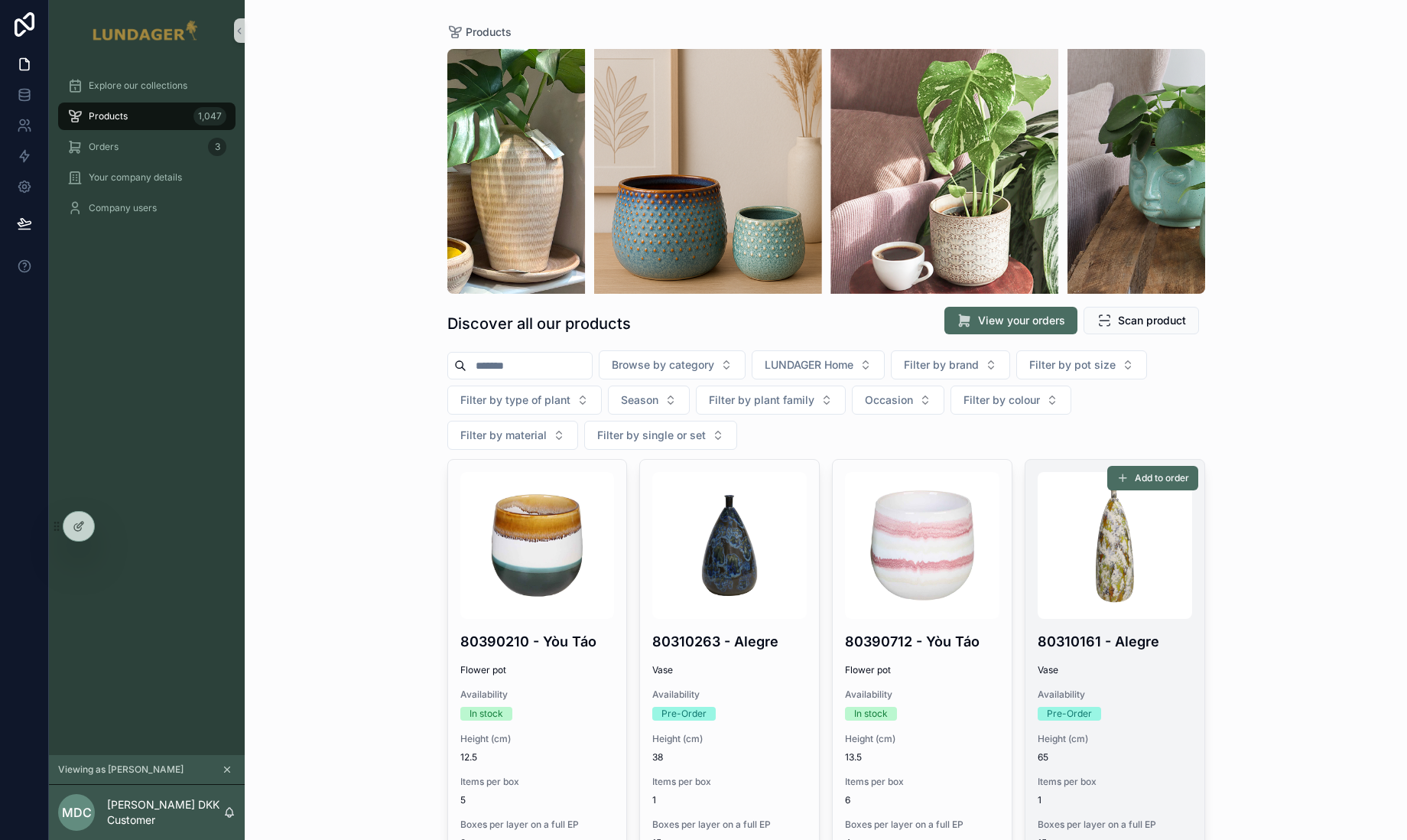
click at [1293, 332] on div "Products Discover all our products View your orders Scan product Browse by cate…" at bounding box center [826, 420] width 1163 height 840
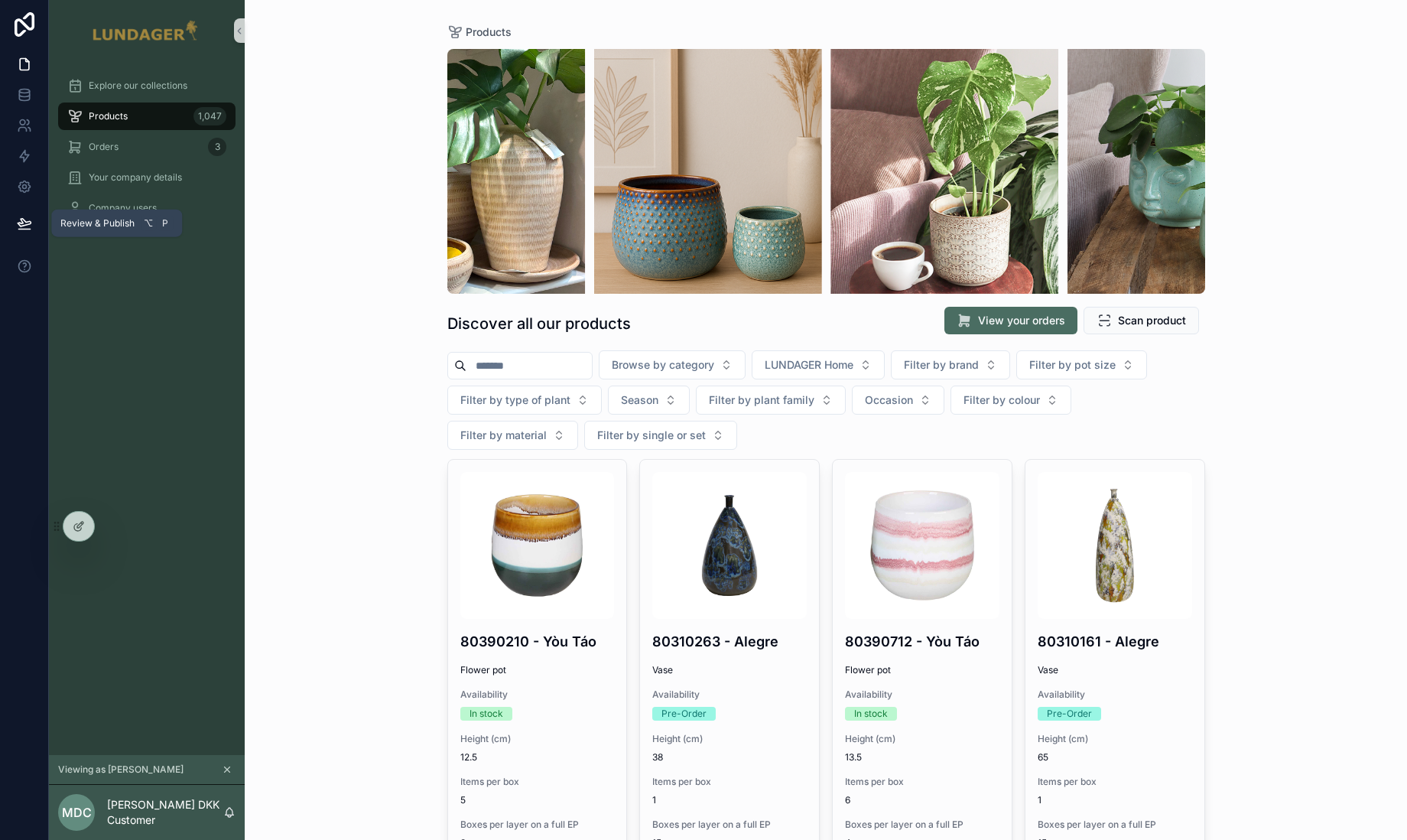
click at [23, 223] on icon at bounding box center [24, 223] width 15 height 15
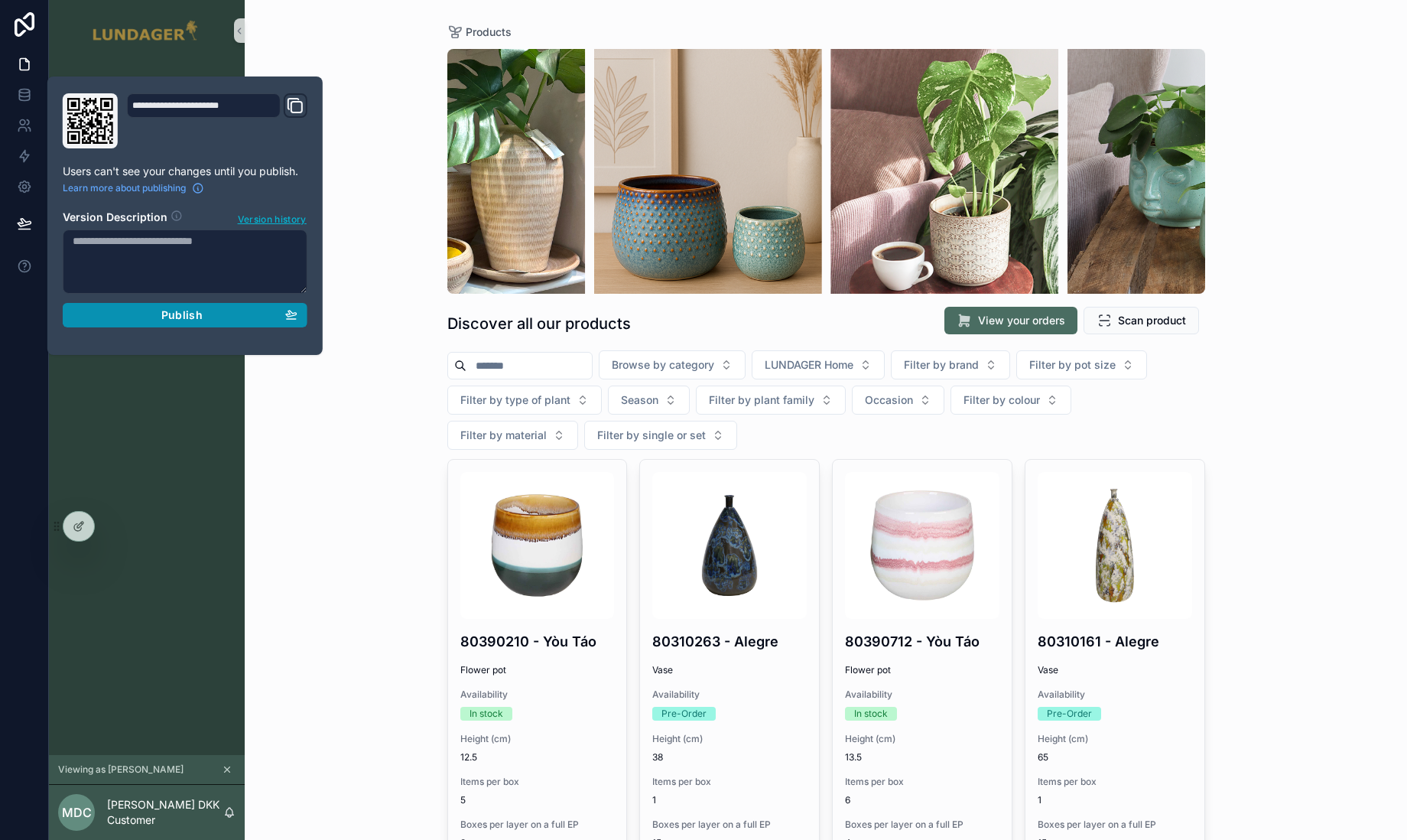
click at [207, 316] on div "Publish" at bounding box center [185, 316] width 225 height 14
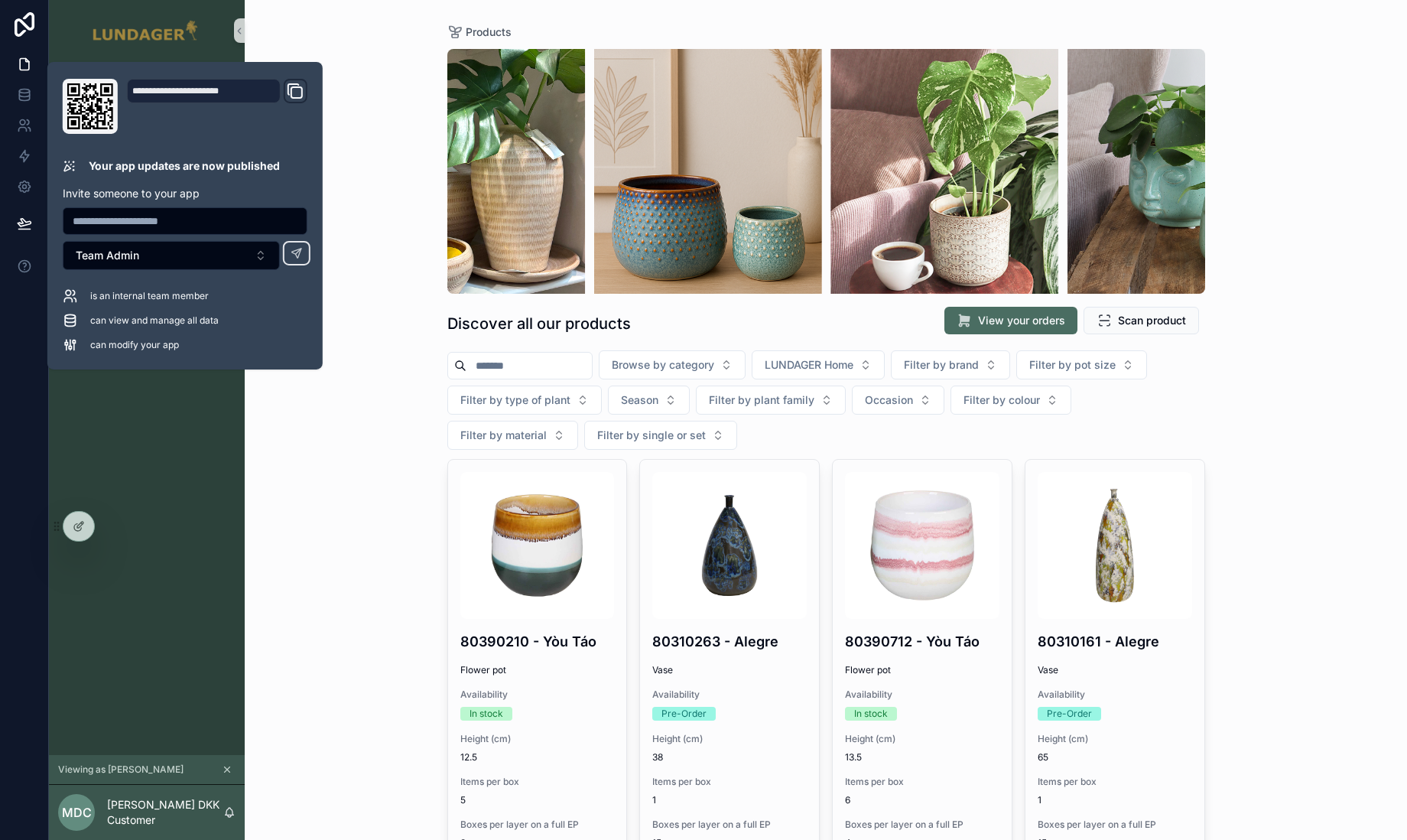
click at [349, 376] on div "Products Discover all our products View your orders Scan product Browse by cate…" at bounding box center [826, 420] width 1163 height 840
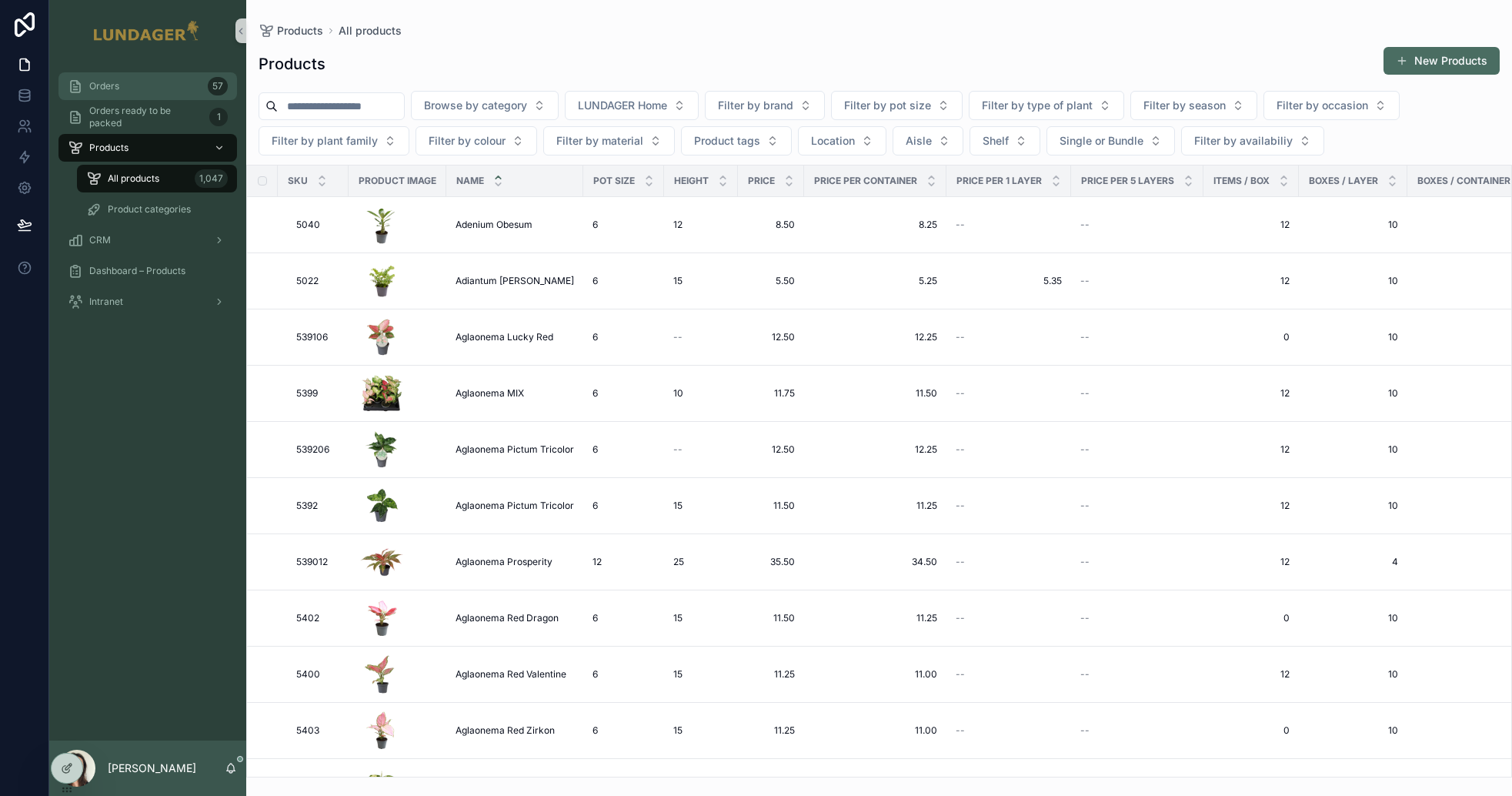
click at [145, 85] on div "Orders 57" at bounding box center [148, 86] width 160 height 25
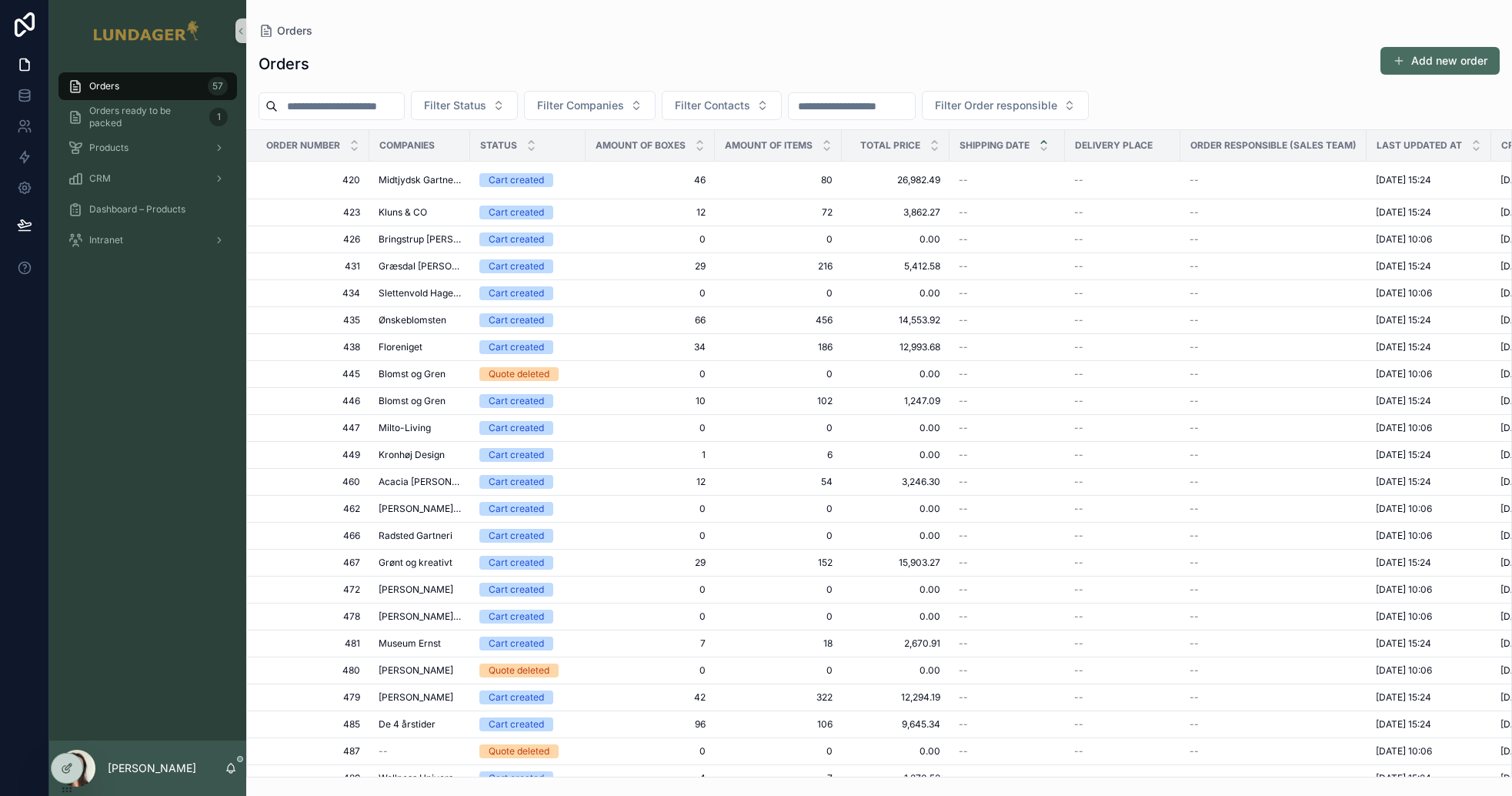
click at [390, 107] on input "scrollable content" at bounding box center [341, 106] width 126 height 21
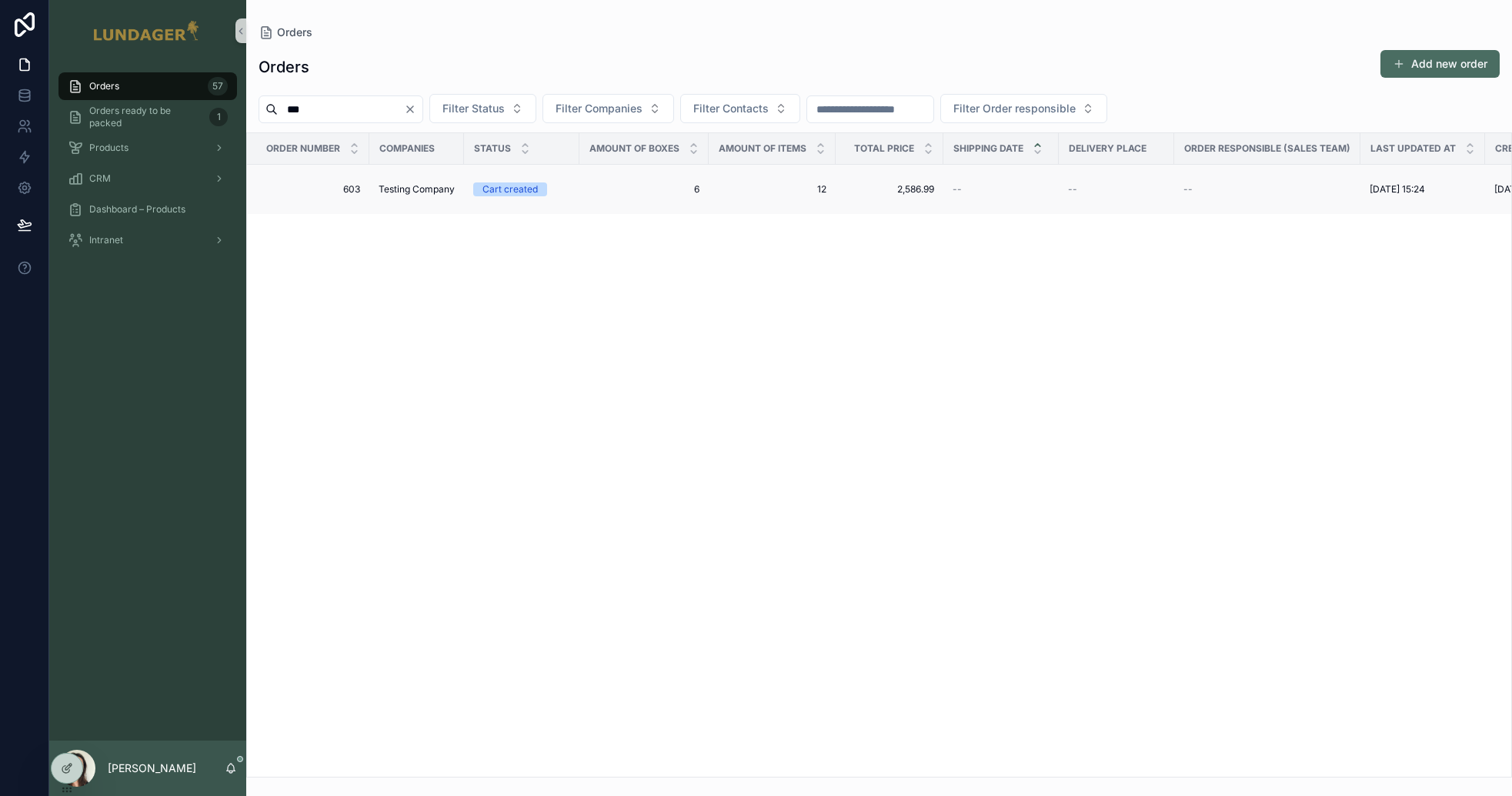
type input "***"
click at [630, 183] on span "6" at bounding box center [644, 190] width 111 height 12
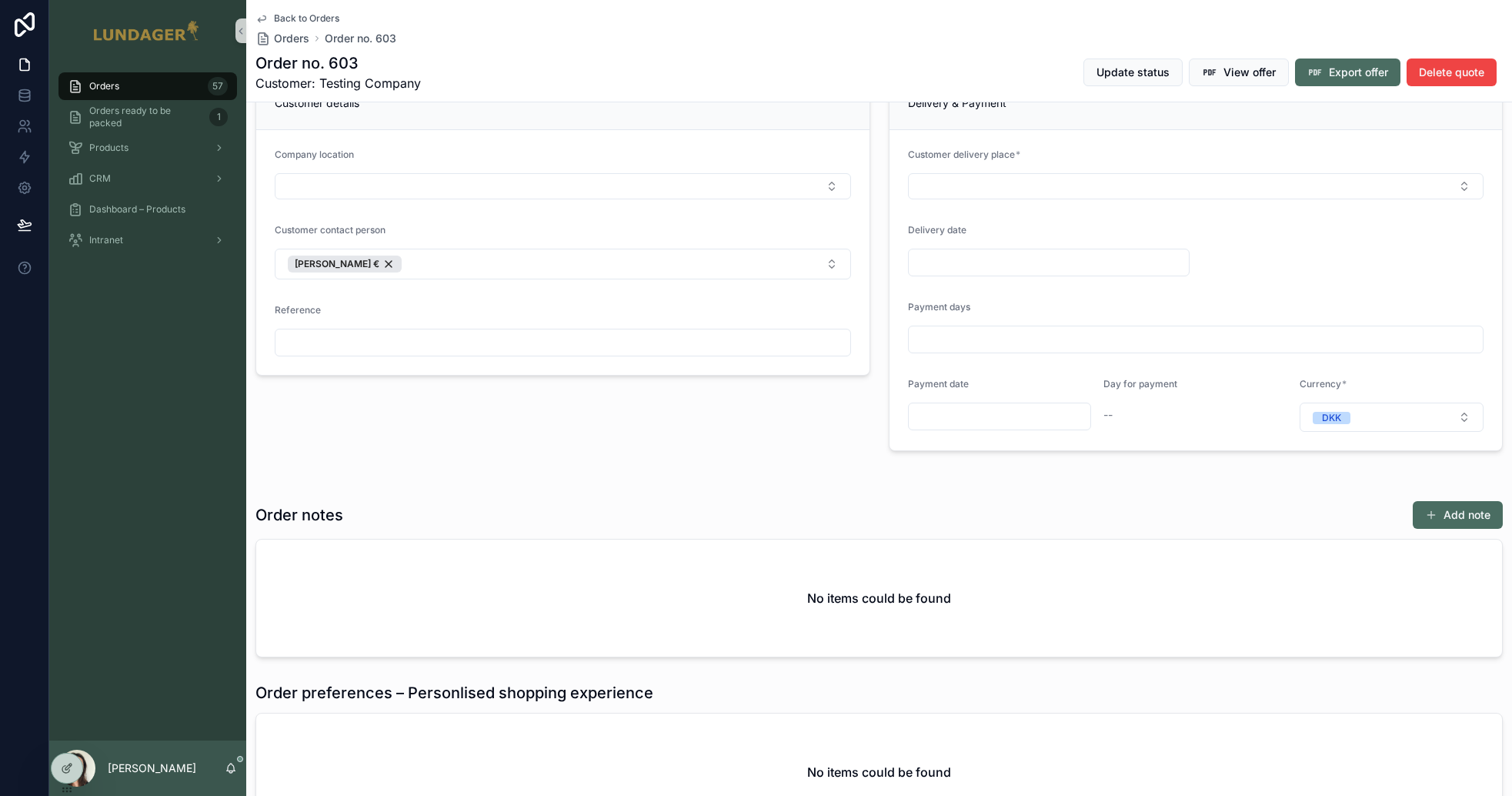
scroll to position [55, 0]
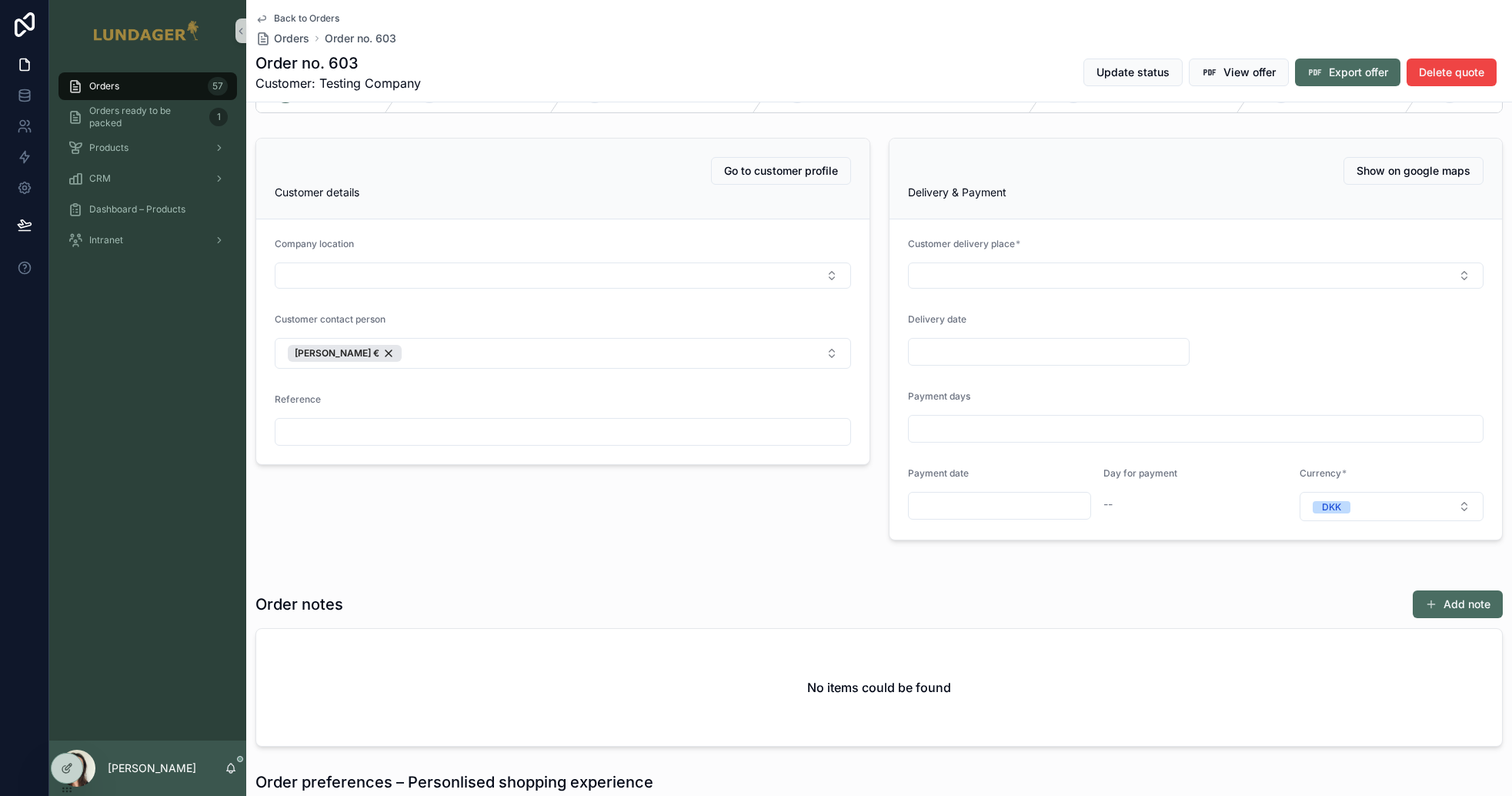
click at [570, 547] on div "Go to customer profile Customer details Company location Customer contact perso…" at bounding box center [563, 339] width 634 height 415
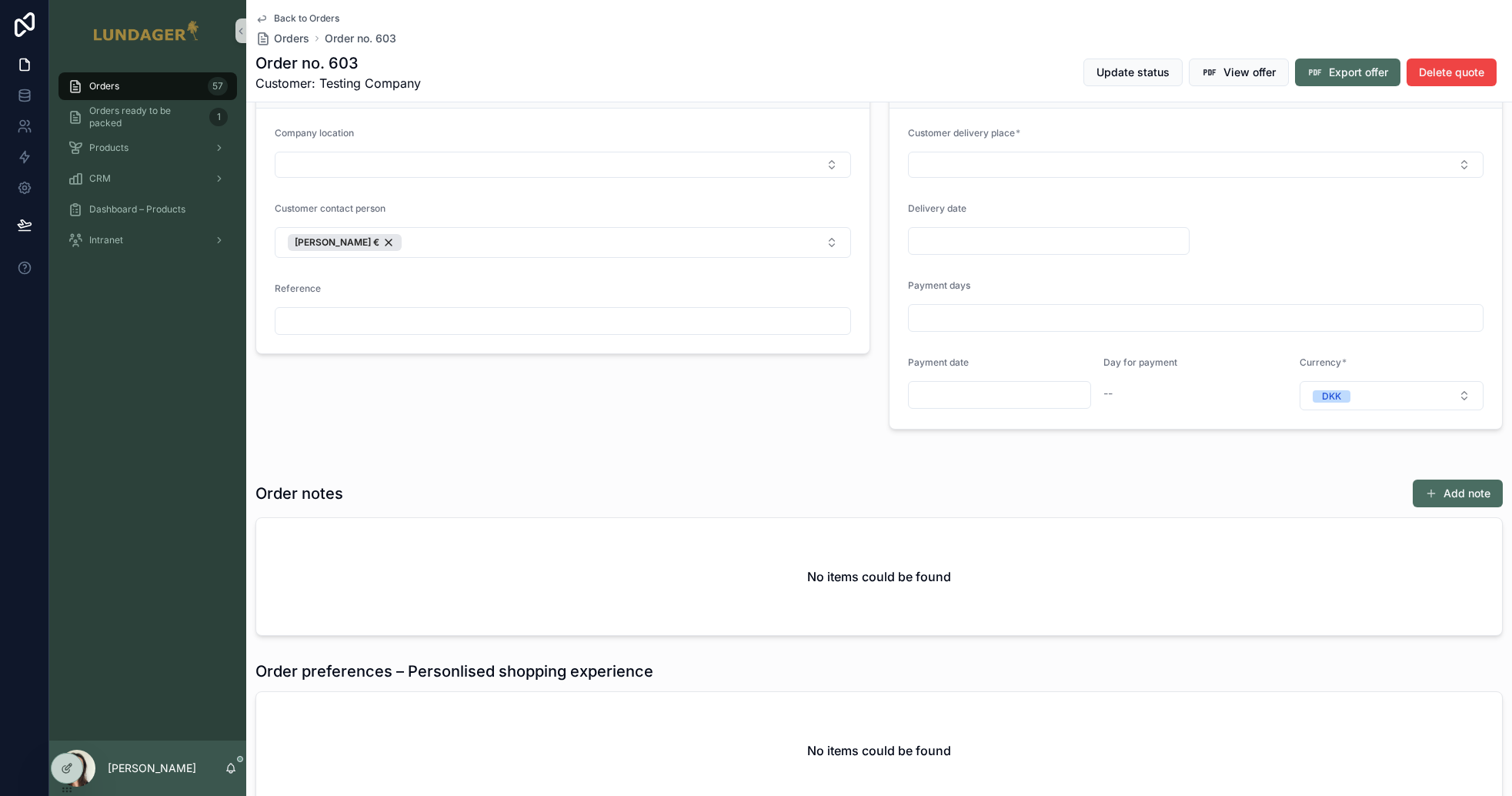
scroll to position [87, 0]
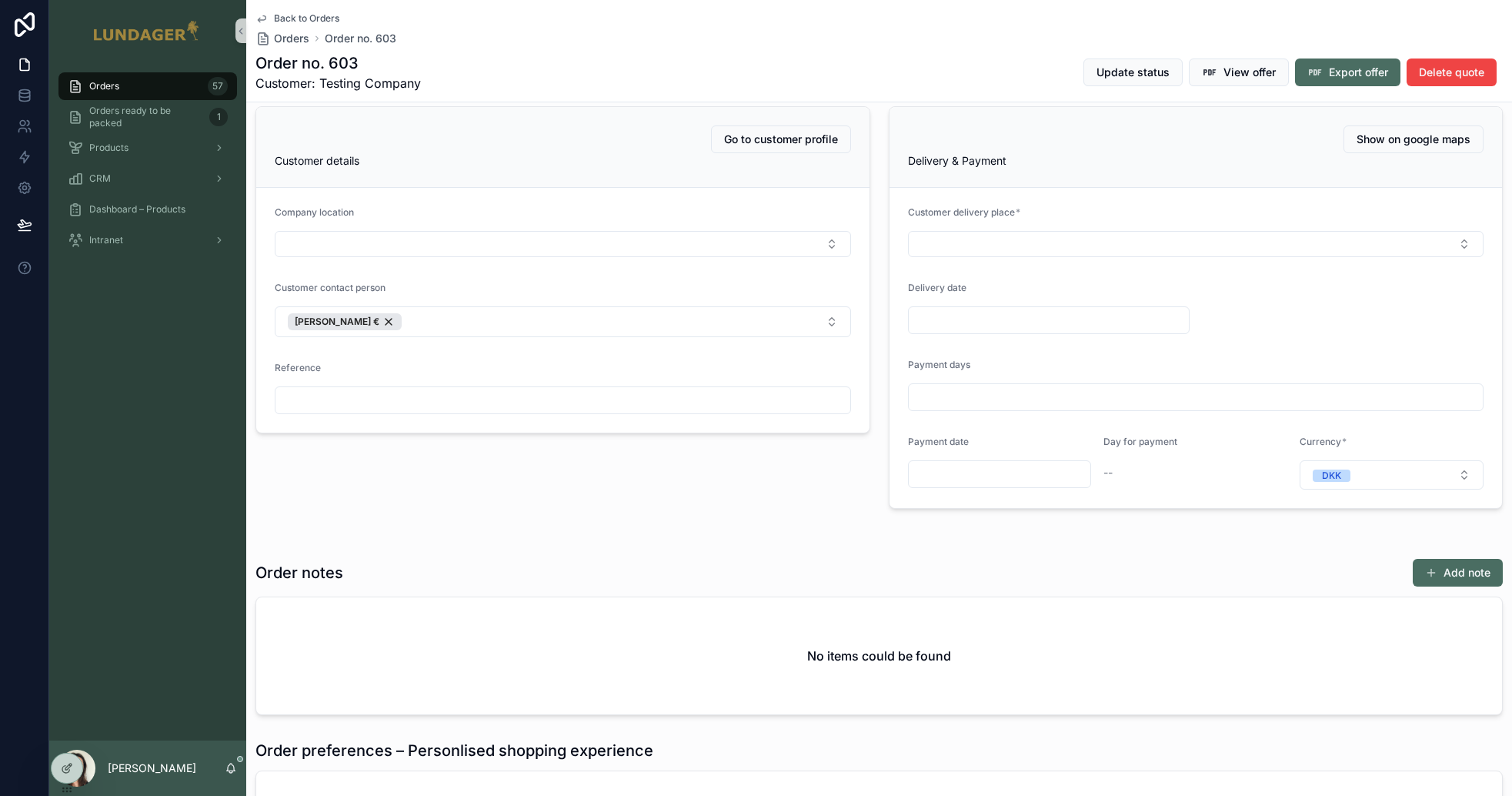
click at [590, 540] on div "scrollable content" at bounding box center [456, 533] width 418 height 12
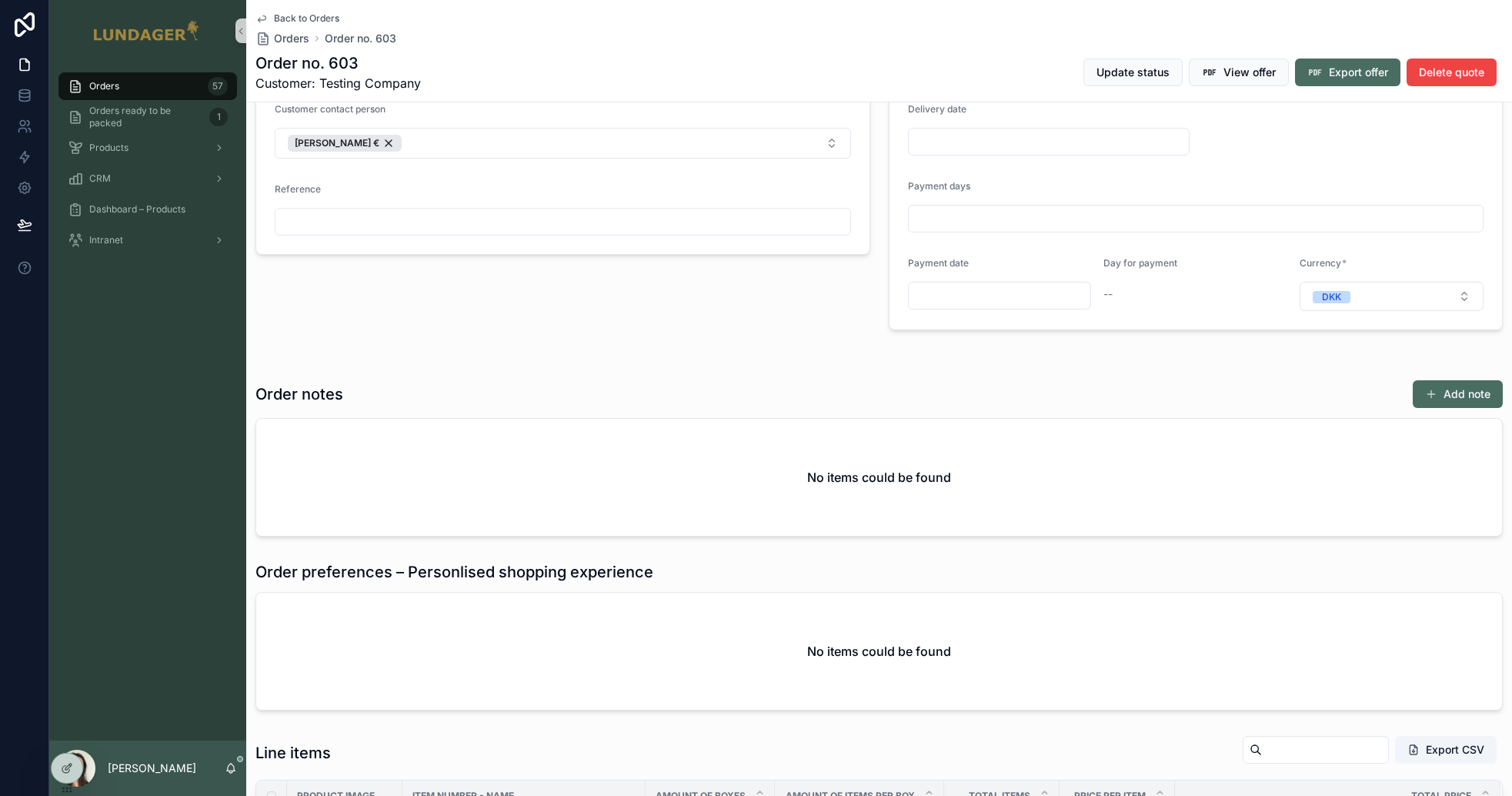
scroll to position [514, 0]
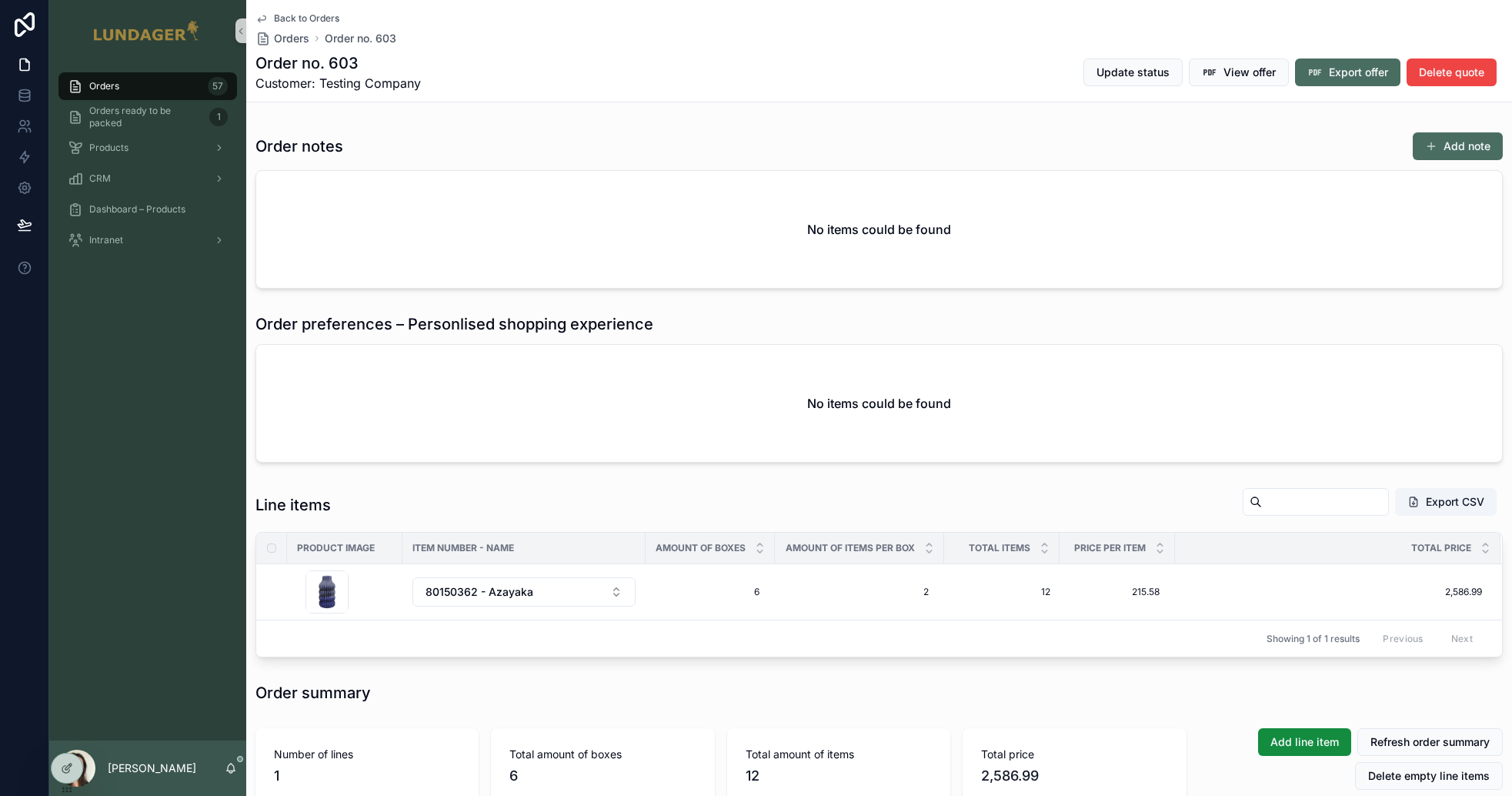
click at [101, 305] on div "Orders 57 Orders ready to be packed 1 Products CRM Dashboard – Products Intranet" at bounding box center [147, 401] width 197 height 679
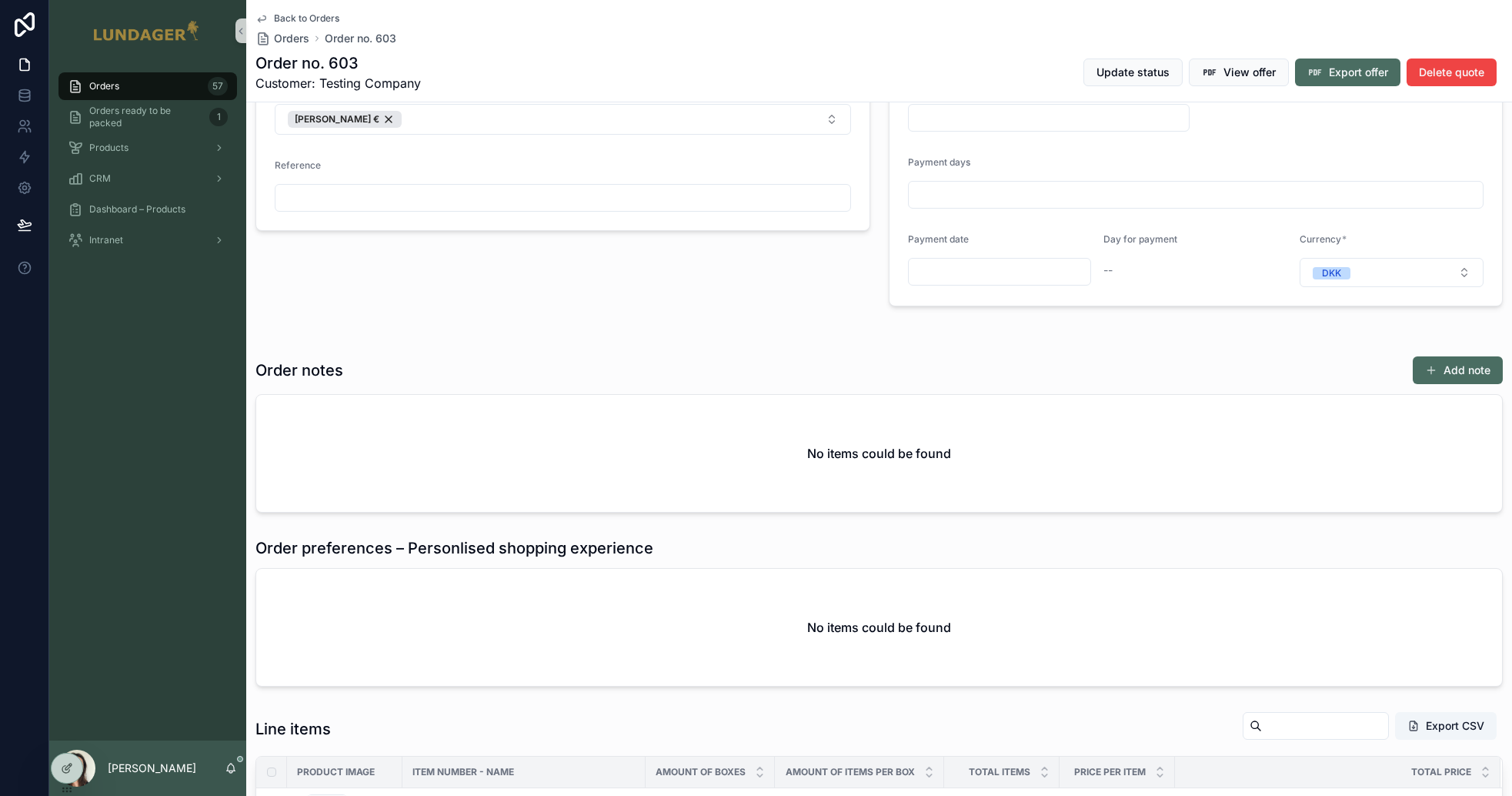
scroll to position [345, 0]
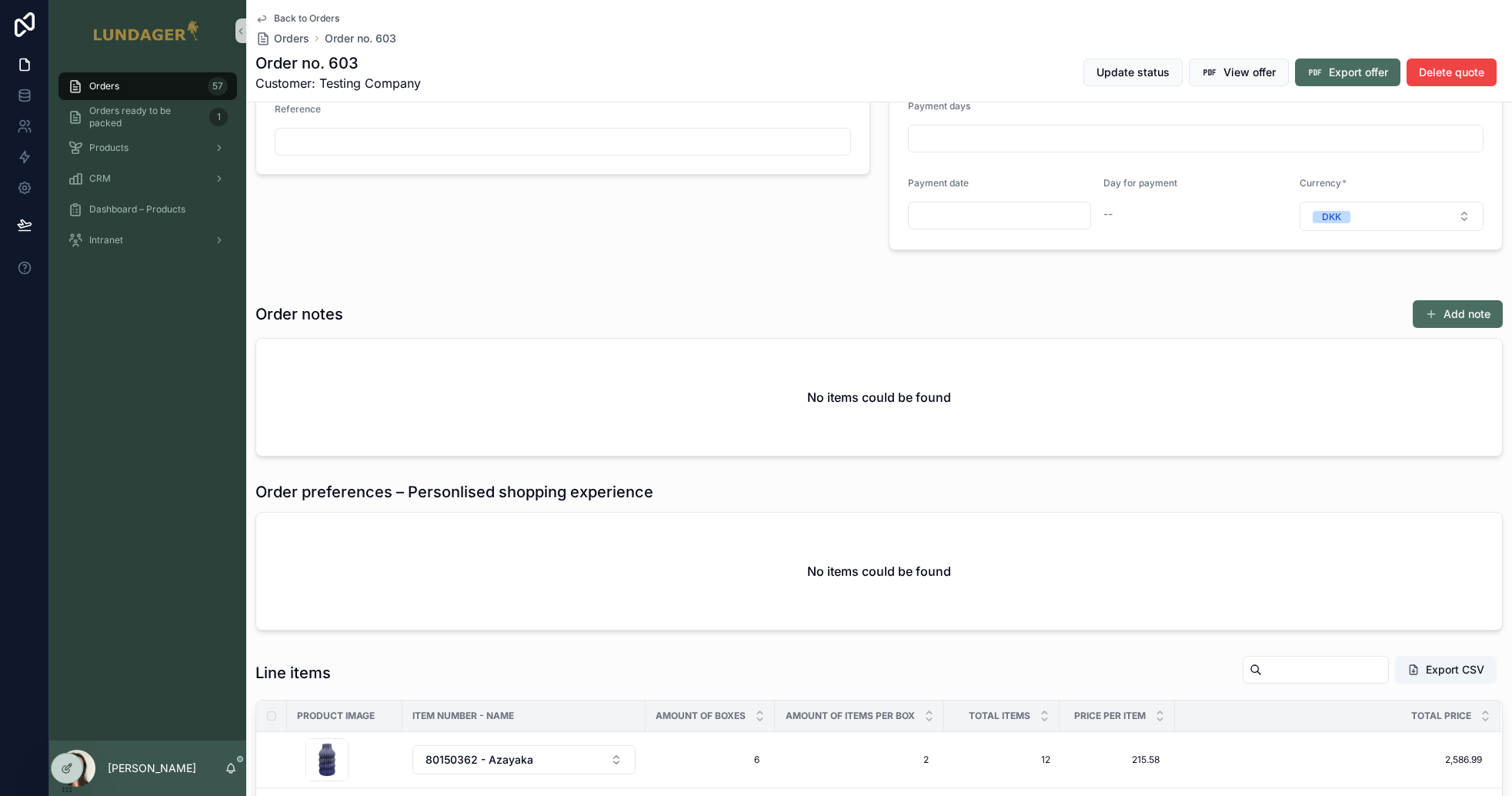
click at [551, 658] on div "1 Cart created 2 Quote requested 3 Quote adjusted by sales 4 Adjusted quote app…" at bounding box center [879, 377] width 1266 height 1205
click at [265, 20] on icon "scrollable content" at bounding box center [262, 19] width 12 height 12
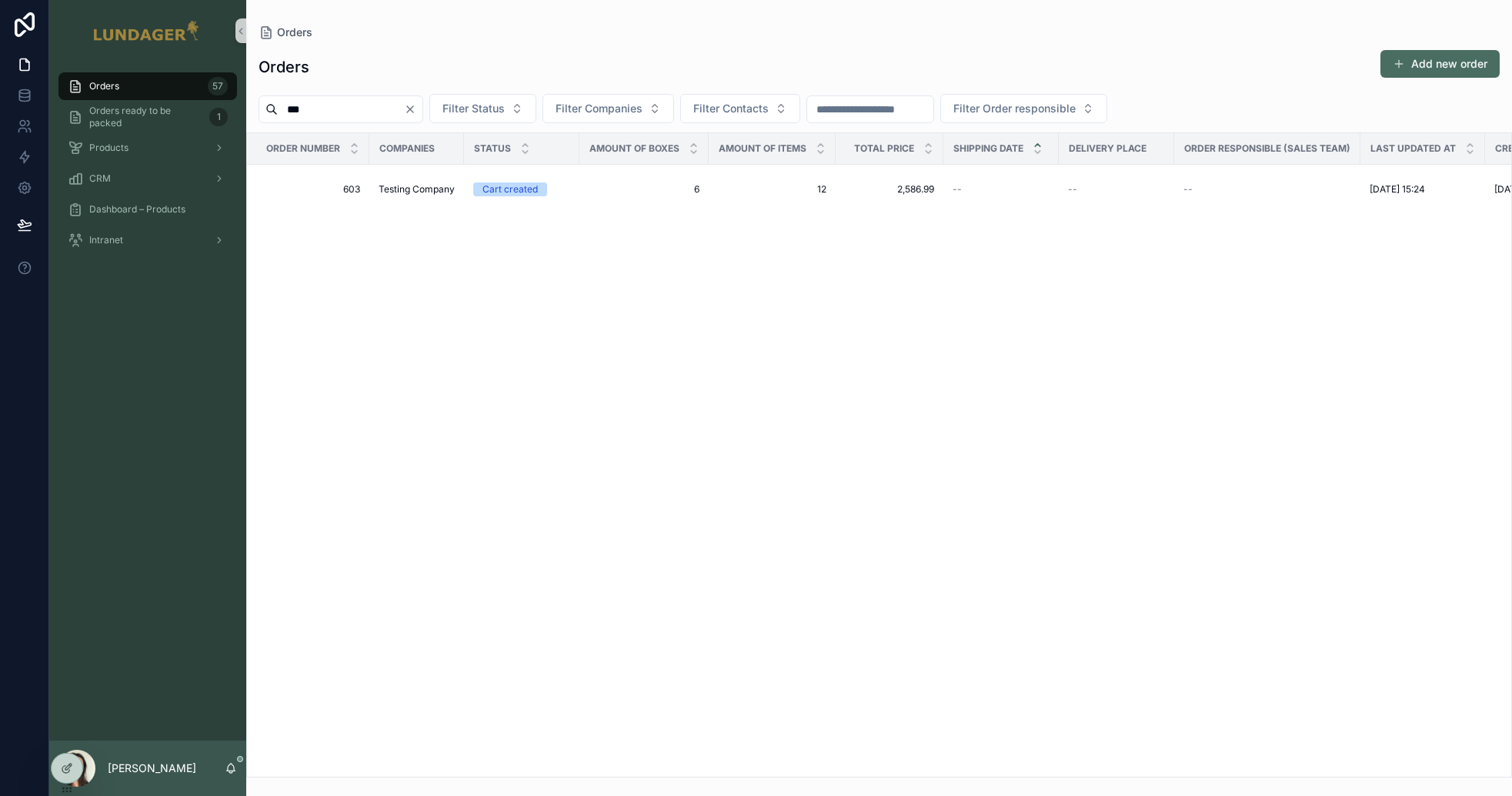
click at [416, 113] on icon "Clear" at bounding box center [410, 110] width 12 height 12
click at [394, 114] on input "scrollable content" at bounding box center [341, 110] width 126 height 21
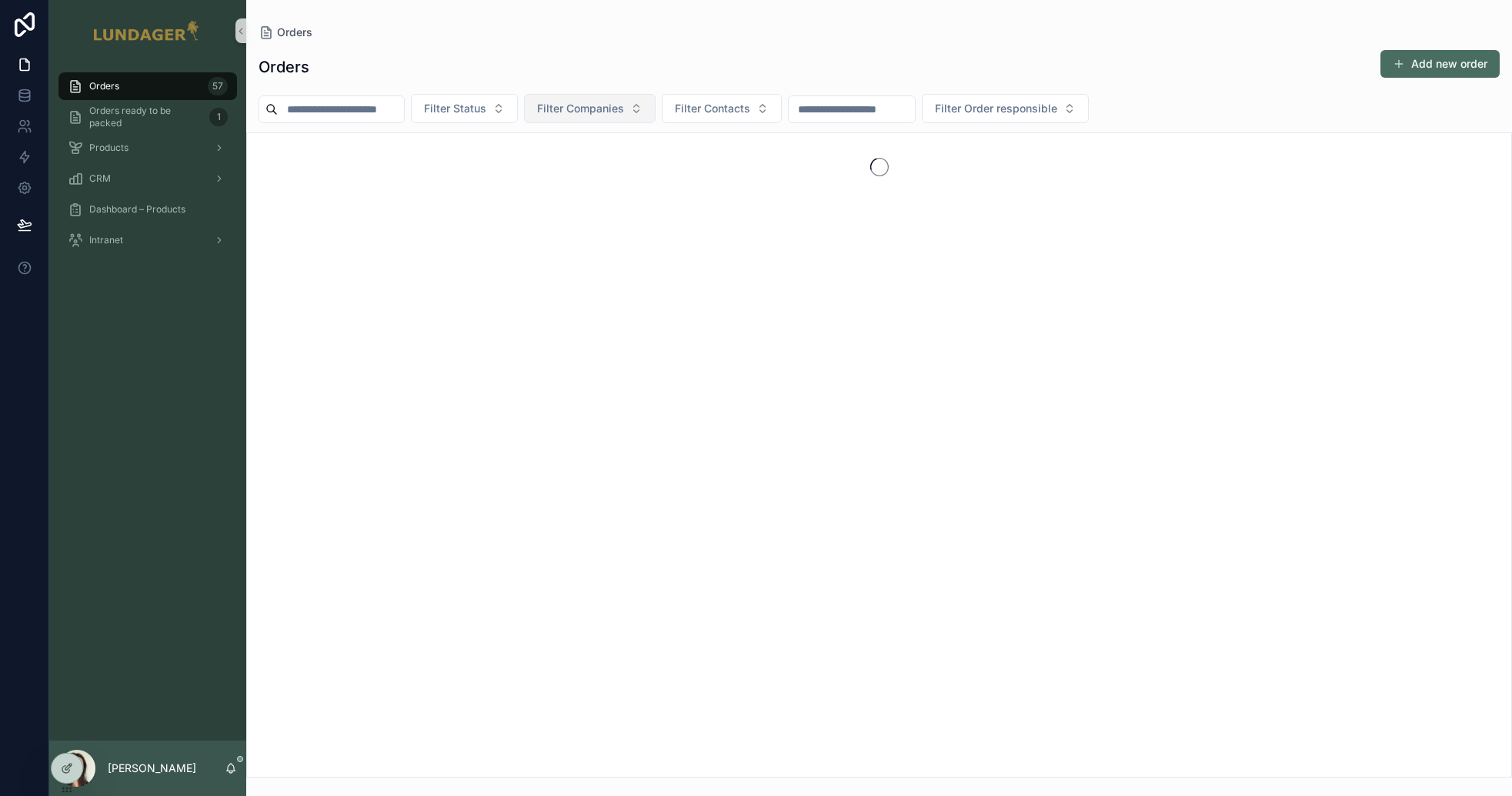
click at [580, 109] on span "Filter Companies" at bounding box center [581, 108] width 87 height 15
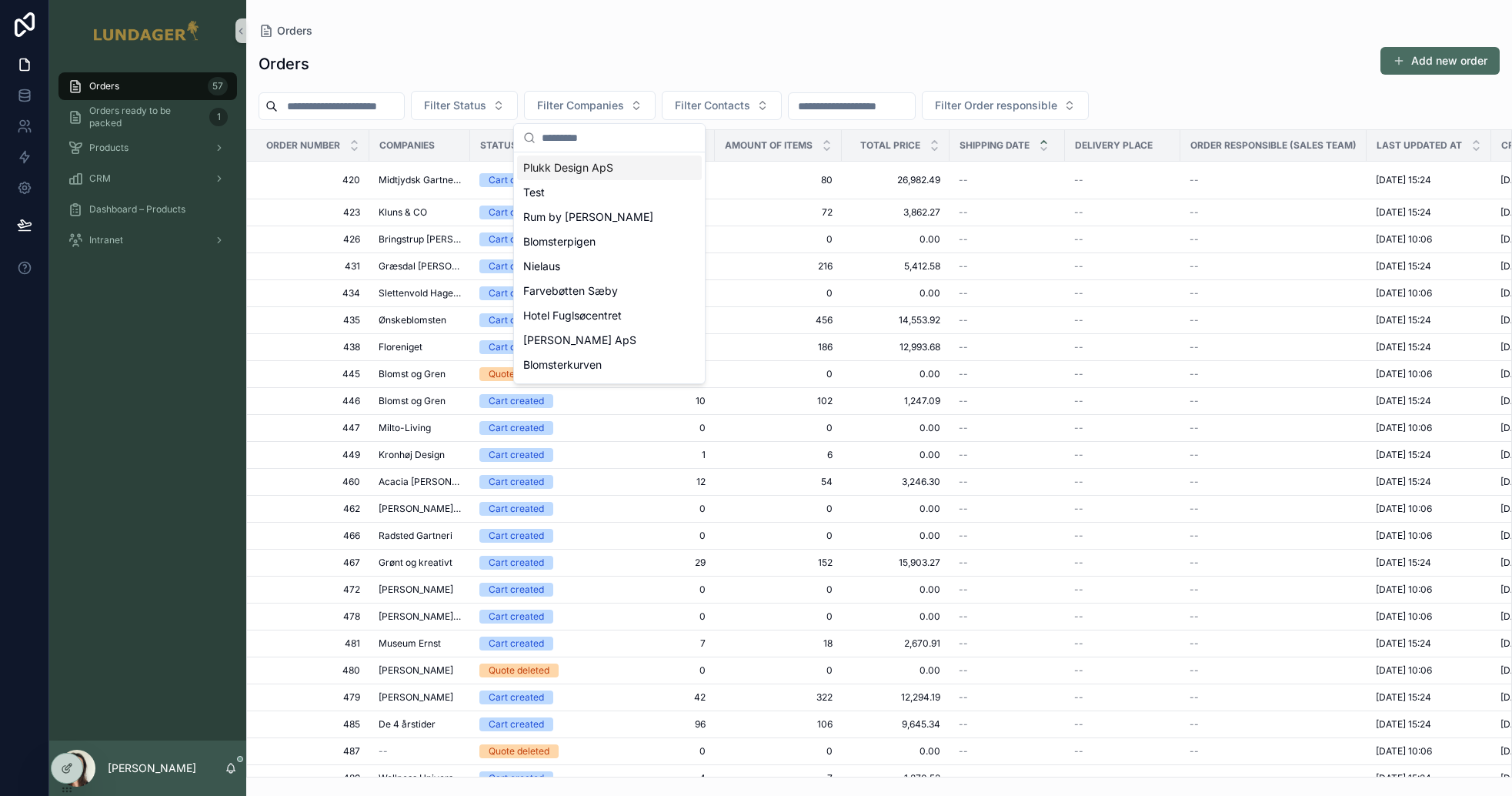
click at [572, 136] on input "scrollable content" at bounding box center [619, 137] width 154 height 28
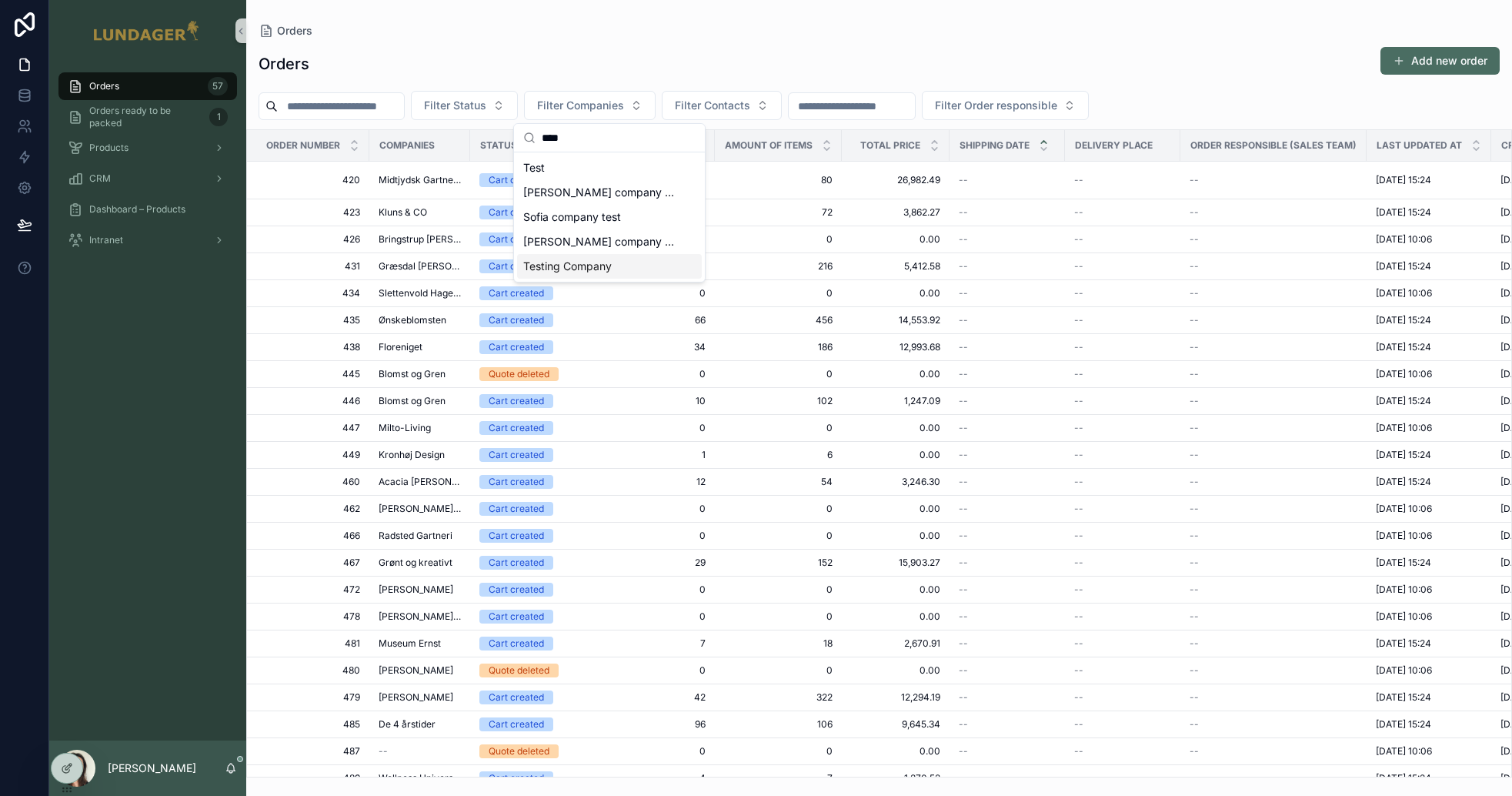
type input "****"
click at [595, 272] on span "Testing Company" at bounding box center [567, 266] width 88 height 15
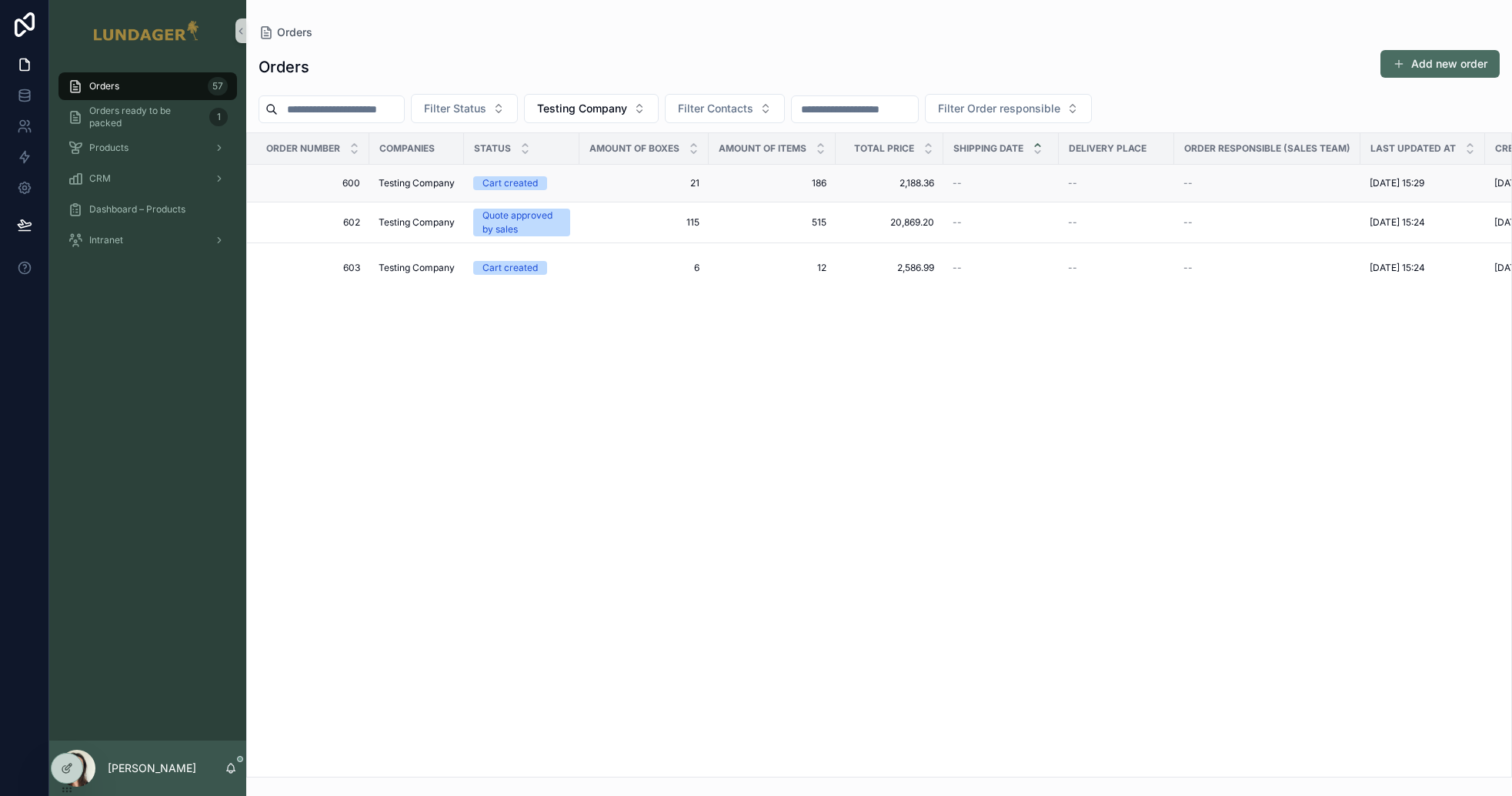
click at [600, 185] on span "21" at bounding box center [644, 183] width 111 height 12
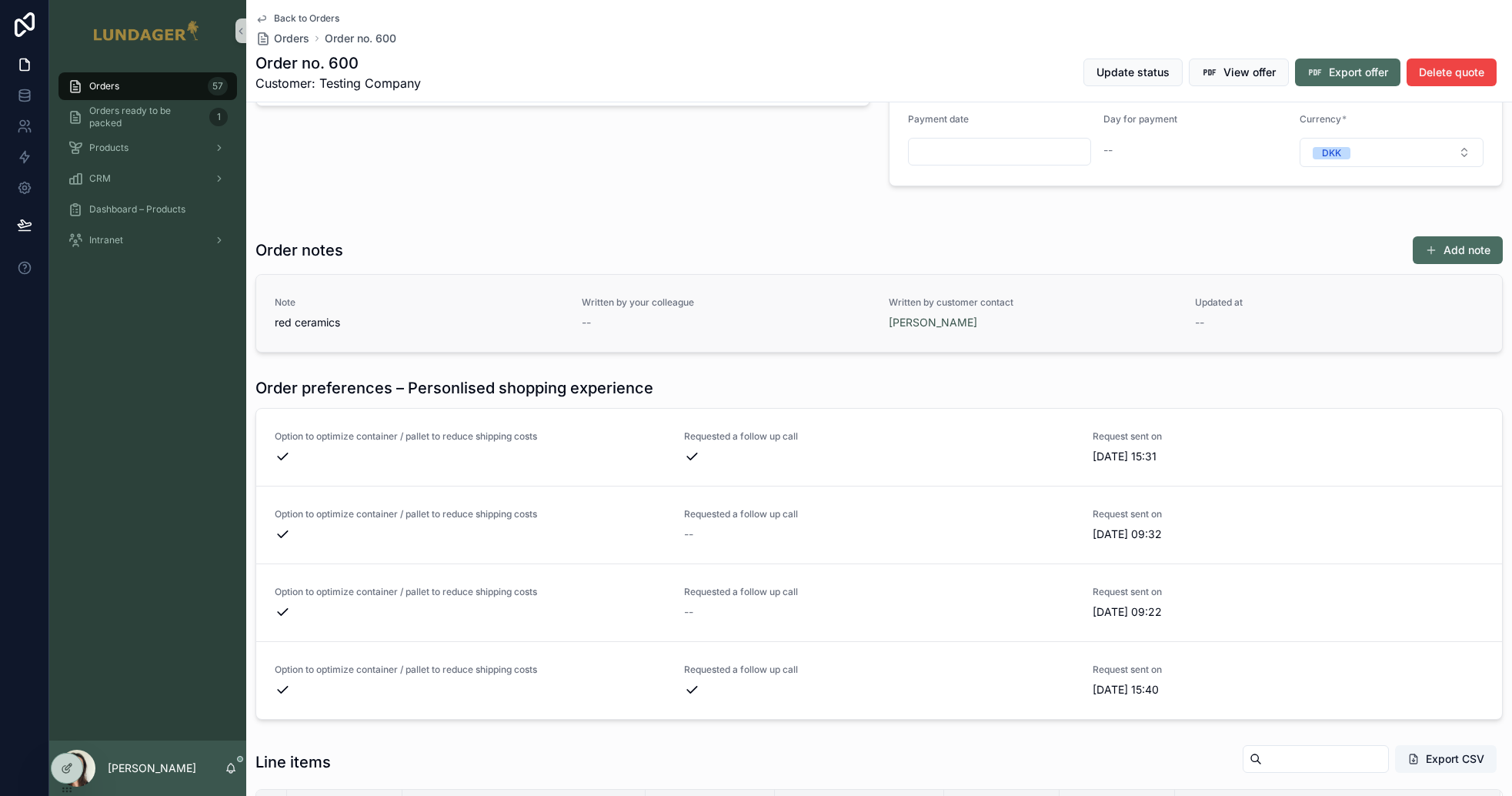
scroll to position [425, 0]
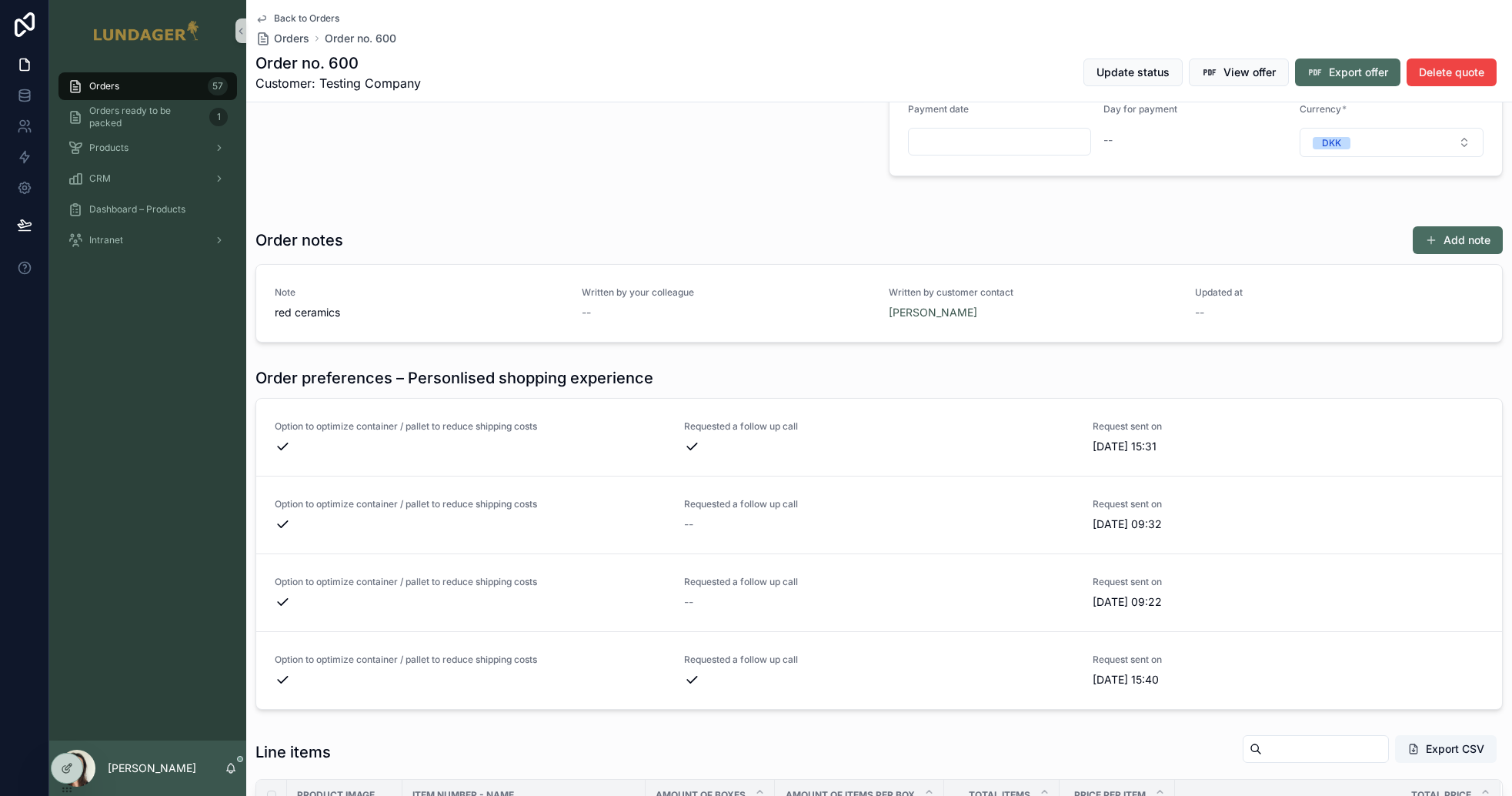
click at [974, 231] on div "Order notes Add note Note red ceramics Written by your colleague -- Written by …" at bounding box center [879, 283] width 1266 height 129
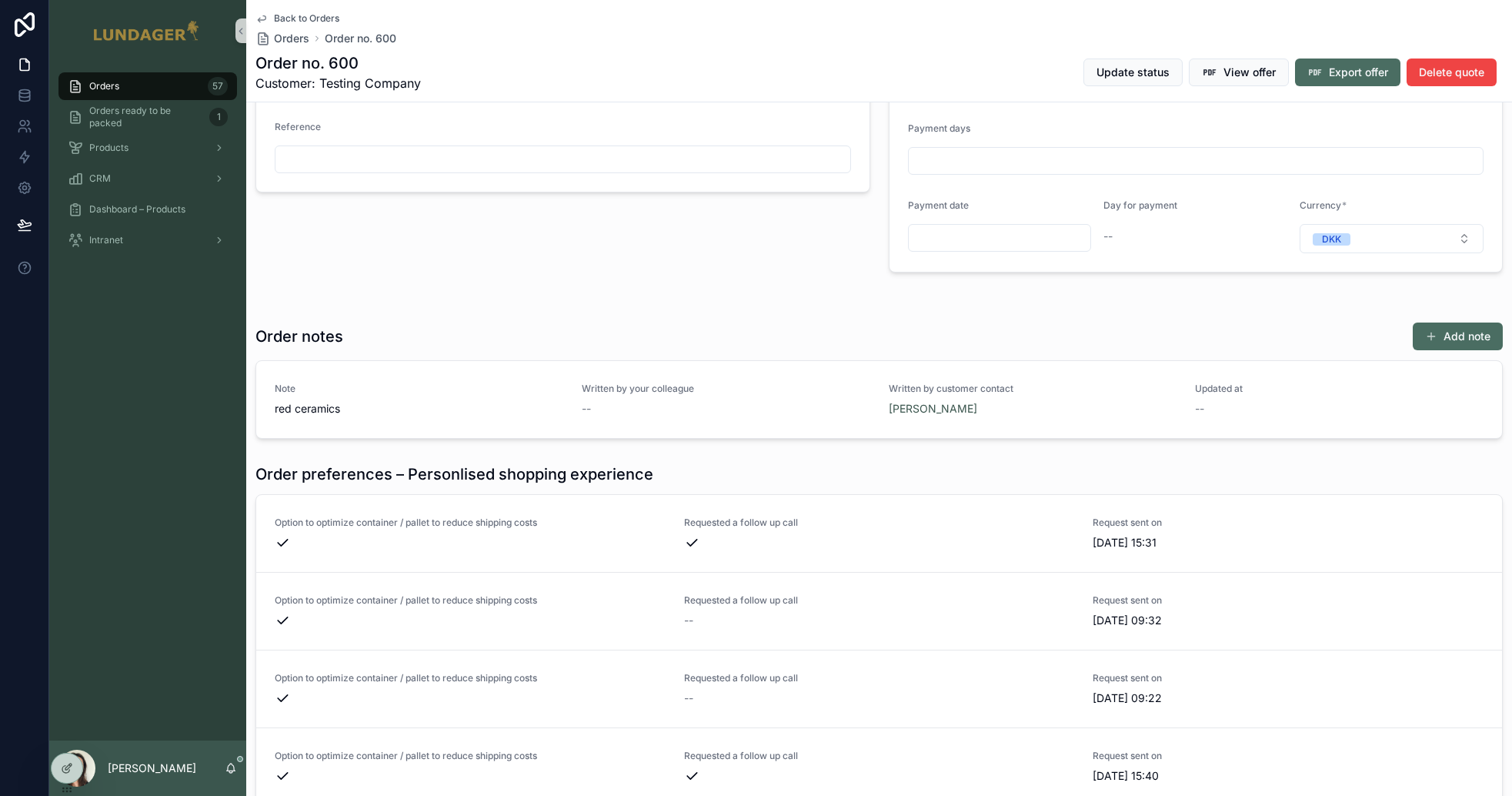
scroll to position [169, 0]
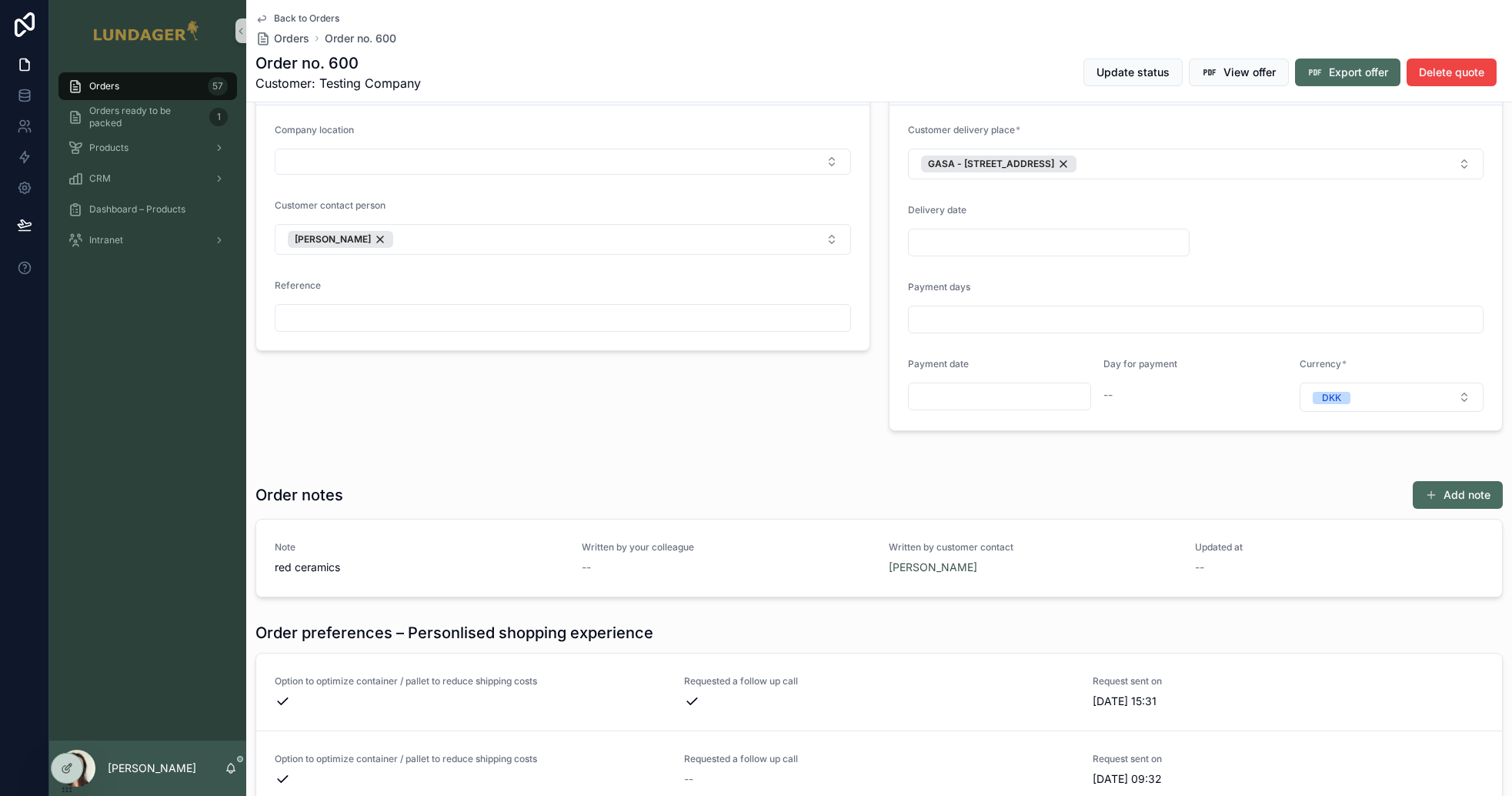
click at [489, 462] on div "scrollable content" at bounding box center [456, 456] width 418 height 12
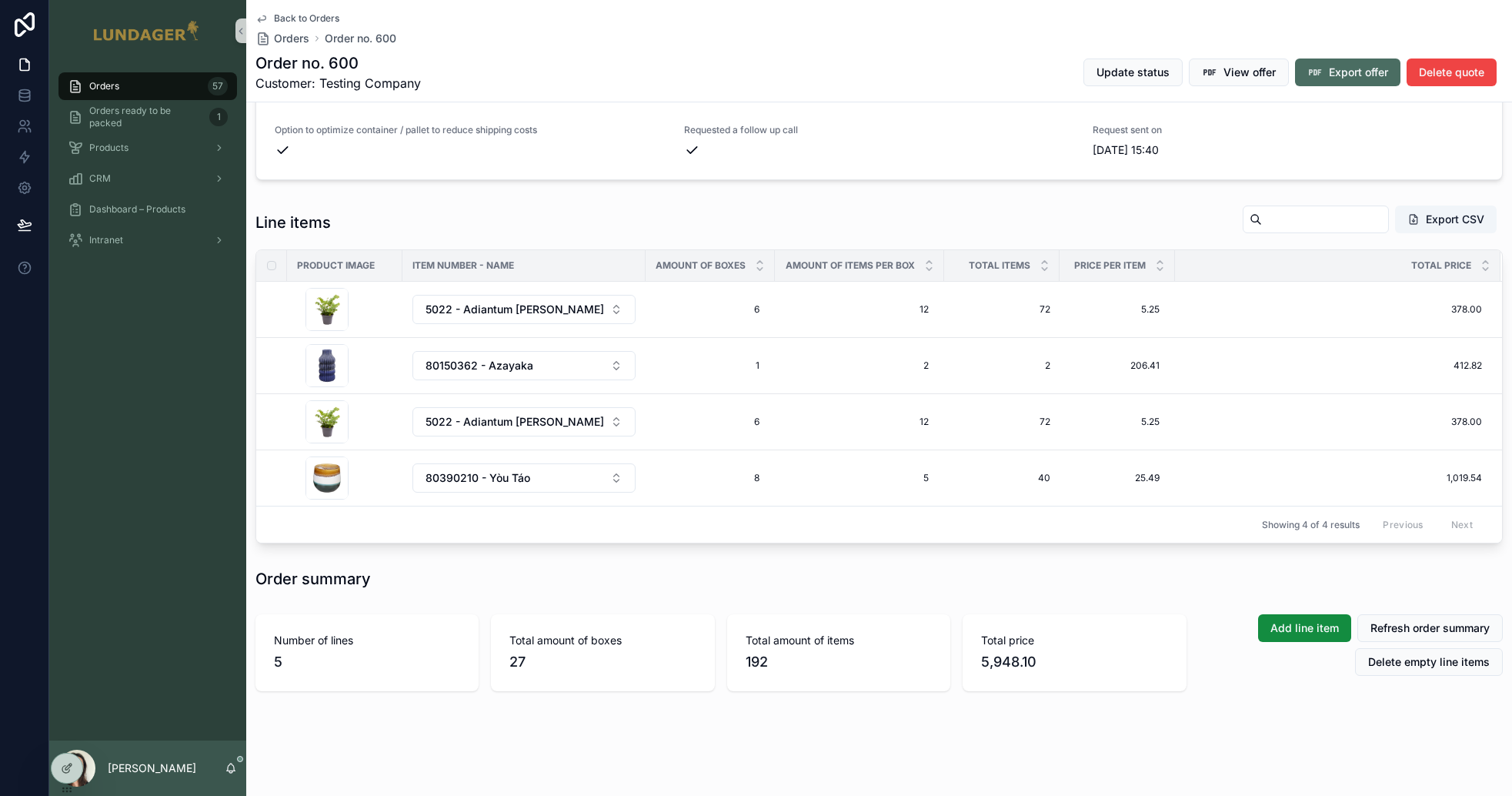
scroll to position [966, 0]
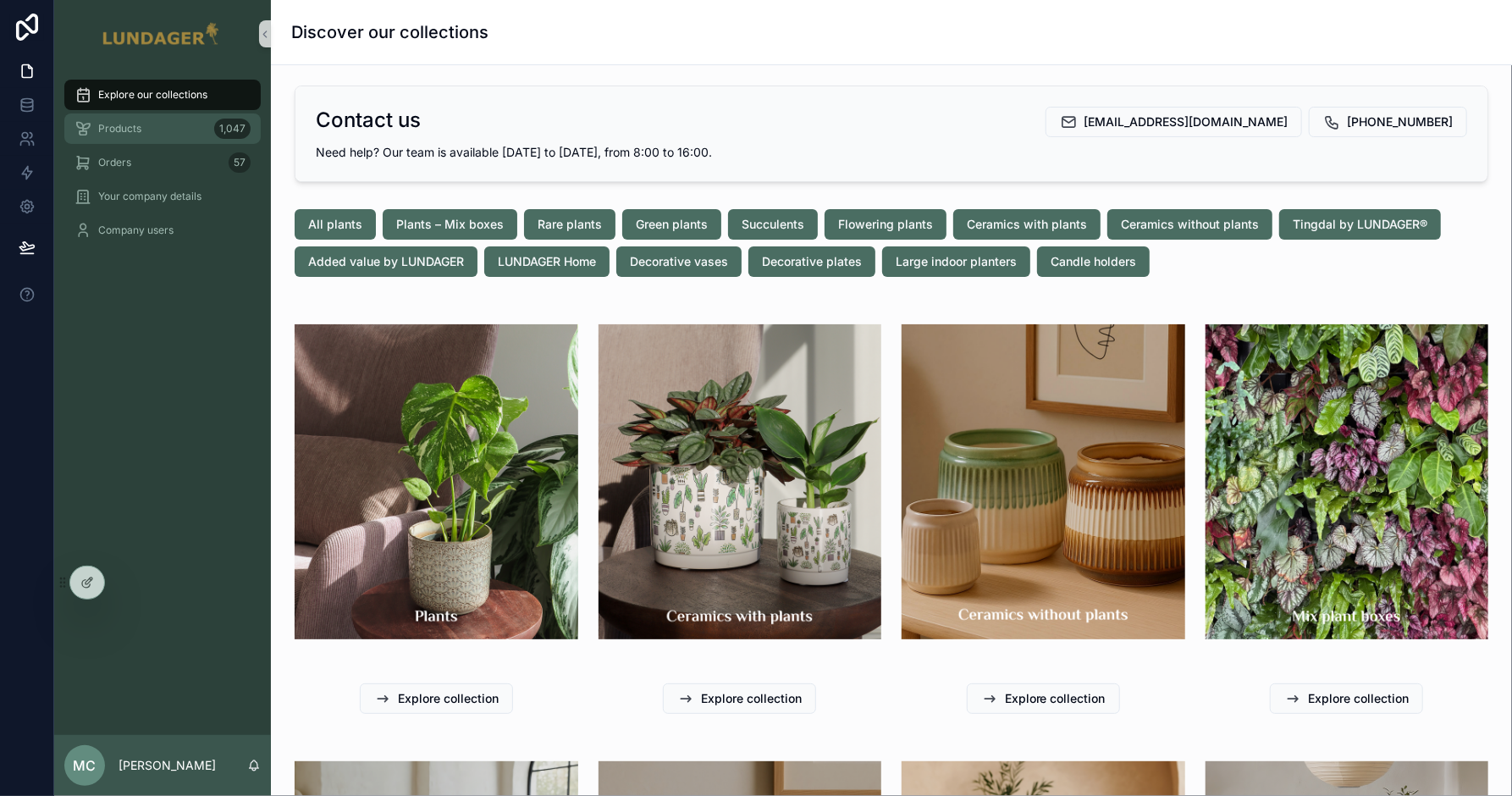
click at [148, 136] on div "Products 1,047" at bounding box center [162, 129] width 176 height 27
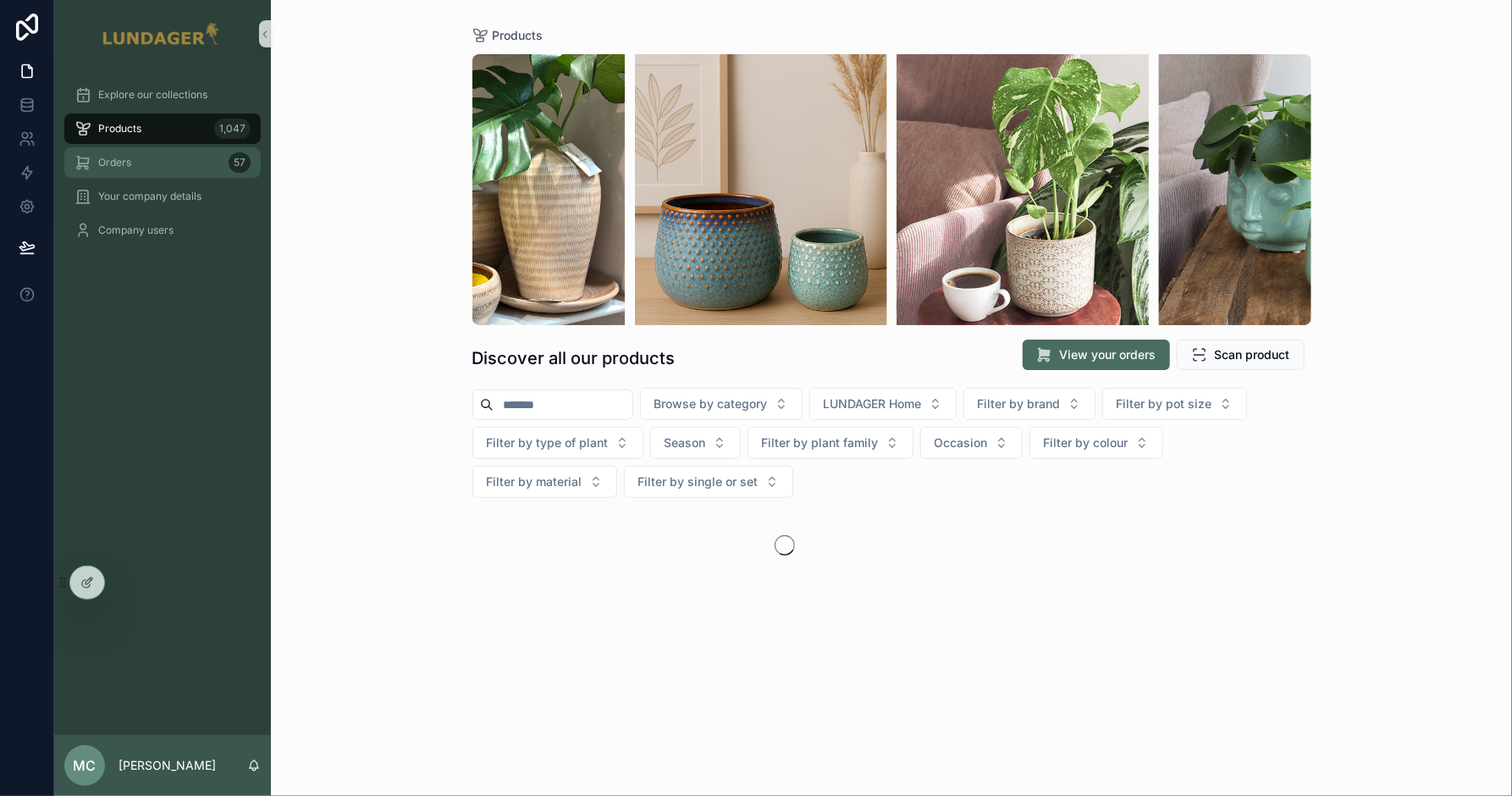
click at [154, 165] on div "Orders 57" at bounding box center [162, 163] width 176 height 27
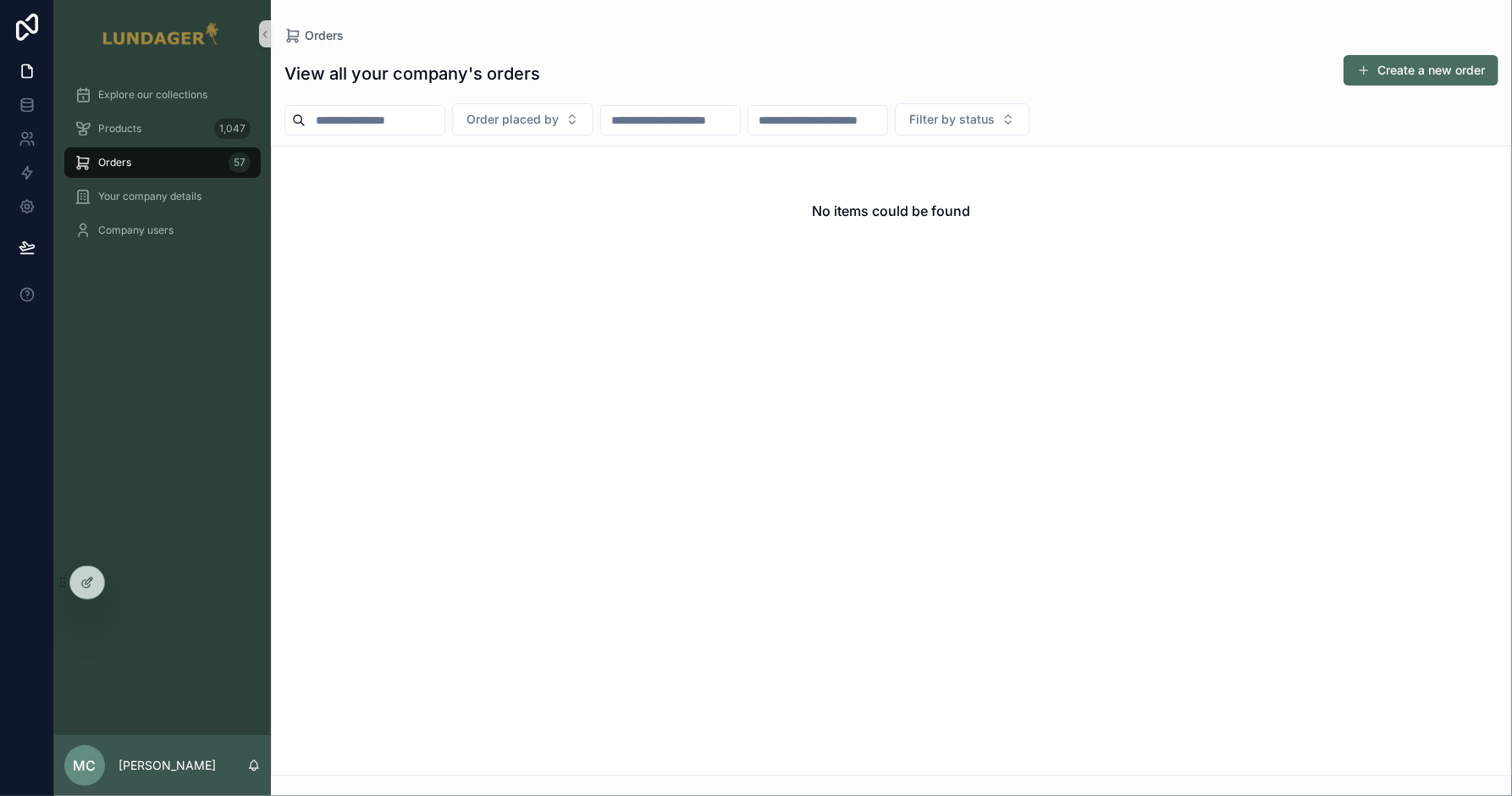
click at [418, 127] on input "scrollable content" at bounding box center [375, 120] width 139 height 23
type input "***"
click at [202, 367] on div "Explore our collections Products 1,047 Orders 57 Your company details Company u…" at bounding box center [161, 401] width 216 height 668
click at [118, 580] on icon at bounding box center [124, 583] width 14 height 14
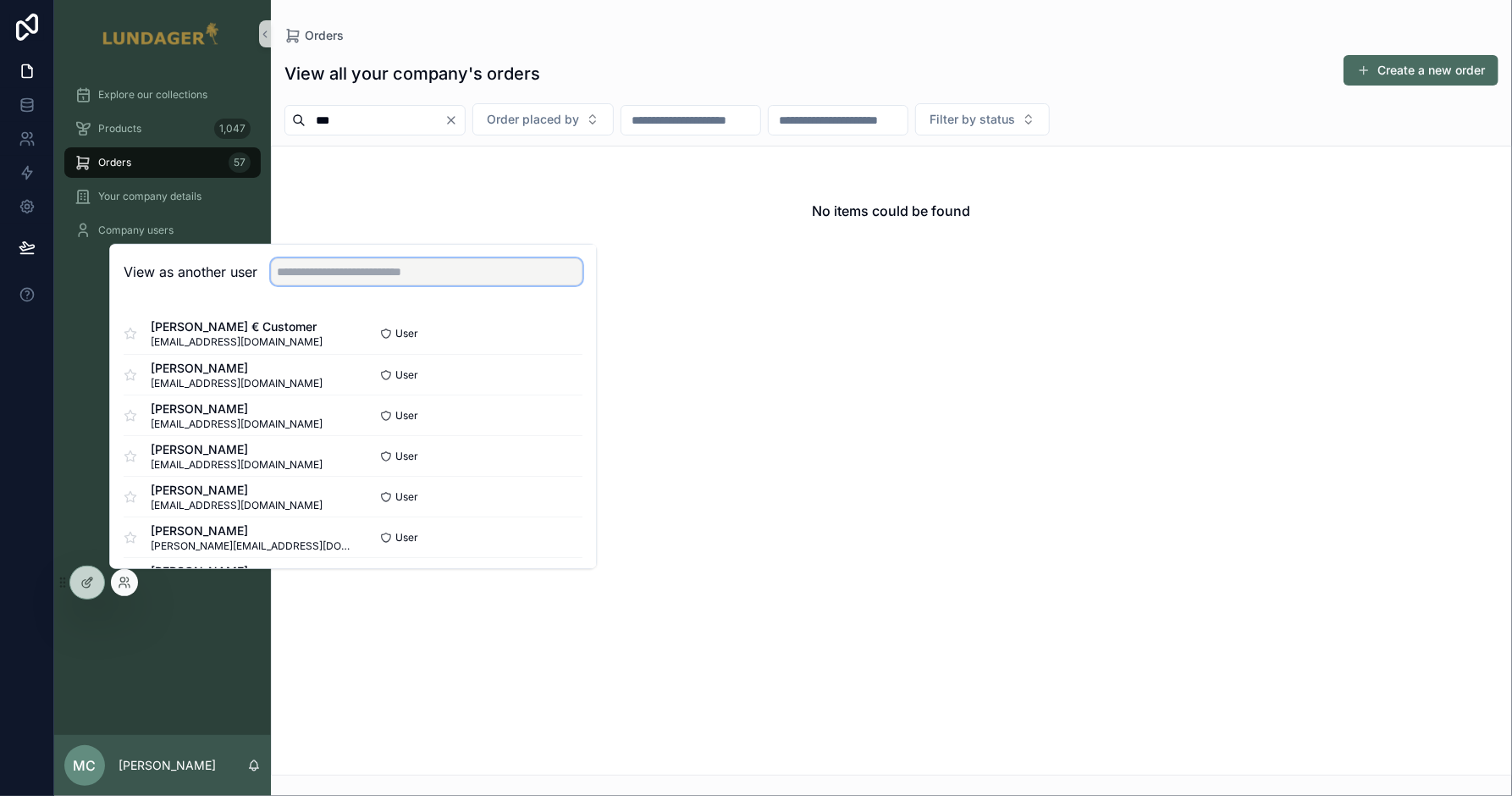
click at [349, 266] on input "text" at bounding box center [427, 272] width 311 height 27
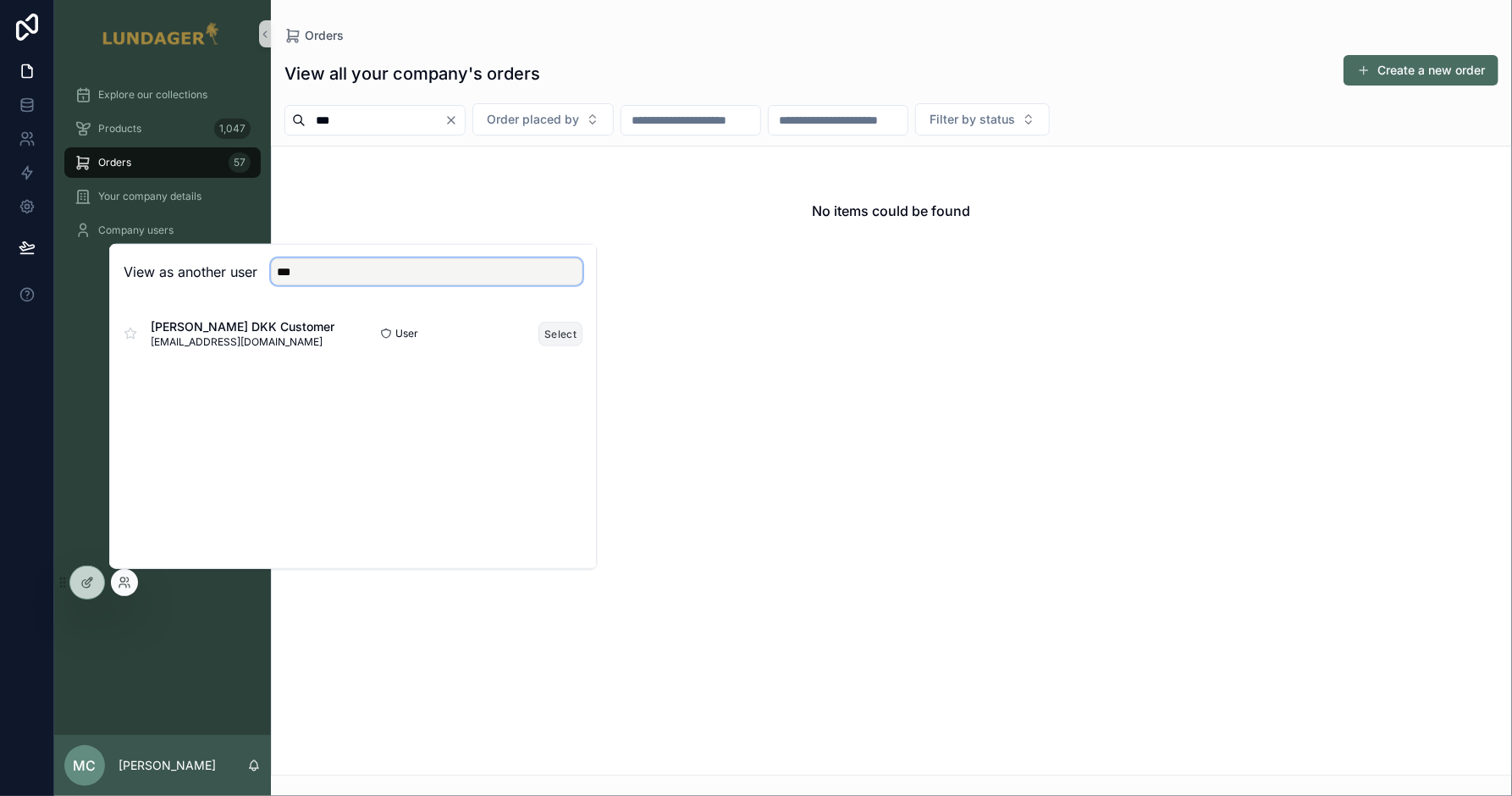
type input "***"
click at [573, 331] on button "Select" at bounding box center [560, 333] width 44 height 24
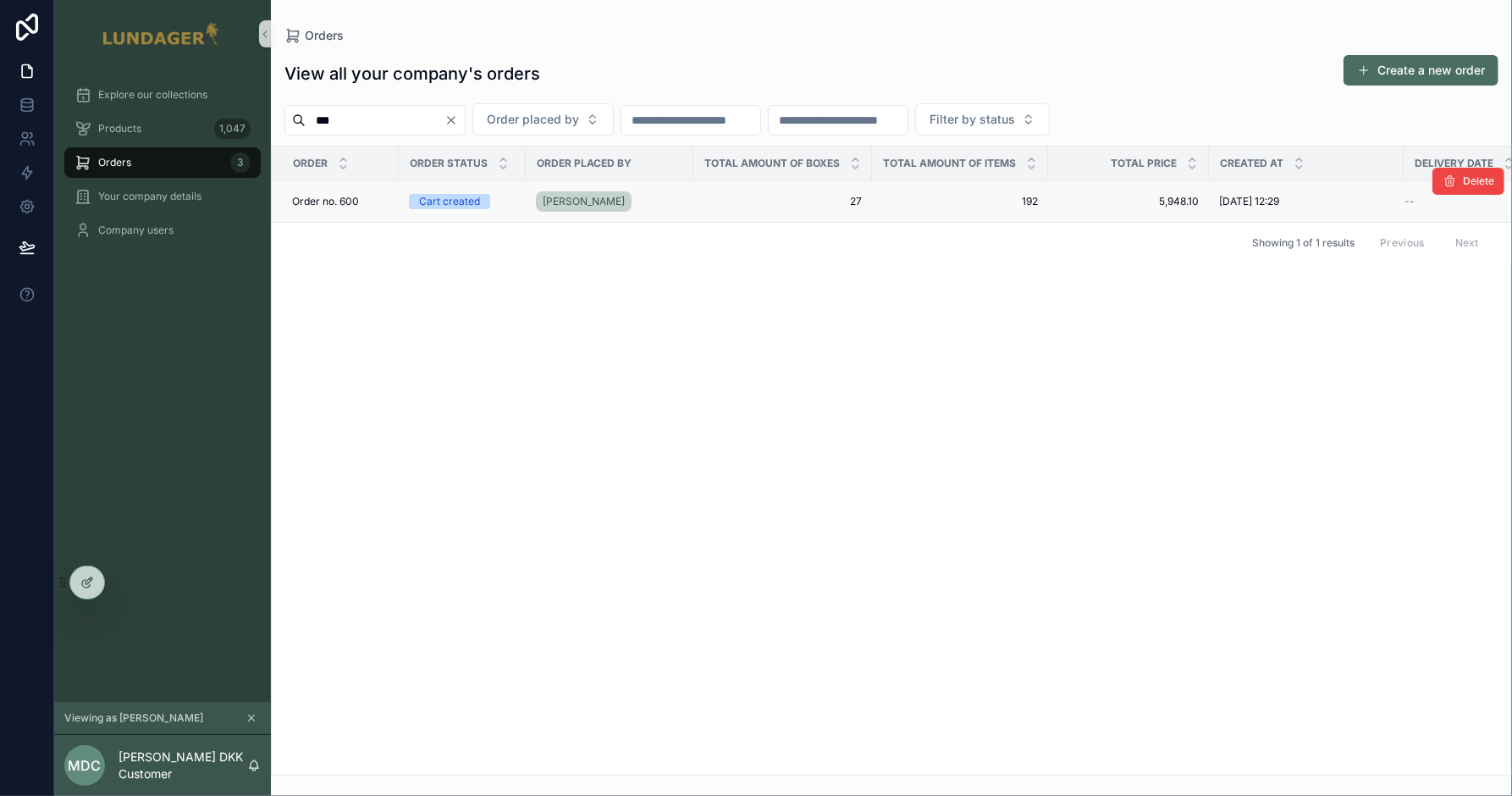
click at [755, 195] on span "27" at bounding box center [783, 202] width 159 height 14
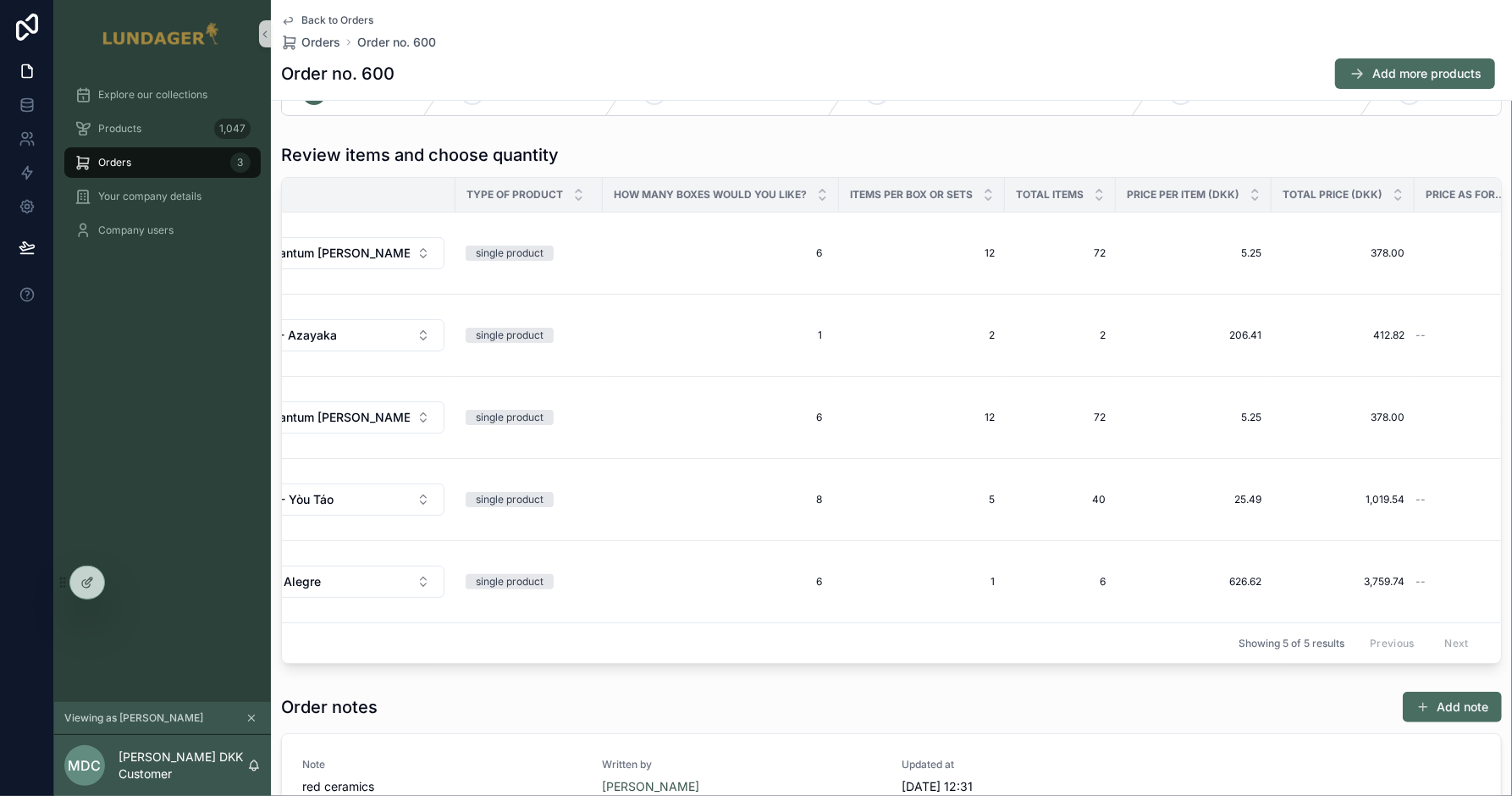
scroll to position [0, 242]
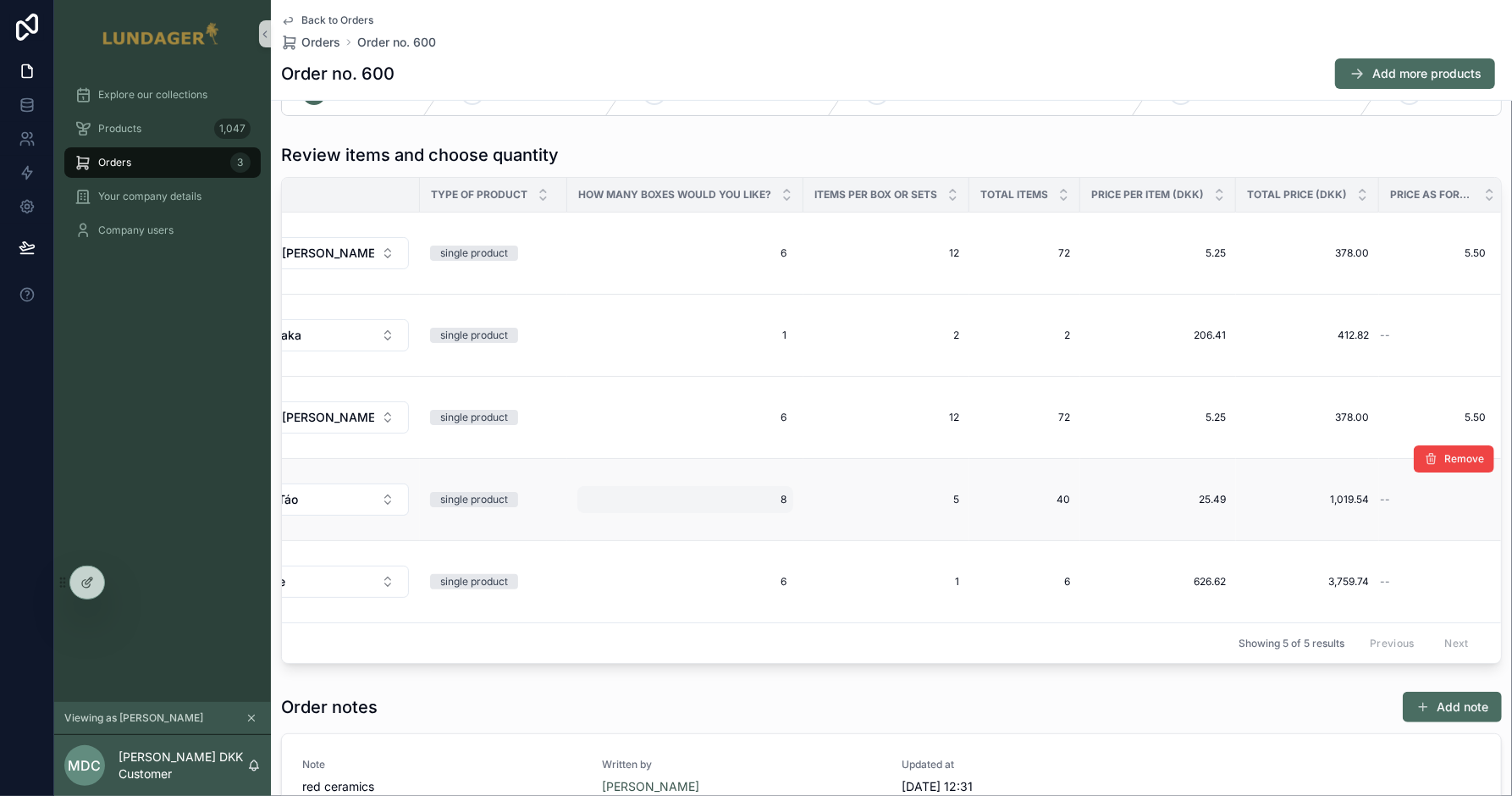
click at [764, 506] on span "8" at bounding box center [685, 499] width 203 height 14
click at [664, 533] on input "*" at bounding box center [653, 535] width 160 height 23
click at [664, 533] on input "*" at bounding box center [653, 535] width 160 height 23
type input "*"
click at [780, 530] on icon "scrollable content" at bounding box center [778, 533] width 14 height 14
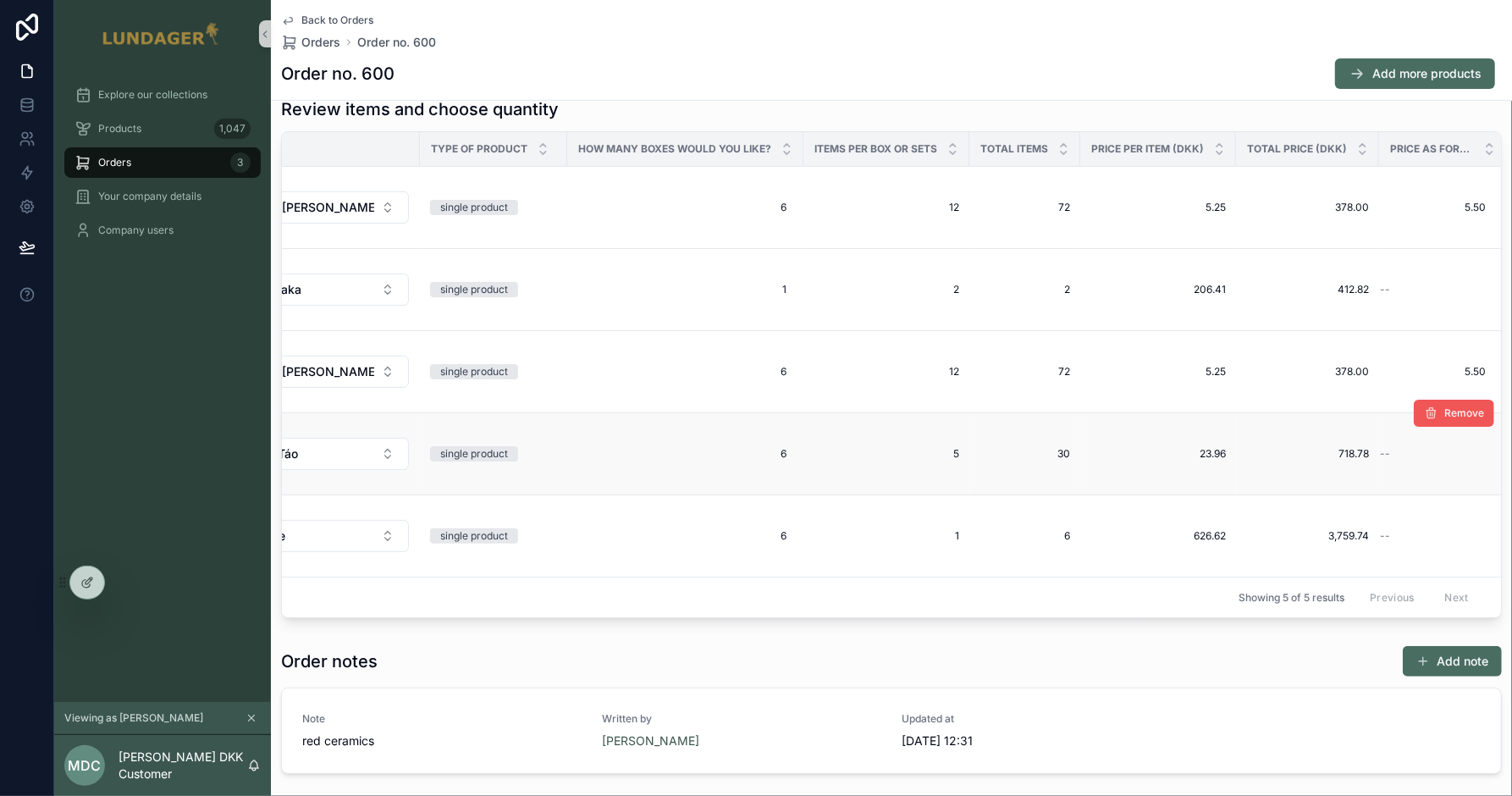
click at [1431, 427] on button "Remove" at bounding box center [1453, 413] width 80 height 27
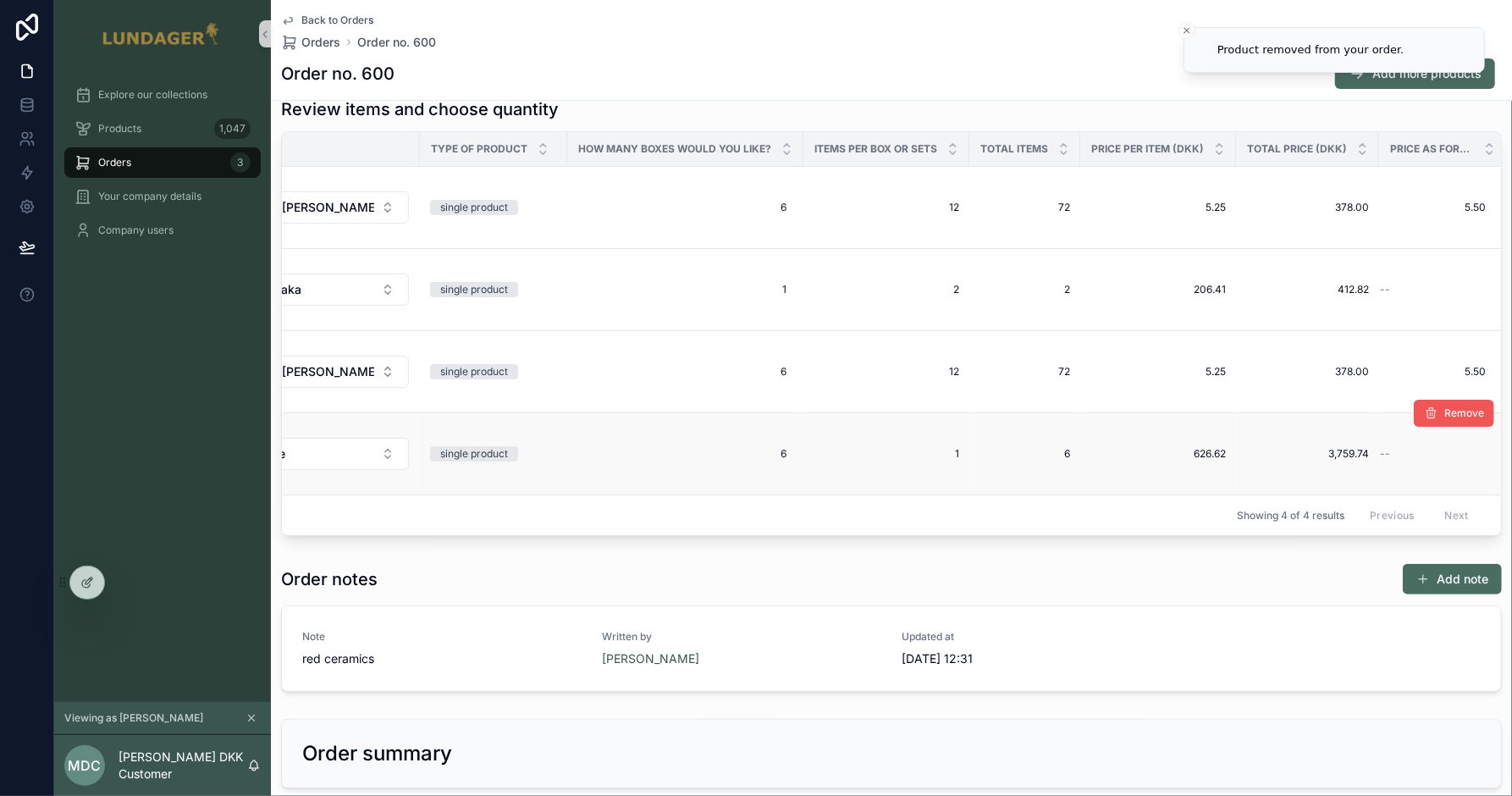
click at [1446, 420] on span "Remove" at bounding box center [1463, 413] width 40 height 14
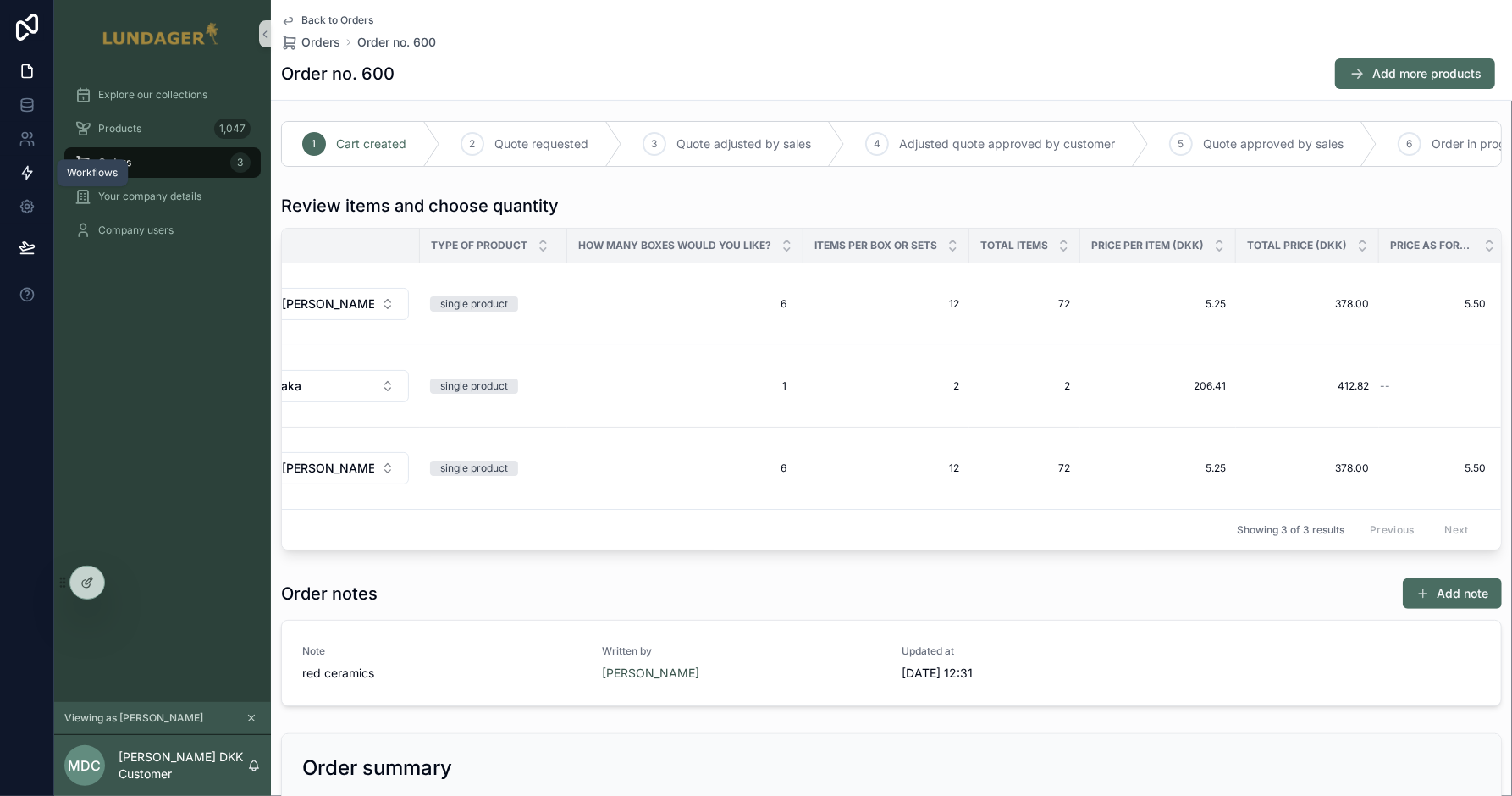
click at [29, 168] on icon at bounding box center [26, 172] width 17 height 17
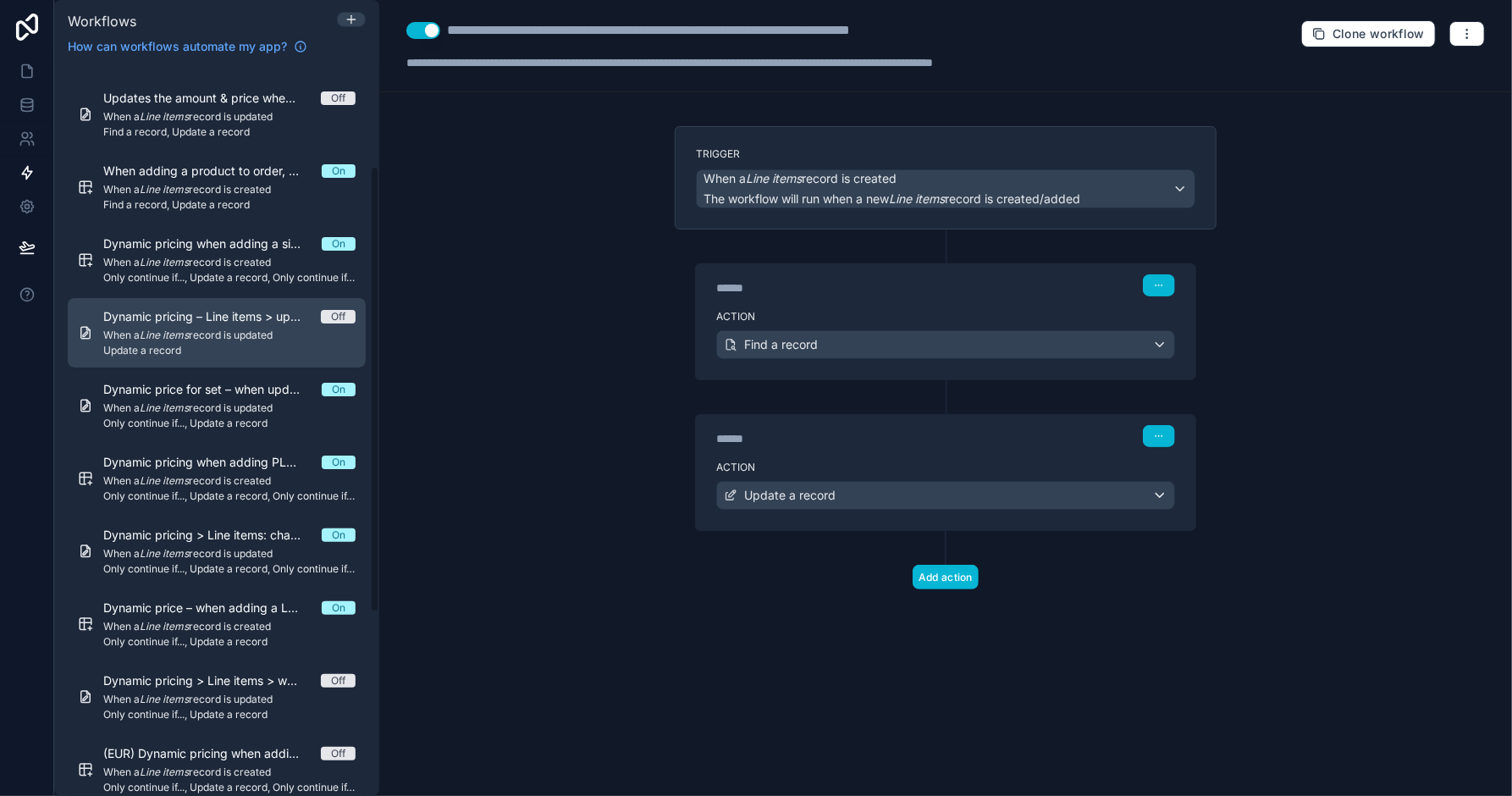
scroll to position [245, 0]
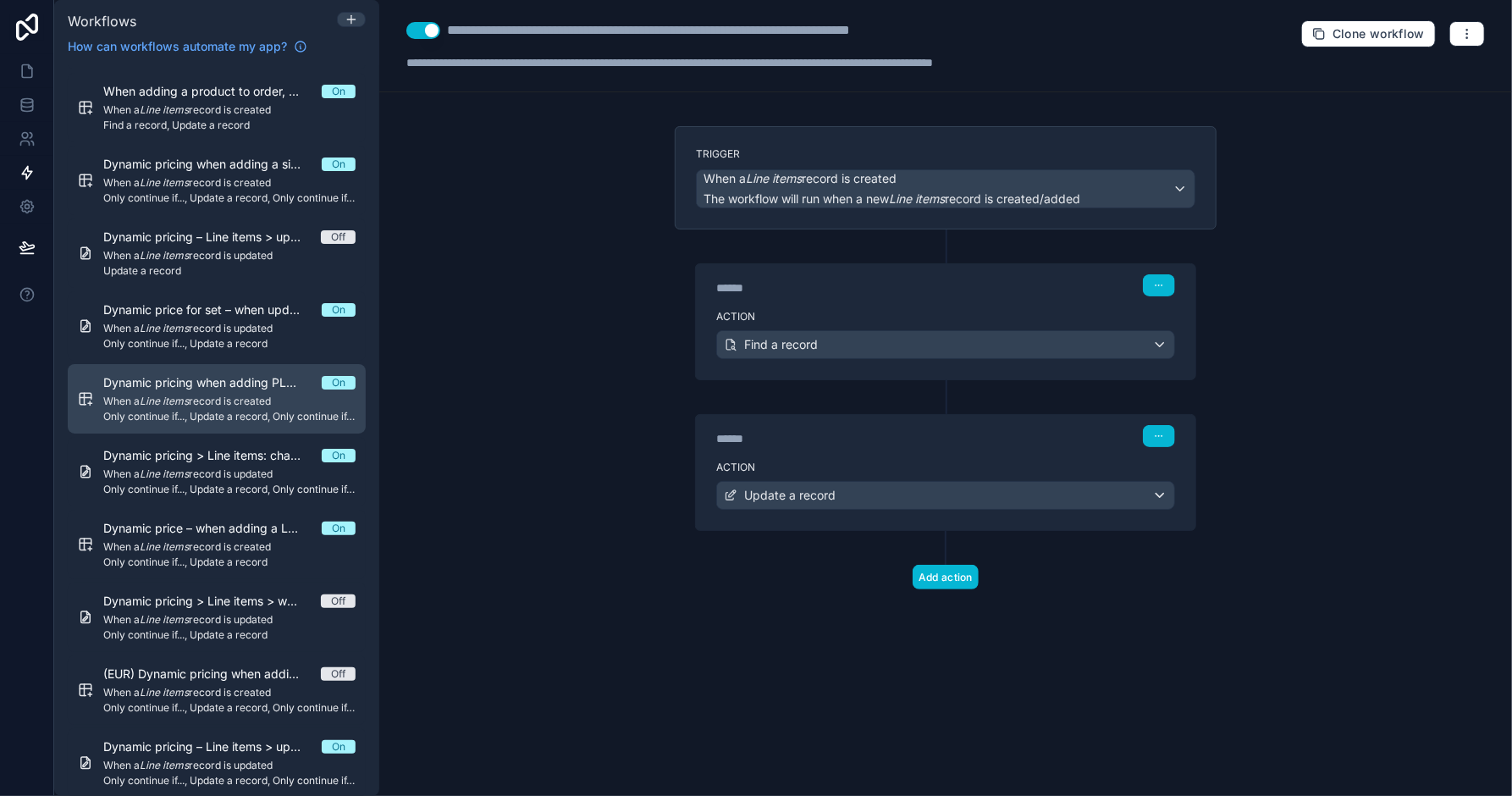
click at [178, 404] on em "Line items" at bounding box center [164, 400] width 49 height 13
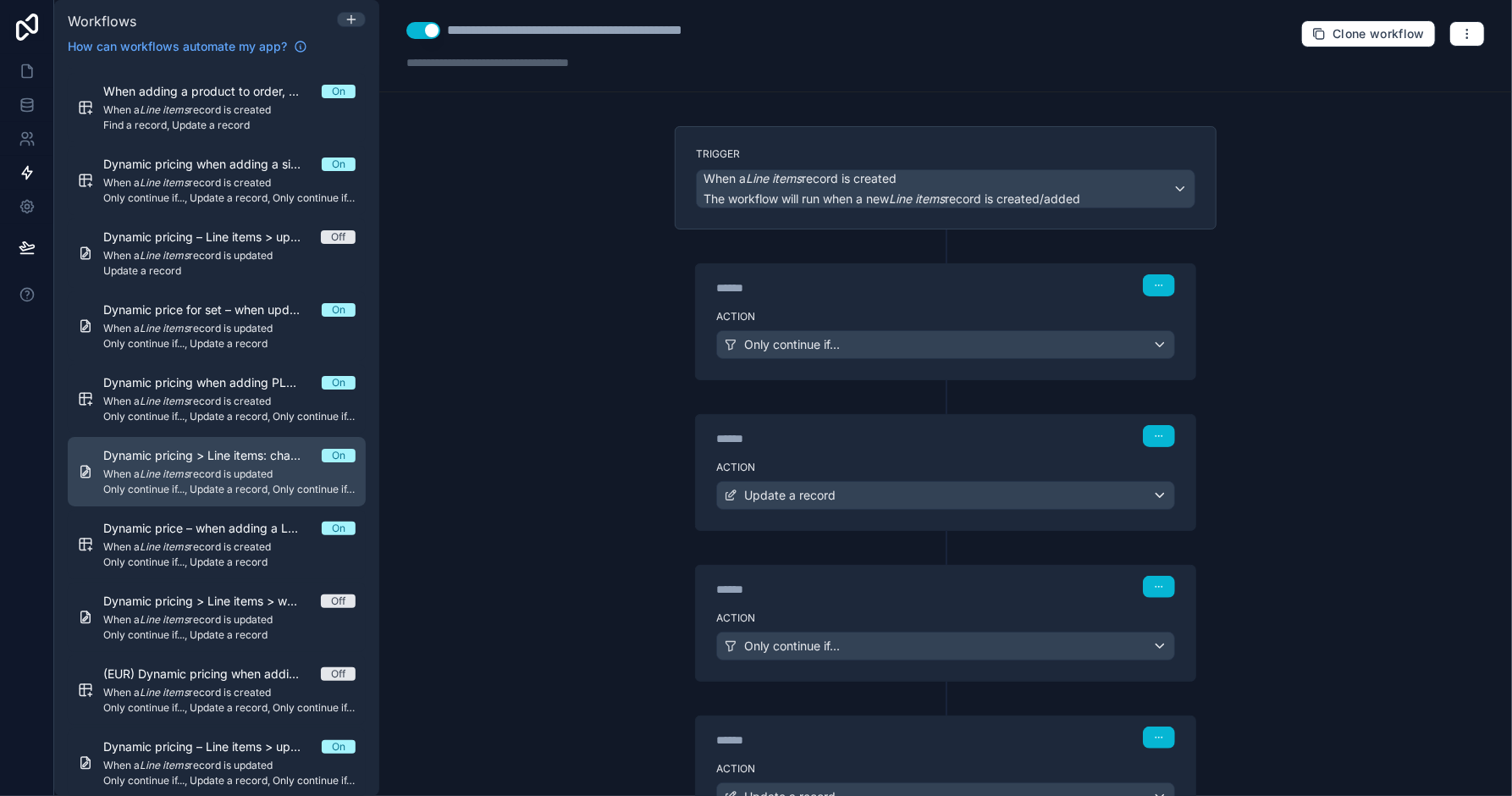
click at [191, 462] on span "Dynamic pricing > Line items: change price when you change the amount of boxes …" at bounding box center [212, 455] width 218 height 17
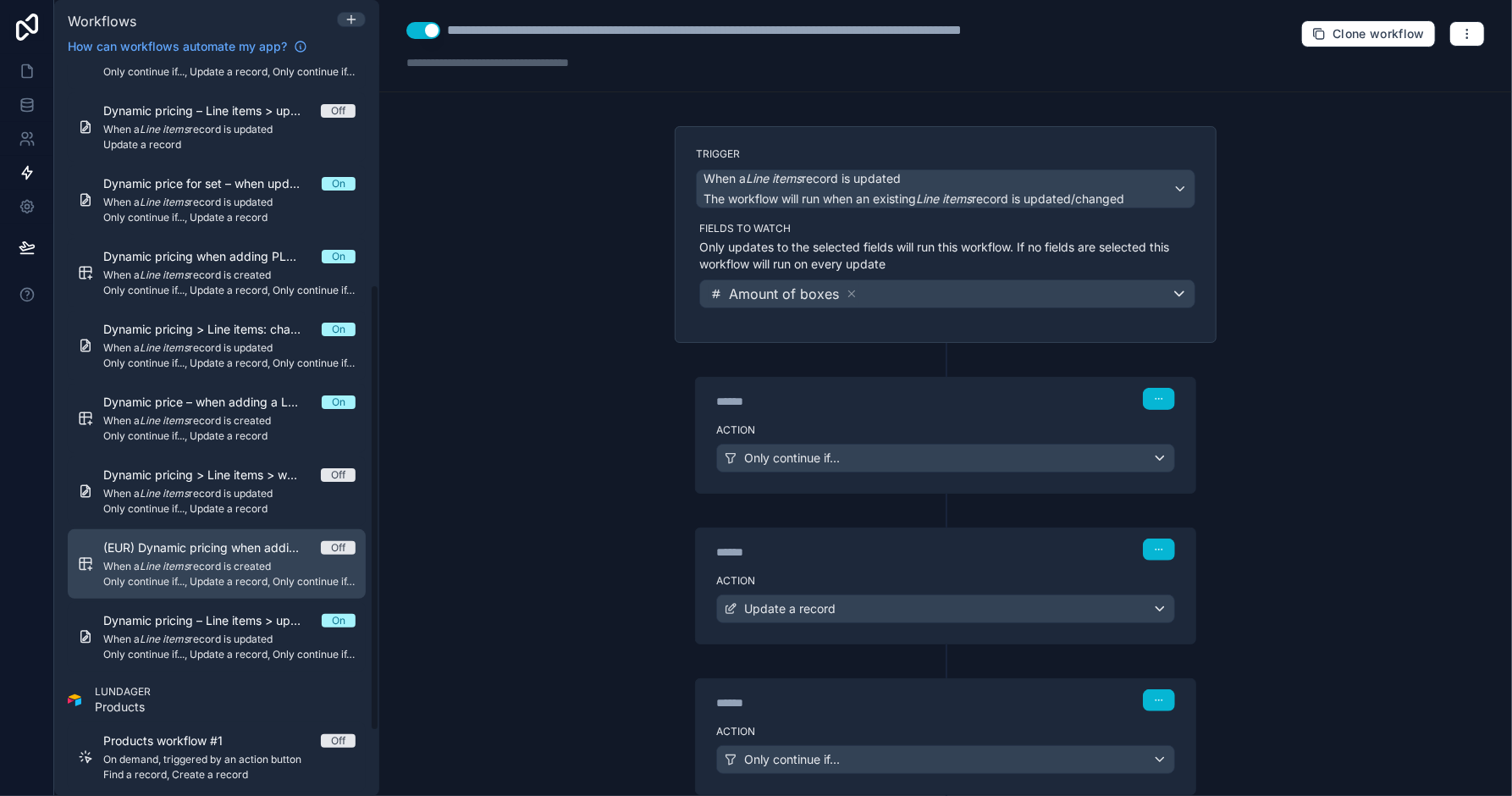
scroll to position [374, 0]
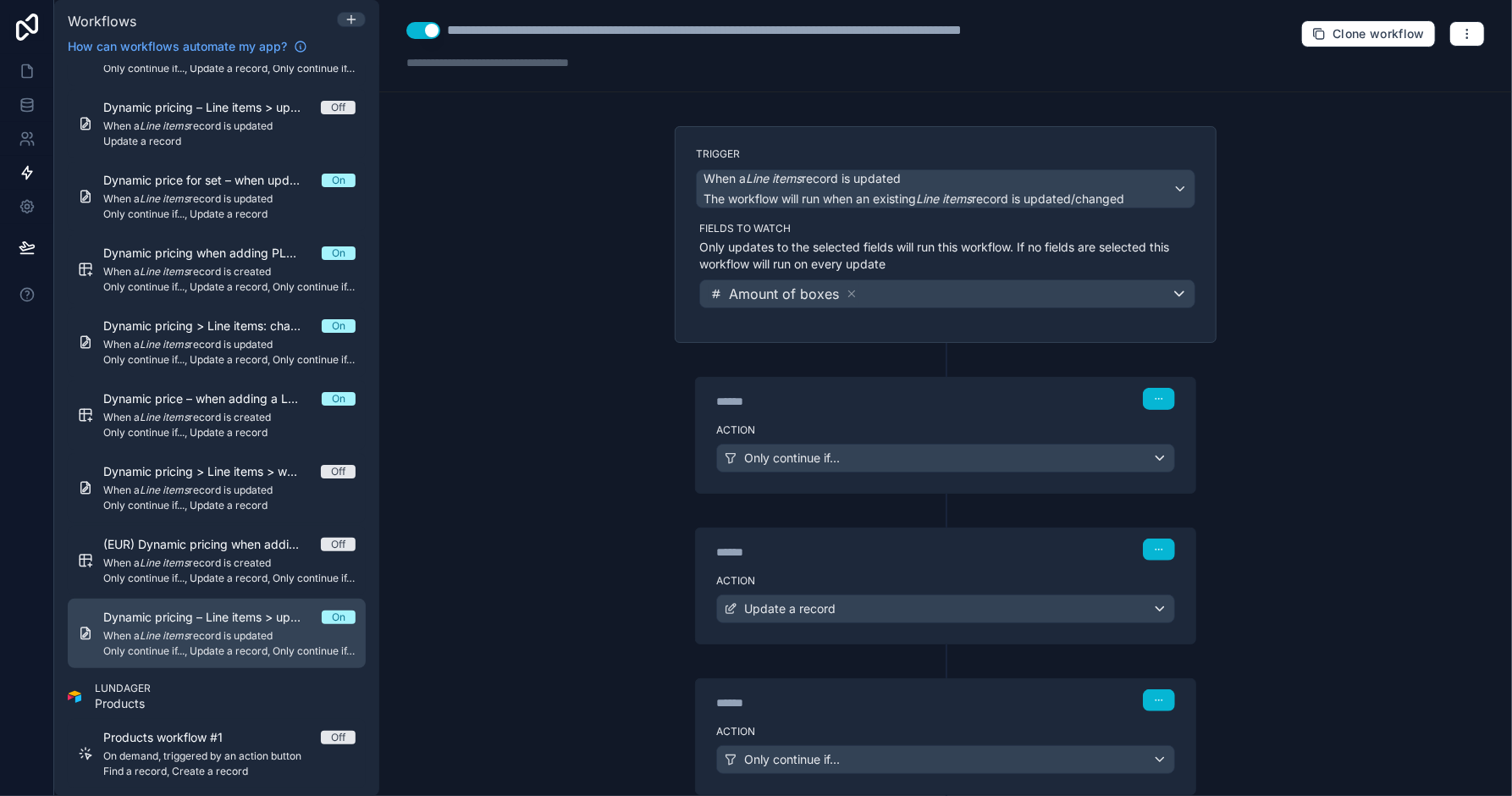
click at [216, 631] on span "When a Line items record is updated" at bounding box center [230, 636] width 252 height 14
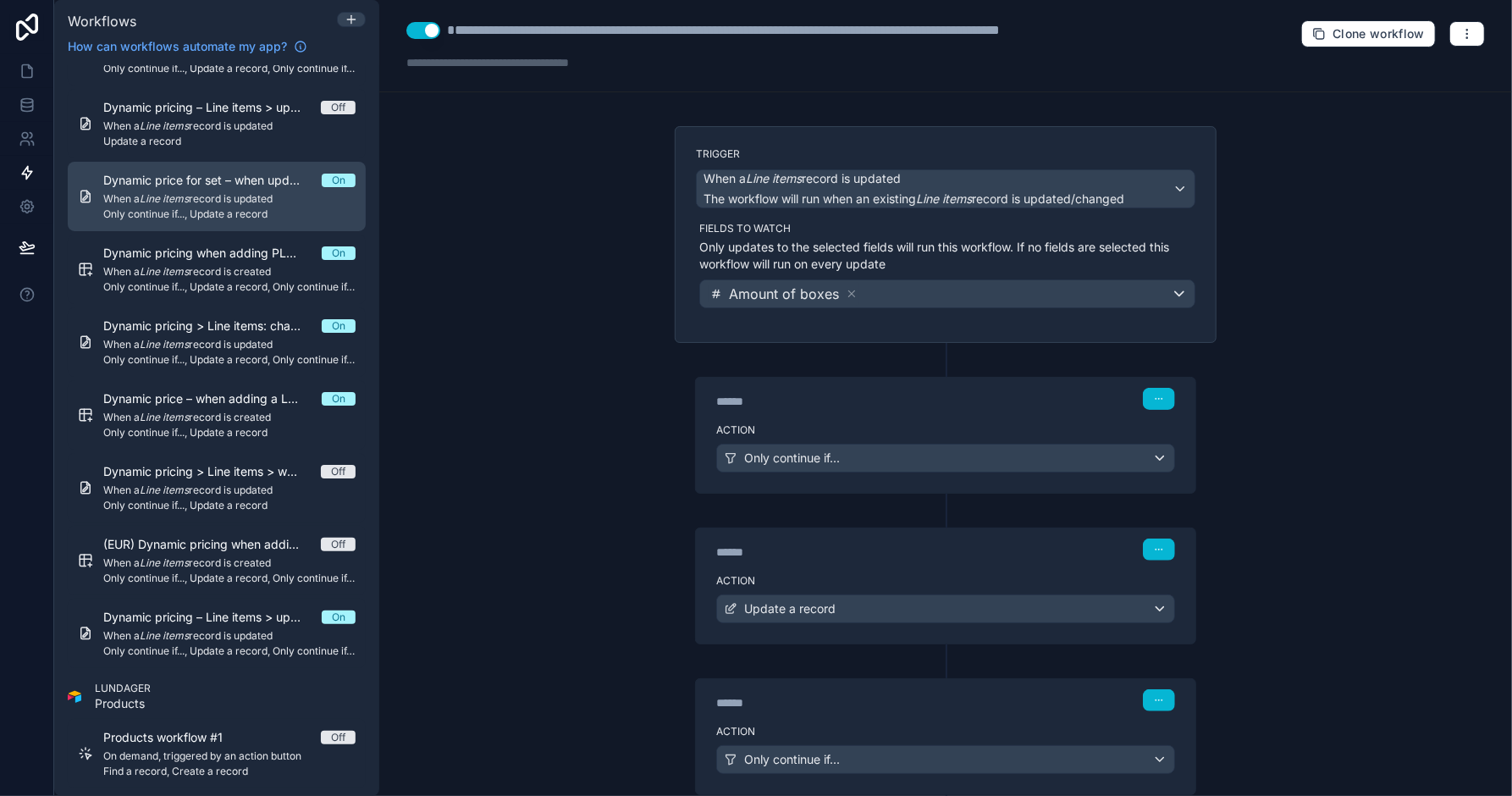
click at [180, 192] on em "Line items" at bounding box center [164, 198] width 49 height 13
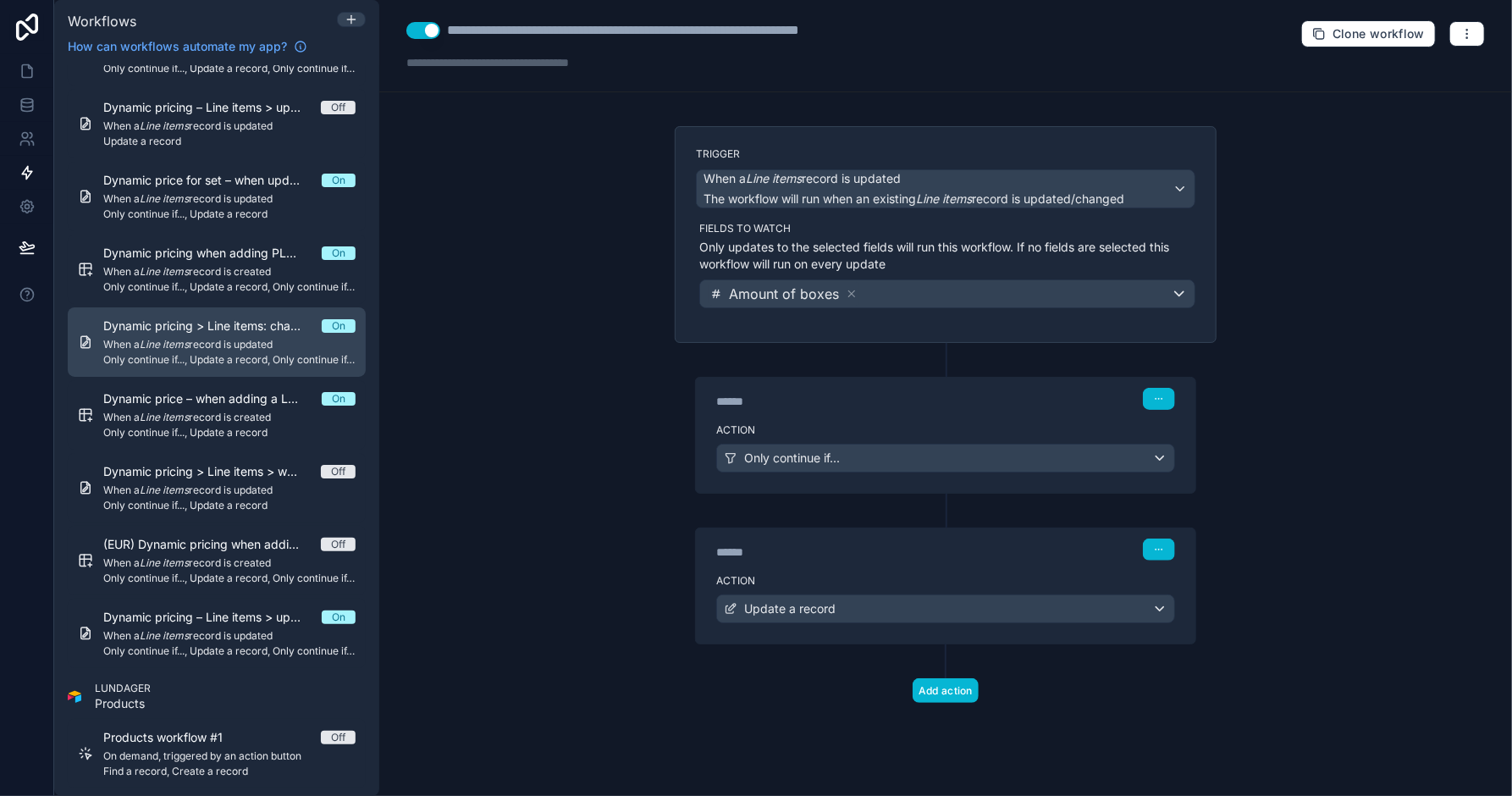
click at [198, 338] on span "When a Line items record is updated" at bounding box center [230, 345] width 252 height 14
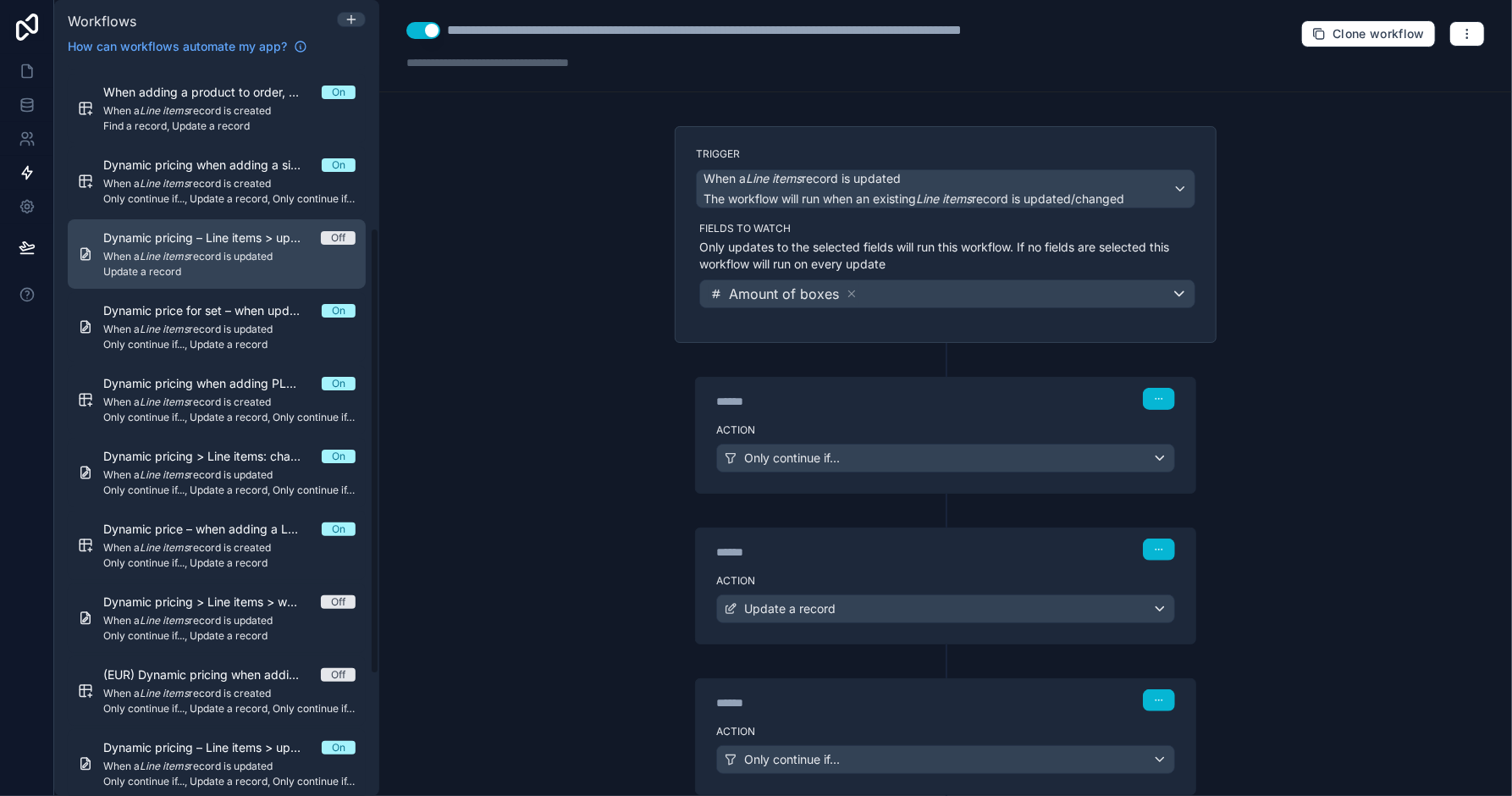
scroll to position [236, 0]
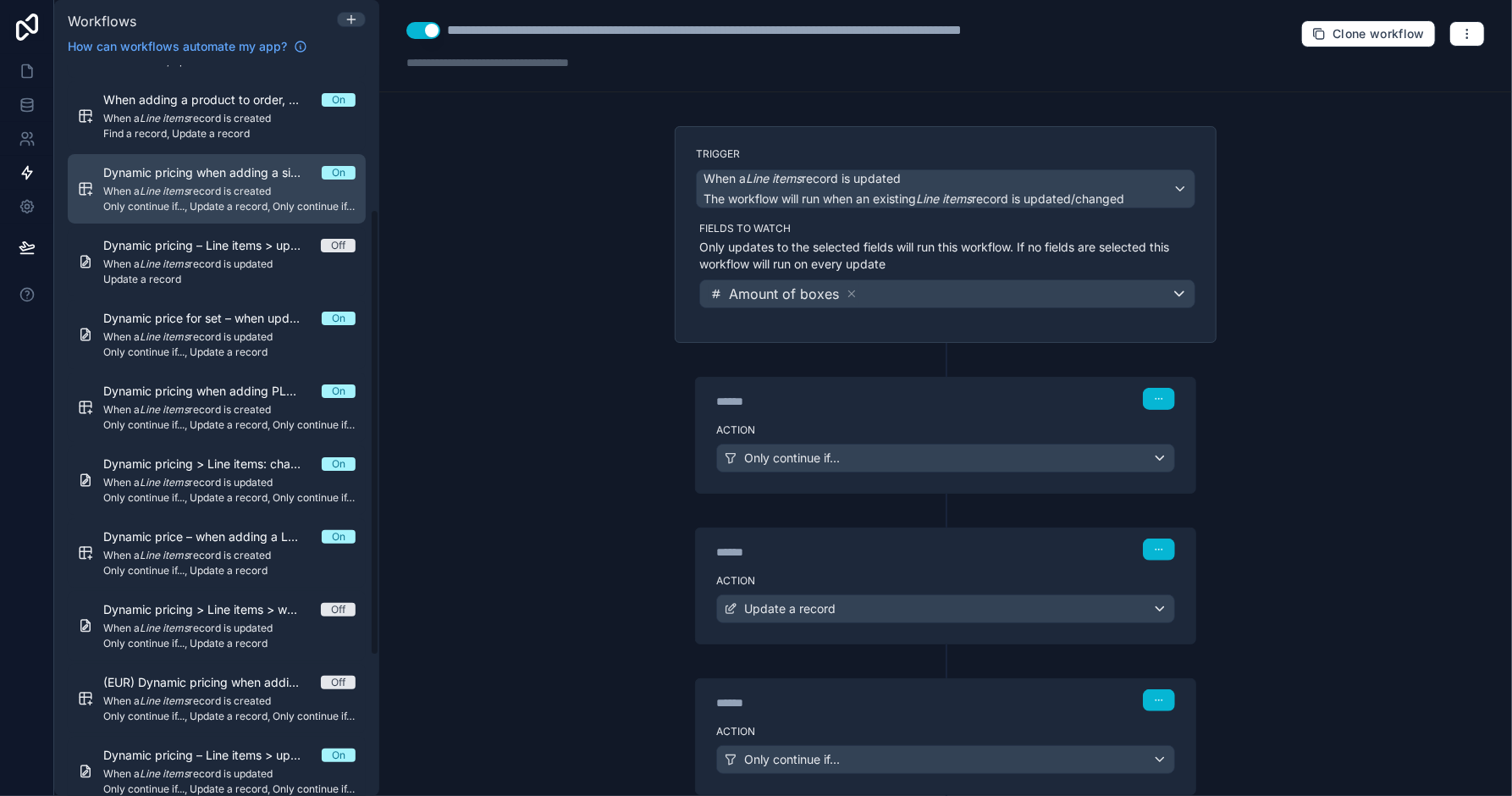
click at [225, 185] on span "When a Line items record is created" at bounding box center [230, 192] width 252 height 14
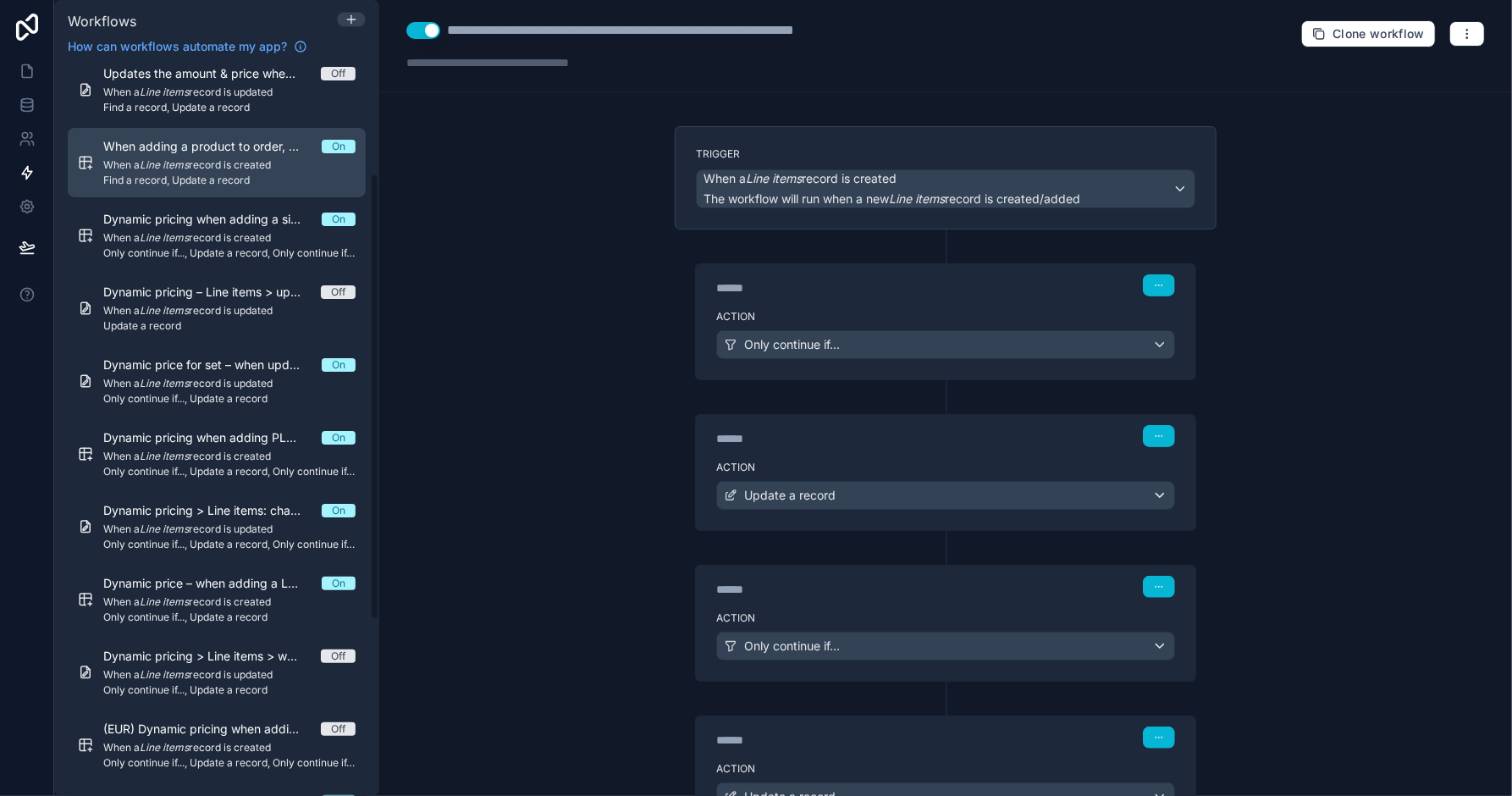
scroll to position [172, 0]
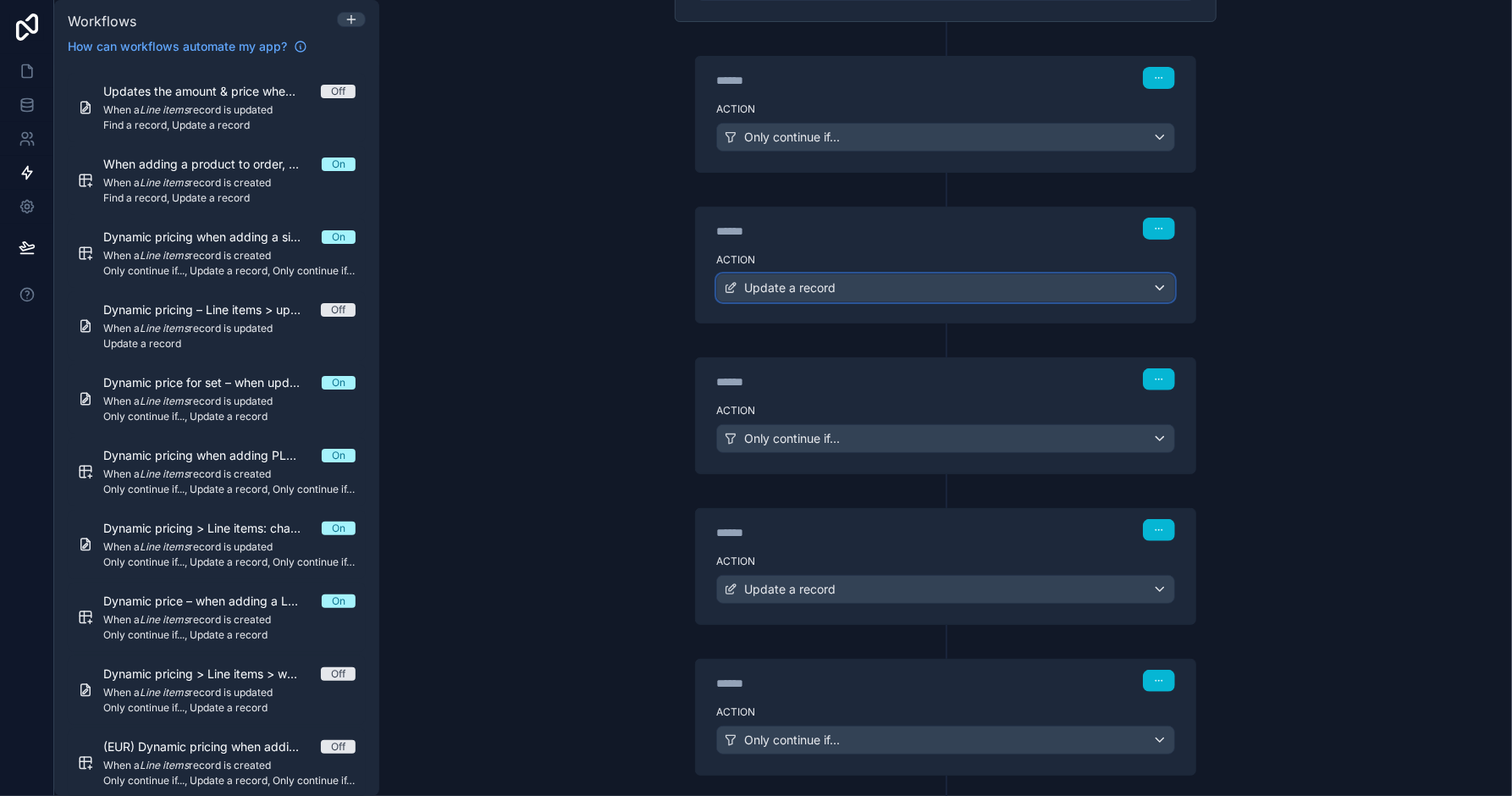
click at [1130, 292] on div "Update a record" at bounding box center [945, 288] width 457 height 27
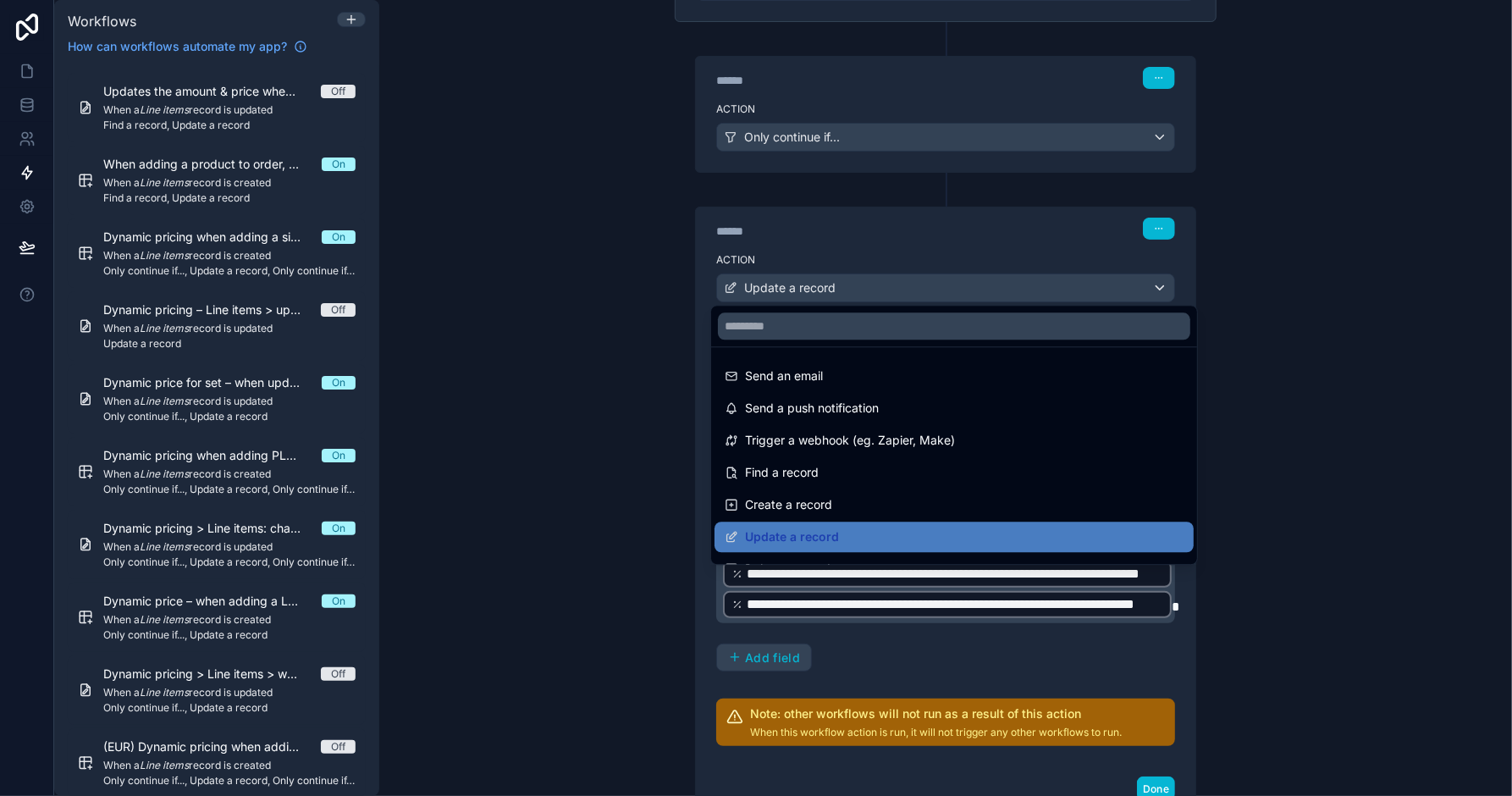
click at [1120, 290] on div at bounding box center [756, 398] width 1512 height 796
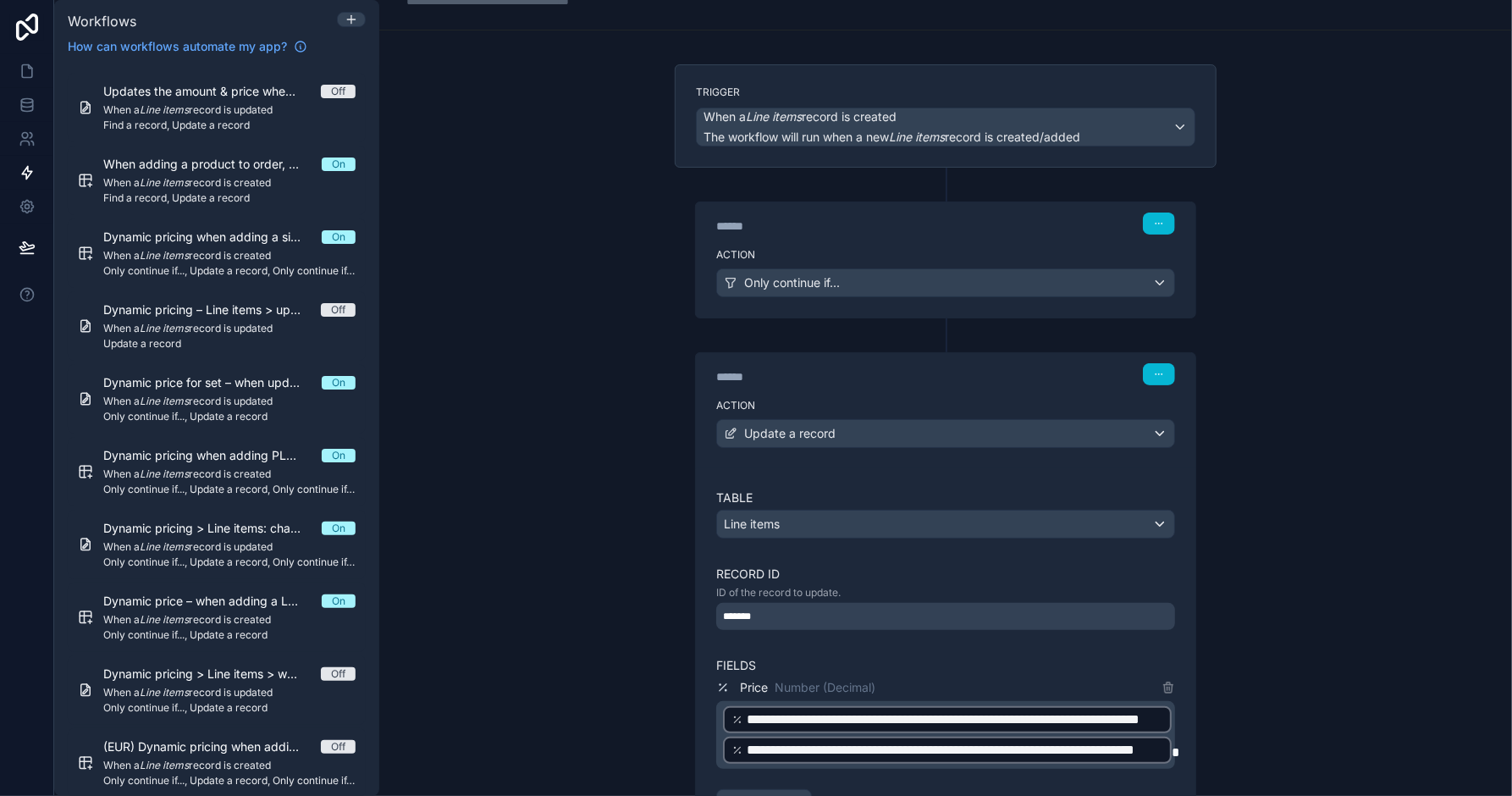
scroll to position [68, 0]
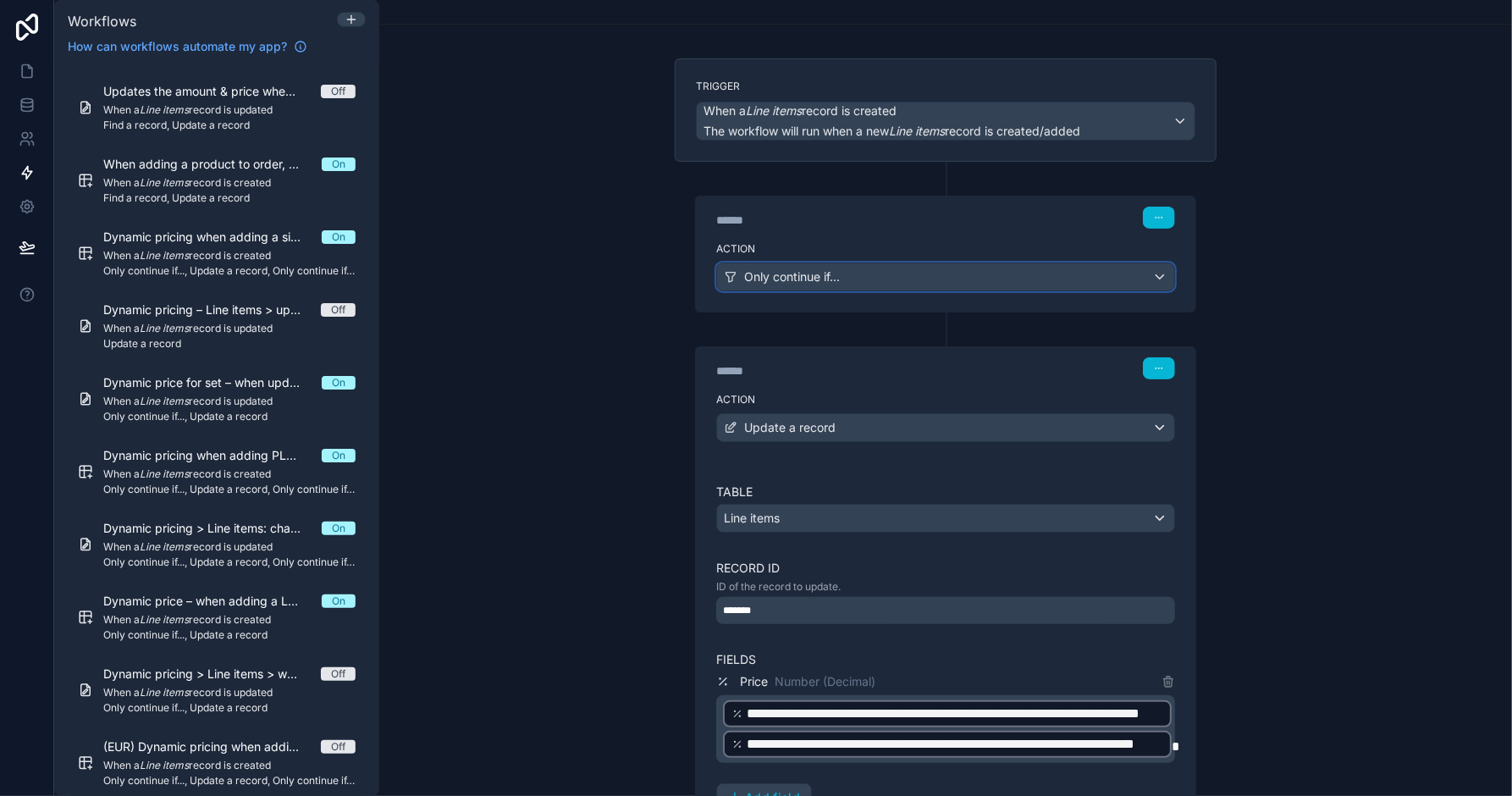
click at [964, 280] on div "Only continue if..." at bounding box center [945, 277] width 457 height 27
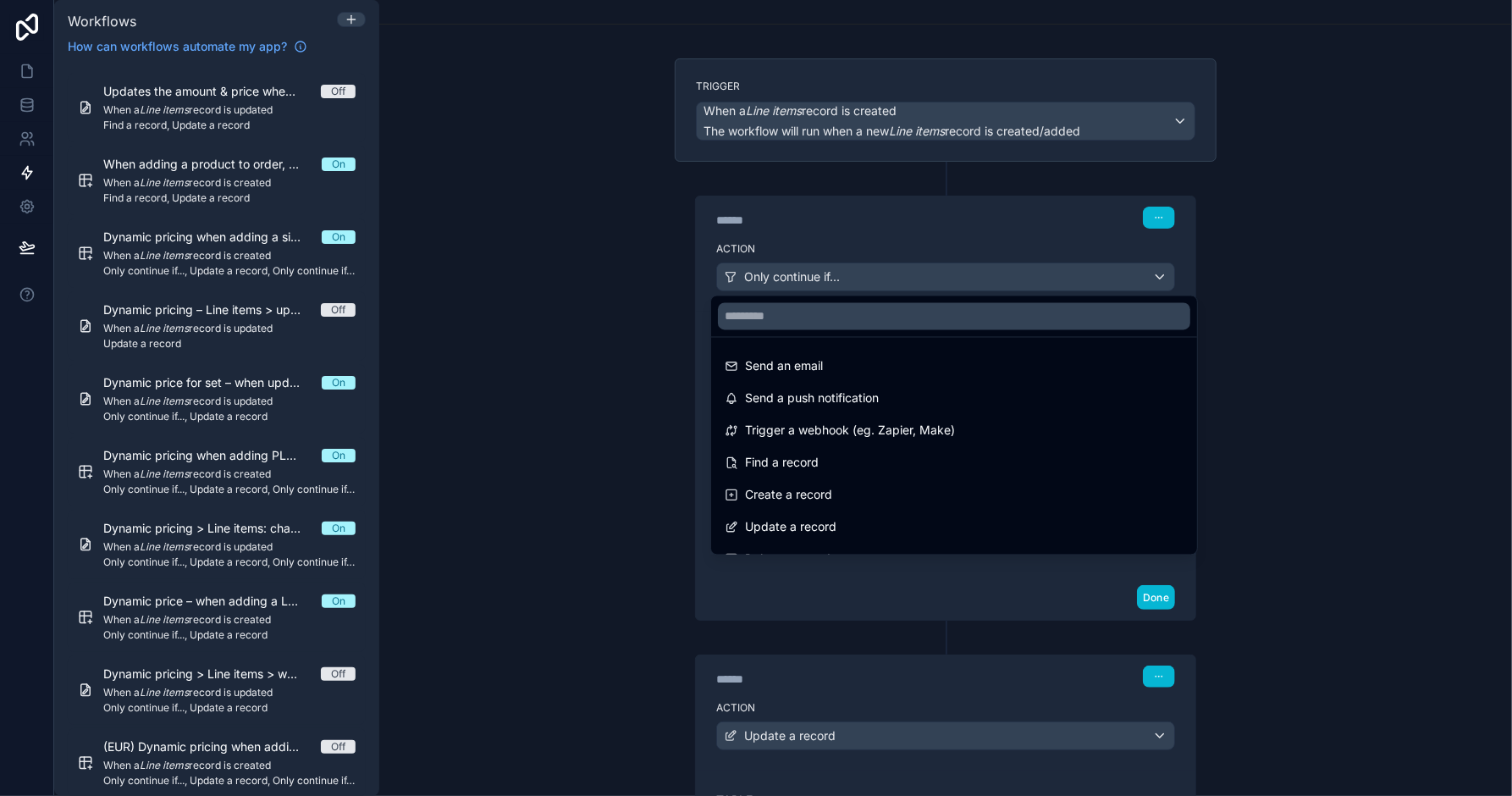
click at [974, 280] on div at bounding box center [756, 398] width 1512 height 796
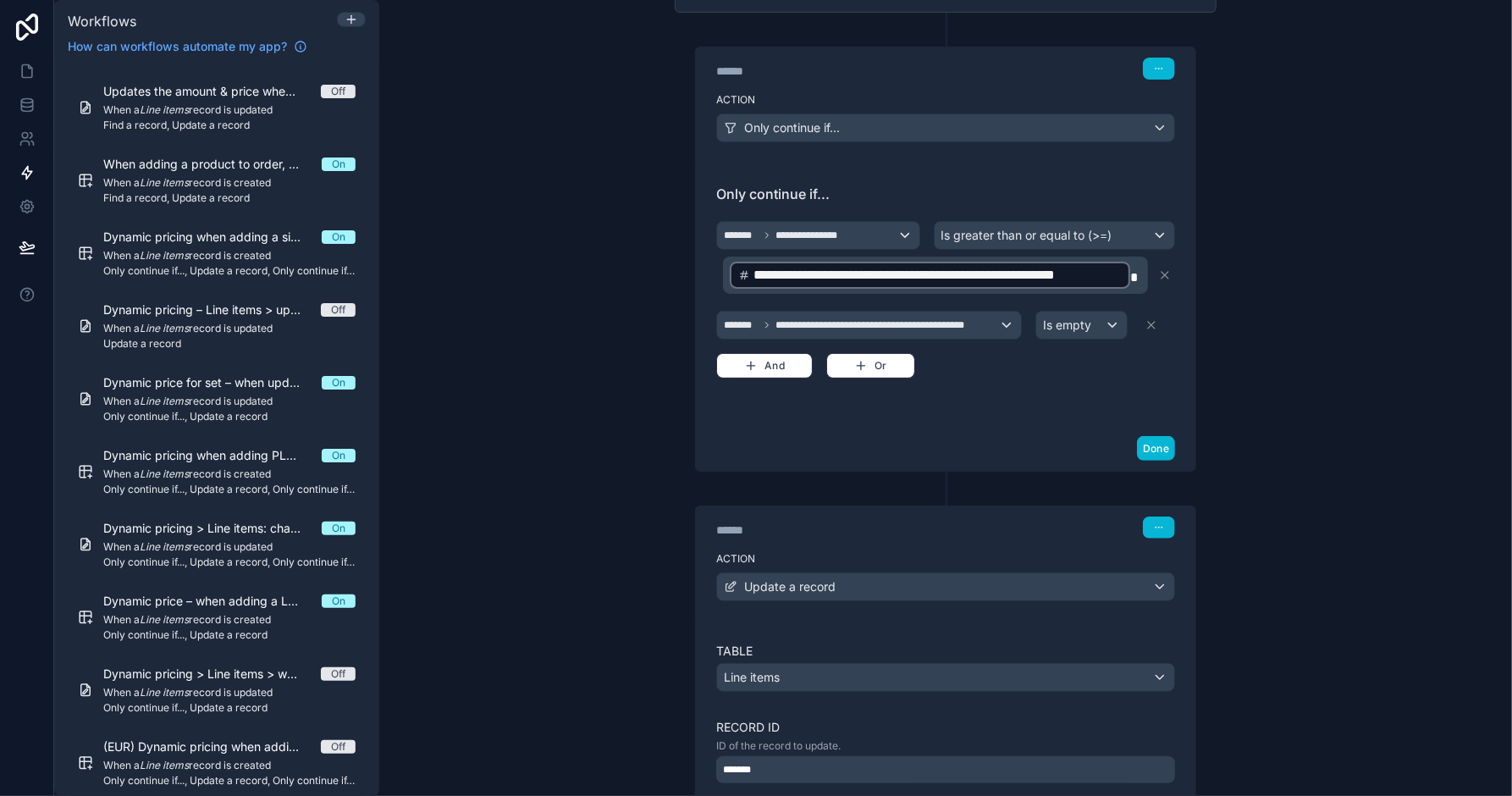
scroll to position [213, 0]
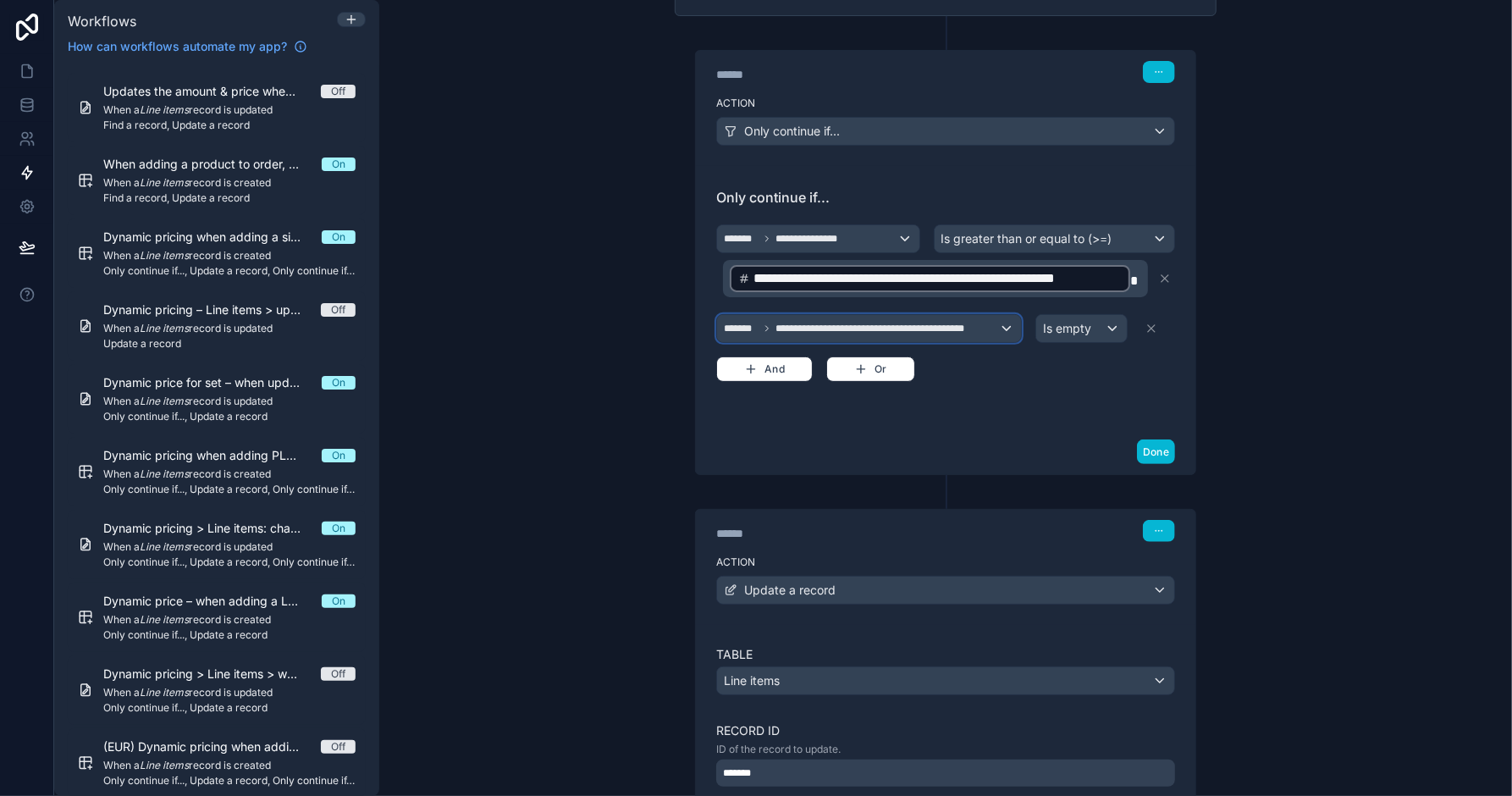
click at [992, 328] on div "**********" at bounding box center [869, 329] width 303 height 27
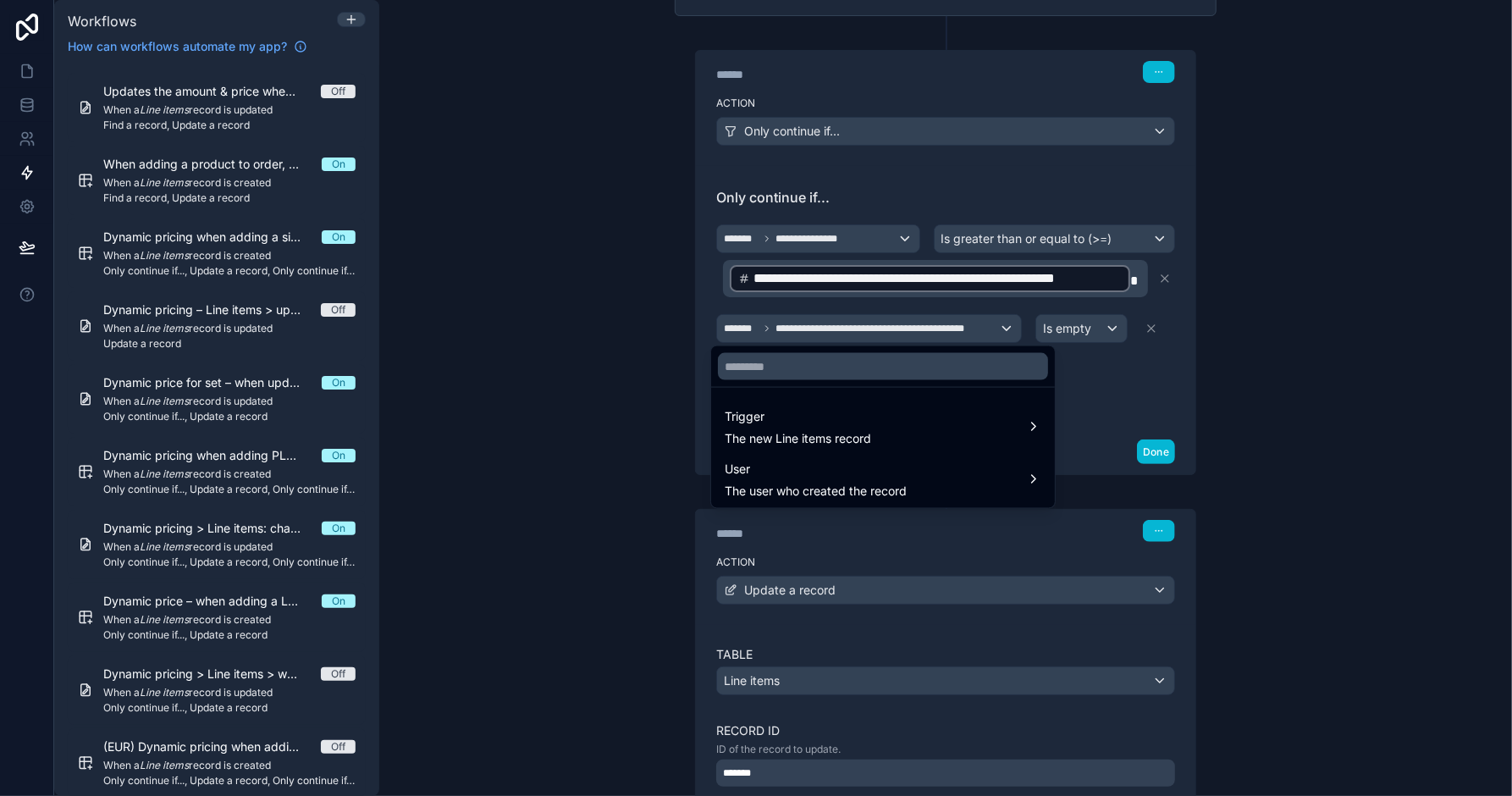
click at [992, 328] on div at bounding box center [756, 398] width 1512 height 796
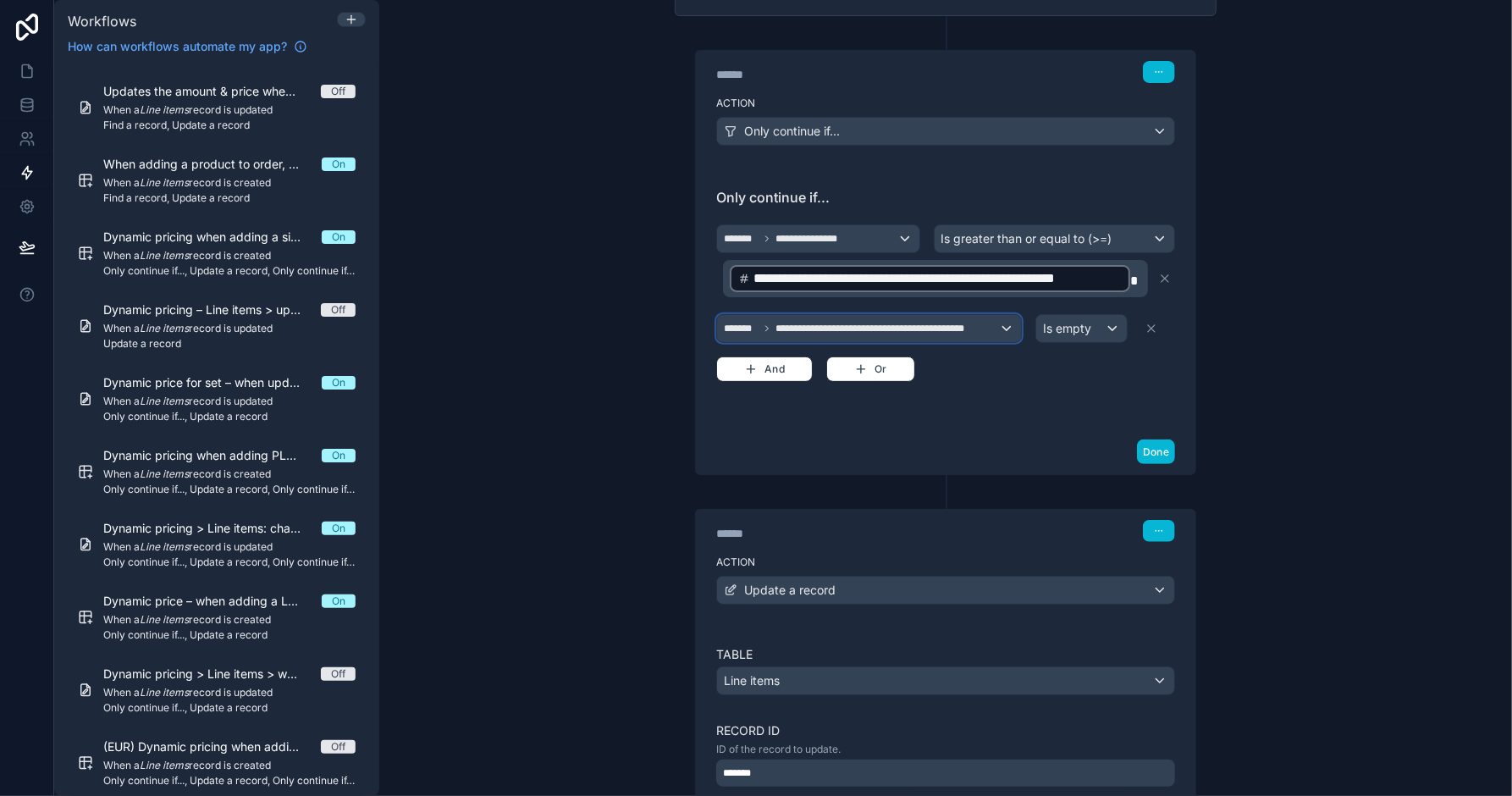
click at [997, 325] on div "**********" at bounding box center [869, 329] width 303 height 27
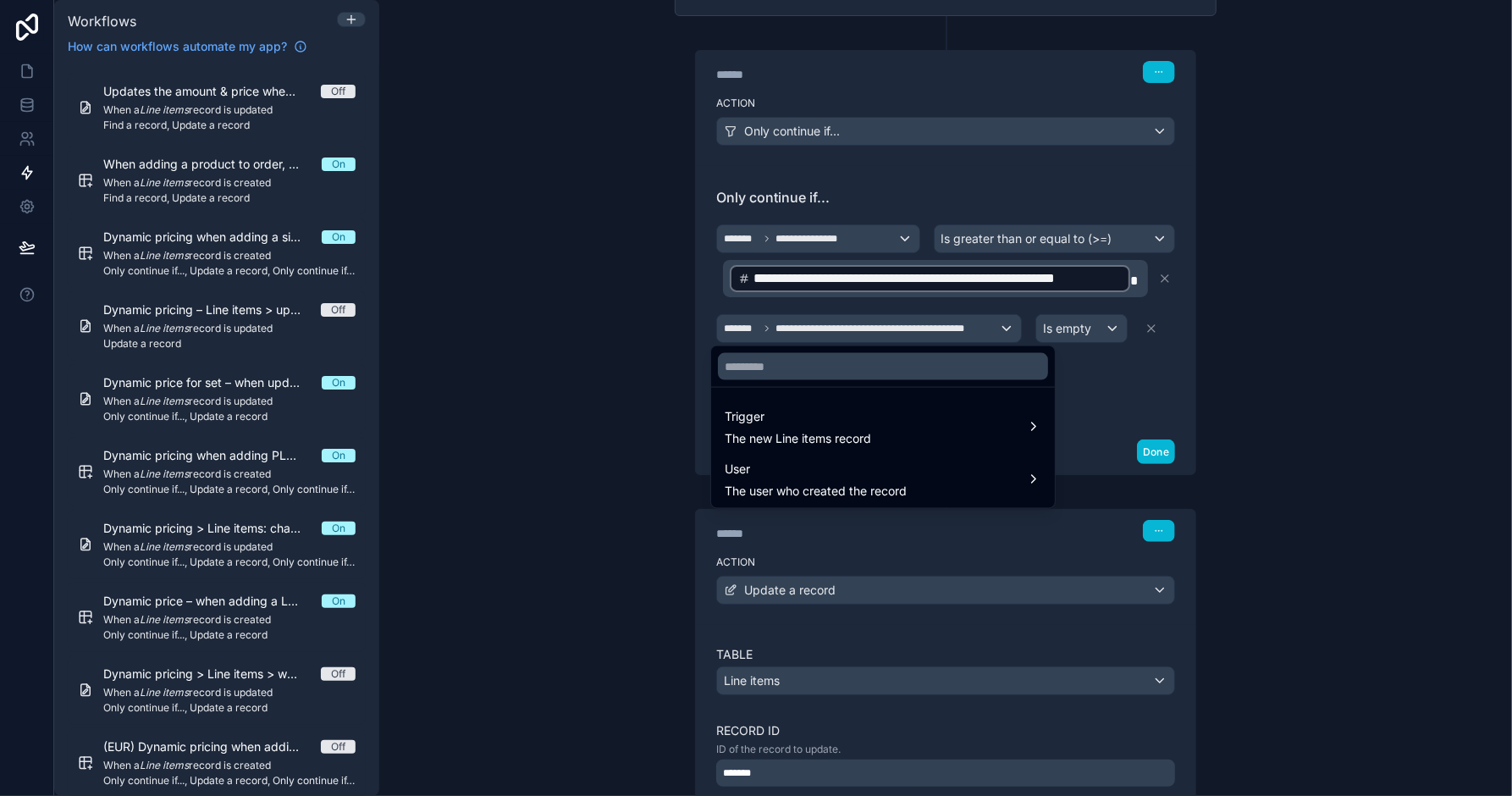
click at [1126, 373] on div at bounding box center [756, 398] width 1512 height 796
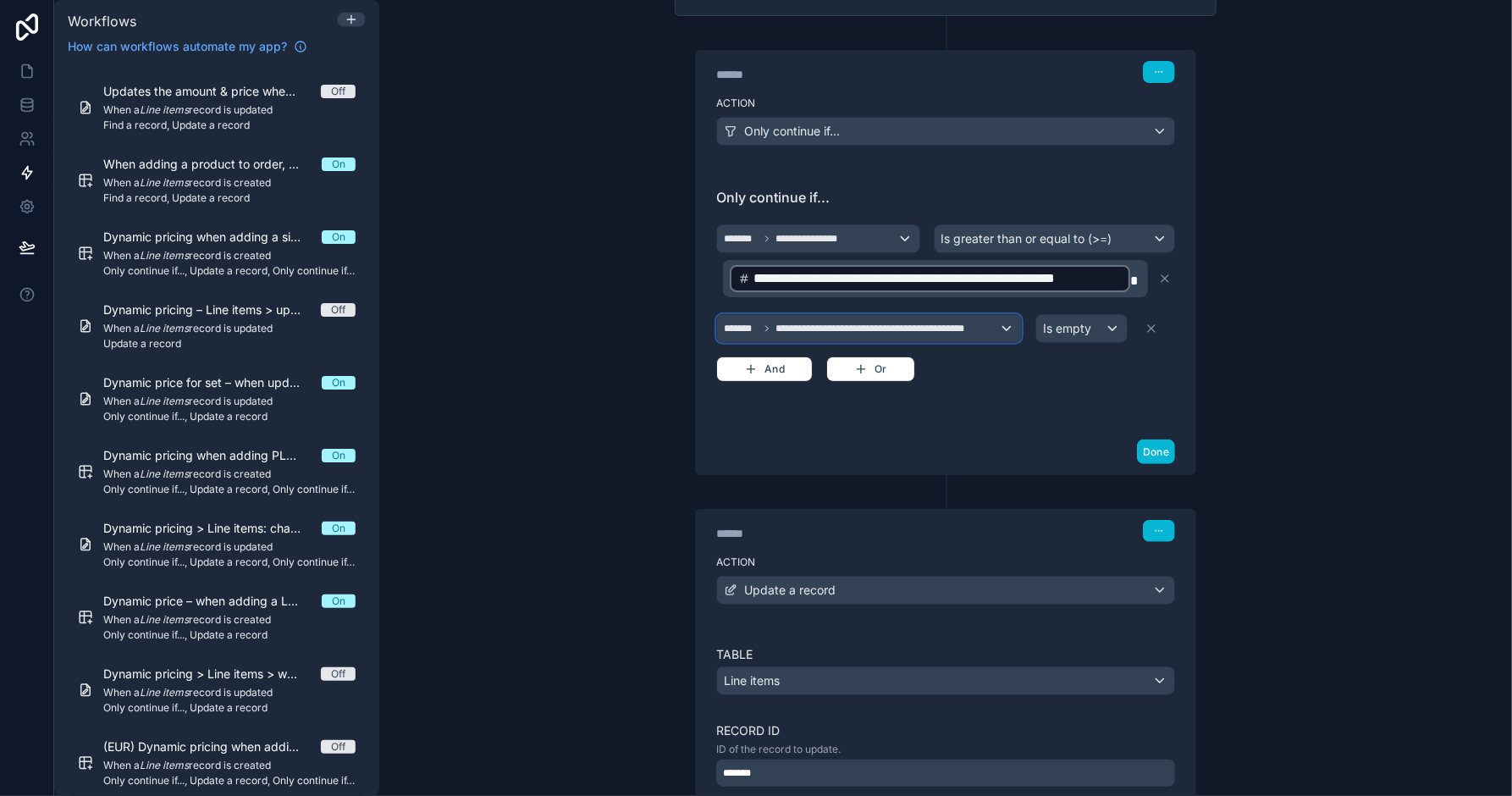
click at [985, 330] on div "**********" at bounding box center [869, 329] width 303 height 27
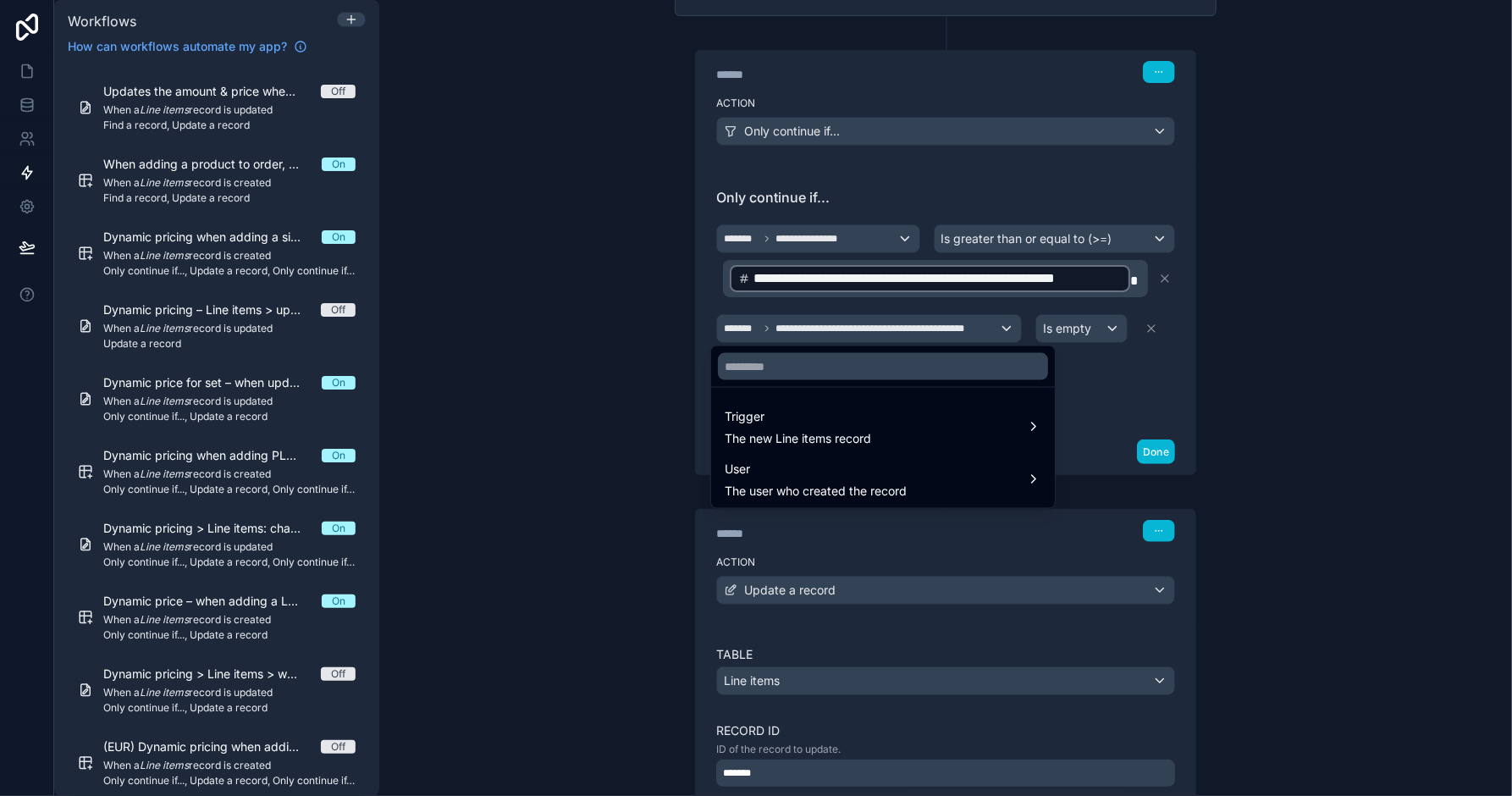
click at [1086, 377] on div at bounding box center [756, 398] width 1512 height 796
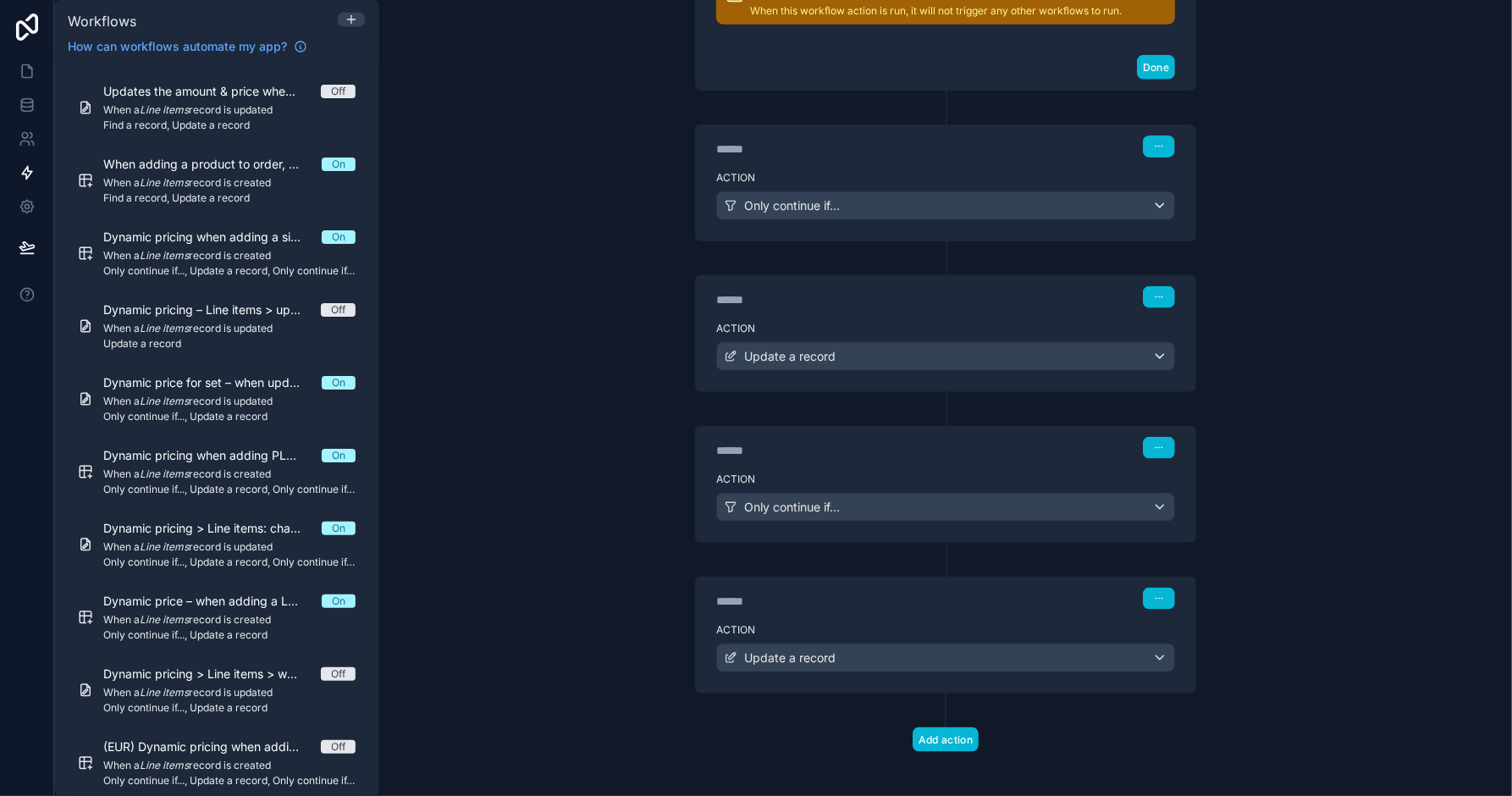
scroll to position [1241, 0]
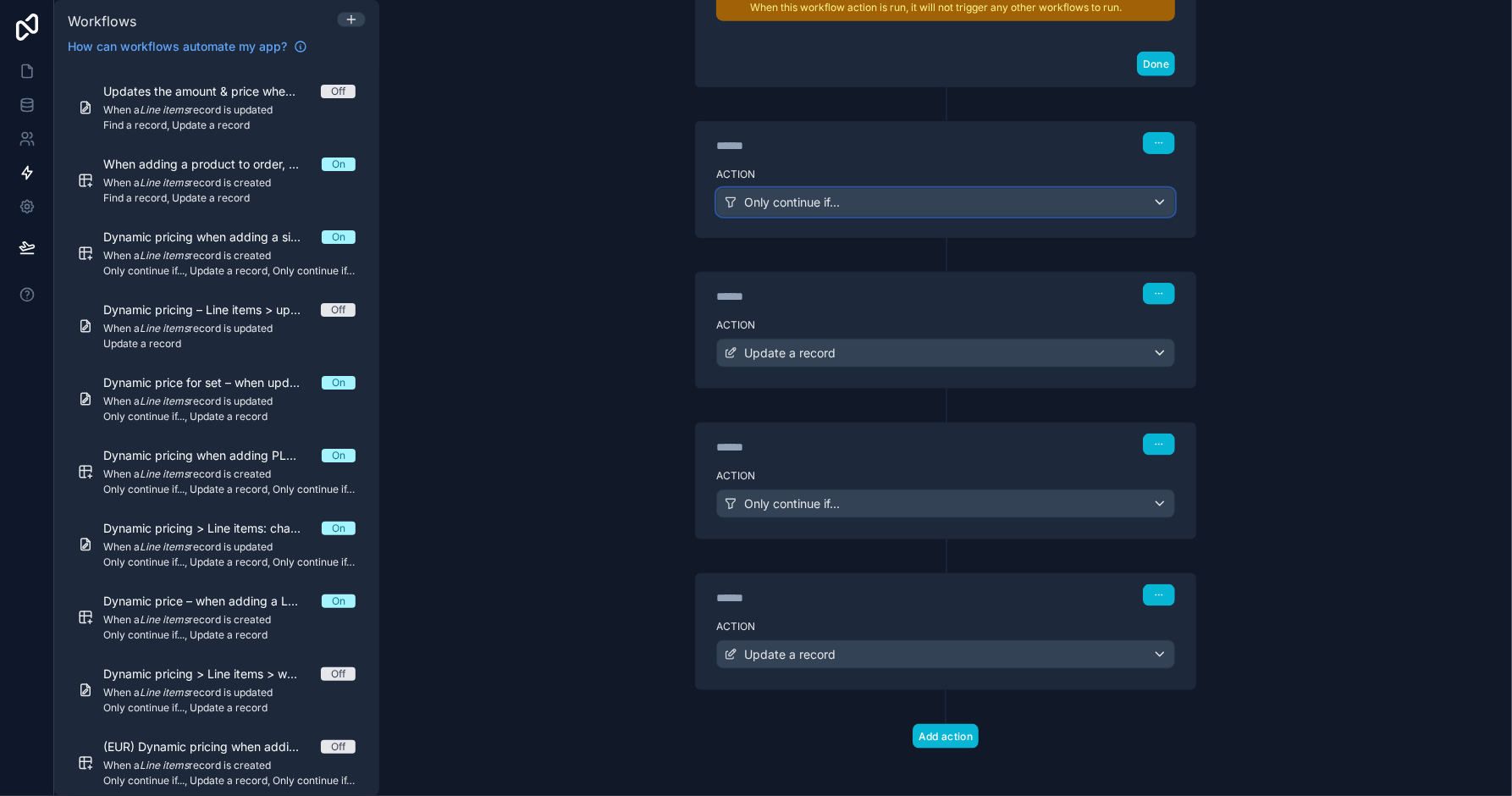
click at [906, 189] on div "Only continue if..." at bounding box center [945, 203] width 457 height 27
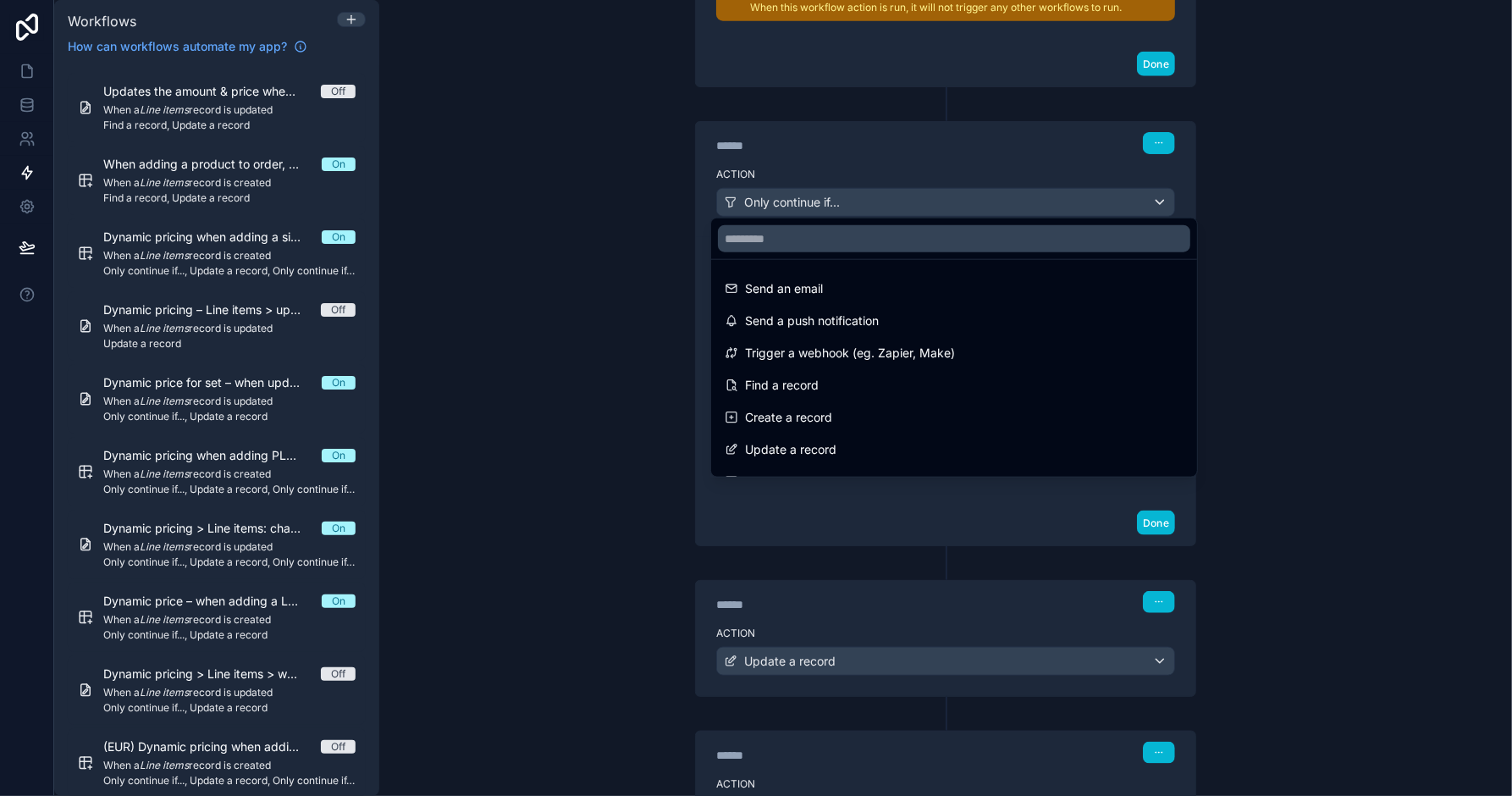
click at [905, 191] on div at bounding box center [756, 398] width 1512 height 796
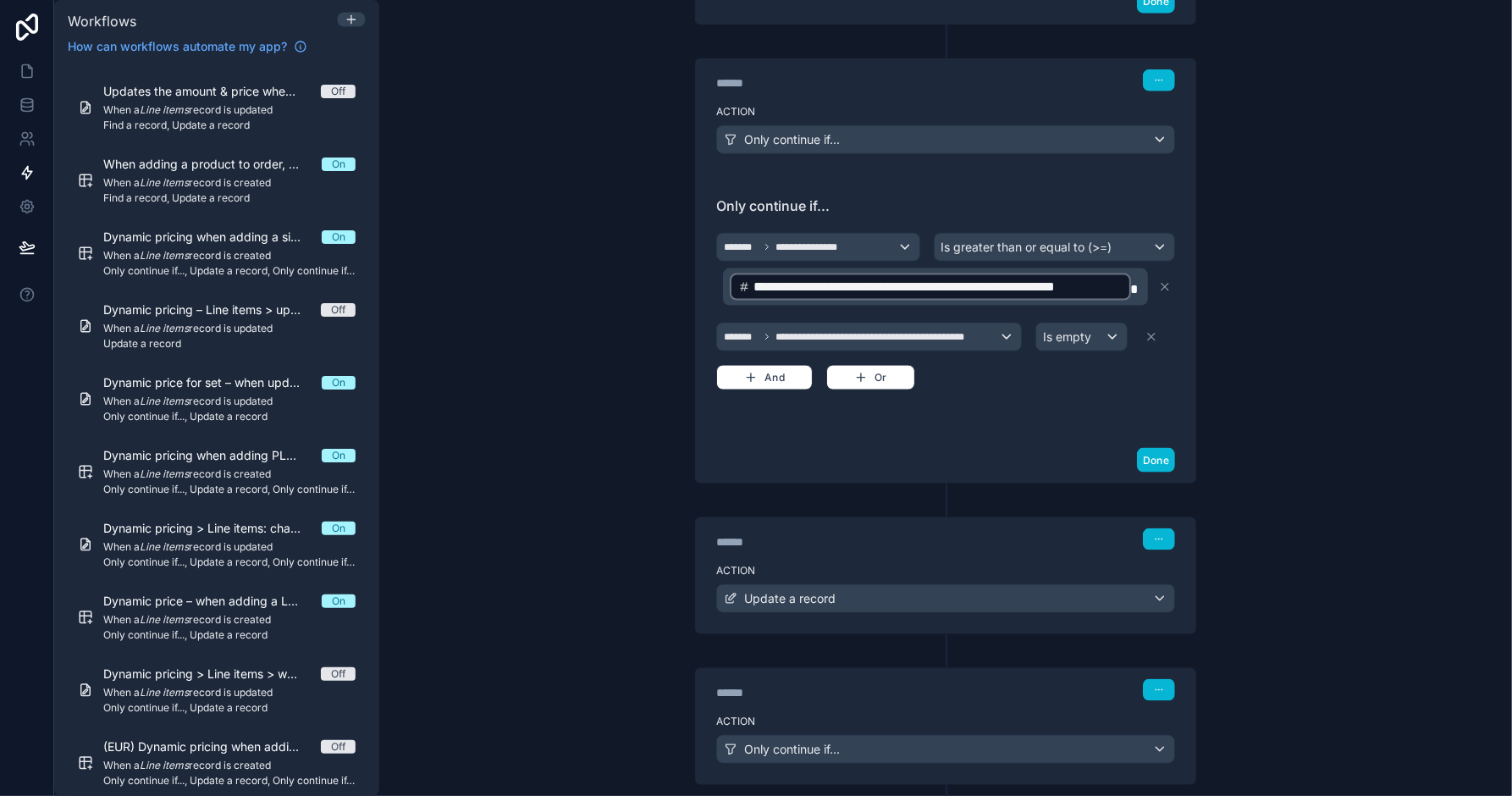
scroll to position [1305, 0]
click at [1114, 592] on div "Update a record" at bounding box center [945, 597] width 457 height 27
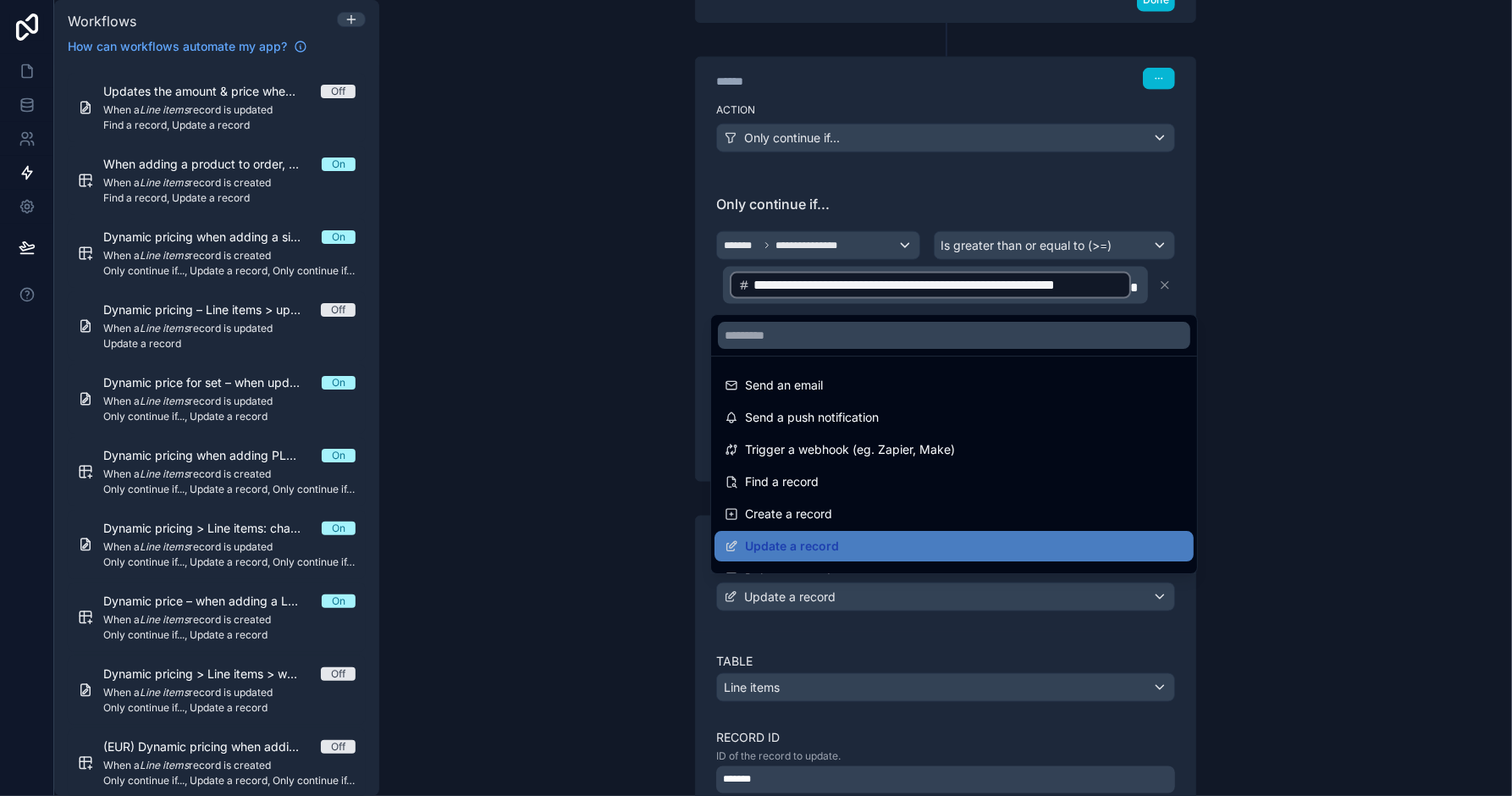
click at [1114, 592] on div at bounding box center [756, 398] width 1512 height 796
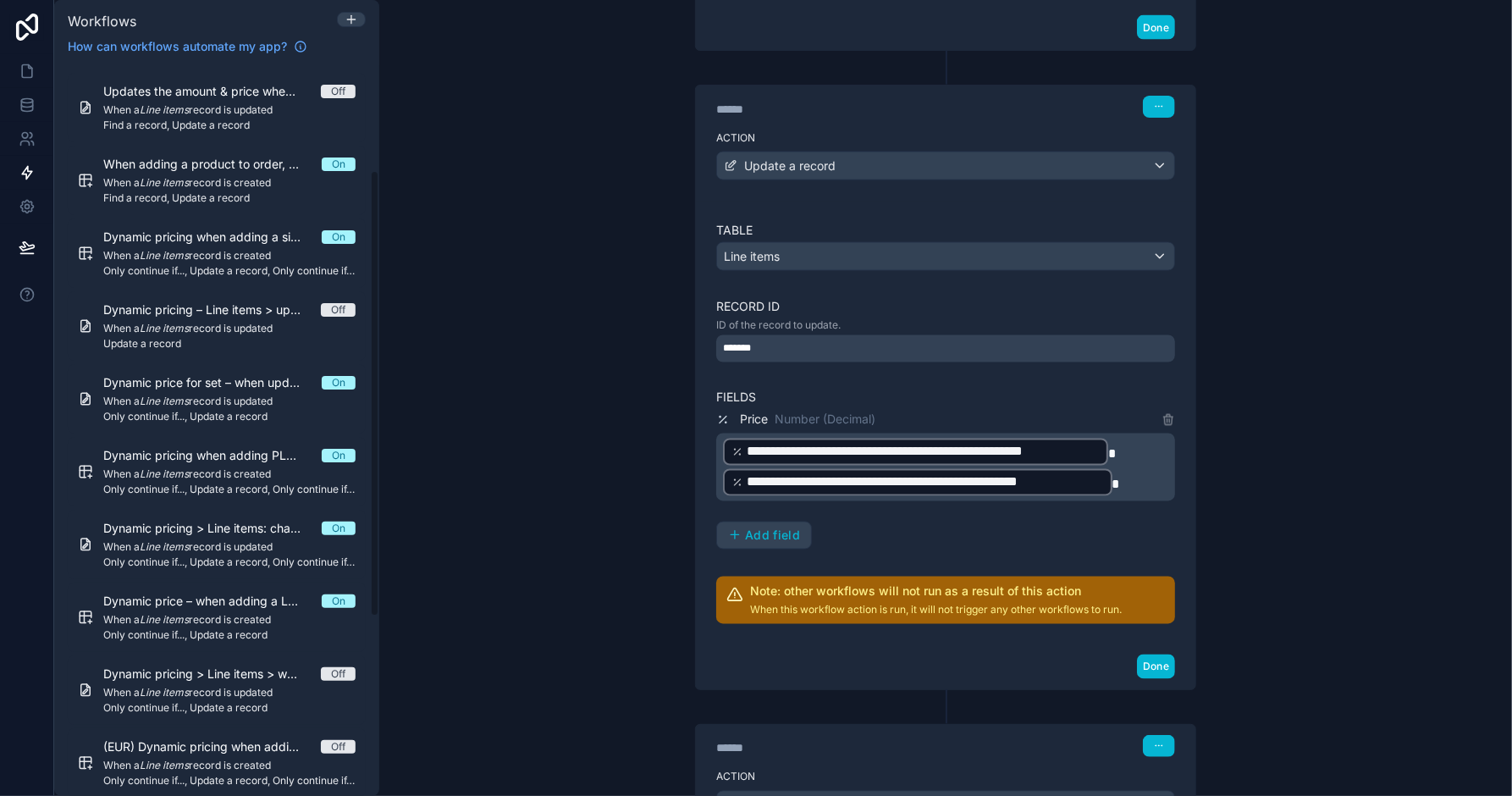
scroll to position [1737, 0]
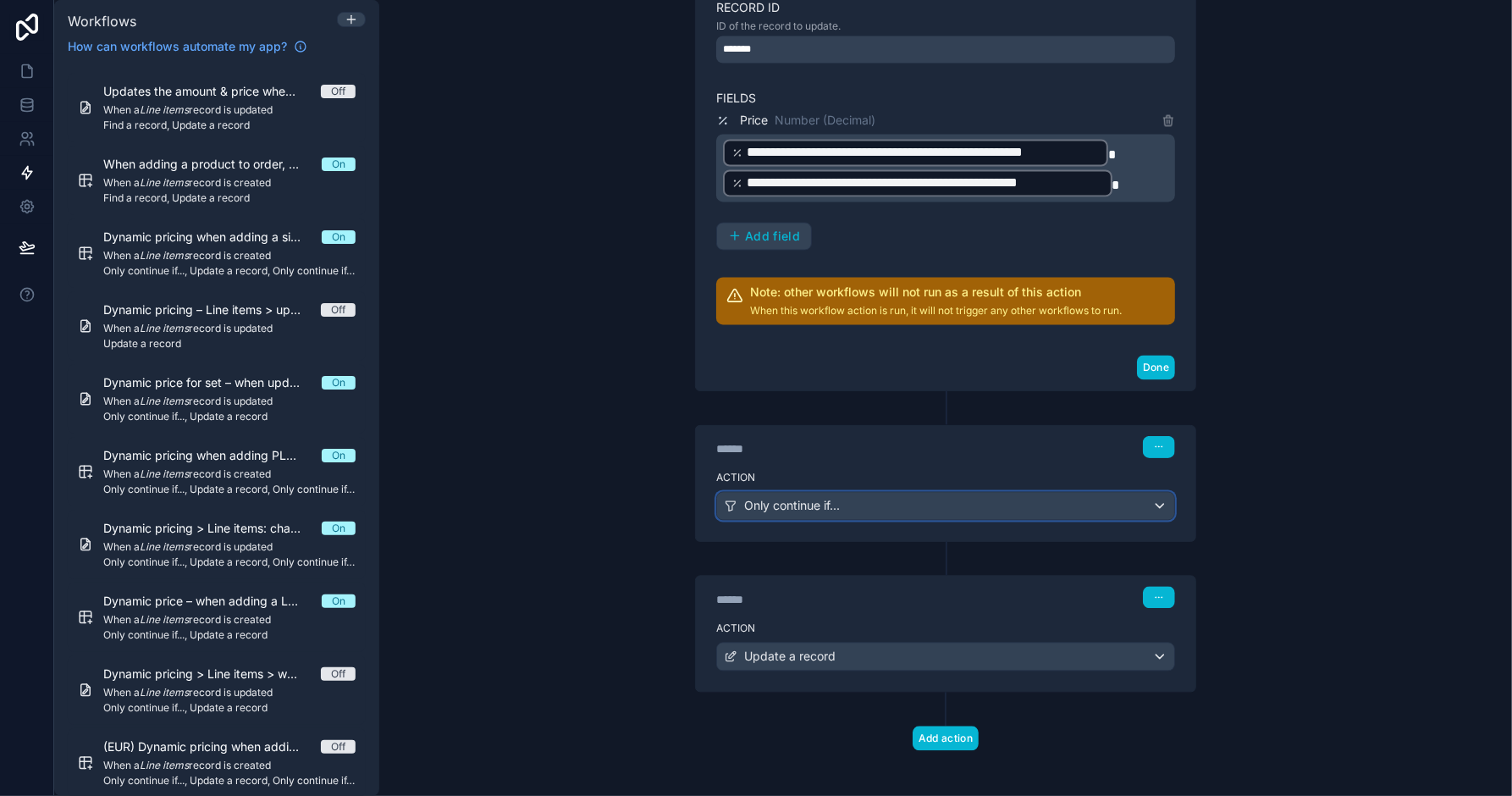
click at [1001, 504] on div "Only continue if..." at bounding box center [945, 506] width 457 height 27
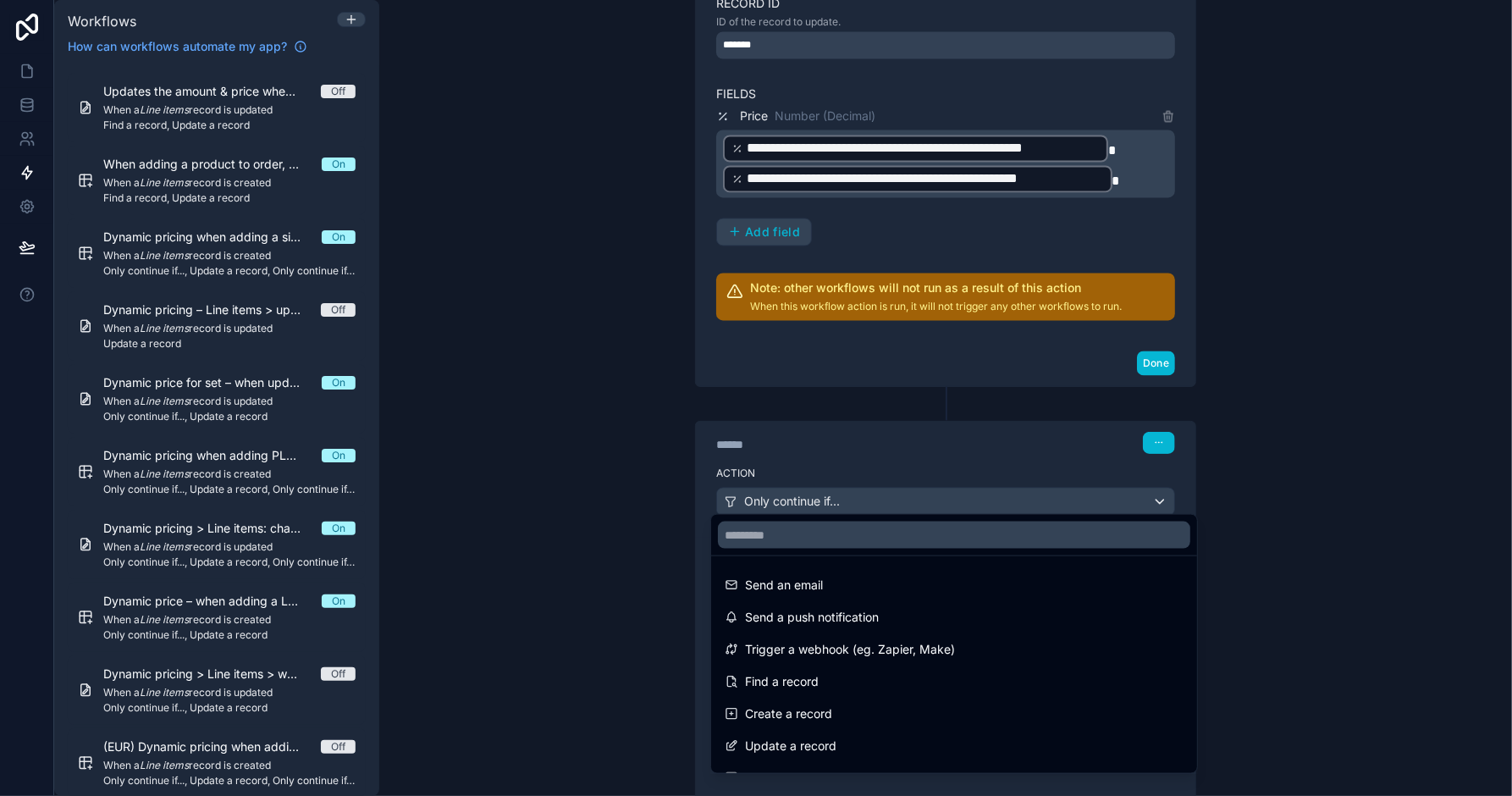
click at [1001, 504] on div at bounding box center [756, 398] width 1512 height 796
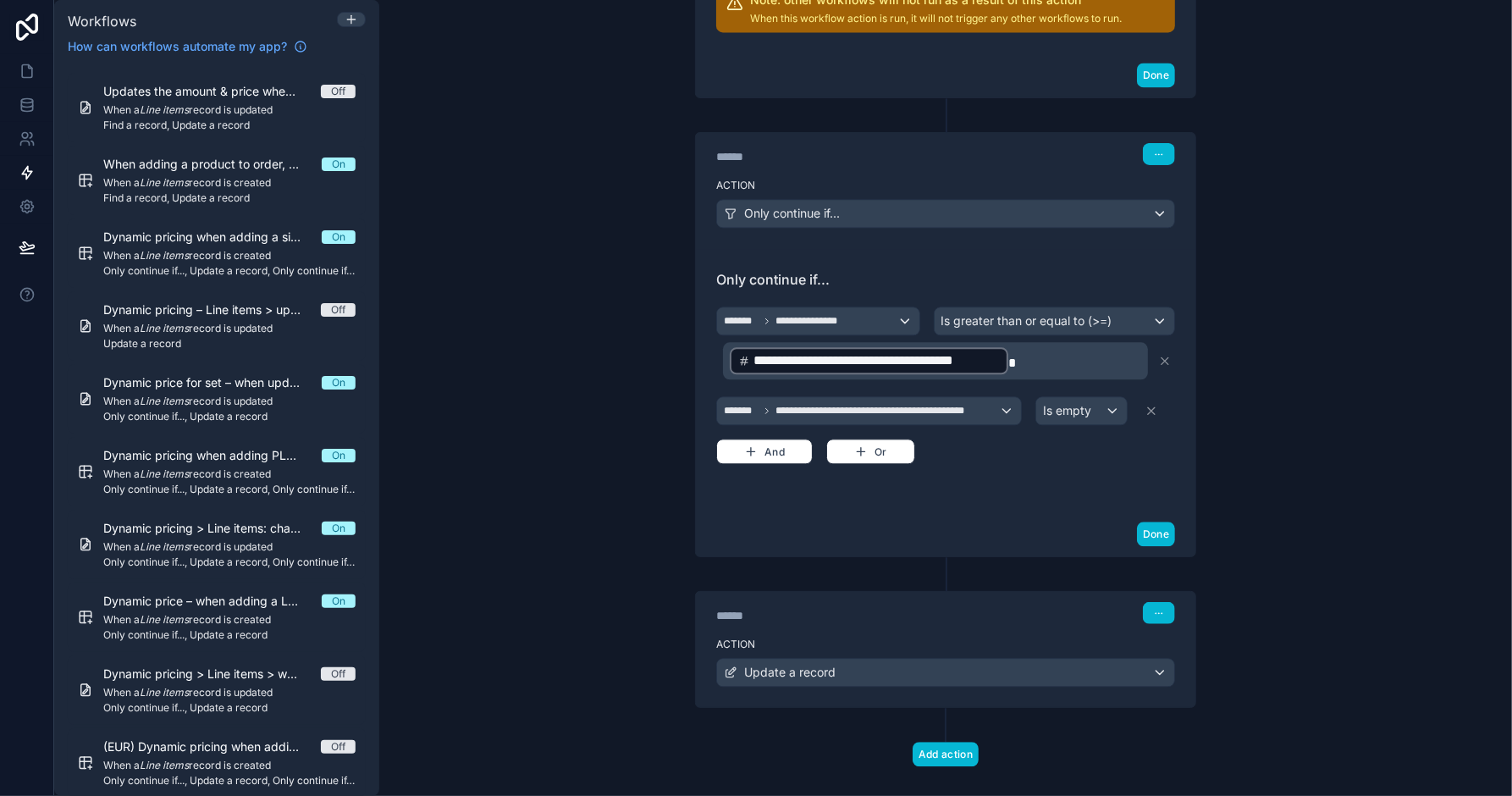
scroll to position [2342, 0]
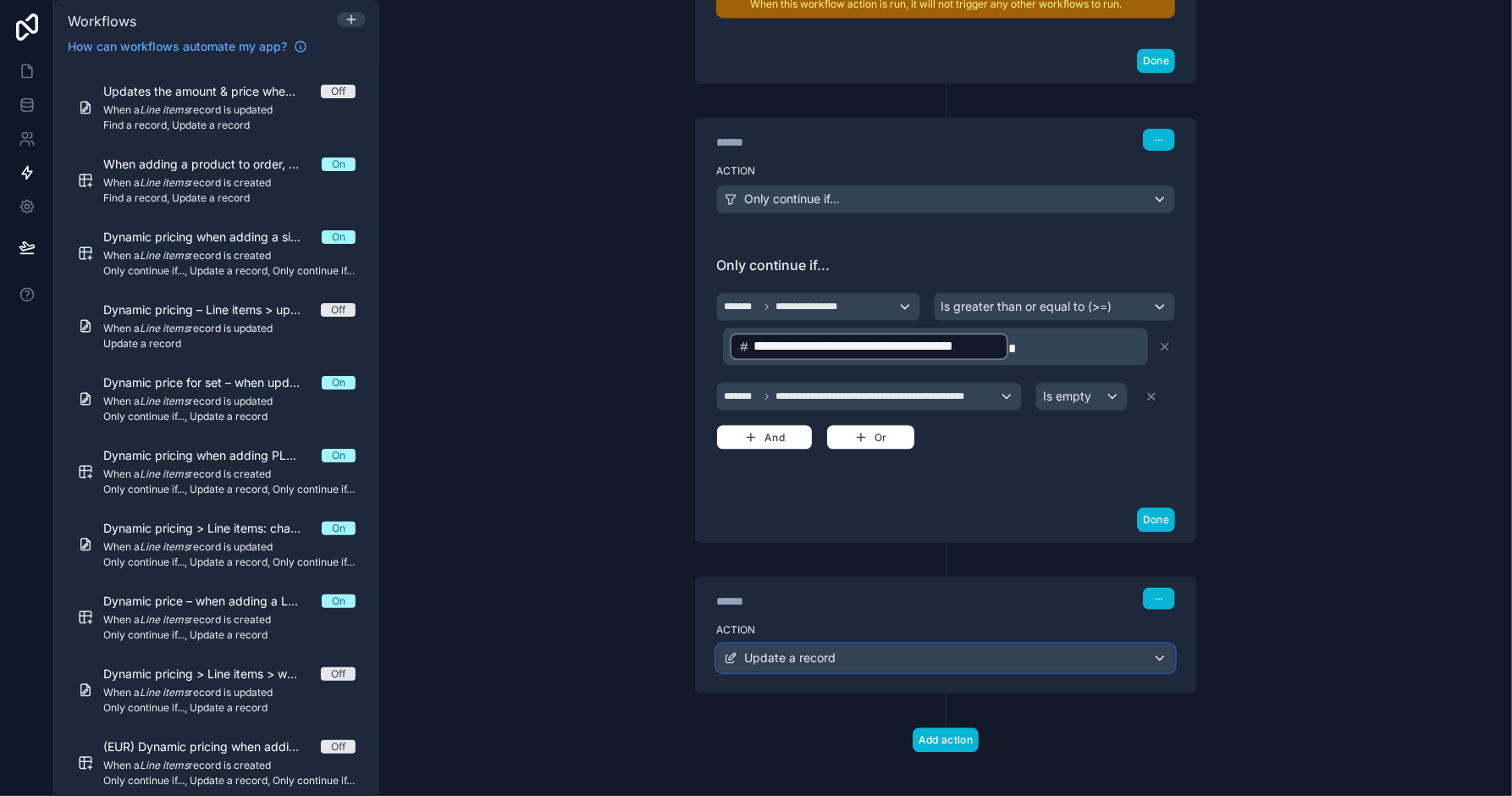
click at [1112, 651] on div "Update a record" at bounding box center [945, 658] width 457 height 27
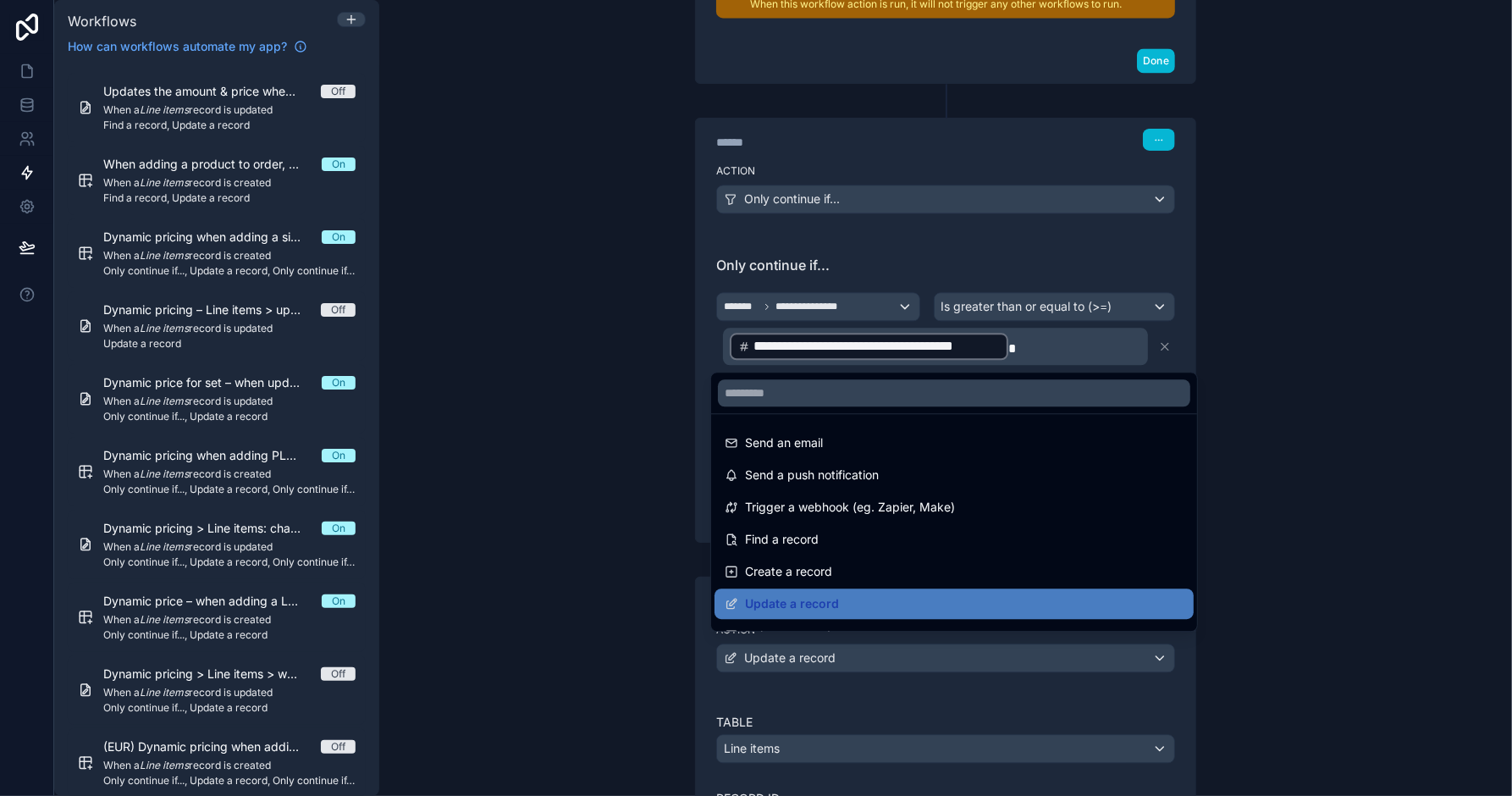
click at [1287, 658] on div at bounding box center [756, 398] width 1512 height 796
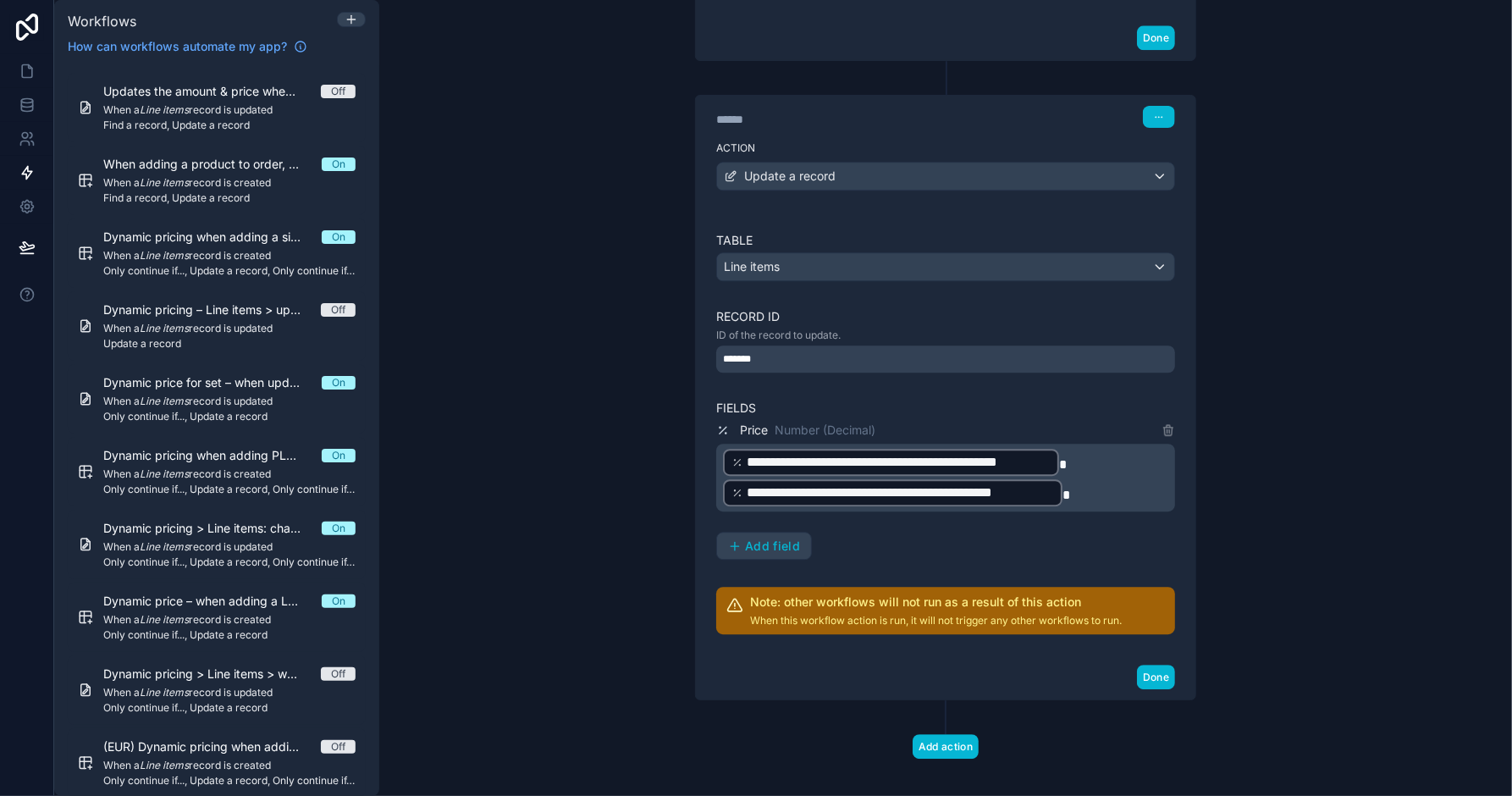
scroll to position [2829, 0]
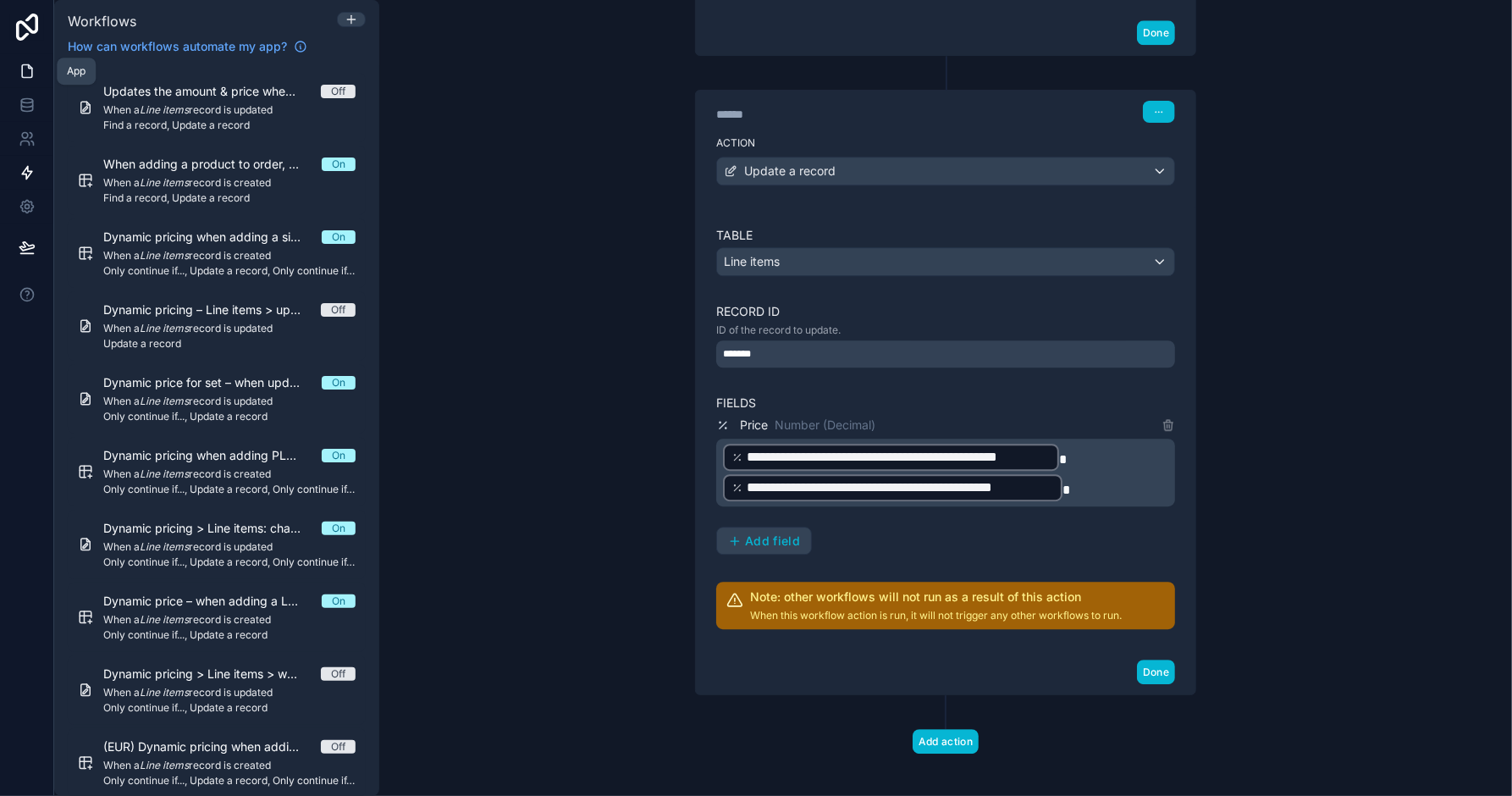
click at [26, 79] on link at bounding box center [26, 70] width 53 height 34
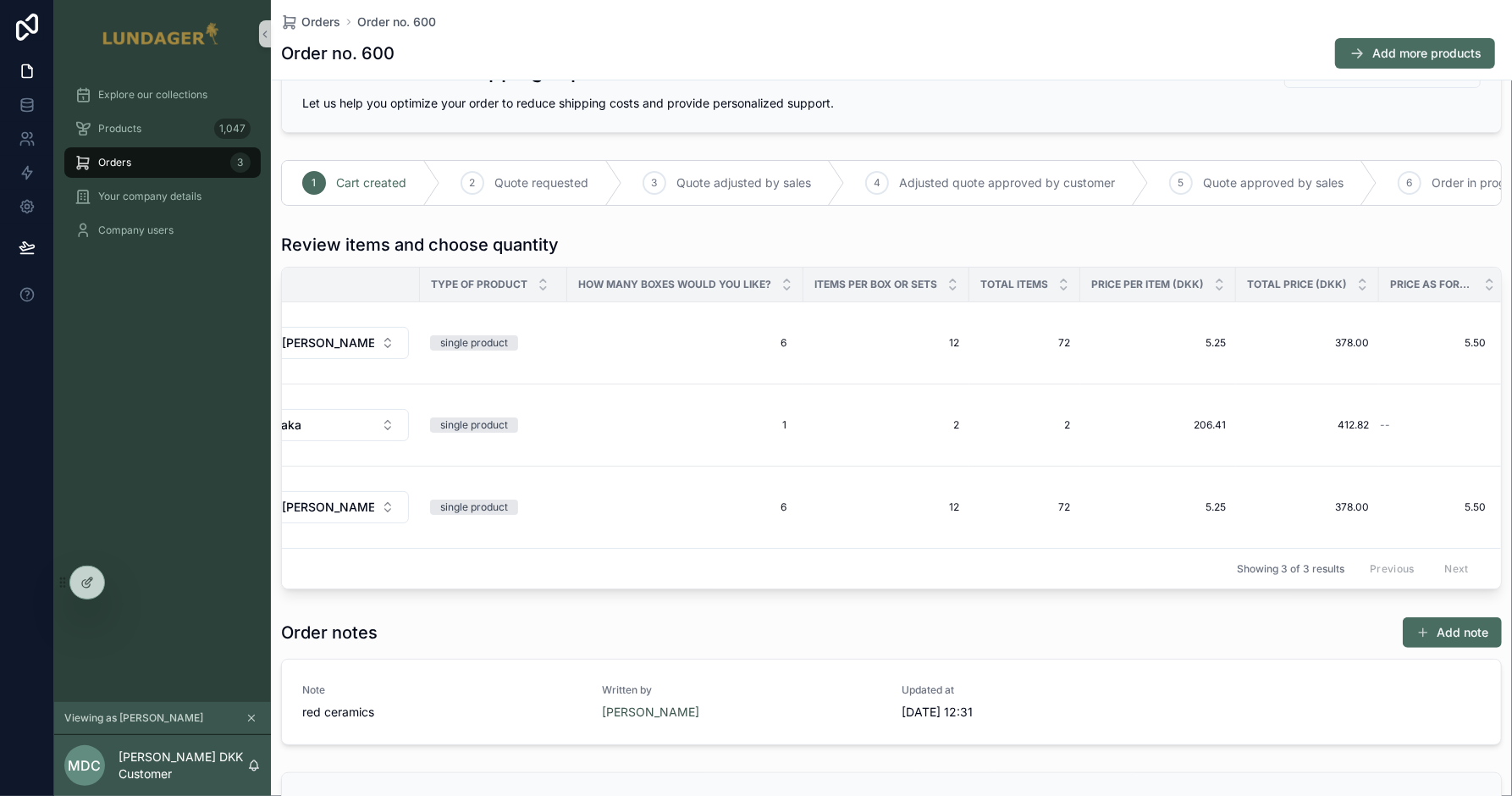
scroll to position [195, 0]
